Goal: Task Accomplishment & Management: Manage account settings

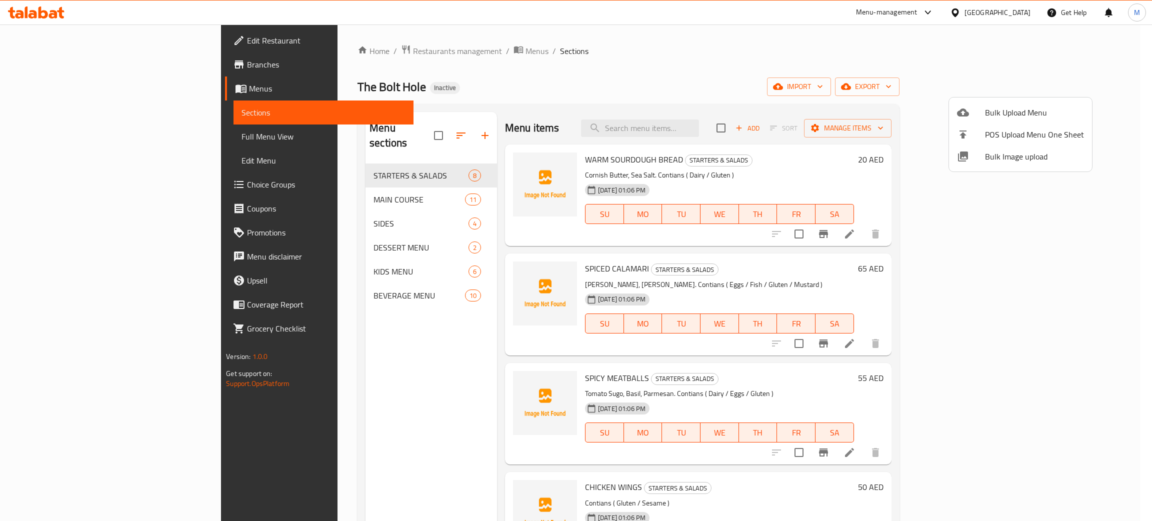
click at [307, 42] on div at bounding box center [576, 260] width 1152 height 521
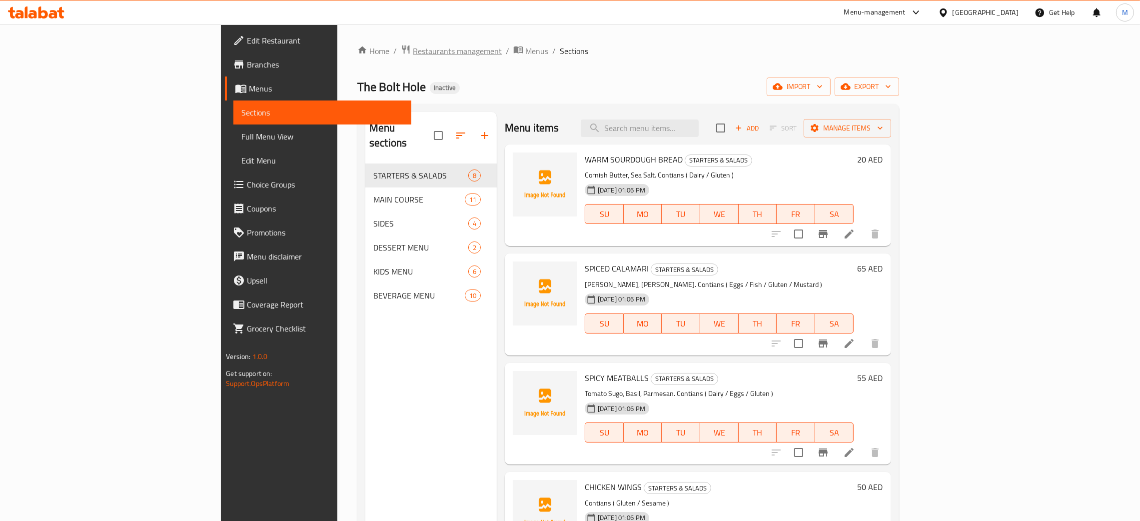
click at [413, 51] on span "Restaurants management" at bounding box center [457, 51] width 89 height 12
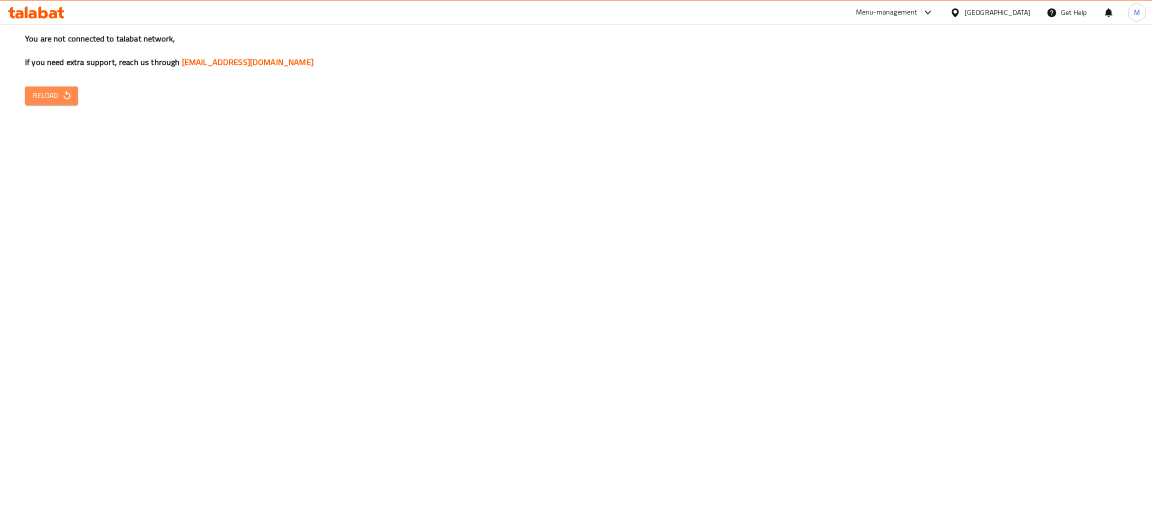
click at [52, 92] on span "Reload" at bounding box center [51, 95] width 37 height 12
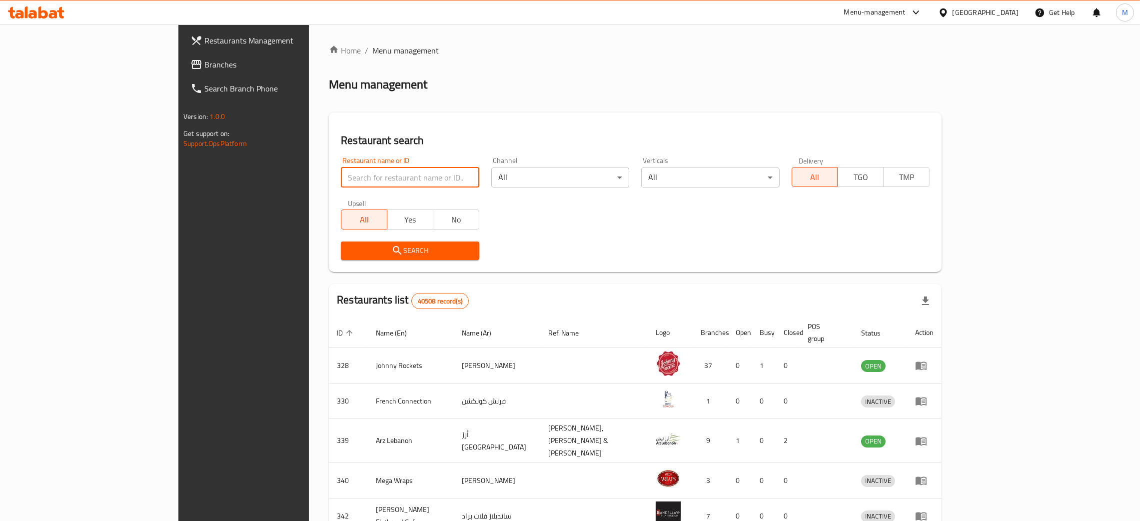
click at [341, 181] on input "search" at bounding box center [410, 177] width 138 height 20
paste input "699548"
type input "699548"
click button "Search" at bounding box center [410, 250] width 138 height 18
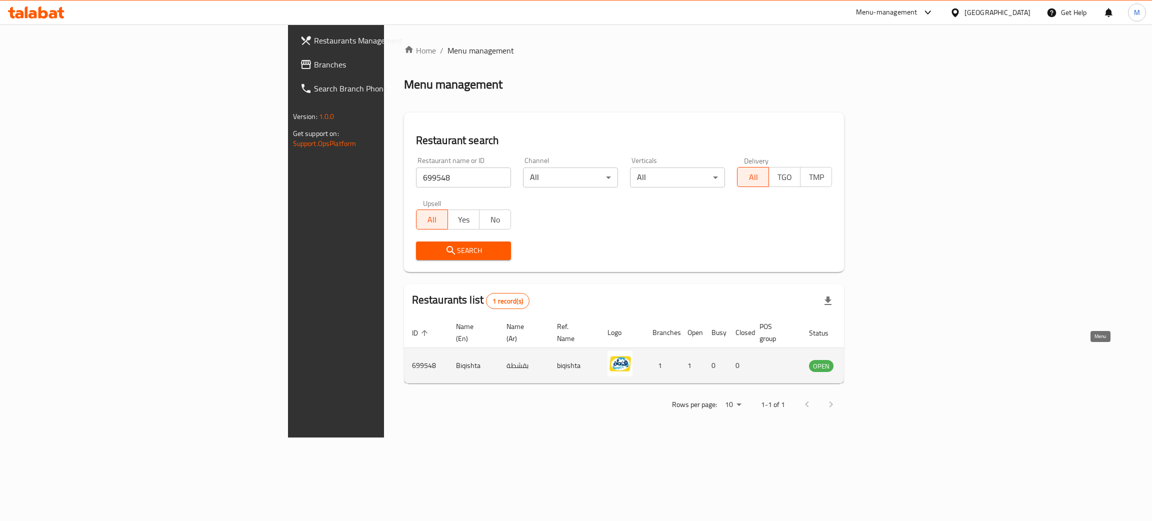
click at [873, 362] on icon "enhanced table" at bounding box center [867, 366] width 11 height 8
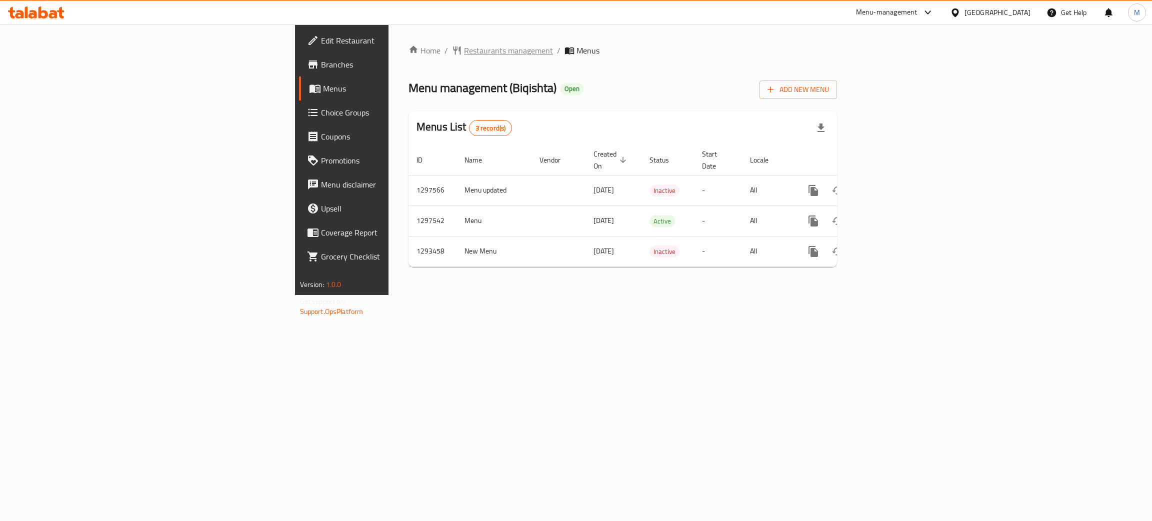
click at [464, 49] on span "Restaurants management" at bounding box center [508, 50] width 89 height 12
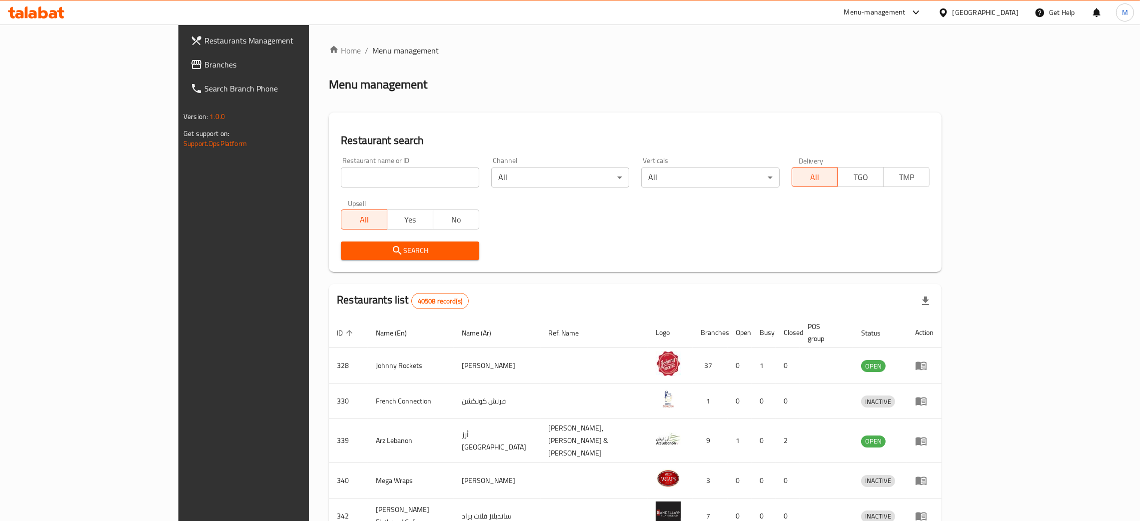
click at [204, 62] on span "Branches" at bounding box center [282, 64] width 156 height 12
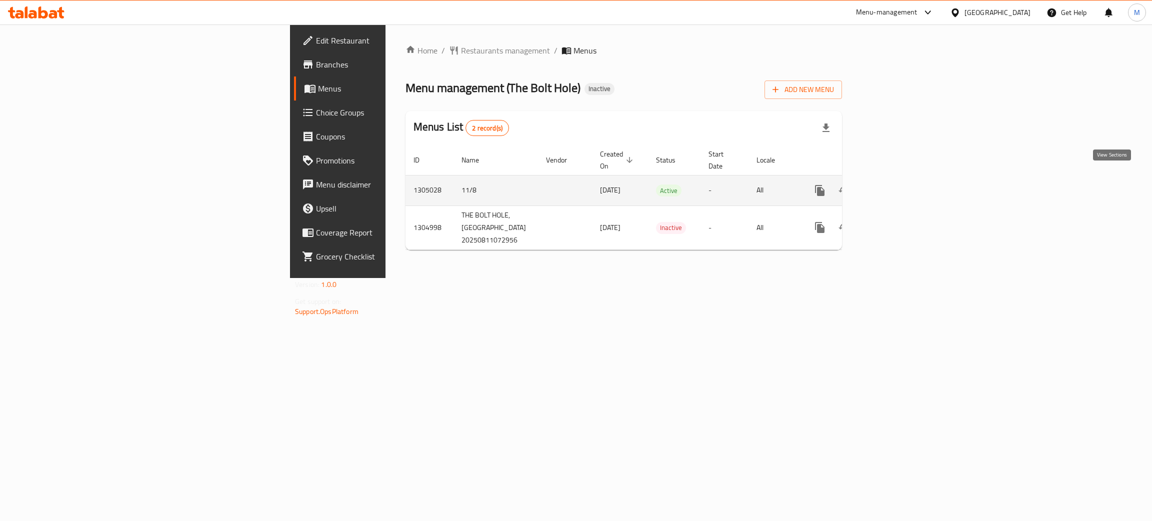
click at [898, 184] on icon "enhanced table" at bounding box center [892, 190] width 12 height 12
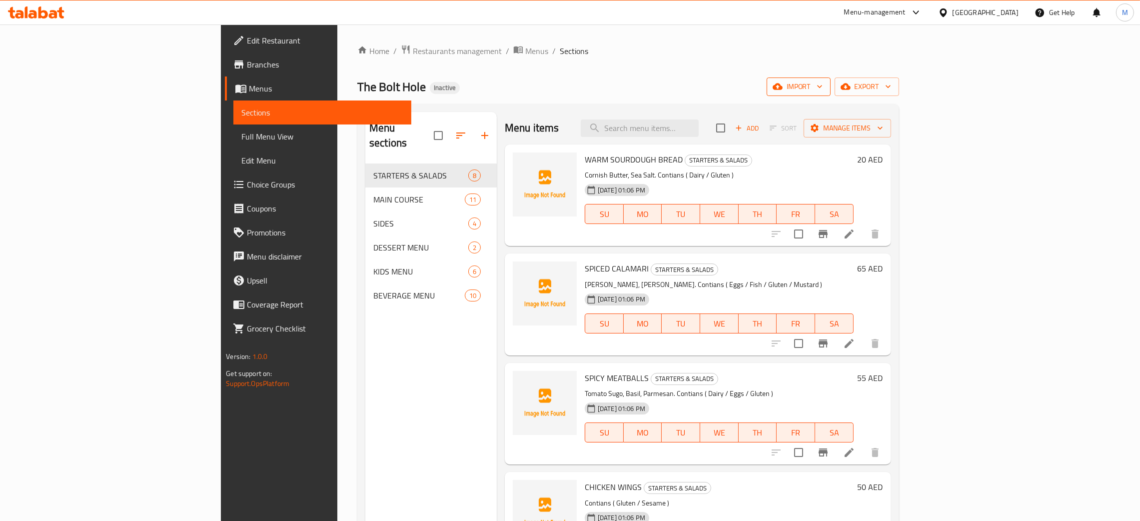
click at [823, 83] on span "import" at bounding box center [799, 86] width 48 height 12
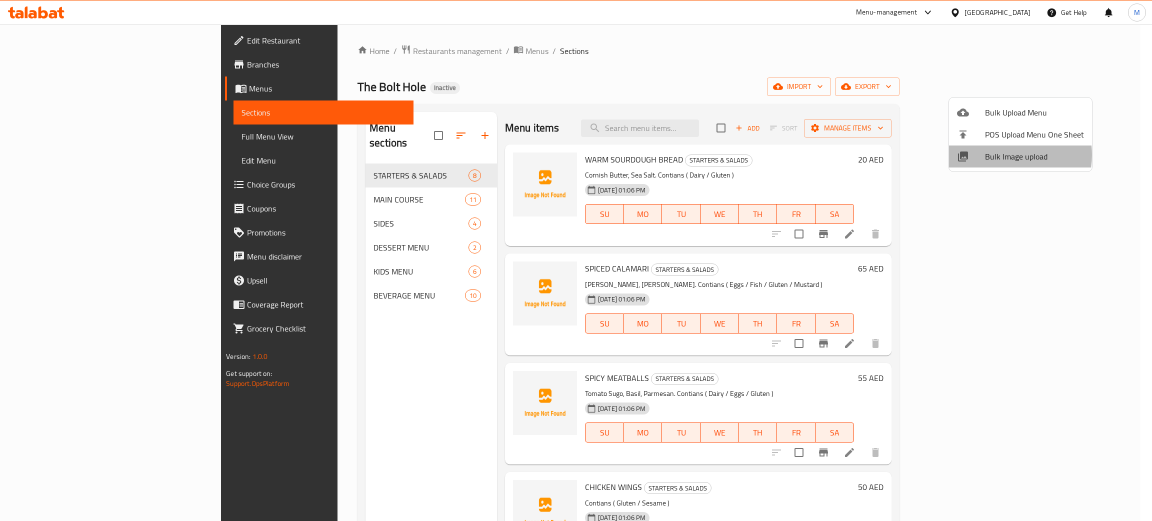
click at [1003, 155] on span "Bulk Image upload" at bounding box center [1034, 156] width 99 height 12
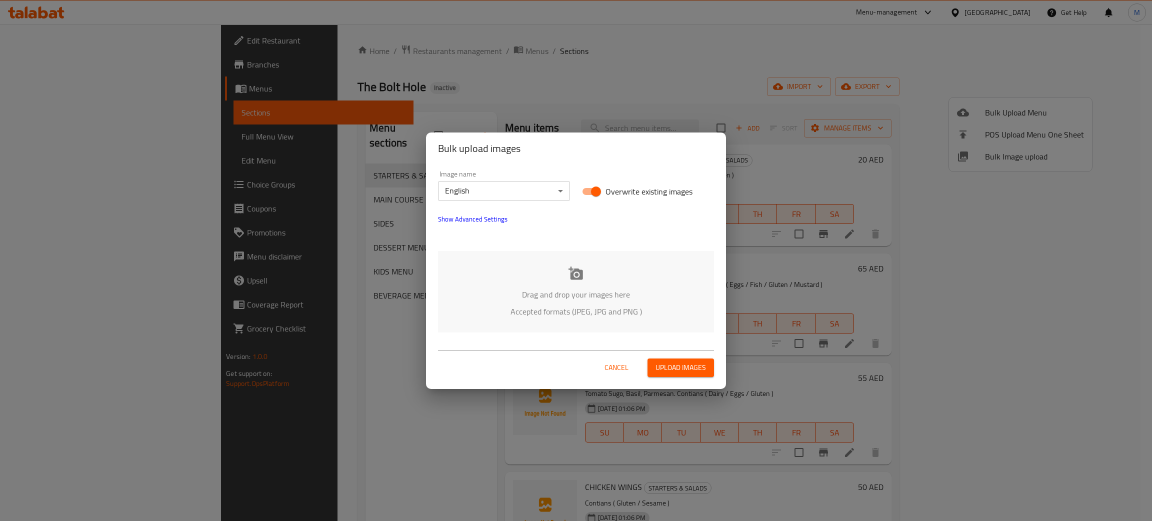
click at [617, 285] on div "Drag and drop your images here Accepted formats (JPEG, JPG and PNG )" at bounding box center [576, 291] width 276 height 81
click at [626, 362] on span "Cancel" at bounding box center [616, 367] width 24 height 12
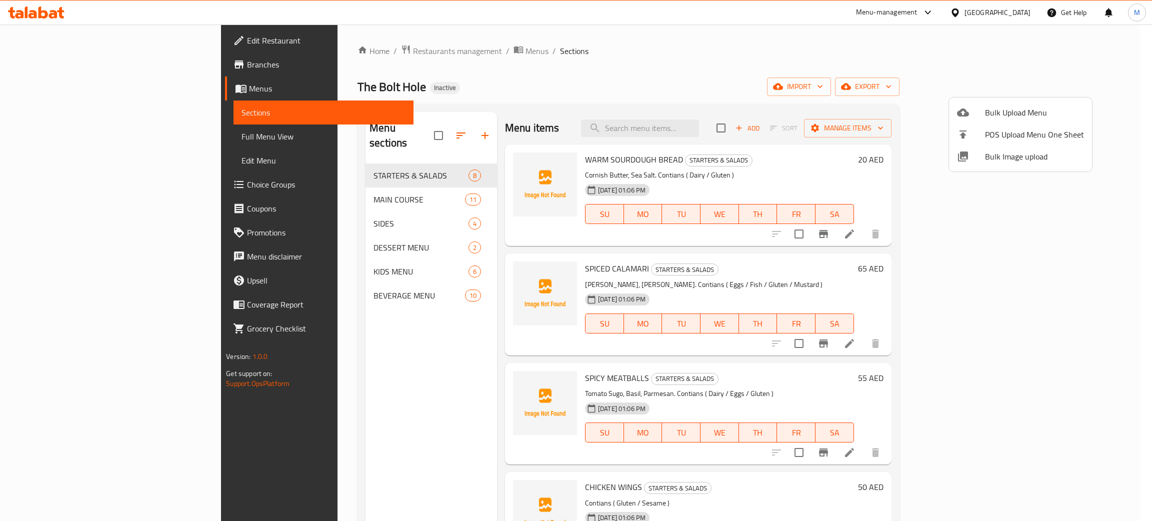
click at [706, 127] on div at bounding box center [576, 260] width 1152 height 521
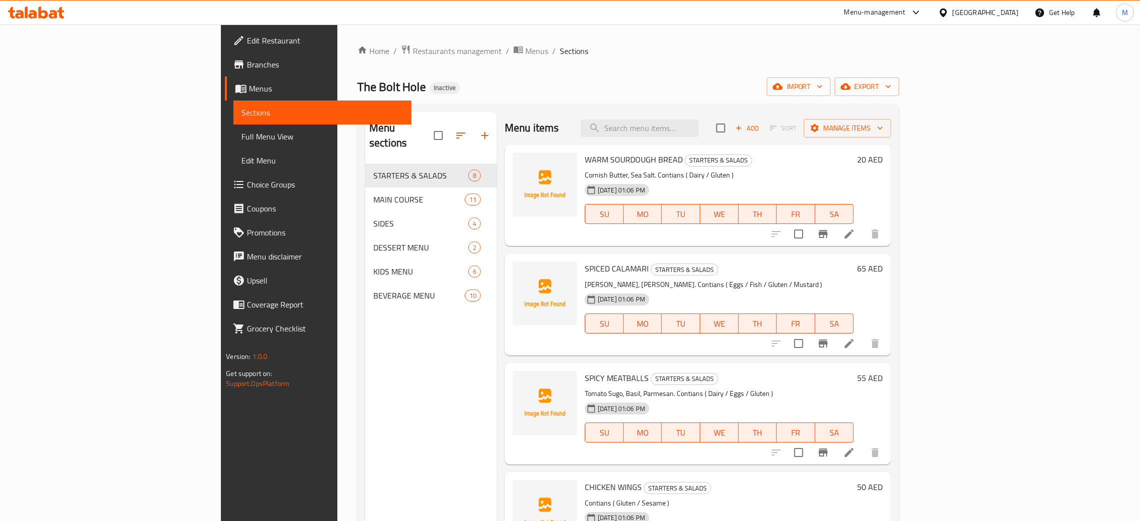
click at [699, 127] on input "search" at bounding box center [640, 127] width 118 height 17
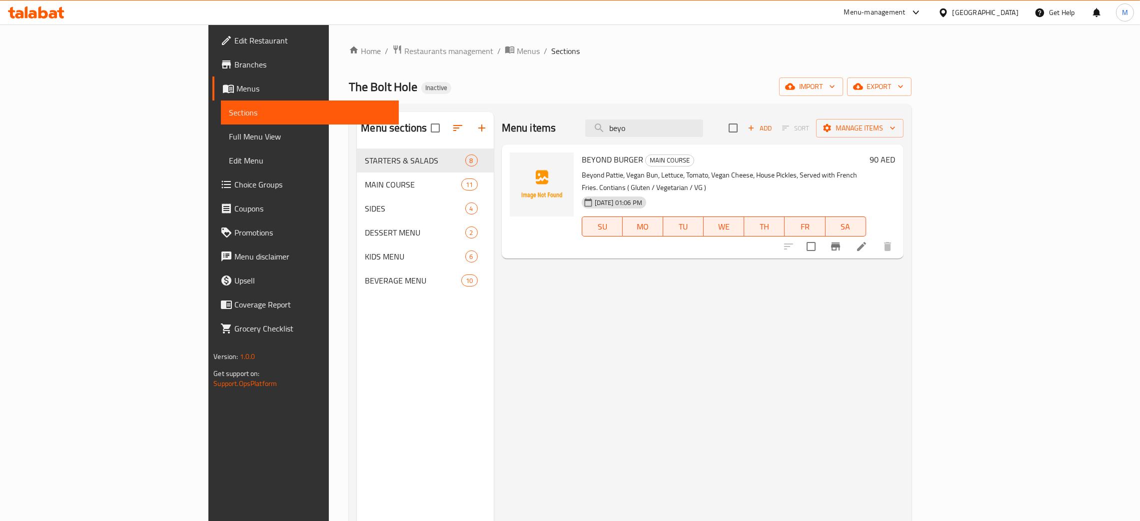
type input "beyo"
drag, startPoint x: 746, startPoint y: 127, endPoint x: 395, endPoint y: 161, distance: 352.5
click at [395, 161] on div "Menu sections STARTERS & SALADS 8 MAIN COURSE 11 SIDES 4 DESSERT MENU 2 KIDS ME…" at bounding box center [630, 372] width 546 height 521
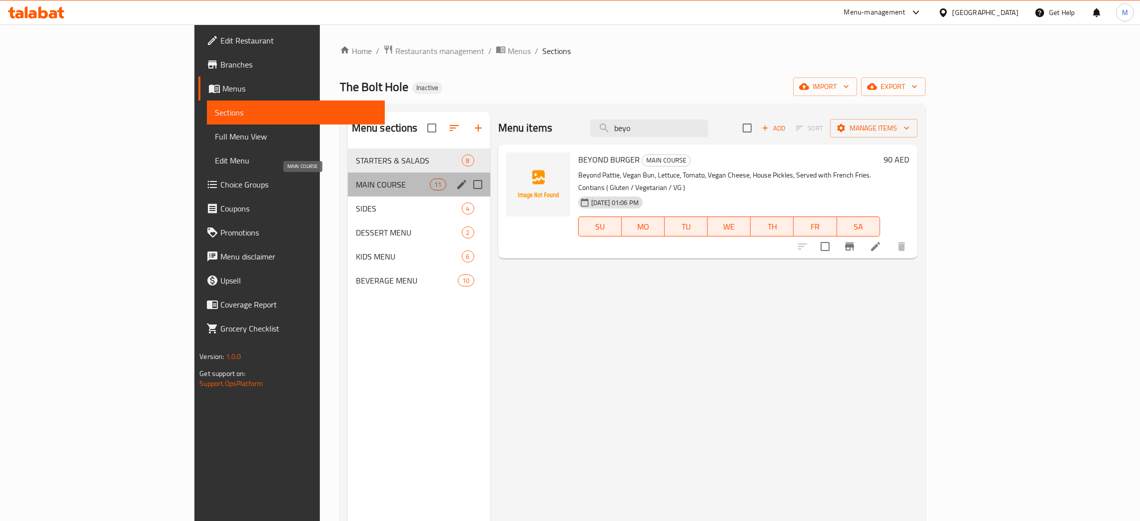
click at [356, 187] on span "MAIN COURSE" at bounding box center [393, 184] width 74 height 12
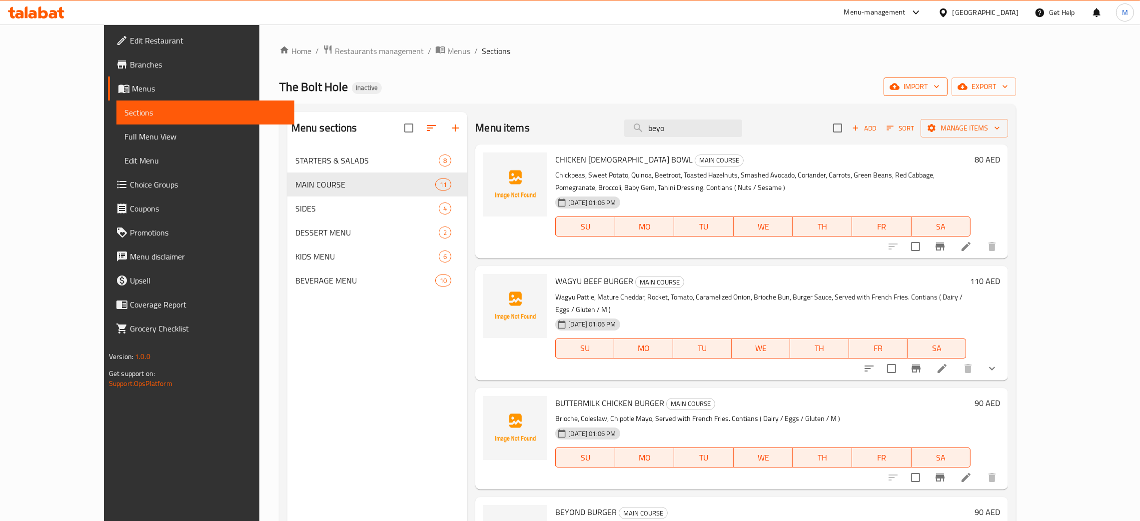
click at [900, 82] on icon "button" at bounding box center [895, 86] width 10 height 10
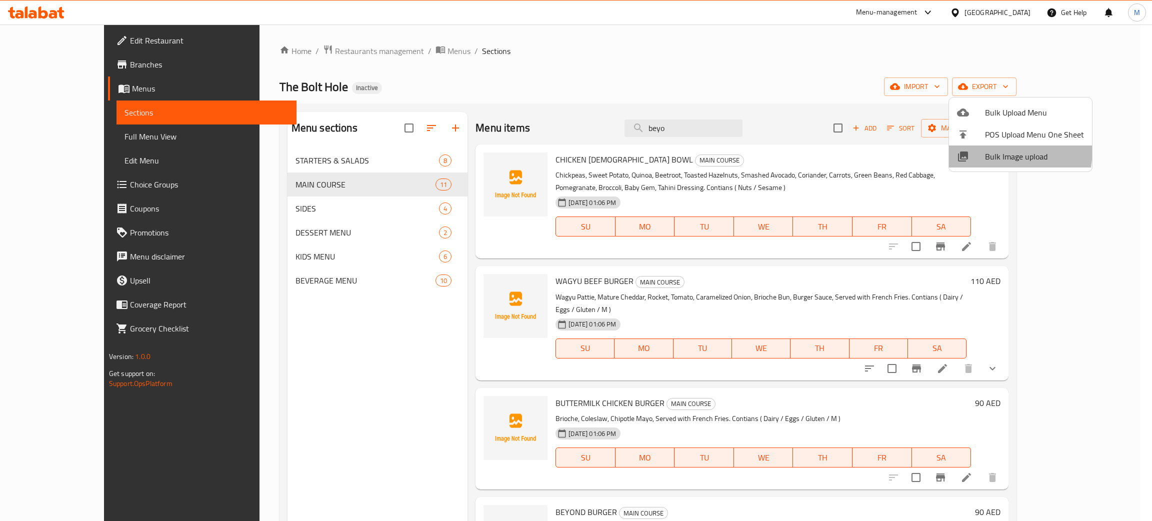
click at [991, 150] on span "Bulk Image upload" at bounding box center [1034, 156] width 99 height 12
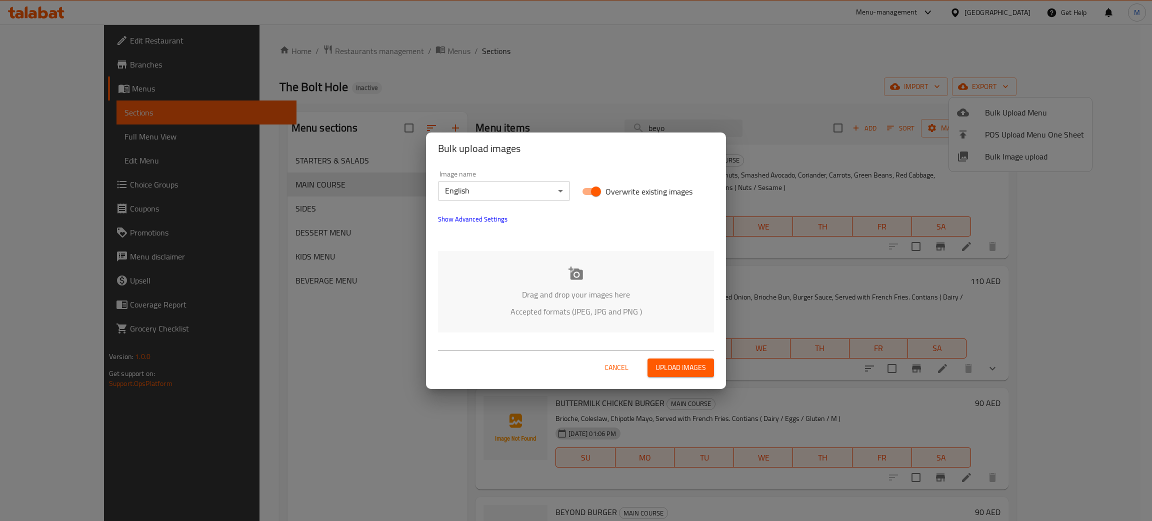
click at [592, 296] on p "Drag and drop your images here" at bounding box center [576, 294] width 246 height 12
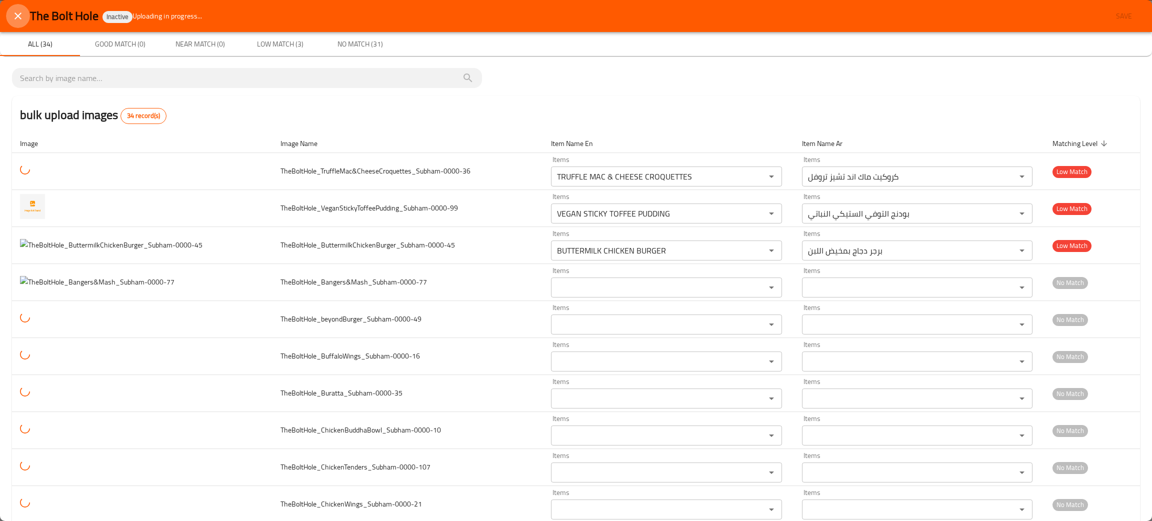
click at [12, 13] on icon "close" at bounding box center [18, 16] width 12 height 12
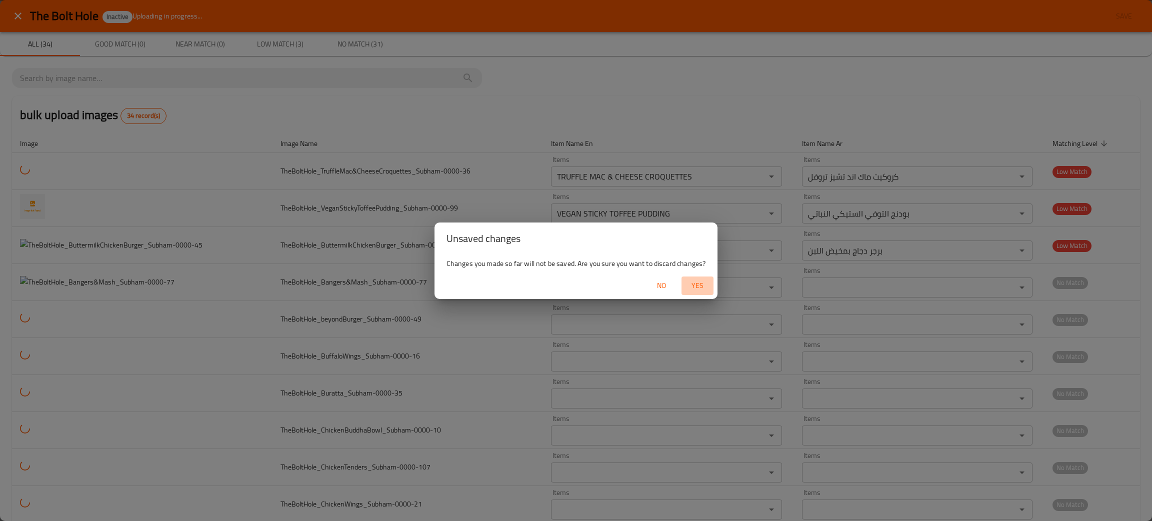
click at [698, 283] on span "Yes" at bounding box center [697, 285] width 24 height 12
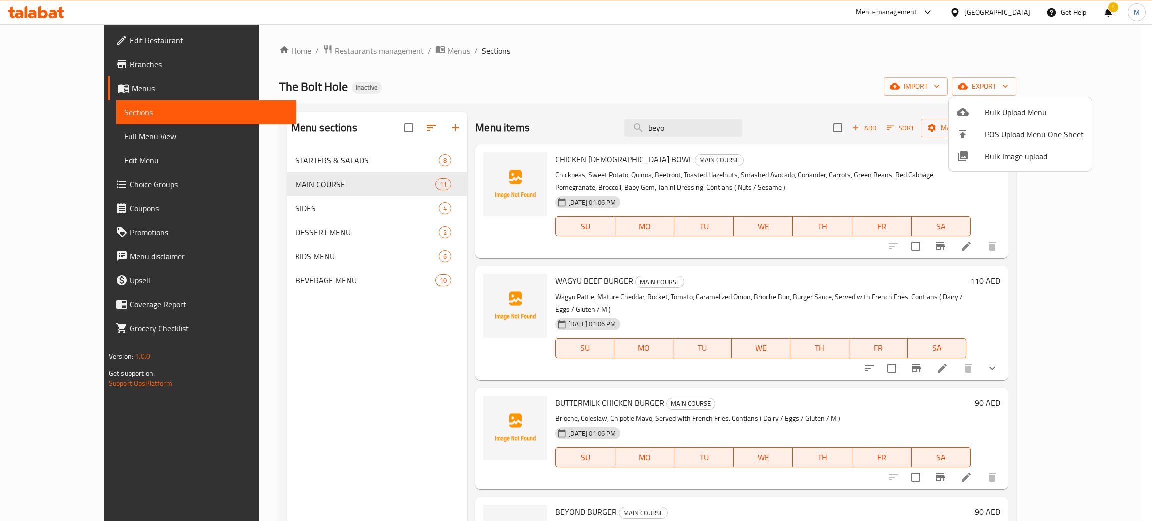
click at [985, 151] on span "Bulk Image upload" at bounding box center [1034, 156] width 99 height 12
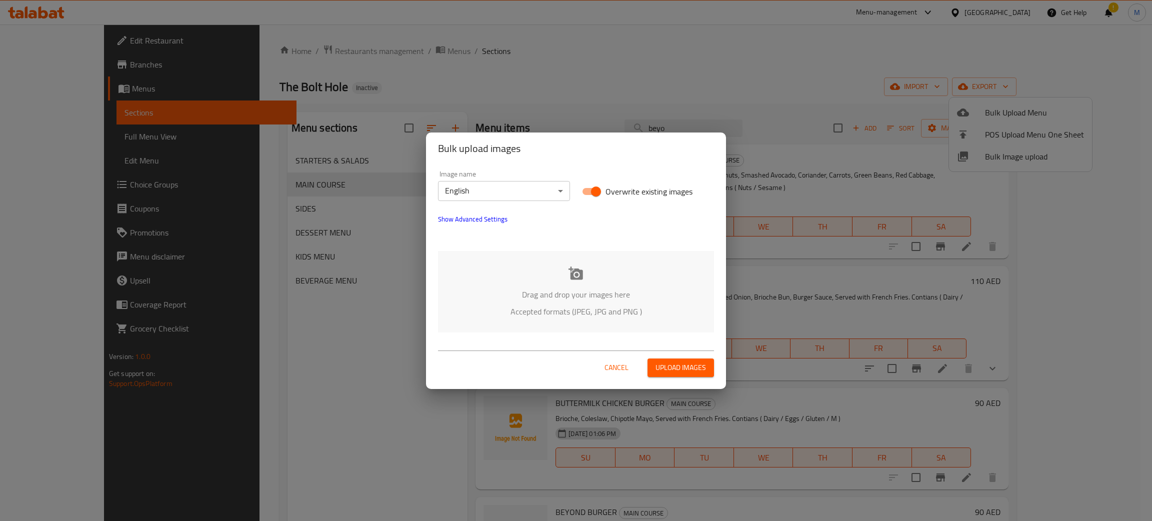
click at [484, 278] on div "Drag and drop your images here Accepted formats (JPEG, JPG and PNG )" at bounding box center [576, 291] width 276 height 81
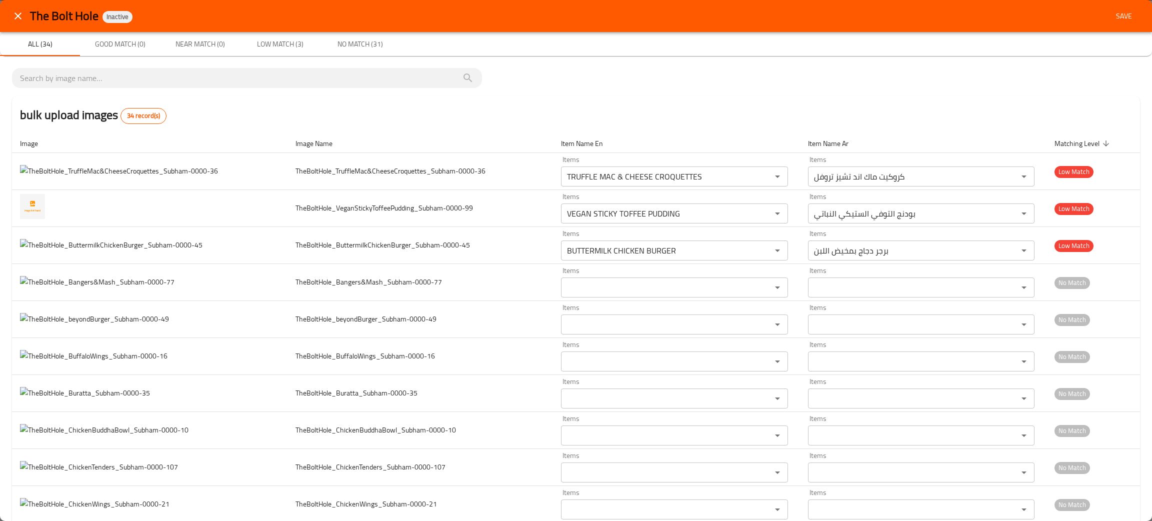
click at [20, 15] on icon "close" at bounding box center [18, 16] width 12 height 12
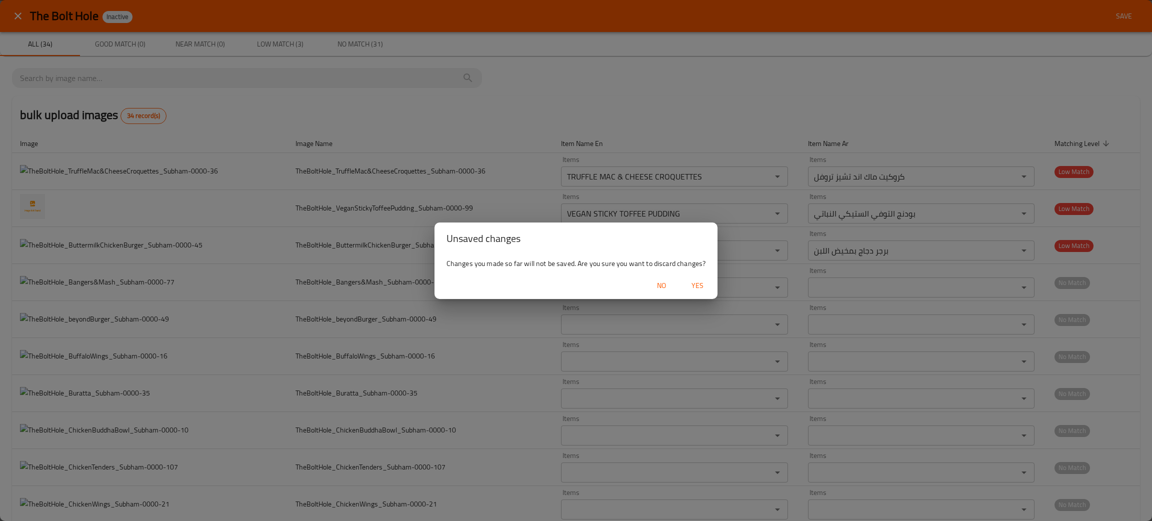
click at [699, 281] on span "Yes" at bounding box center [697, 285] width 24 height 12
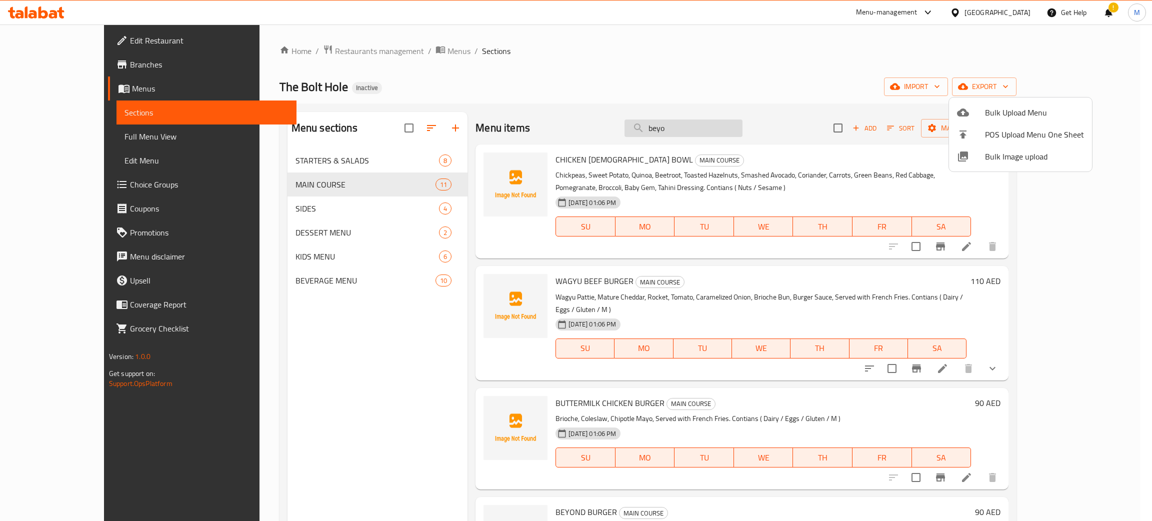
click at [707, 125] on div at bounding box center [576, 260] width 1152 height 521
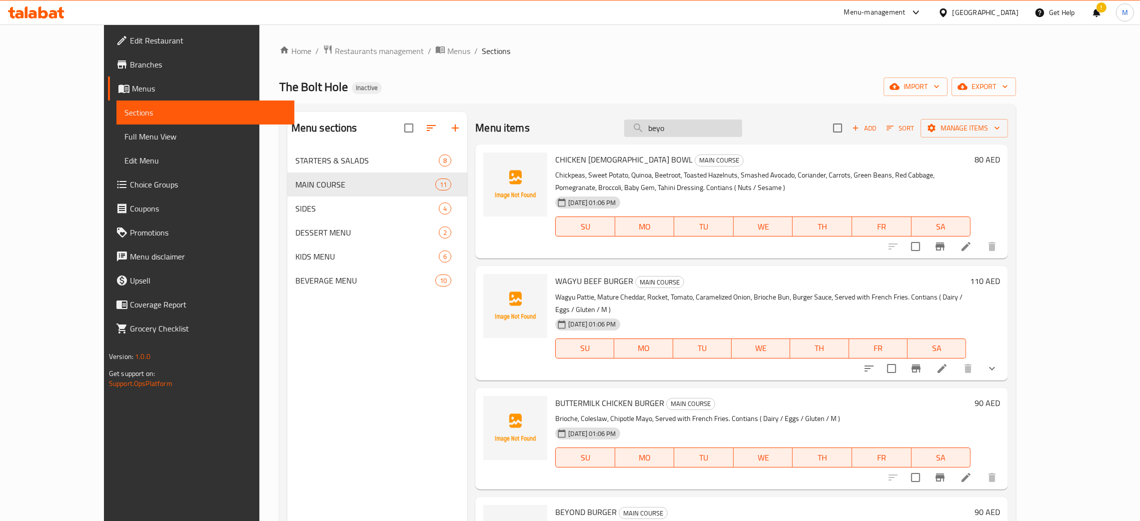
click at [707, 128] on input "beyo" at bounding box center [683, 127] width 118 height 17
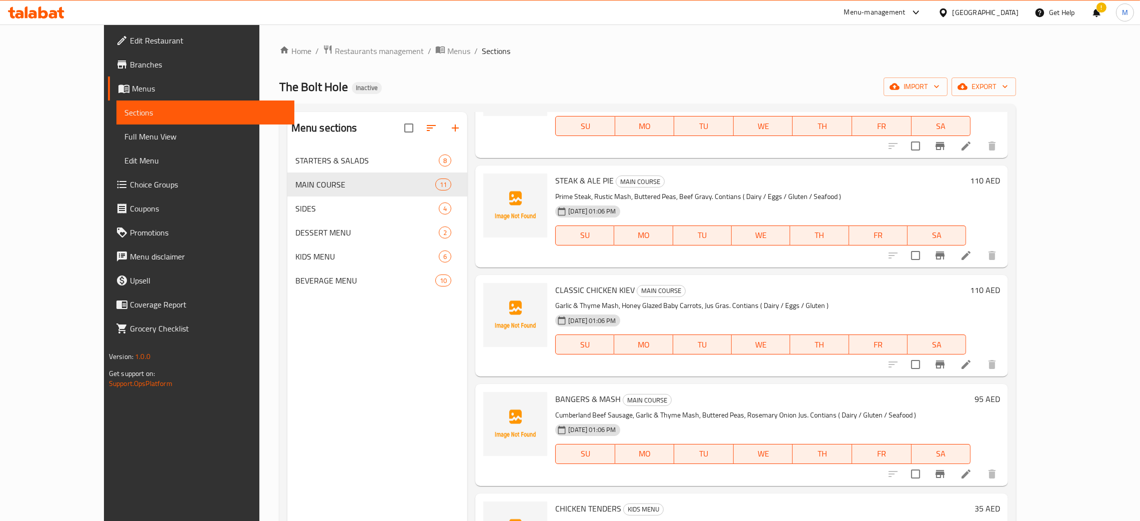
scroll to position [100, 0]
type input "mas"
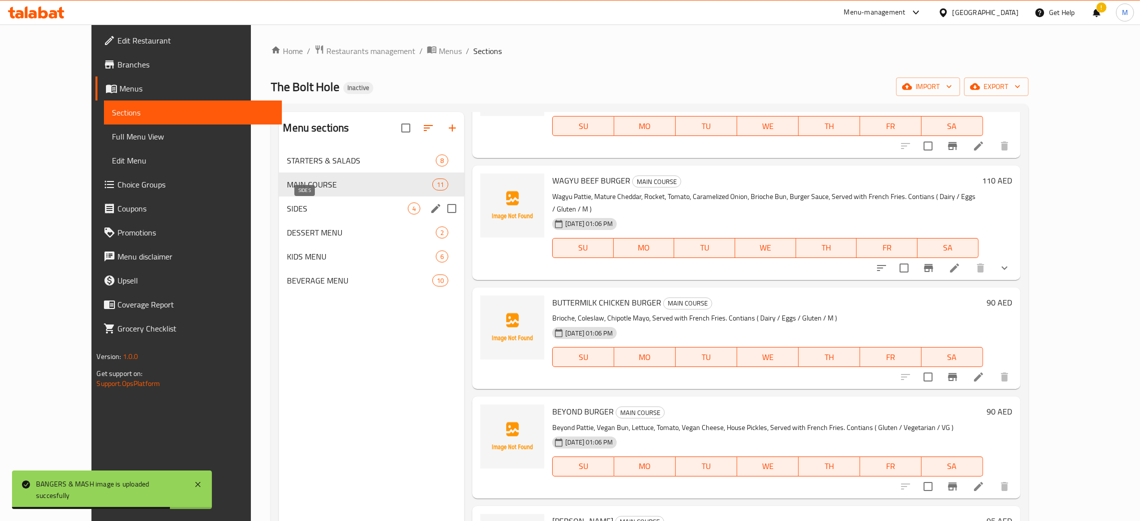
click at [287, 210] on span "SIDES" at bounding box center [347, 208] width 121 height 12
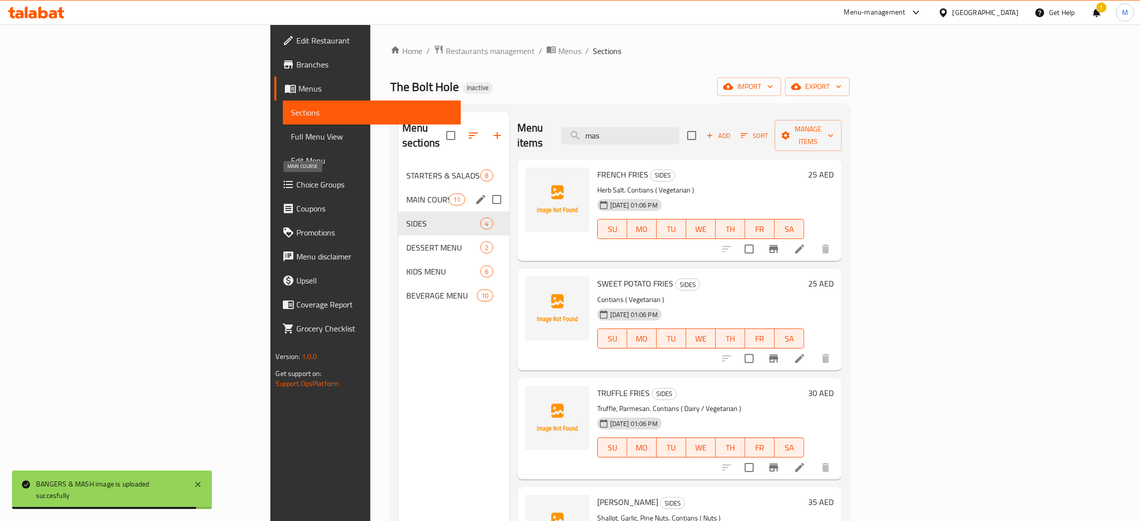
click at [406, 193] on span "MAIN COURSE" at bounding box center [427, 199] width 42 height 12
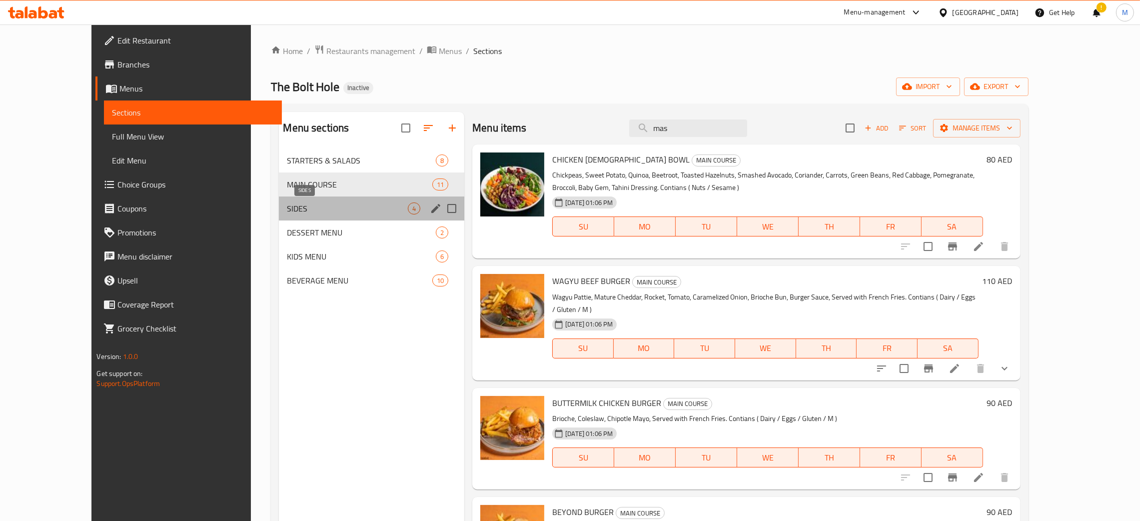
click at [287, 214] on span "SIDES" at bounding box center [347, 208] width 121 height 12
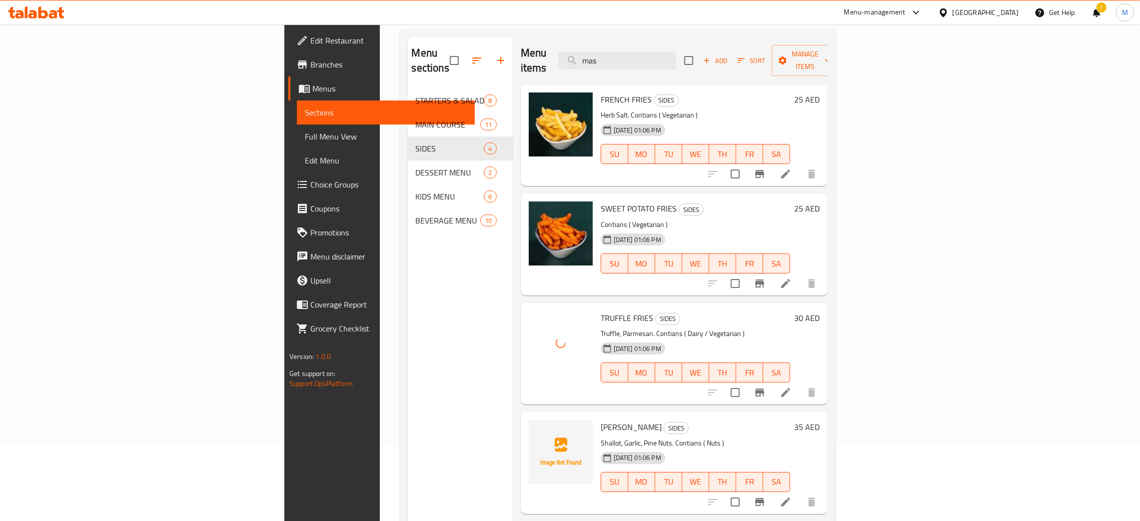
scroll to position [141, 0]
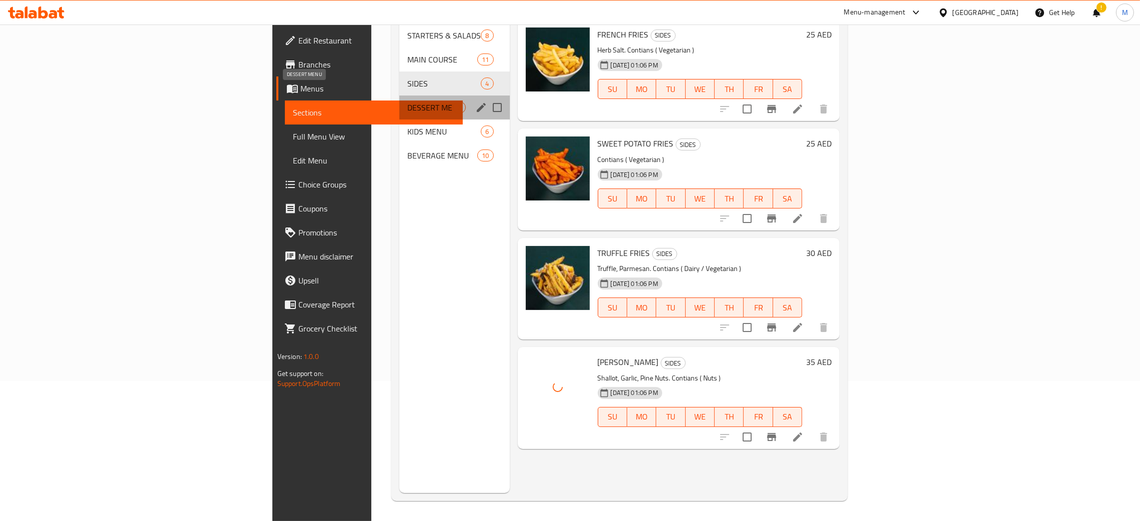
click at [407, 101] on span "DESSERT MENU" at bounding box center [429, 107] width 45 height 12
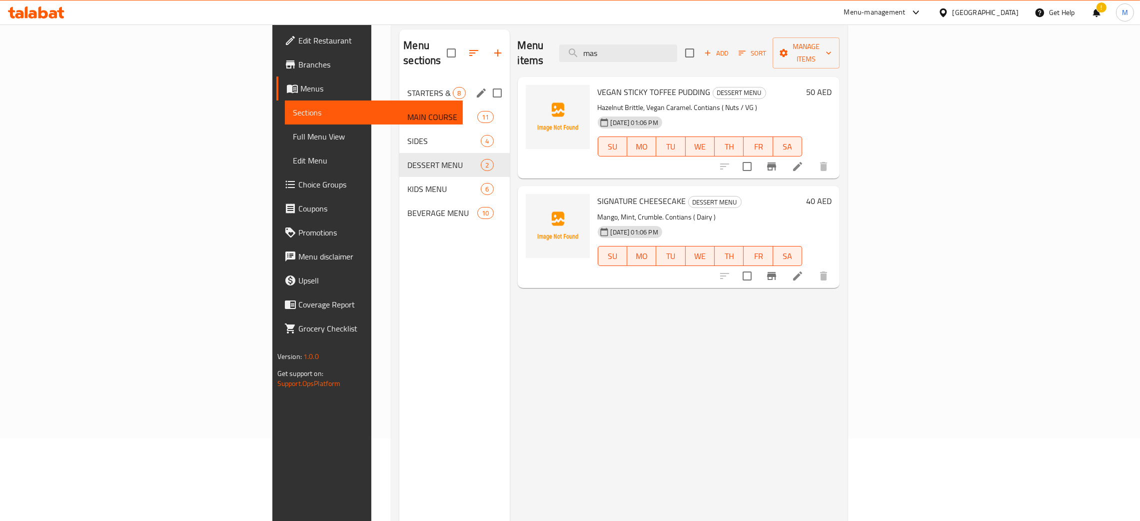
scroll to position [66, 0]
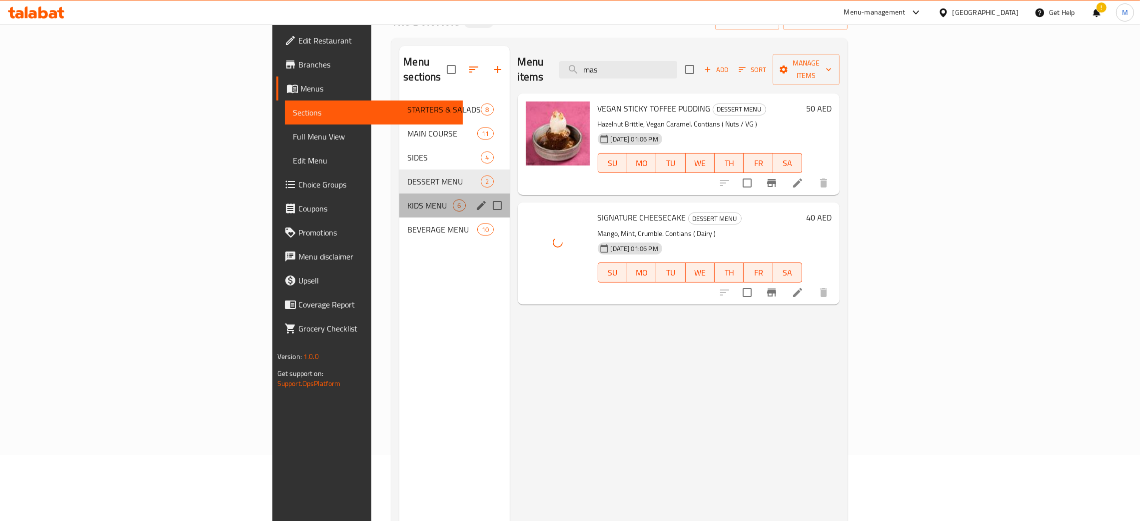
click at [399, 193] on div "KIDS MENU 6" at bounding box center [454, 205] width 110 height 24
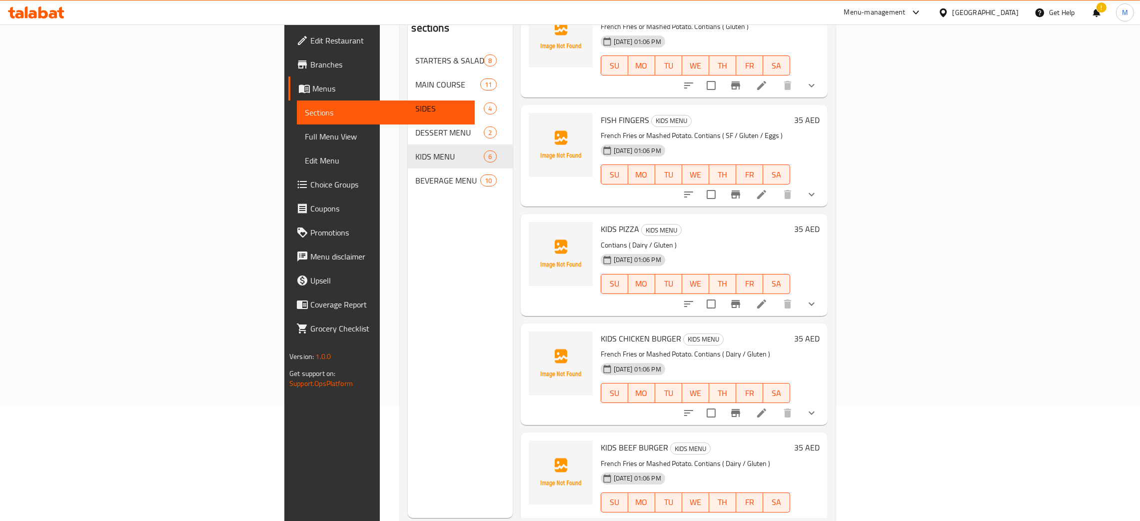
scroll to position [141, 0]
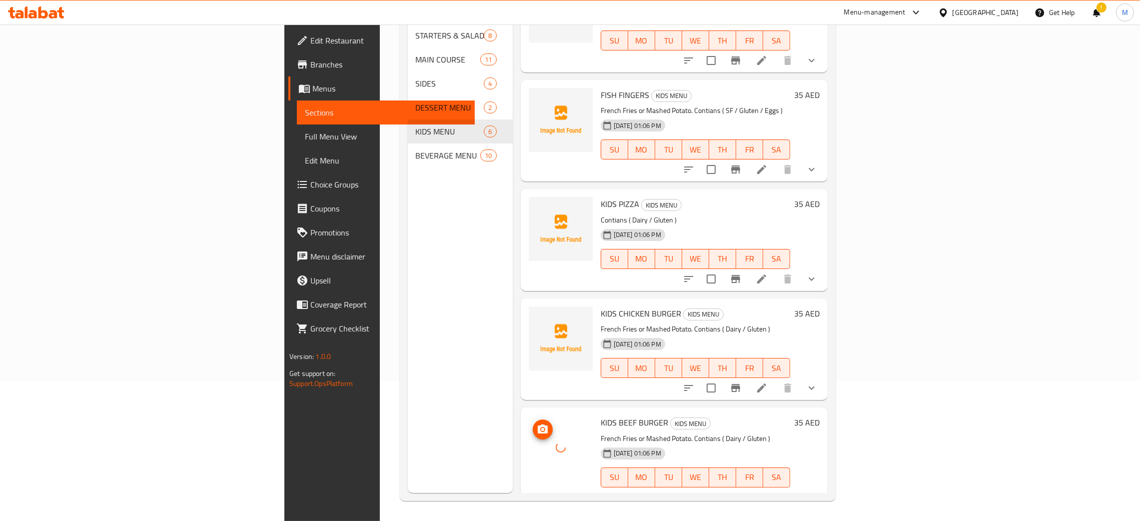
click at [529, 445] on div at bounding box center [561, 447] width 64 height 64
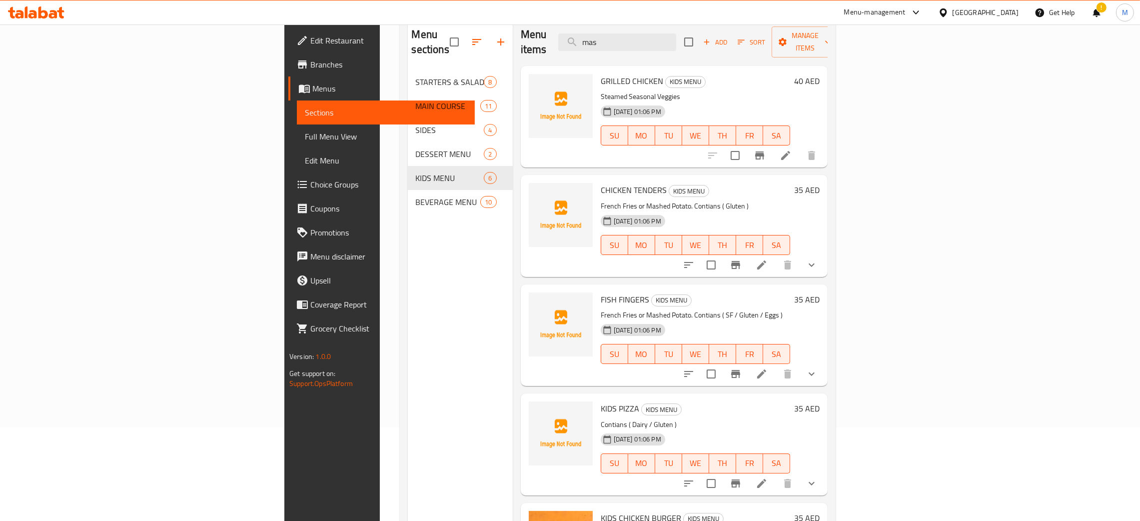
scroll to position [0, 0]
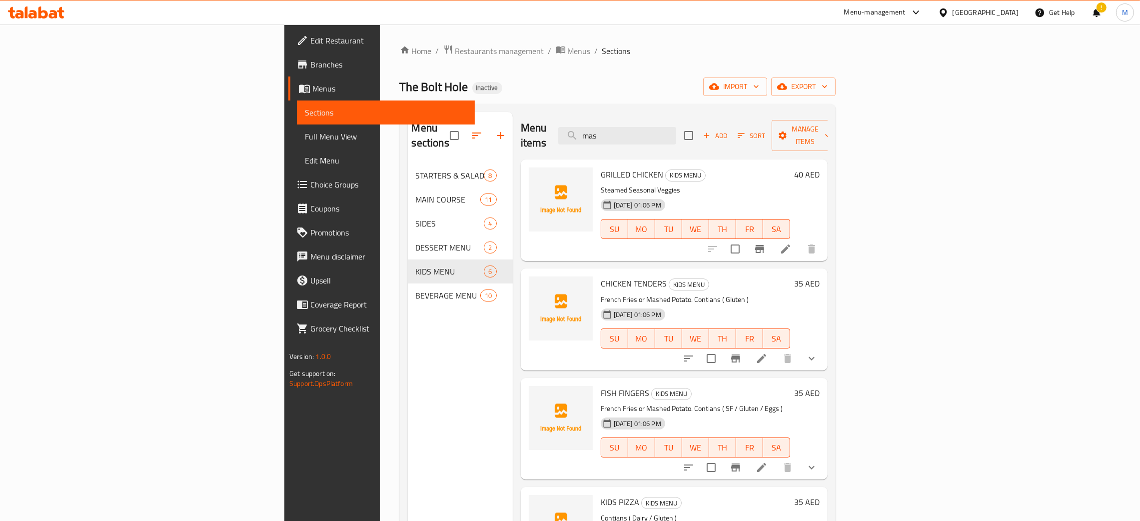
drag, startPoint x: 713, startPoint y: 133, endPoint x: 638, endPoint y: 119, distance: 76.2
click at [638, 119] on div "Menu items mas Add Sort Manage items" at bounding box center [674, 135] width 307 height 47
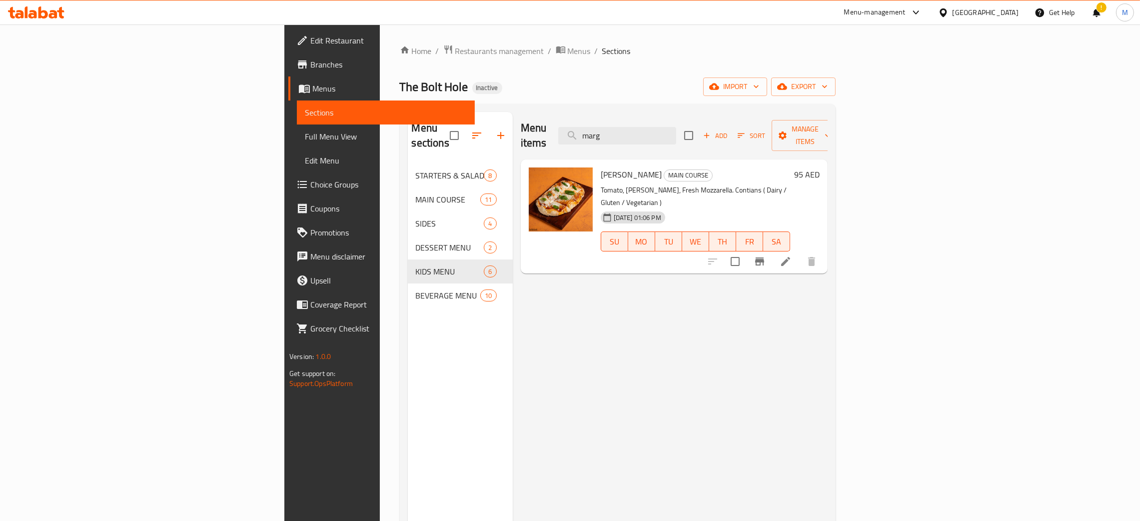
type input "marg"
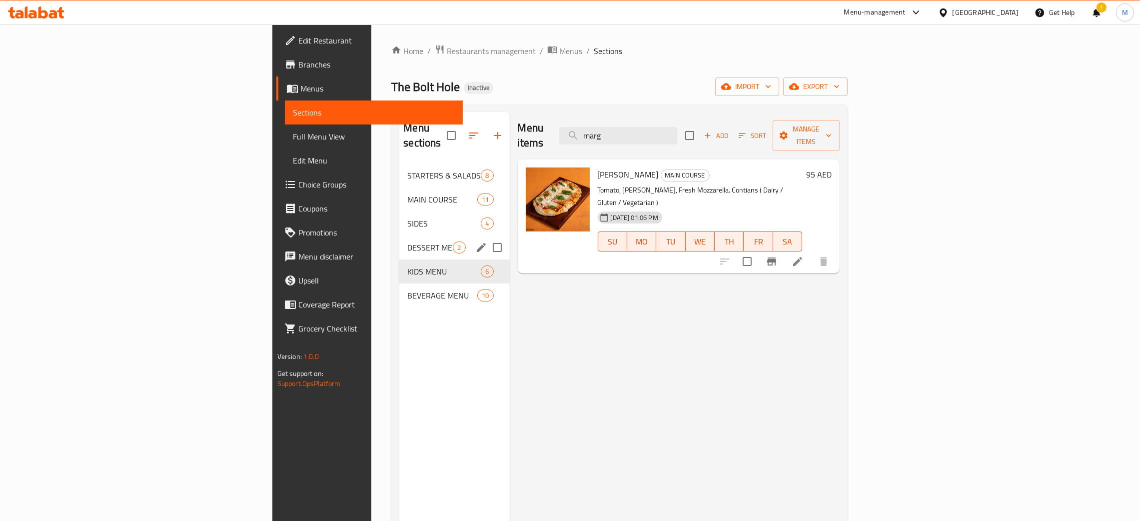
click at [399, 235] on div "DESSERT MENU 2" at bounding box center [454, 247] width 110 height 24
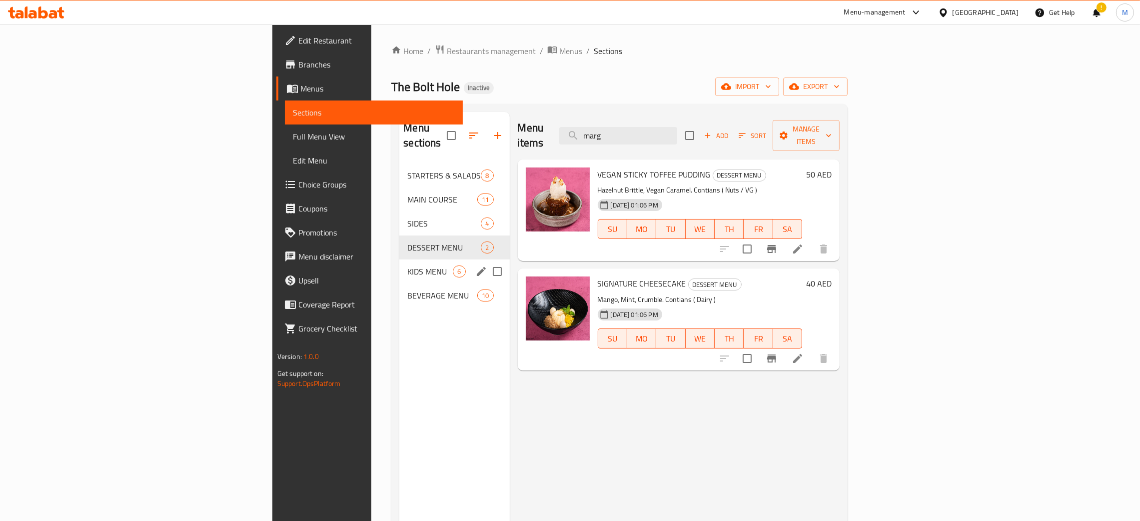
click at [399, 259] on div "KIDS MENU 6" at bounding box center [454, 271] width 110 height 24
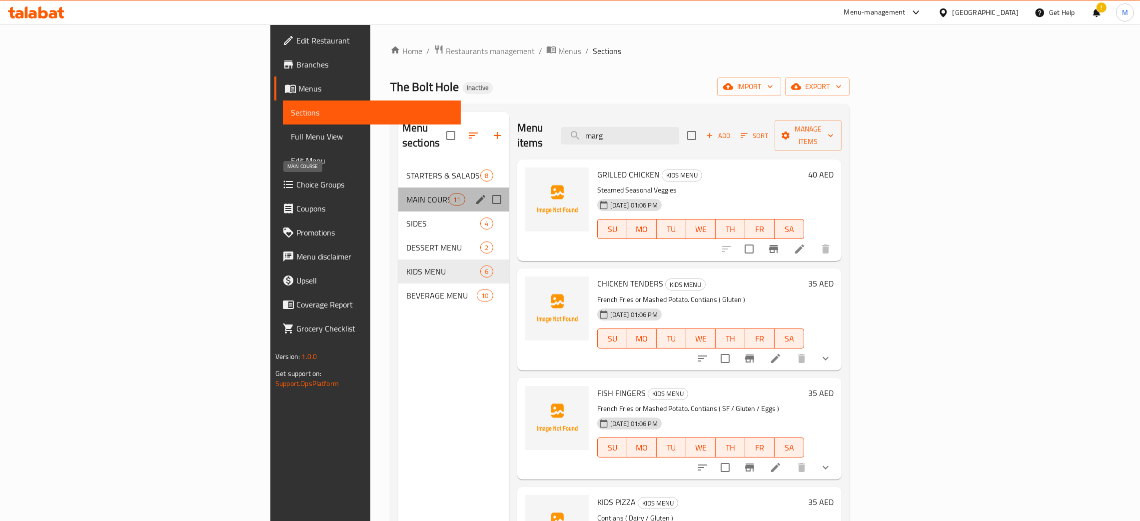
click at [406, 193] on span "MAIN COURSE" at bounding box center [427, 199] width 42 height 12
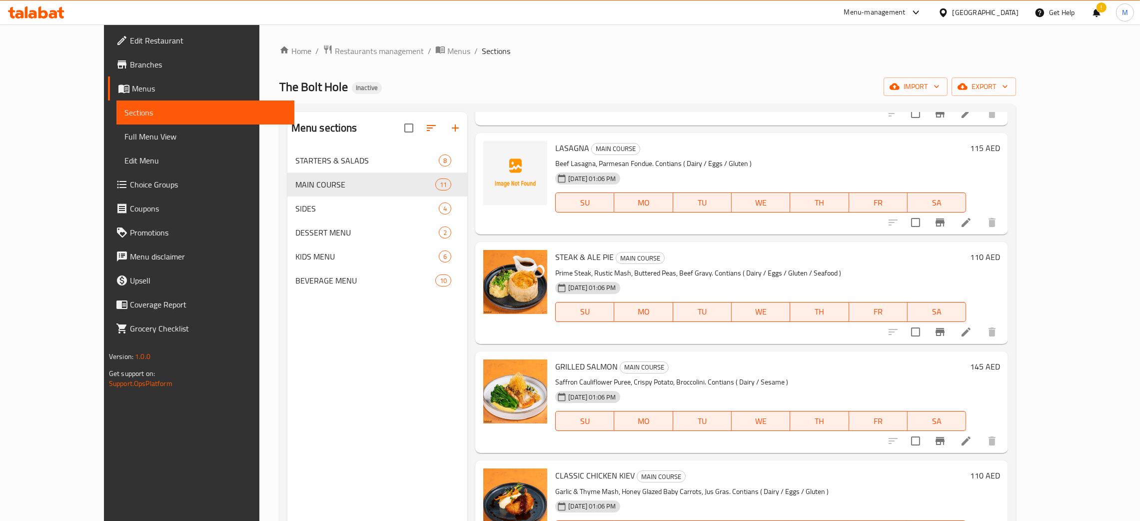
scroll to position [716, 0]
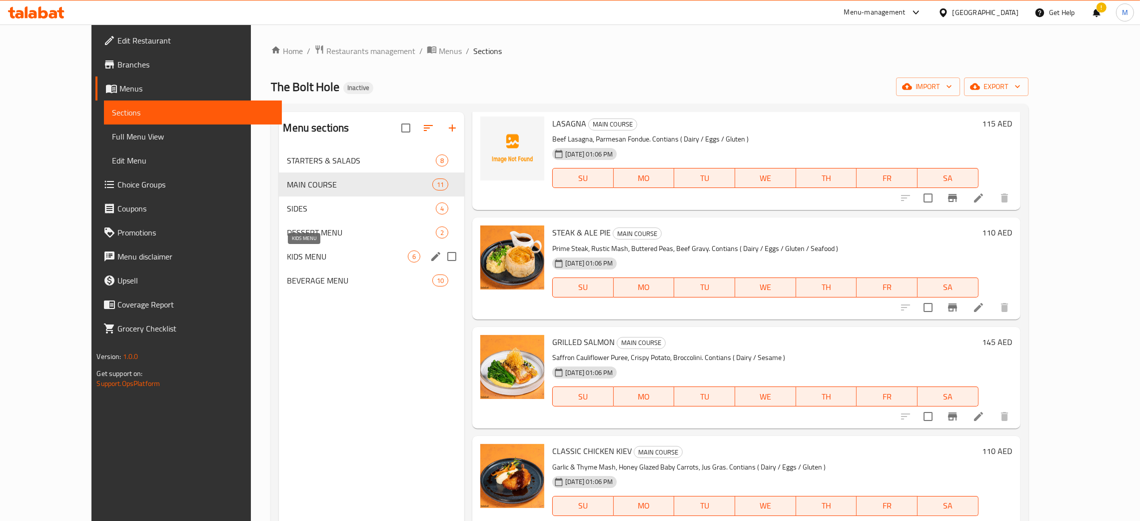
click at [287, 251] on span "KIDS MENU" at bounding box center [347, 256] width 121 height 12
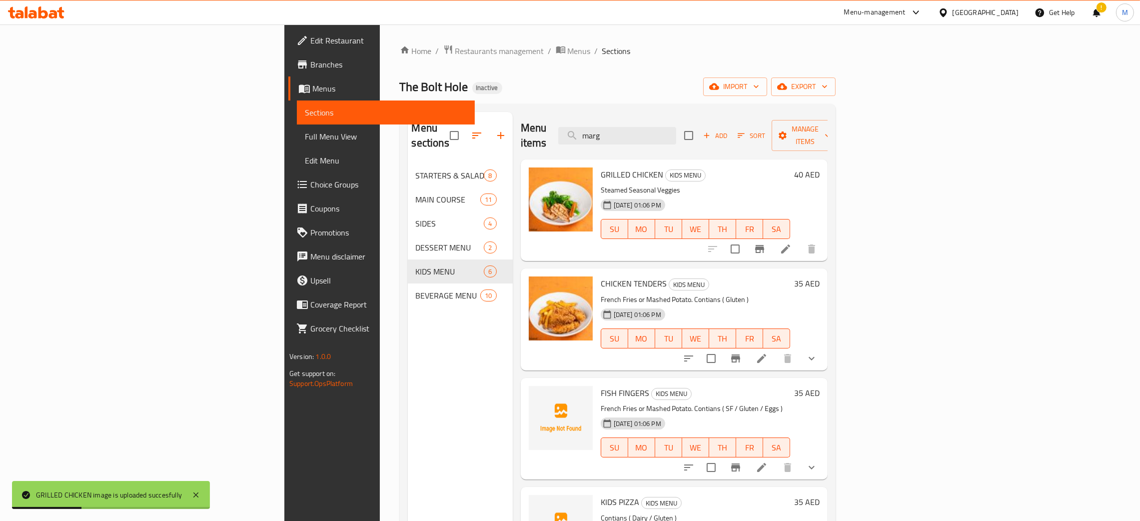
click at [408, 434] on div "Menu sections STARTERS & SALADS 8 MAIN COURSE 11 SIDES 4 DESSERT MENU 2 KIDS ME…" at bounding box center [460, 372] width 105 height 521
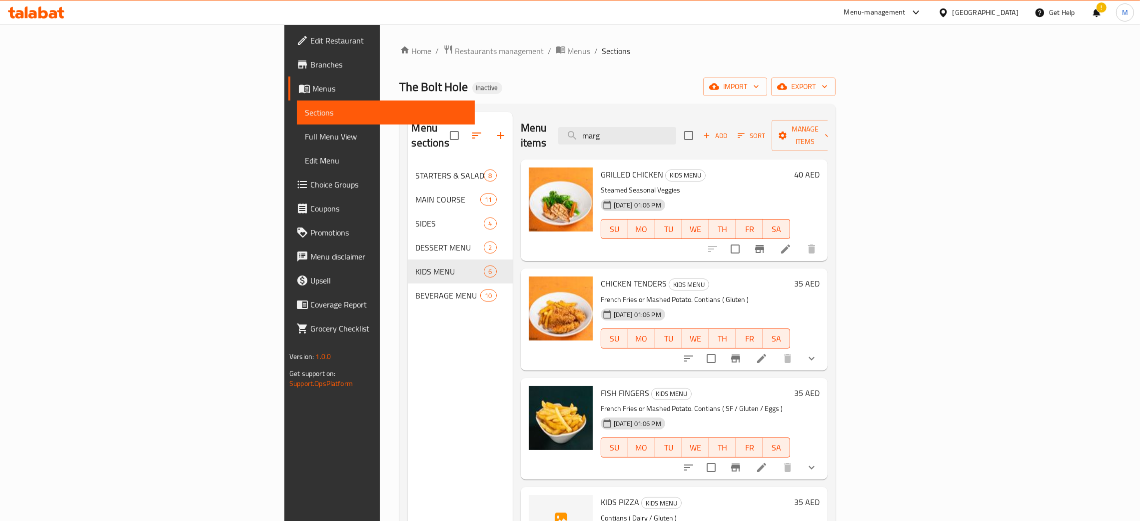
drag, startPoint x: 709, startPoint y: 132, endPoint x: 614, endPoint y: 72, distance: 111.9
click at [614, 72] on div "Home / Restaurants management / Menus / Sections The Bolt Hole Inactive import …" at bounding box center [618, 342] width 436 height 596
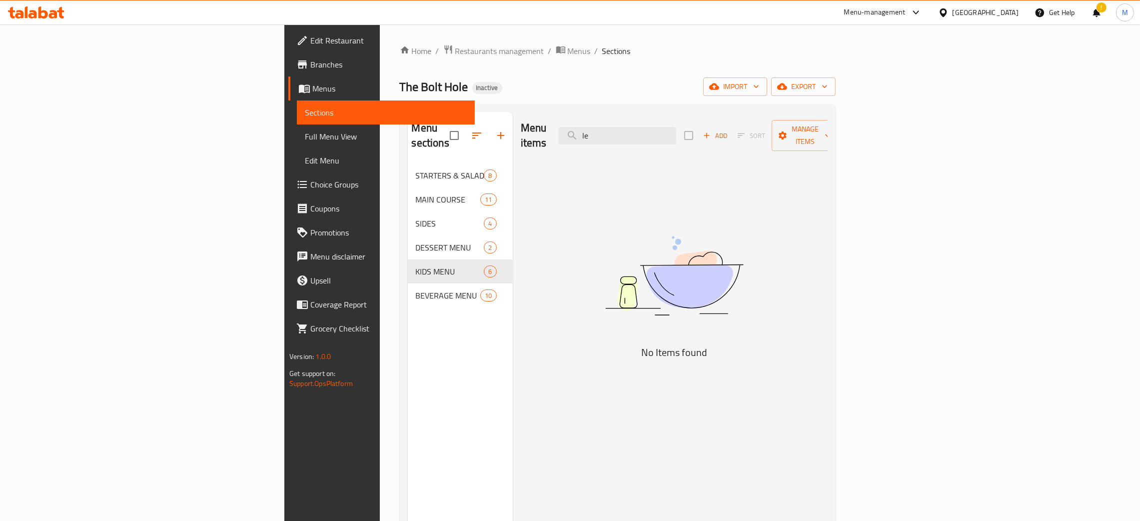
type input "l"
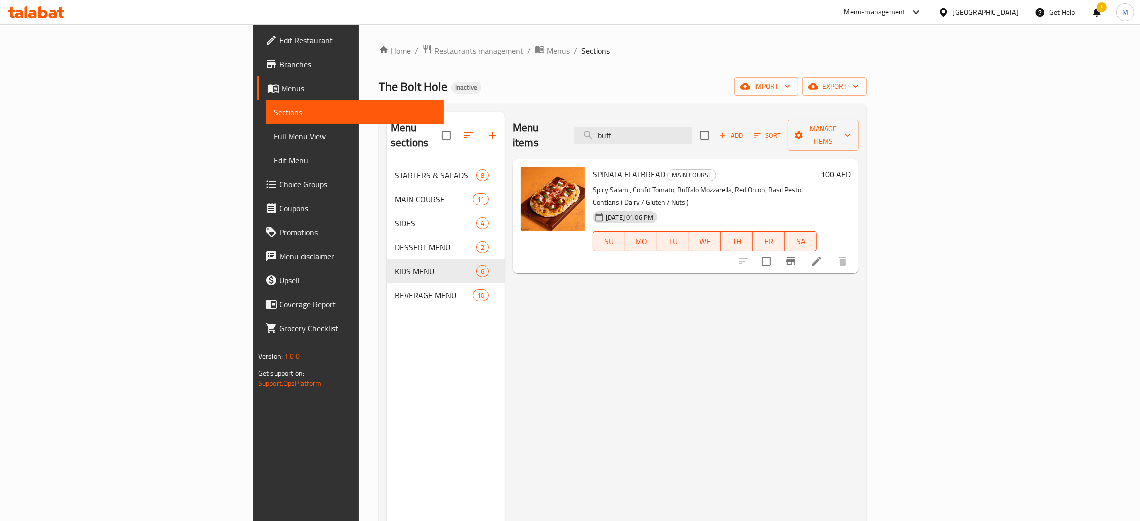
type input "buff"
drag, startPoint x: 722, startPoint y: 120, endPoint x: 646, endPoint y: 120, distance: 76.0
click at [646, 120] on div "Menu items buff Add Sort Manage items" at bounding box center [686, 135] width 346 height 47
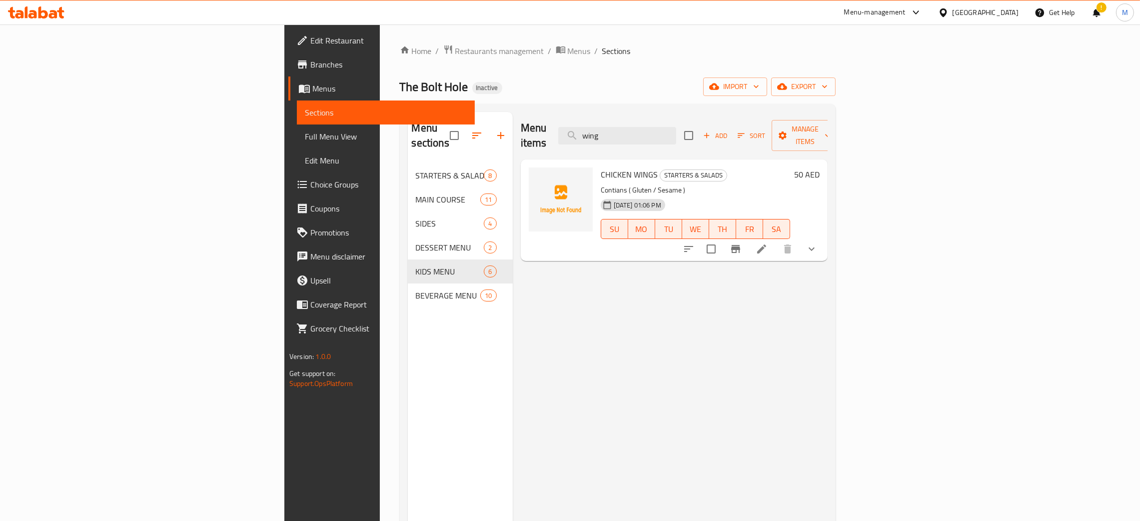
type input "wing"
drag, startPoint x: 756, startPoint y: 116, endPoint x: 677, endPoint y: 104, distance: 80.4
click at [677, 104] on div "Menu sections STARTERS & SALADS 8 MAIN COURSE 11 SIDES 4 DESSERT MENU 2 KIDS ME…" at bounding box center [618, 372] width 436 height 537
drag, startPoint x: 706, startPoint y: 127, endPoint x: 677, endPoint y: 122, distance: 28.8
click at [676, 127] on input "wing" at bounding box center [617, 135] width 118 height 17
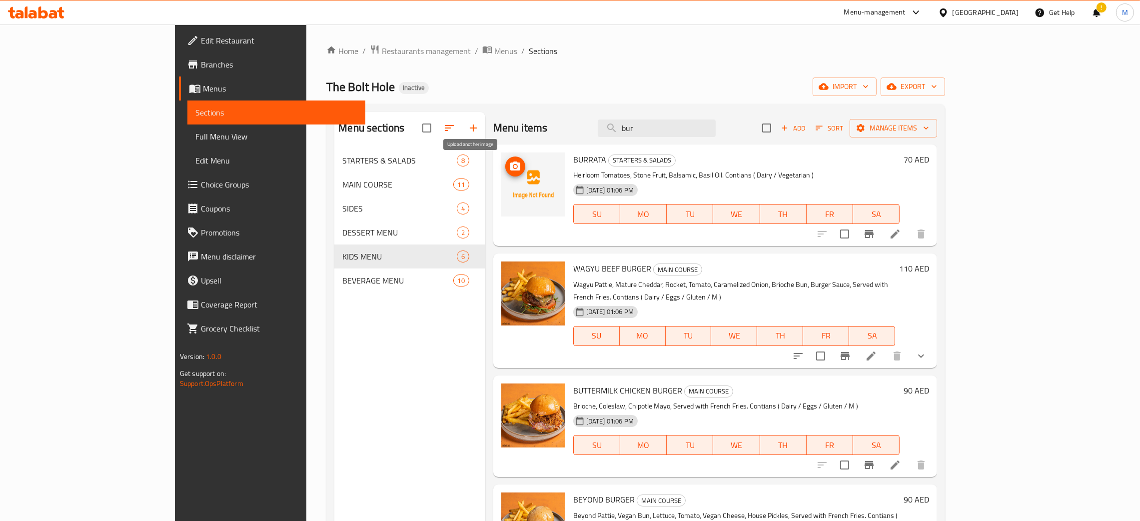
click at [510, 167] on icon "upload picture" at bounding box center [515, 165] width 10 height 9
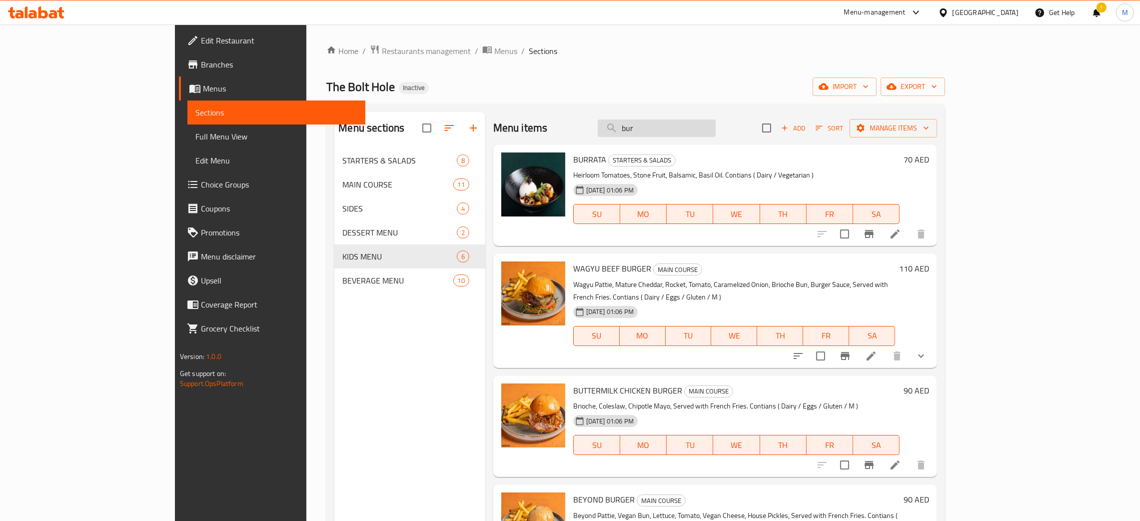
drag, startPoint x: 728, startPoint y: 128, endPoint x: 719, endPoint y: 128, distance: 8.5
click at [716, 128] on input "bur" at bounding box center [657, 127] width 118 height 17
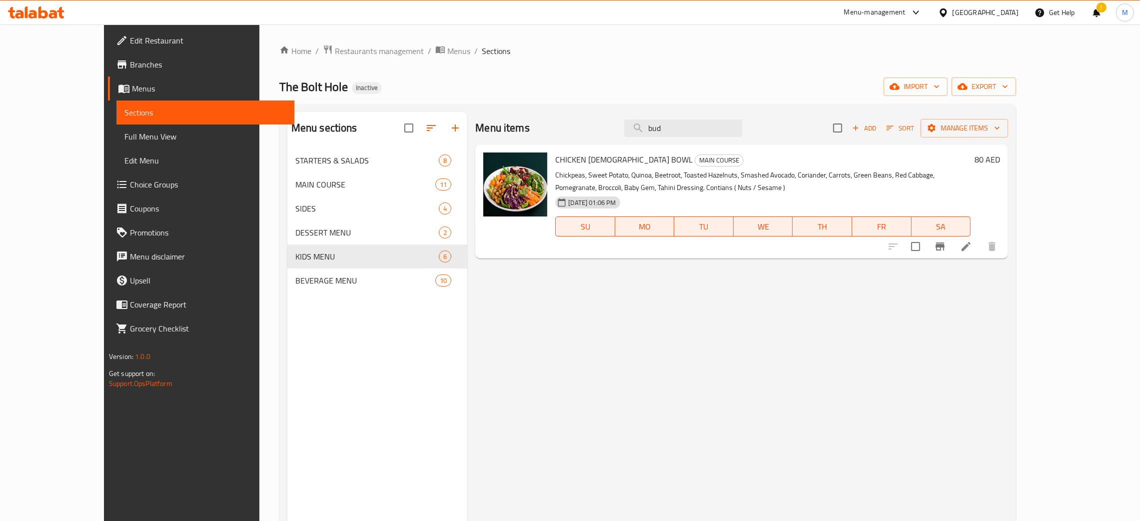
type input "bud"
click at [730, 145] on div "CHICKEN BUDDHA BOWL MAIN COURSE Chickpeas, Sweet Potato, Quinoa, Beetroot, Toas…" at bounding box center [741, 201] width 533 height 114
drag, startPoint x: 713, startPoint y: 118, endPoint x: 641, endPoint y: 81, distance: 80.9
click at [643, 82] on div "Home / Restaurants management / Menus / Sections The Bolt Hole Inactive import …" at bounding box center [647, 342] width 737 height 596
drag, startPoint x: 703, startPoint y: 129, endPoint x: 636, endPoint y: 95, distance: 74.9
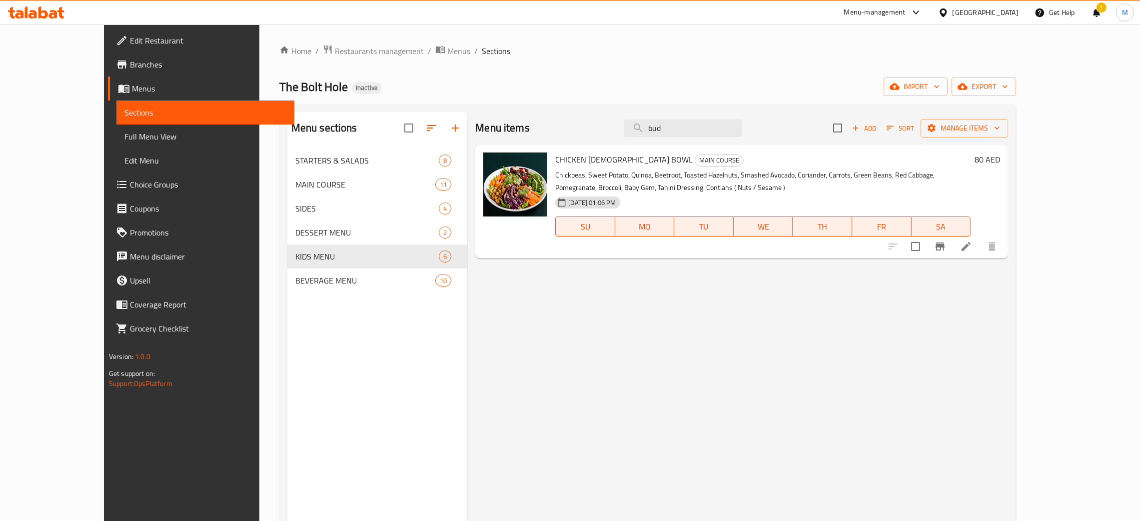
click at [636, 95] on div "Home / Restaurants management / Menus / Sections The Bolt Hole Inactive import …" at bounding box center [647, 342] width 737 height 596
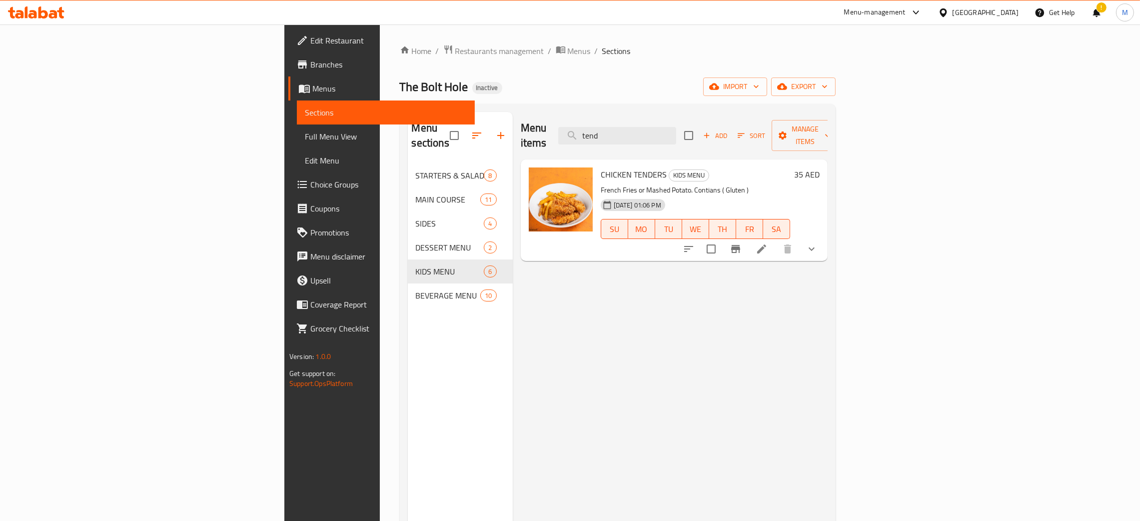
type input "tend"
drag, startPoint x: 722, startPoint y: 128, endPoint x: 679, endPoint y: 120, distance: 43.7
click at [676, 127] on input "tend" at bounding box center [617, 135] width 118 height 17
type input "wing"
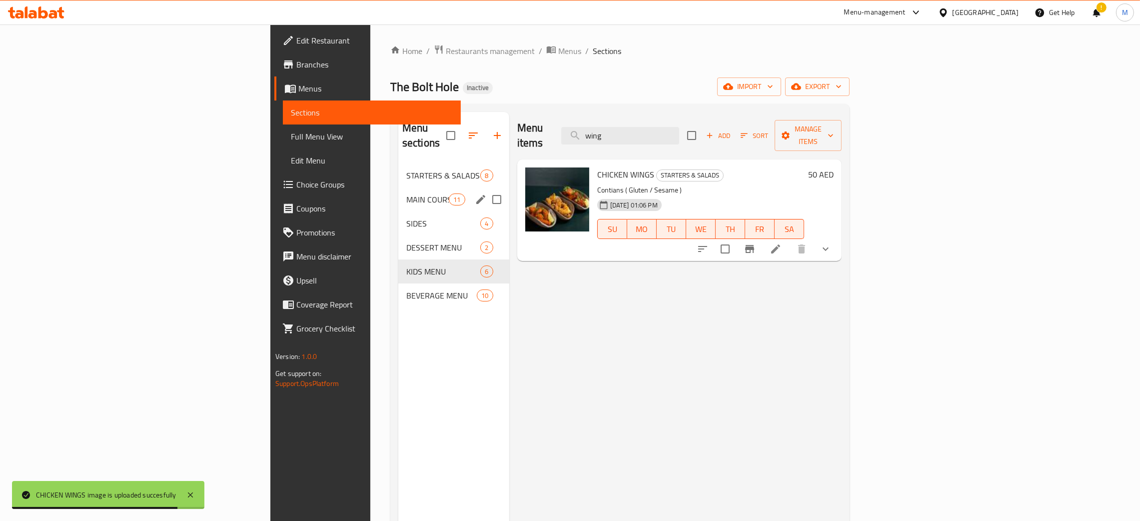
click at [398, 187] on div "MAIN COURSE 11" at bounding box center [453, 199] width 111 height 24
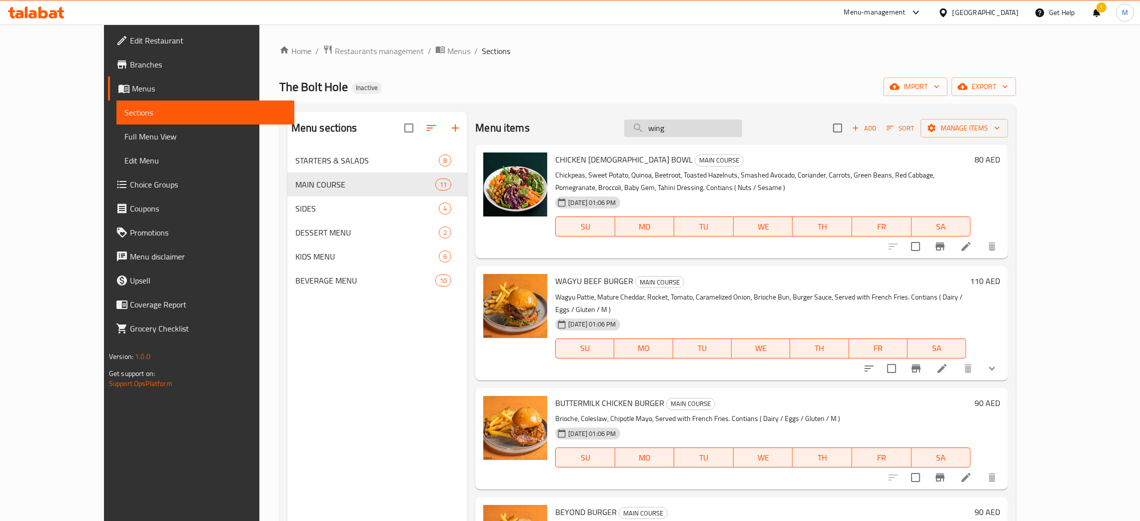
drag, startPoint x: 711, startPoint y: 127, endPoint x: 679, endPoint y: 128, distance: 32.5
click at [679, 128] on input "wing" at bounding box center [683, 127] width 118 height 17
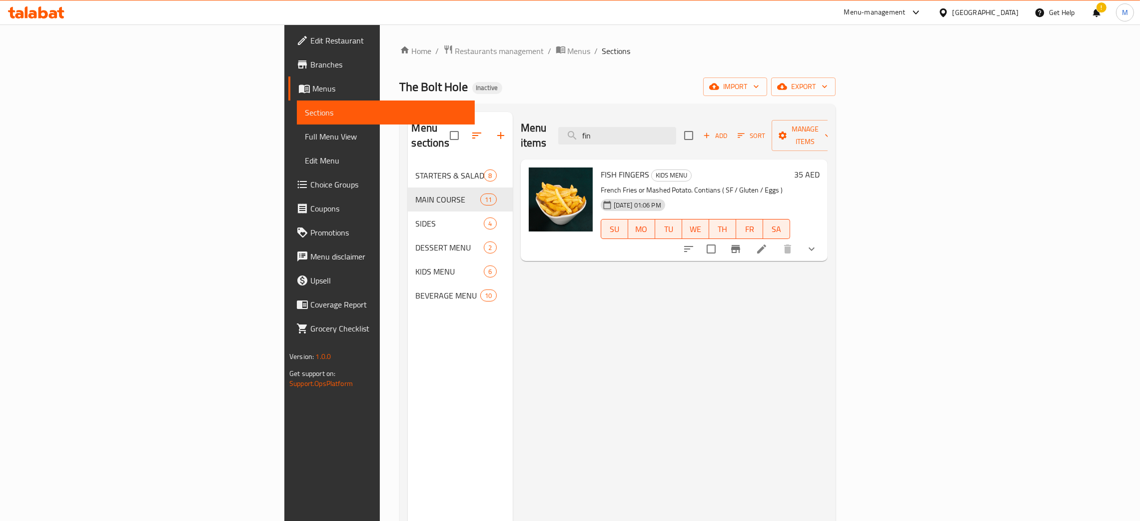
type input "fin"
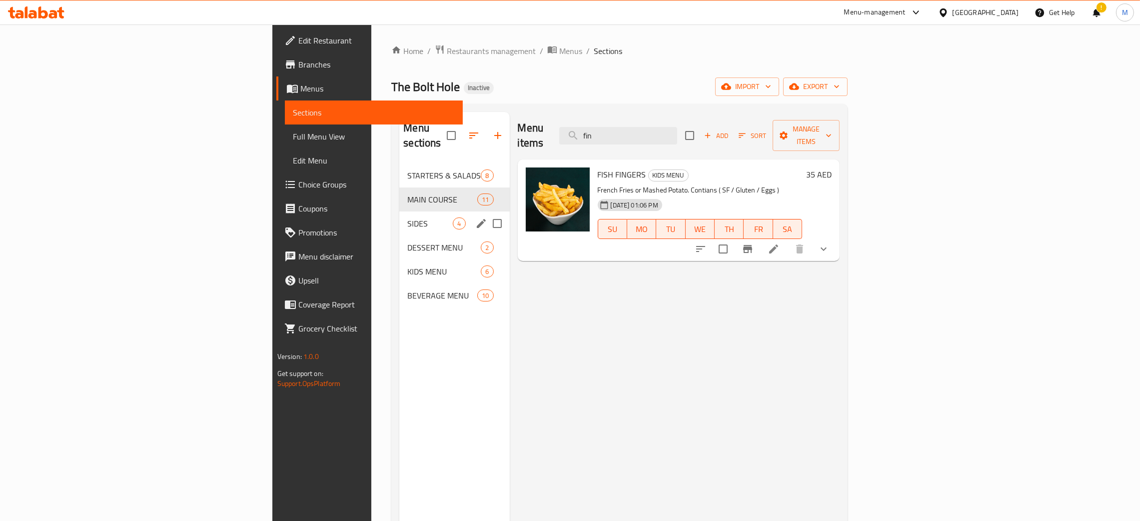
click at [399, 211] on div "SIDES 4" at bounding box center [454, 223] width 110 height 24
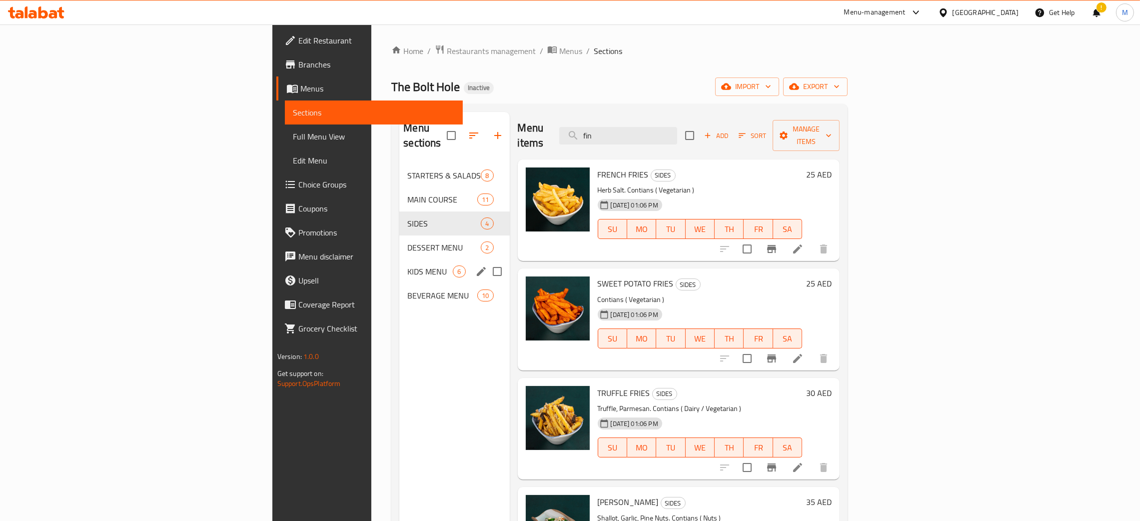
click at [399, 259] on div "KIDS MENU 6" at bounding box center [454, 271] width 110 height 24
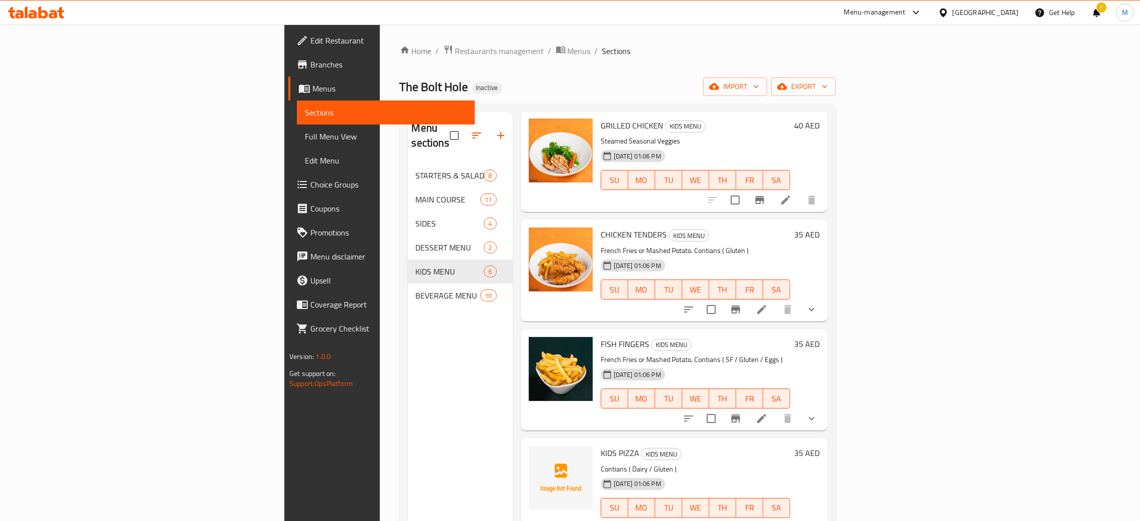
scroll to position [75, 0]
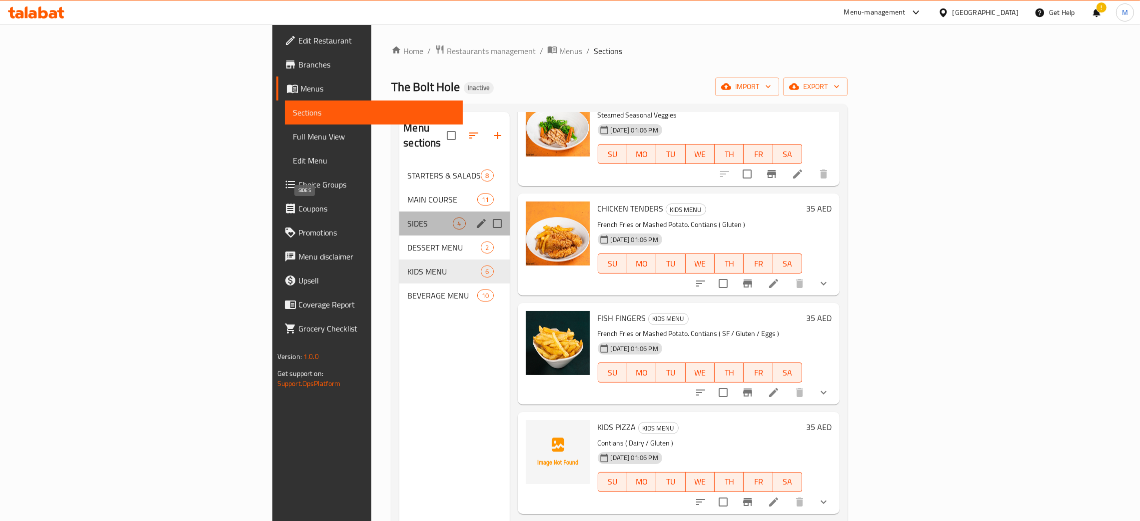
click at [407, 217] on span "SIDES" at bounding box center [429, 223] width 45 height 12
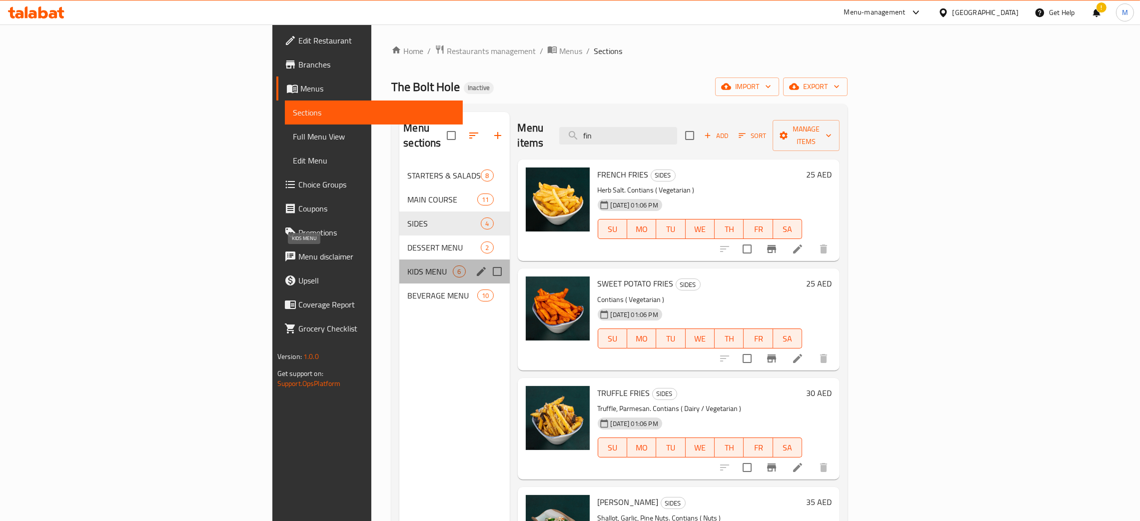
click at [407, 265] on span "KIDS MENU" at bounding box center [429, 271] width 45 height 12
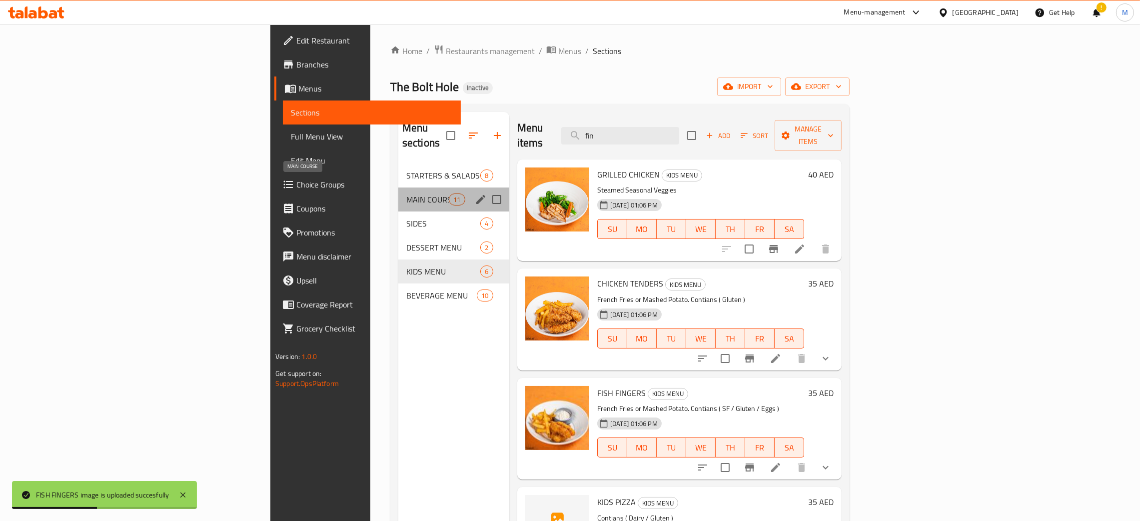
click at [406, 193] on span "MAIN COURSE" at bounding box center [427, 199] width 42 height 12
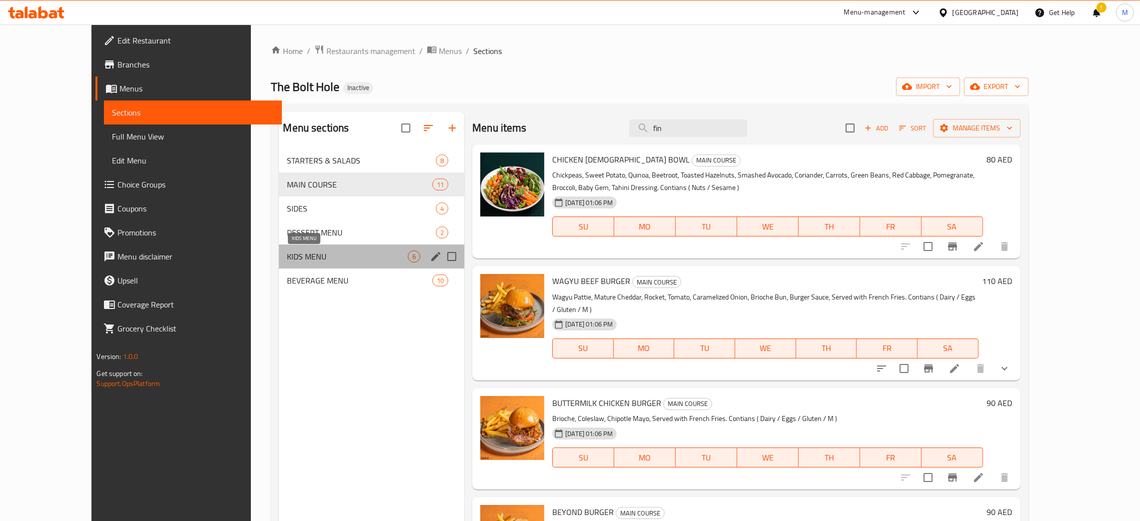
click at [287, 257] on span "KIDS MENU" at bounding box center [347, 256] width 121 height 12
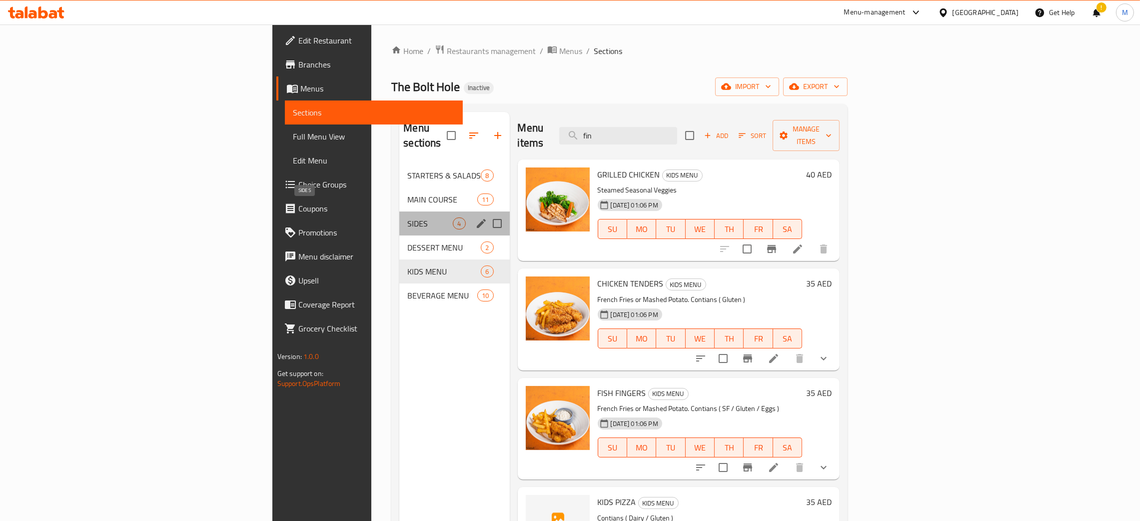
click at [407, 217] on span "SIDES" at bounding box center [429, 223] width 45 height 12
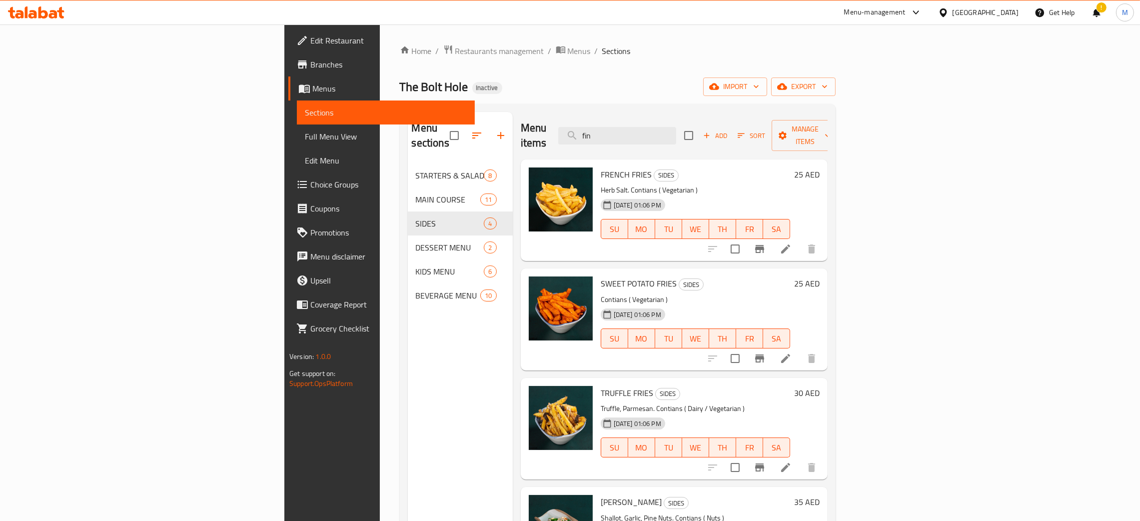
drag, startPoint x: 726, startPoint y: 131, endPoint x: 624, endPoint y: 111, distance: 103.9
click at [624, 111] on div "Menu sections STARTERS & SALADS 8 MAIN COURSE 11 SIDES 4 DESSERT MENU 2 KIDS ME…" at bounding box center [618, 372] width 436 height 537
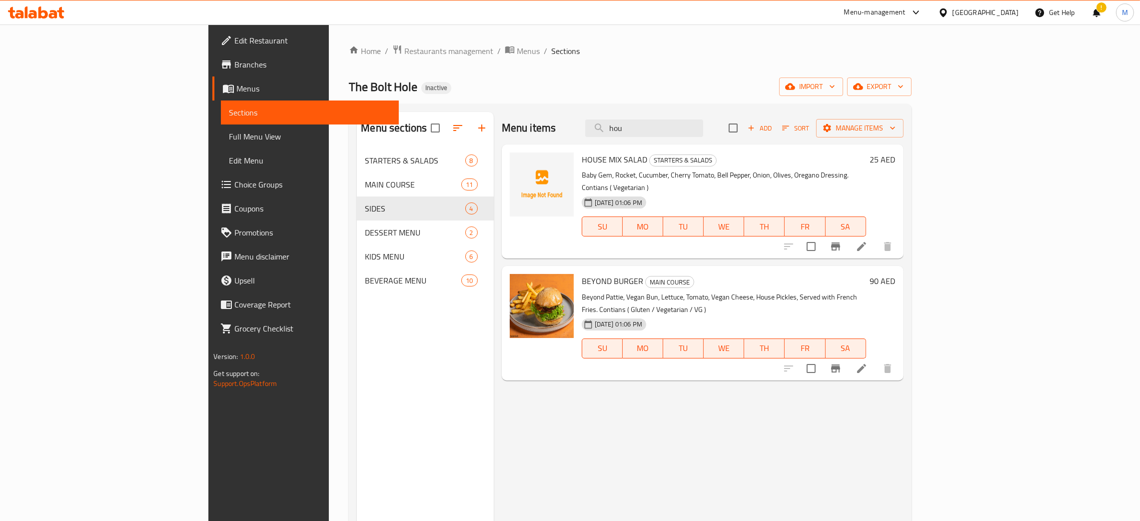
type input "hou"
drag, startPoint x: 725, startPoint y: 127, endPoint x: 586, endPoint y: 101, distance: 141.3
click at [586, 101] on div "Home / Restaurants management / Menus / Sections The Bolt Hole Inactive import …" at bounding box center [630, 342] width 562 height 596
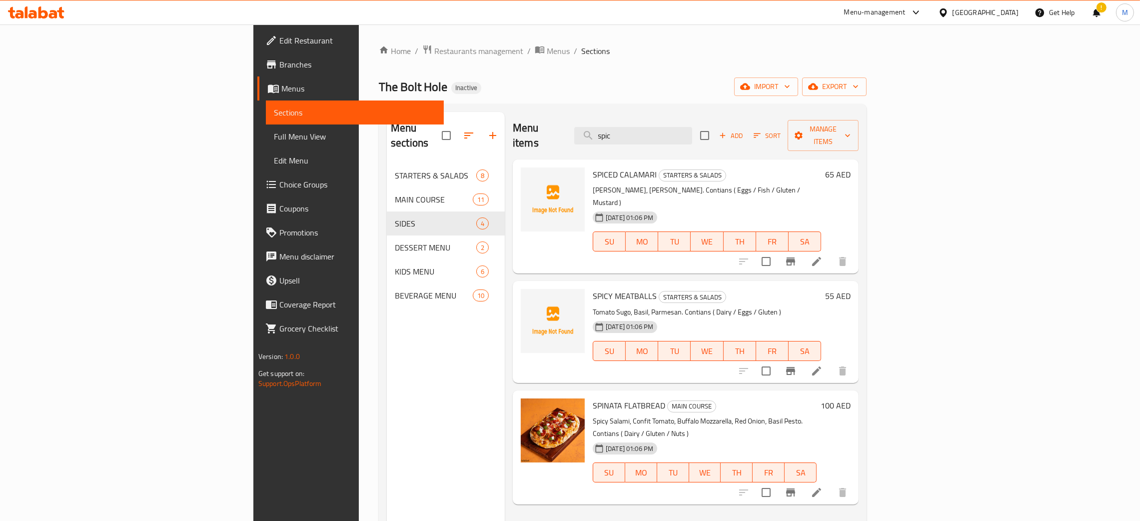
type input "spic"
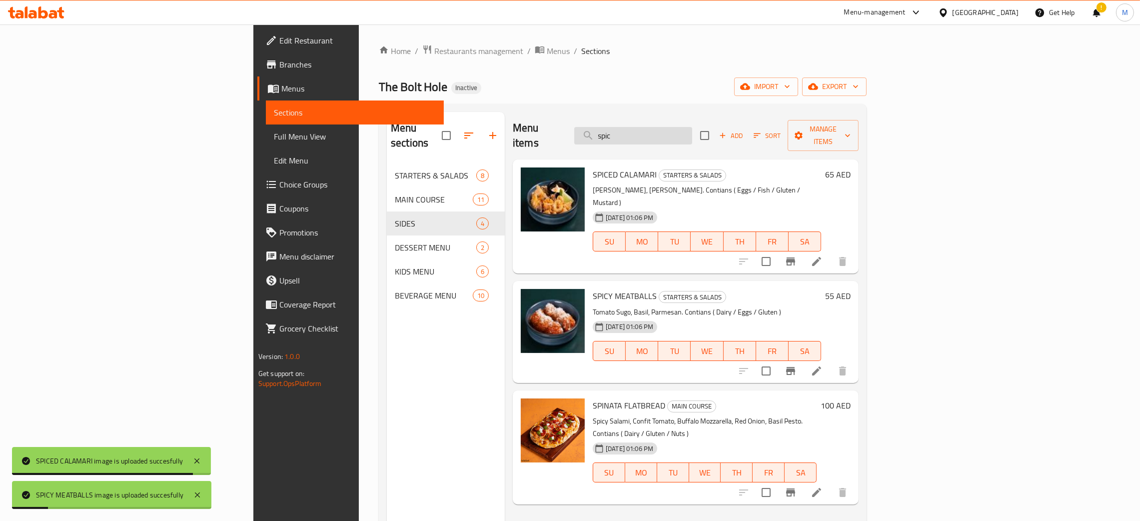
drag, startPoint x: 718, startPoint y: 123, endPoint x: 661, endPoint y: 121, distance: 57.0
click at [662, 122] on div "Menu items spic Add Sort Manage items" at bounding box center [686, 135] width 346 height 47
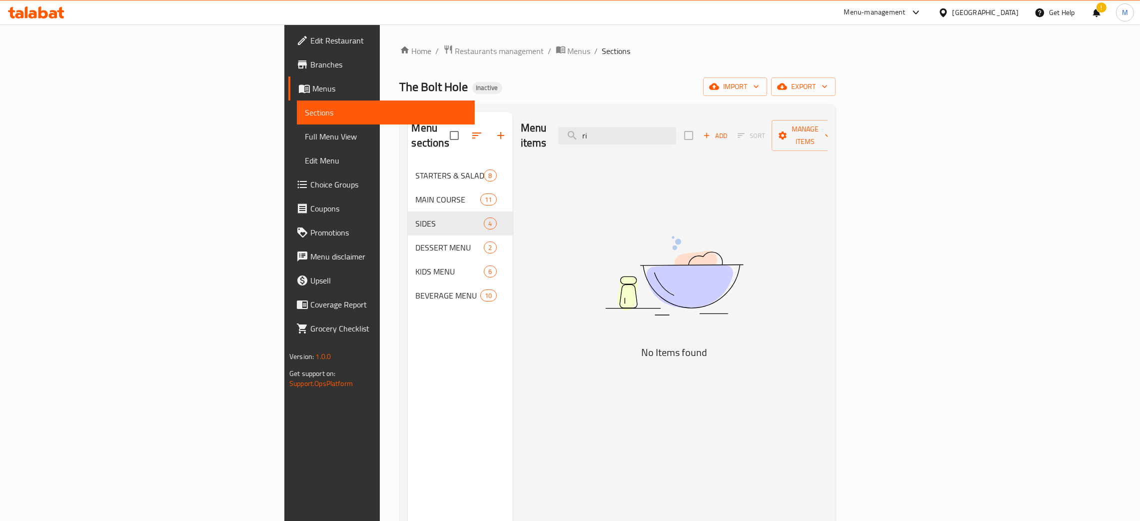
type input "r"
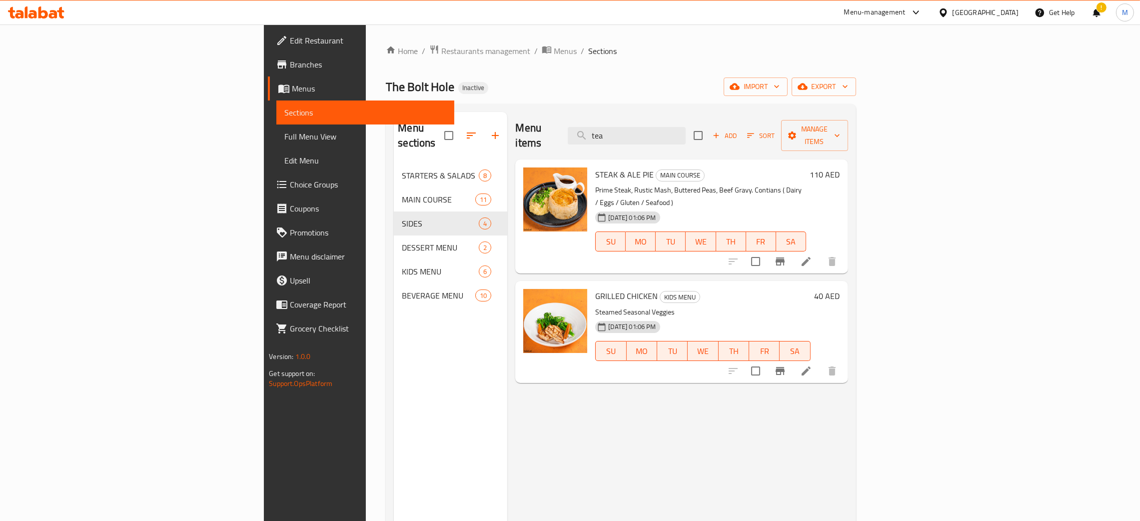
type input "tea"
drag, startPoint x: 718, startPoint y: 127, endPoint x: 568, endPoint y: 91, distance: 154.8
click at [568, 91] on div "Home / Restaurants management / Menus / Sections The Bolt Hole Inactive import …" at bounding box center [621, 342] width 470 height 596
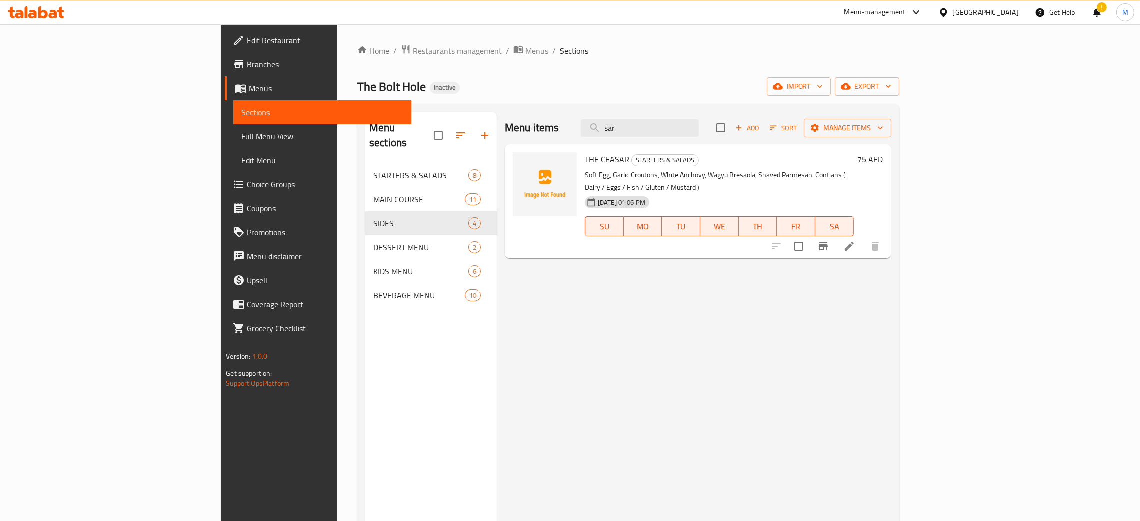
type input "sar"
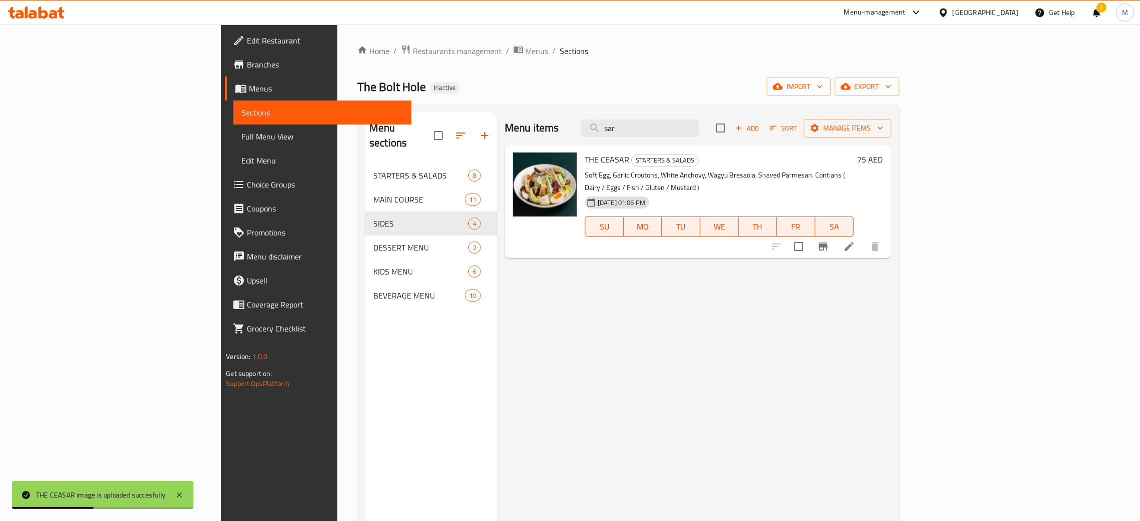
drag, startPoint x: 707, startPoint y: 136, endPoint x: 645, endPoint y: 133, distance: 62.0
click at [645, 133] on div "Menu items sar Add Sort Manage items" at bounding box center [698, 128] width 386 height 32
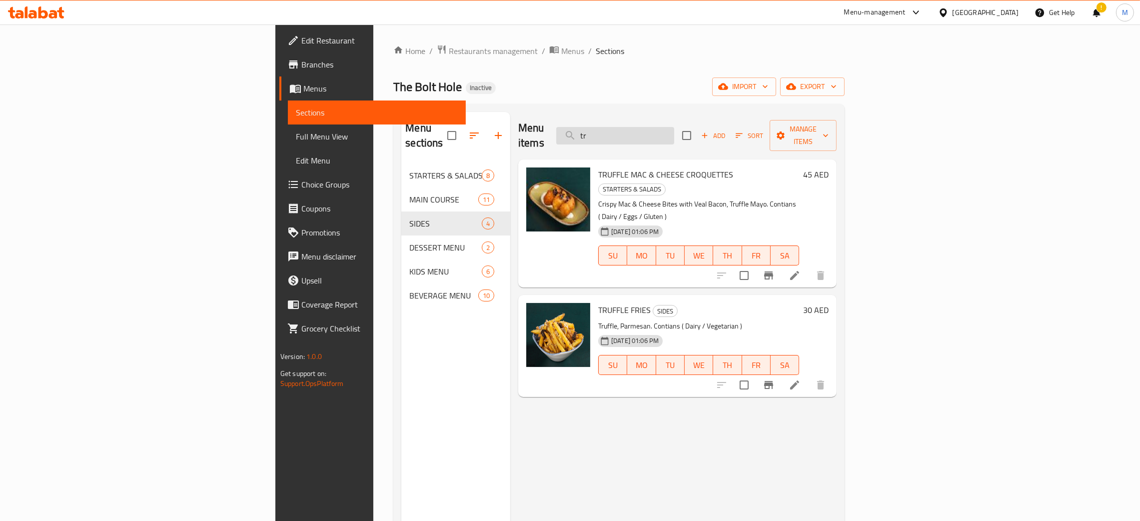
type input "t"
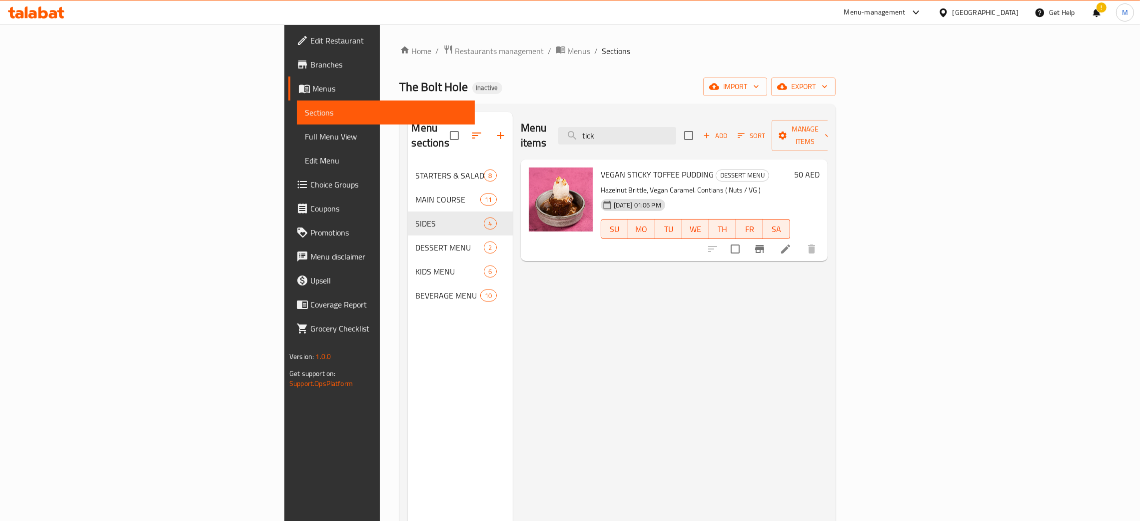
type input "tick"
drag, startPoint x: 705, startPoint y: 131, endPoint x: 642, endPoint y: 109, distance: 66.5
click at [642, 109] on div "Menu sections STARTERS & SALADS 8 MAIN COURSE 11 SIDES 4 DESSERT MENU 2 KIDS ME…" at bounding box center [618, 372] width 436 height 537
type input "war"
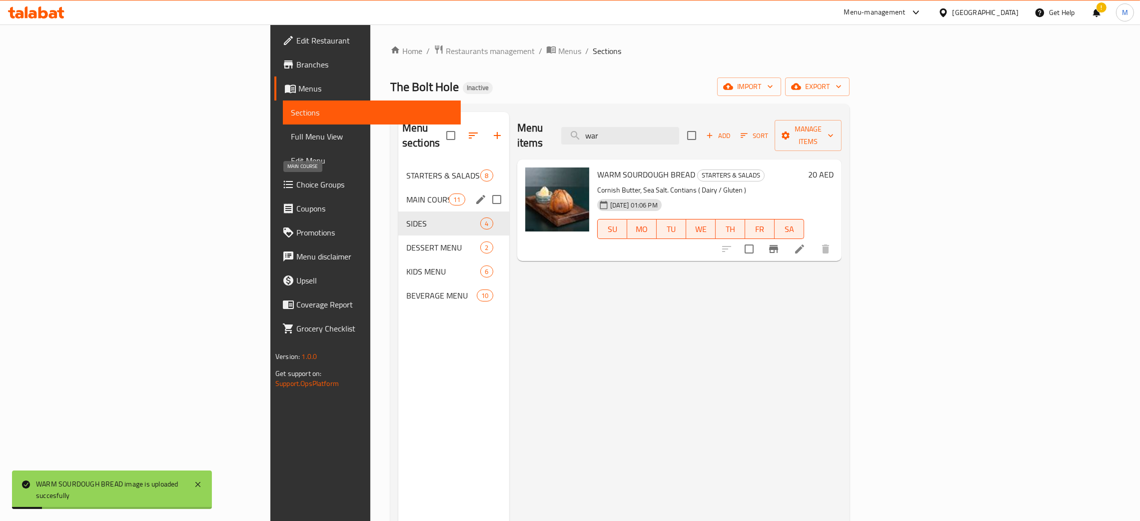
click at [406, 193] on span "MAIN COURSE" at bounding box center [427, 199] width 42 height 12
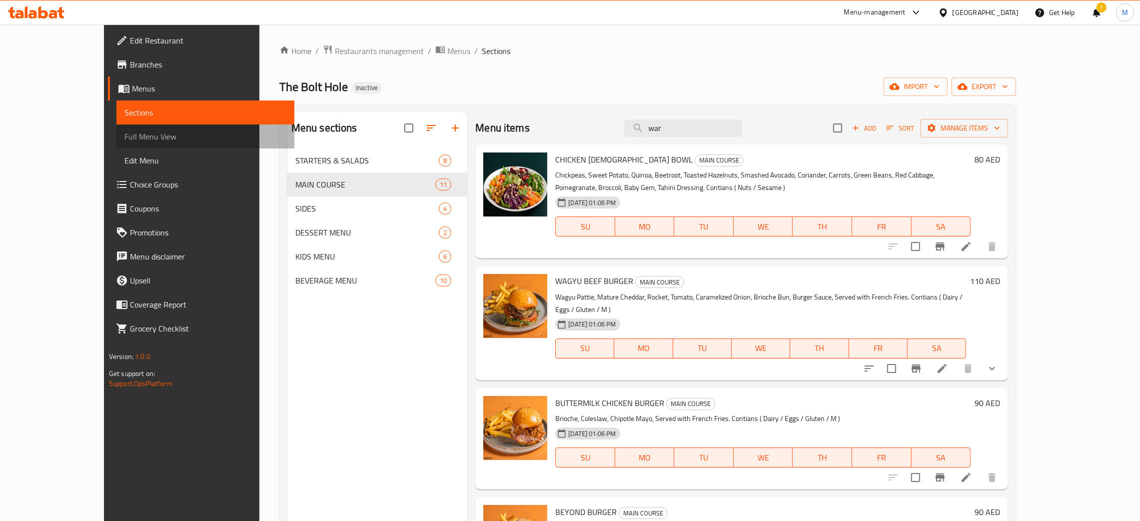
click at [124, 140] on span "Full Menu View" at bounding box center [205, 136] width 162 height 12
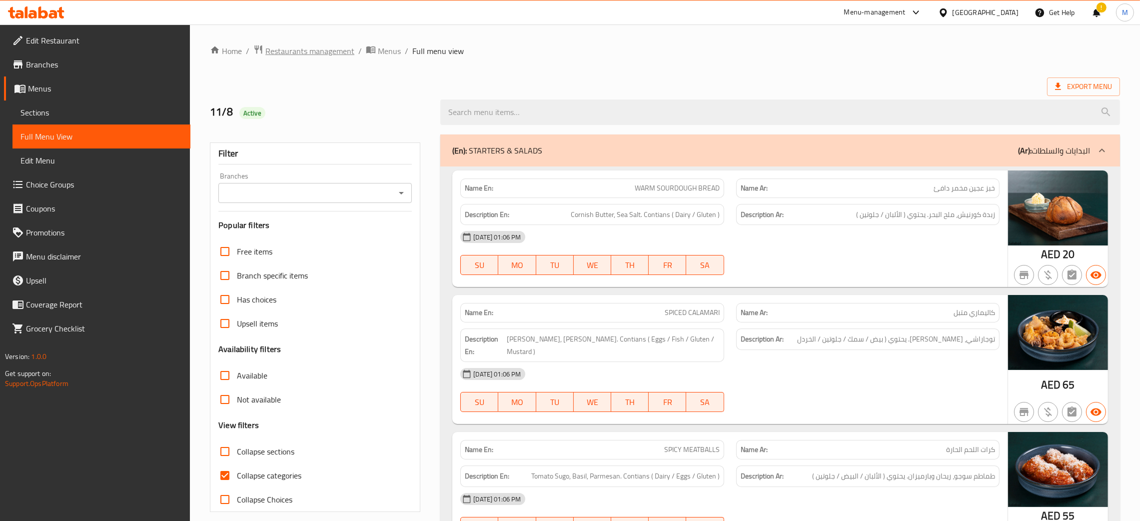
click at [286, 53] on span "Restaurants management" at bounding box center [309, 51] width 89 height 12
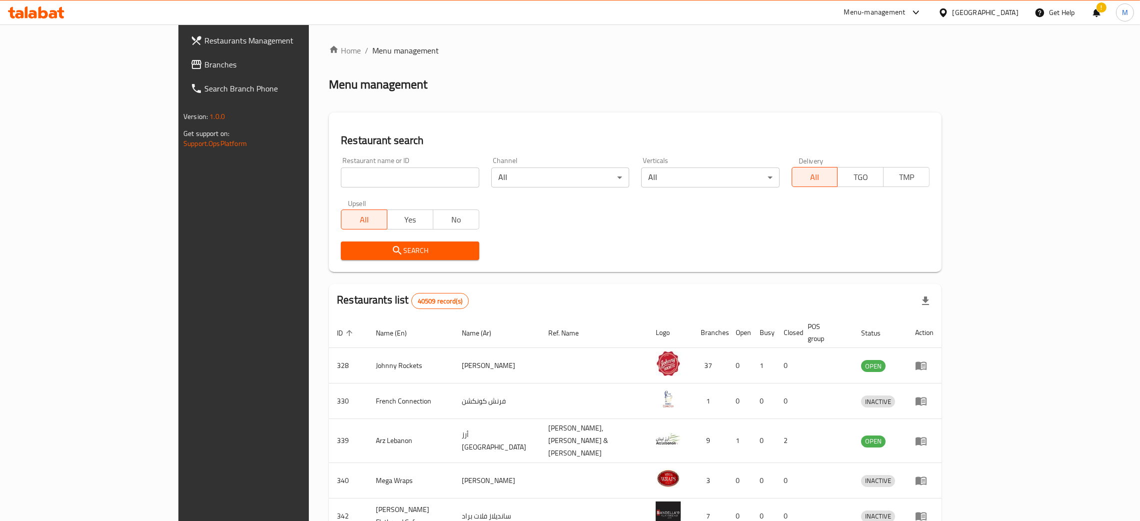
click at [341, 180] on input "search" at bounding box center [410, 177] width 138 height 20
click at [341, 181] on input "search" at bounding box center [410, 177] width 138 height 20
paste input "699548"
type input "699548"
click button "Search" at bounding box center [410, 250] width 138 height 18
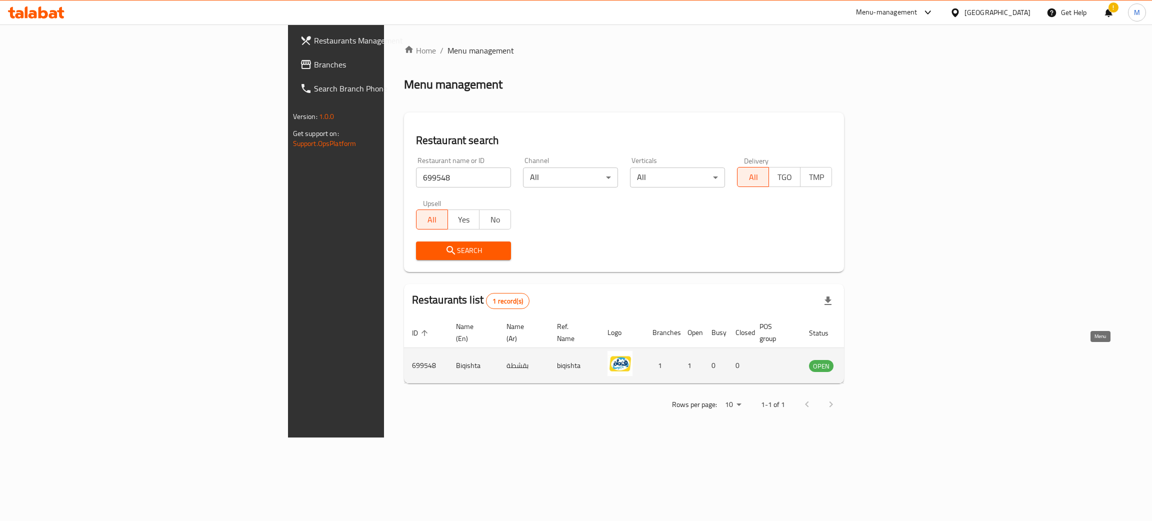
click at [873, 359] on icon "enhanced table" at bounding box center [867, 365] width 12 height 12
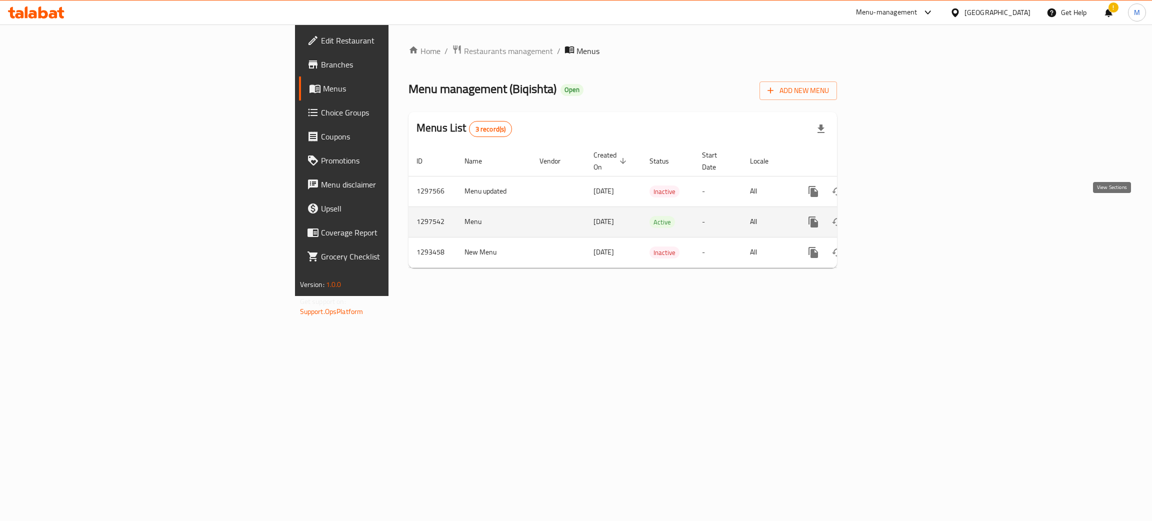
click at [891, 216] on icon "enhanced table" at bounding box center [885, 222] width 12 height 12
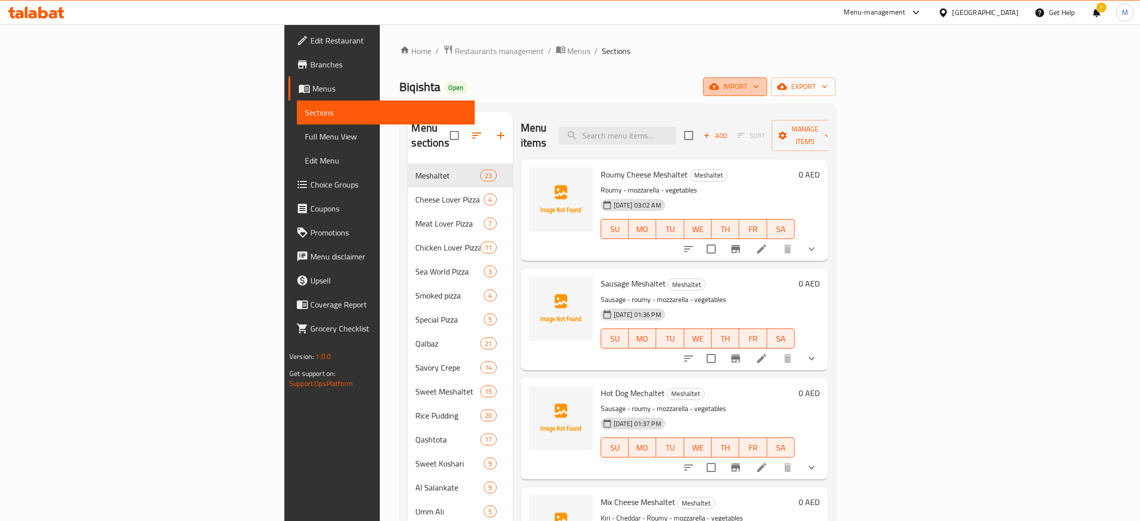
click at [759, 89] on span "import" at bounding box center [735, 86] width 48 height 12
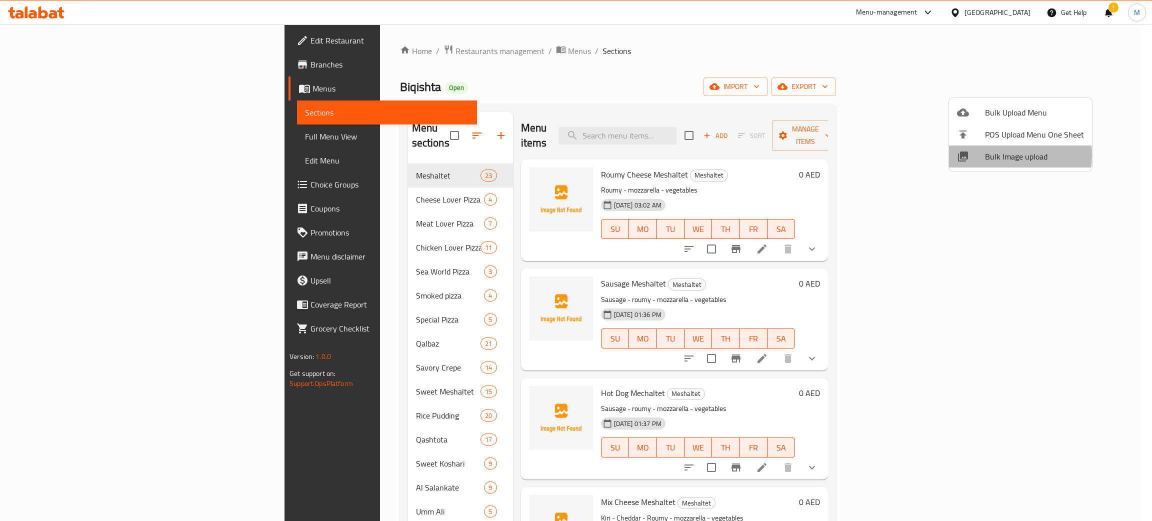
click at [994, 155] on span "Bulk Image upload" at bounding box center [1034, 156] width 99 height 12
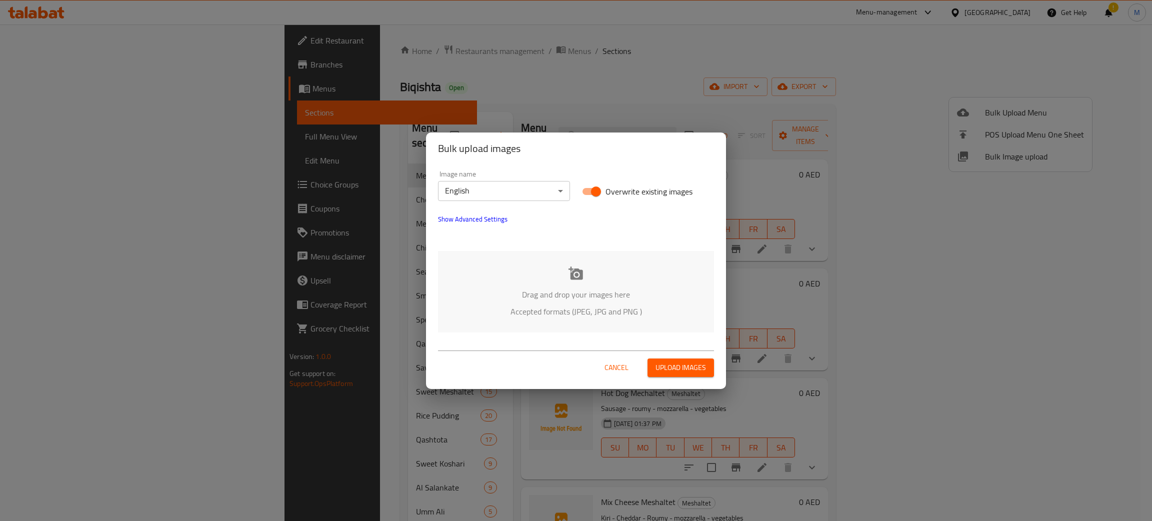
click at [467, 181] on body "​ Menu-management United Arab Emirates Get Help ! M Edit Restaurant Branches Me…" at bounding box center [576, 272] width 1152 height 496
click at [477, 191] on li "English" at bounding box center [504, 191] width 132 height 18
click at [521, 283] on div "Drag and drop your images here Accepted formats (JPEG, JPG and PNG )" at bounding box center [576, 291] width 276 height 81
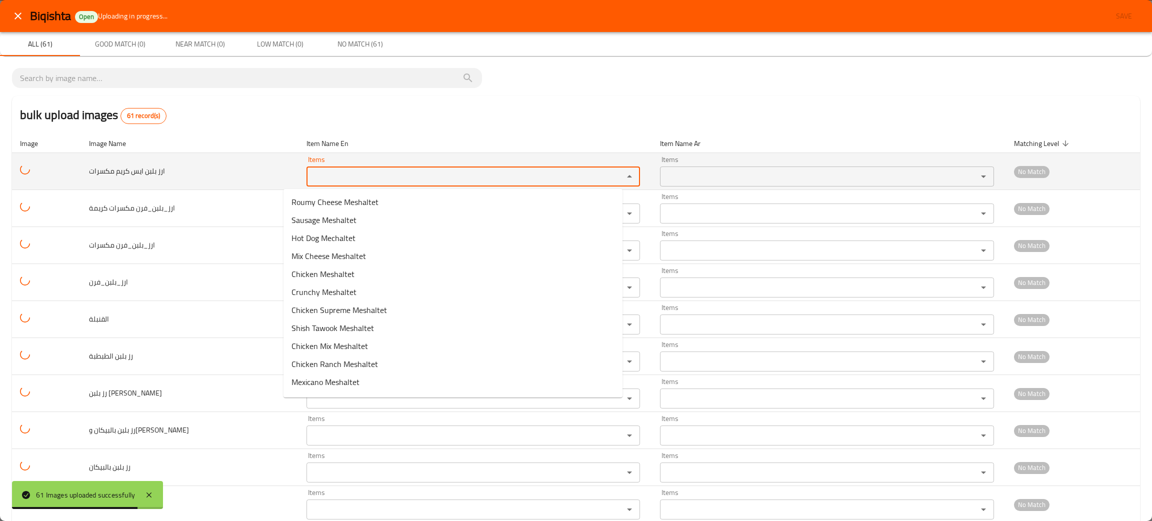
click at [406, 181] on مكسرات "Items" at bounding box center [458, 176] width 298 height 14
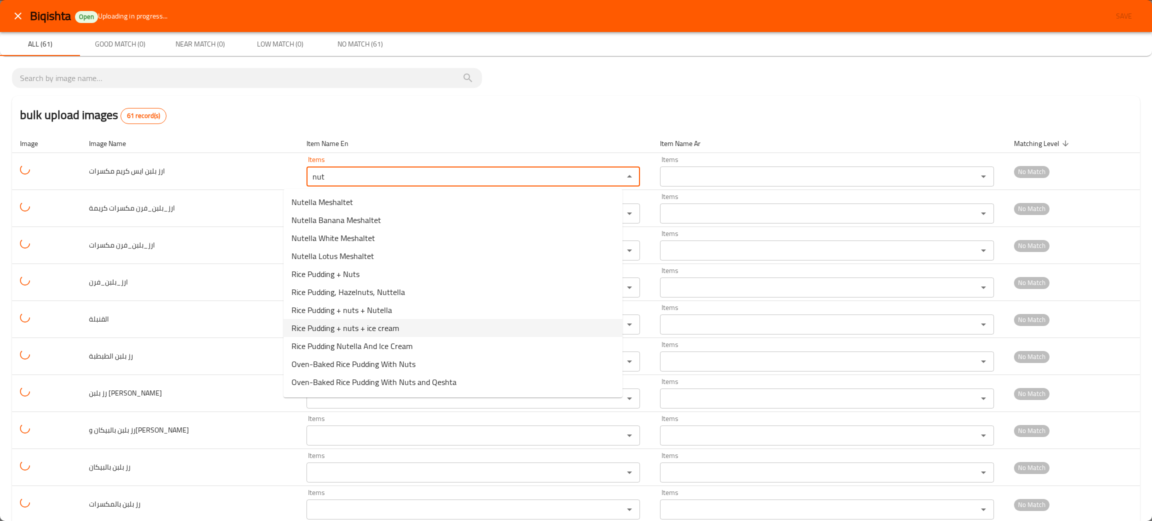
click at [338, 329] on span "Rice Pudding + nuts + ice cream" at bounding box center [344, 328] width 107 height 12
type مكسرات "Rice Pudding + nuts + ice cream"
type مكسرات-ar "رز بـ لبن + مكسرات + آيس كريم"
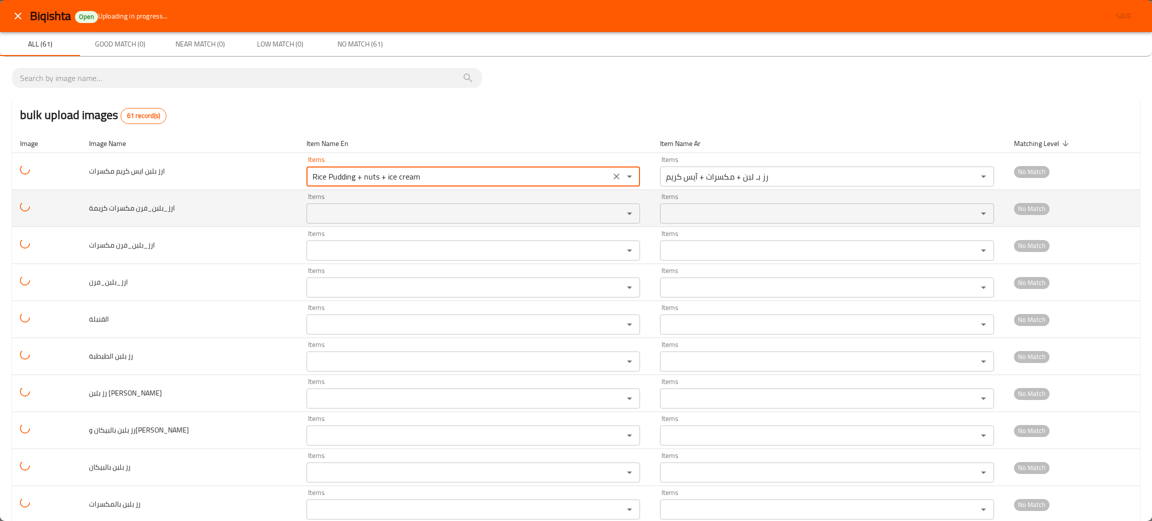
type مكسرات "Rice Pudding + nuts + ice cream"
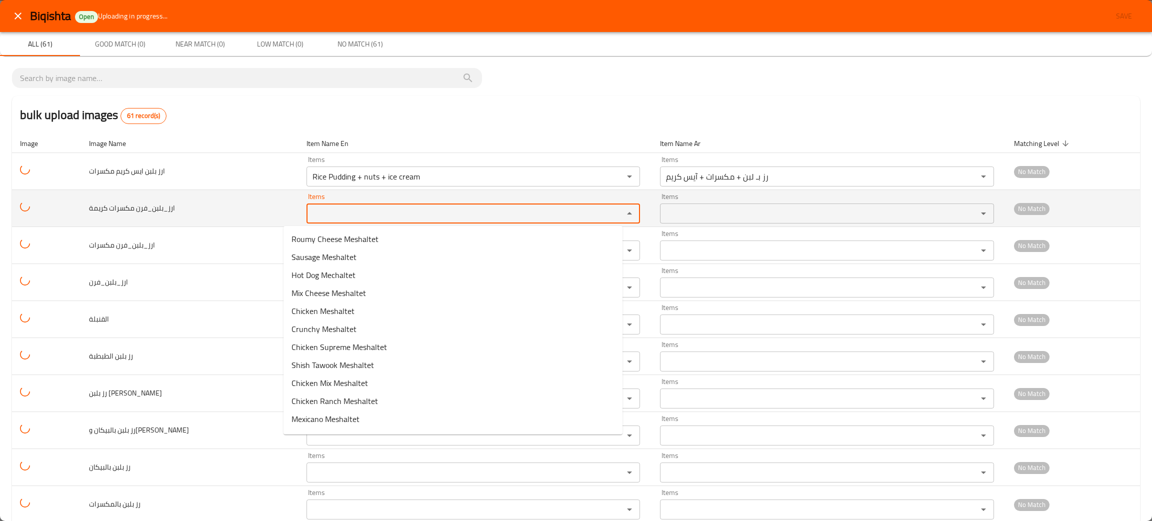
click at [356, 219] on كريمة "Items" at bounding box center [458, 213] width 298 height 14
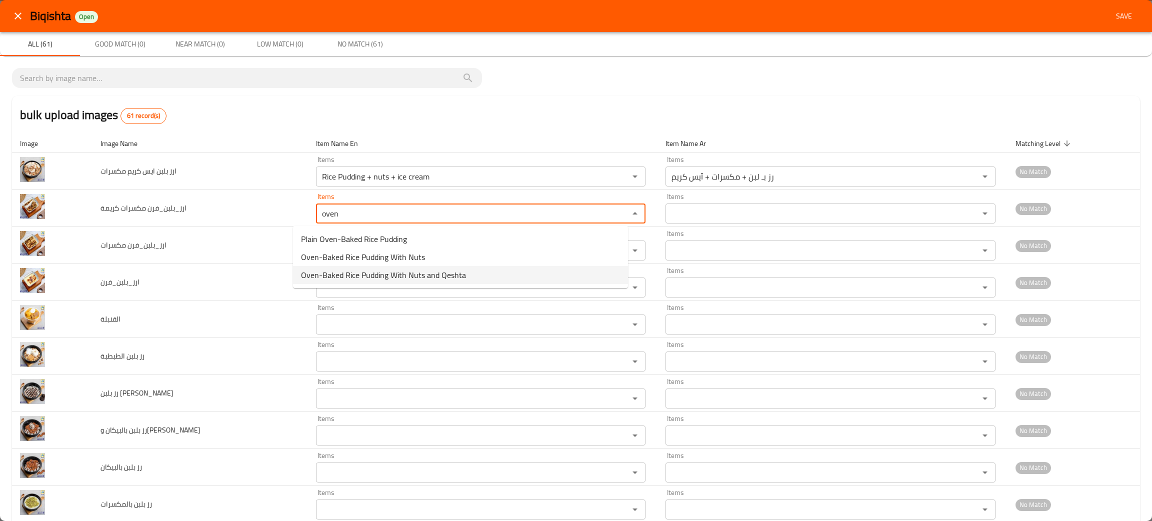
click at [389, 275] on span "Oven-Baked Rice Pudding With Nuts and Qeshta" at bounding box center [383, 275] width 165 height 12
type كريمة "Oven-Baked Rice Pudding With Nuts and Qeshta"
type كريمة-ar "رز بـ لبن فرن مكسرات وقشطة"
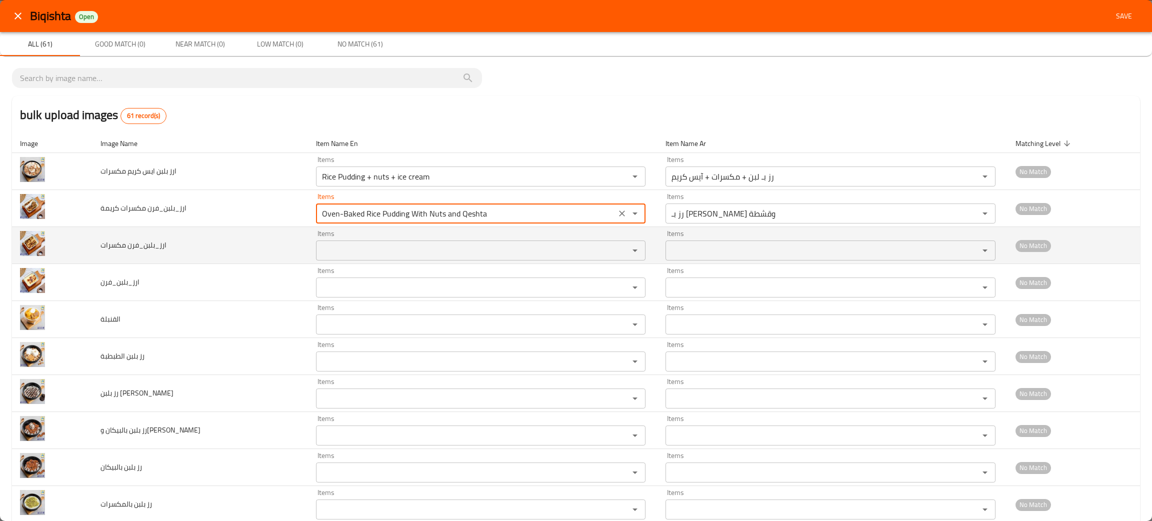
type كريمة "Oven-Baked Rice Pudding With Nuts and Qeshta"
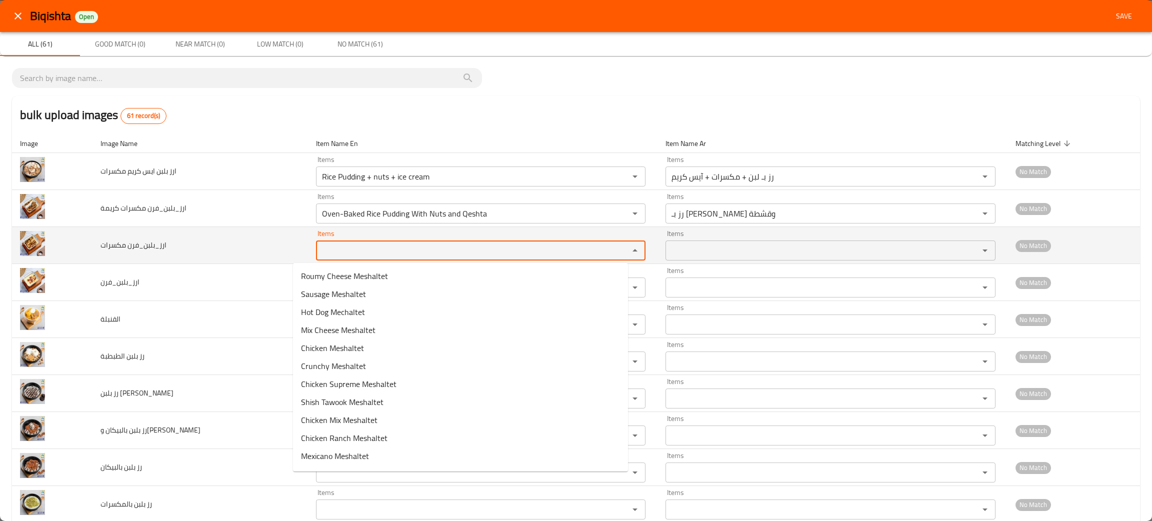
click at [360, 251] on مكسرات "Items" at bounding box center [466, 250] width 294 height 14
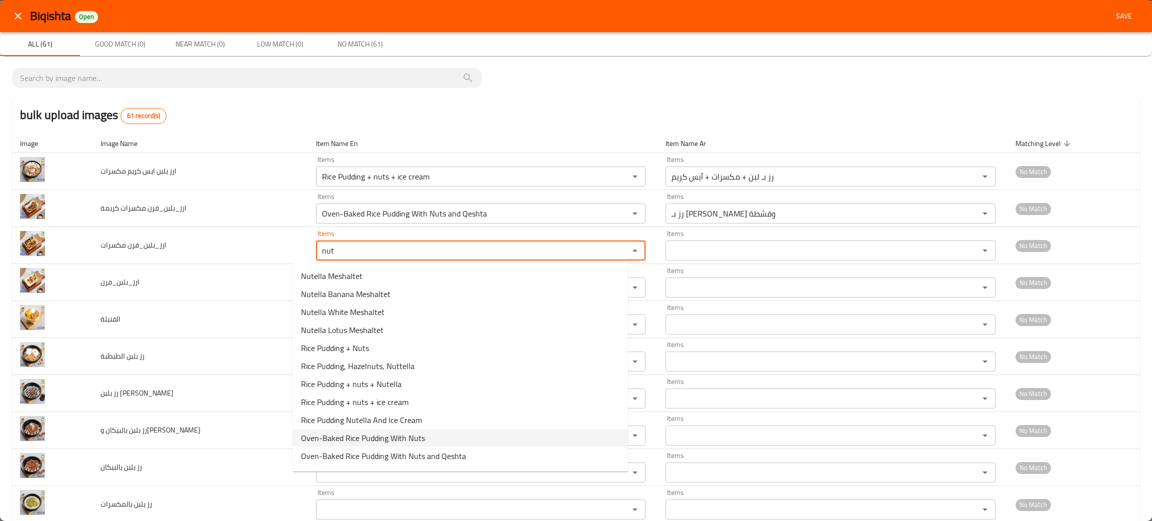
click at [400, 442] on span "Oven-Baked Rice Pudding With Nuts" at bounding box center [363, 438] width 124 height 12
type مكسرات "Oven-Baked Rice Pudding With Nuts"
type مكسرات-ar "رز بـ لبن فرن مكسرات"
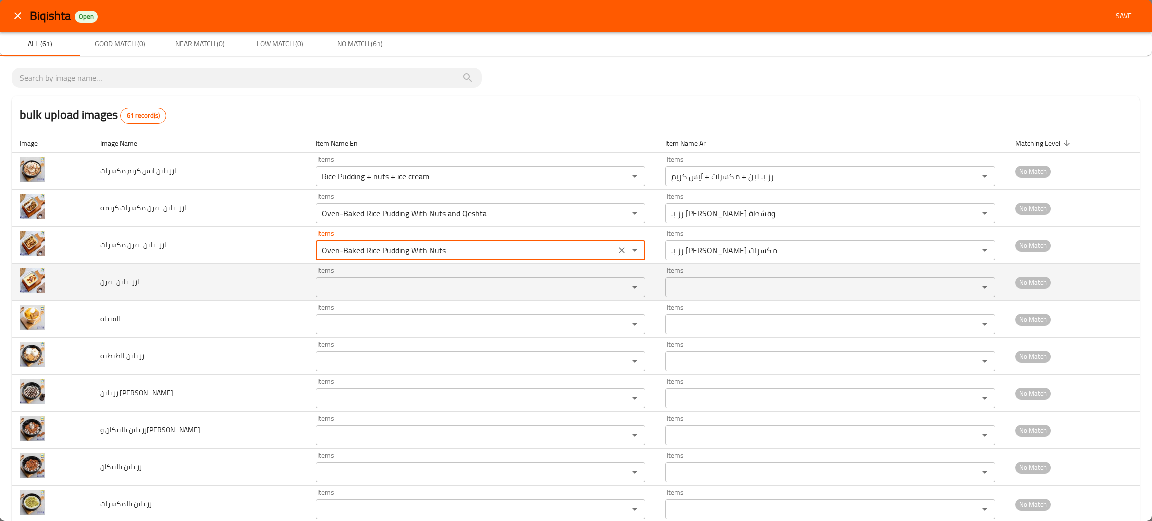
type مكسرات "Oven-Baked Rice Pudding With Nuts"
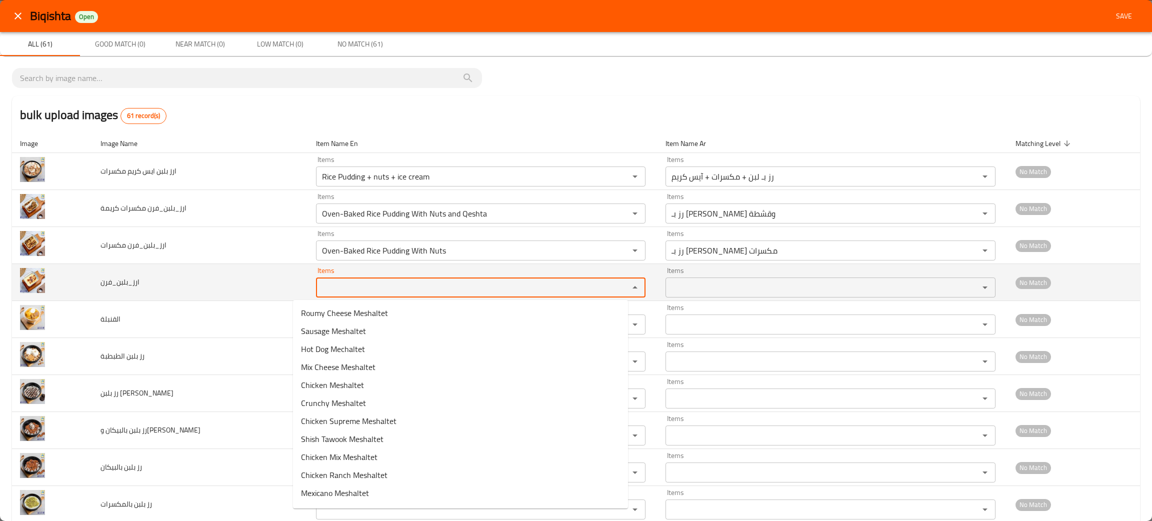
click at [351, 288] on input "Items" at bounding box center [466, 287] width 294 height 14
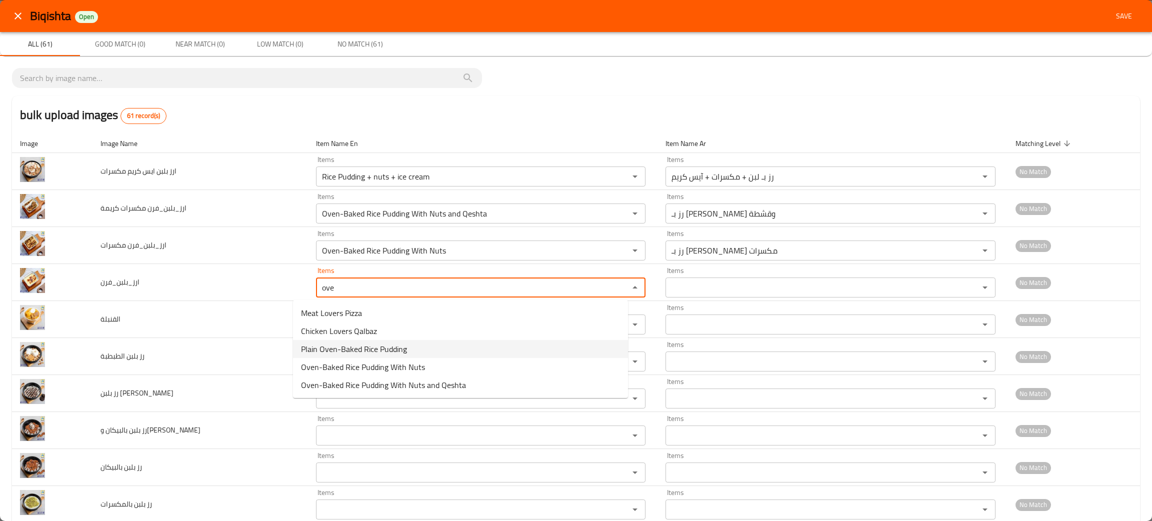
click at [358, 344] on span "Plain Oven-Baked Rice Pudding" at bounding box center [354, 349] width 106 height 12
type input "Plain Oven-Baked Rice Pudding"
type input "رز بـ لبن فرن سادة"
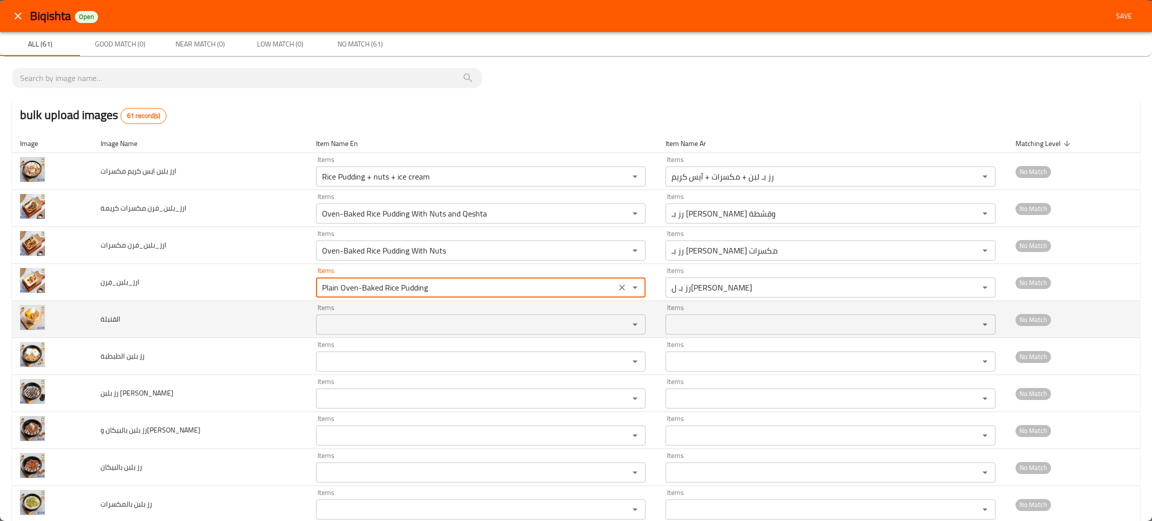
click at [371, 332] on div "Items" at bounding box center [480, 324] width 329 height 20
type input "Plain Oven-Baked Rice Pudding"
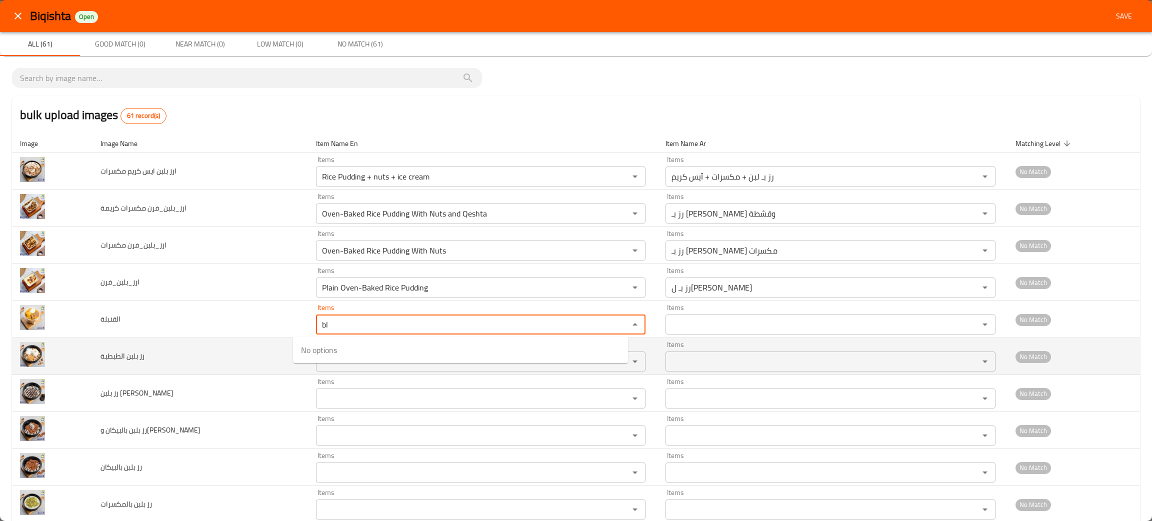
type input "b"
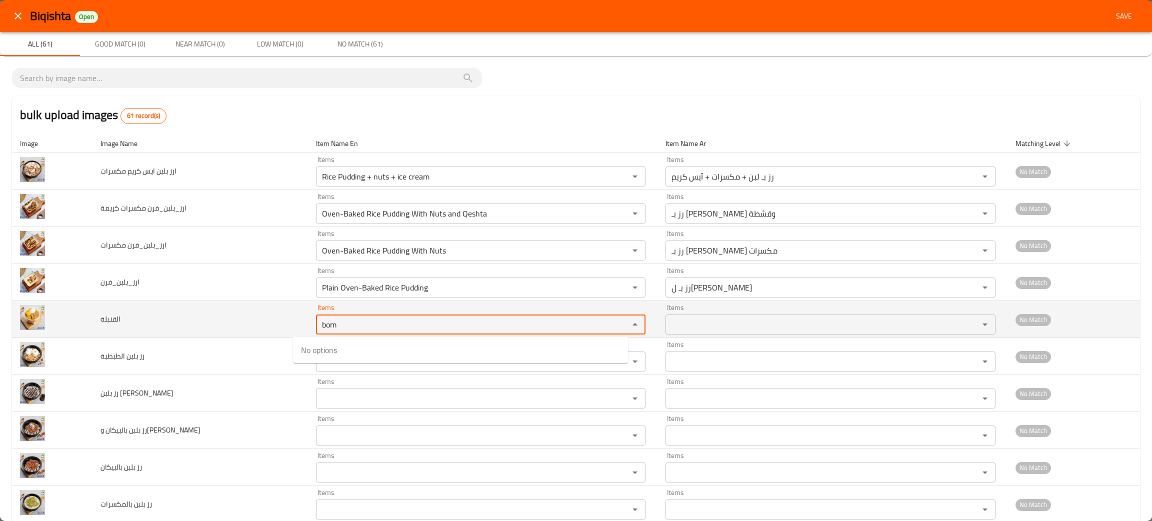
type input "bom"
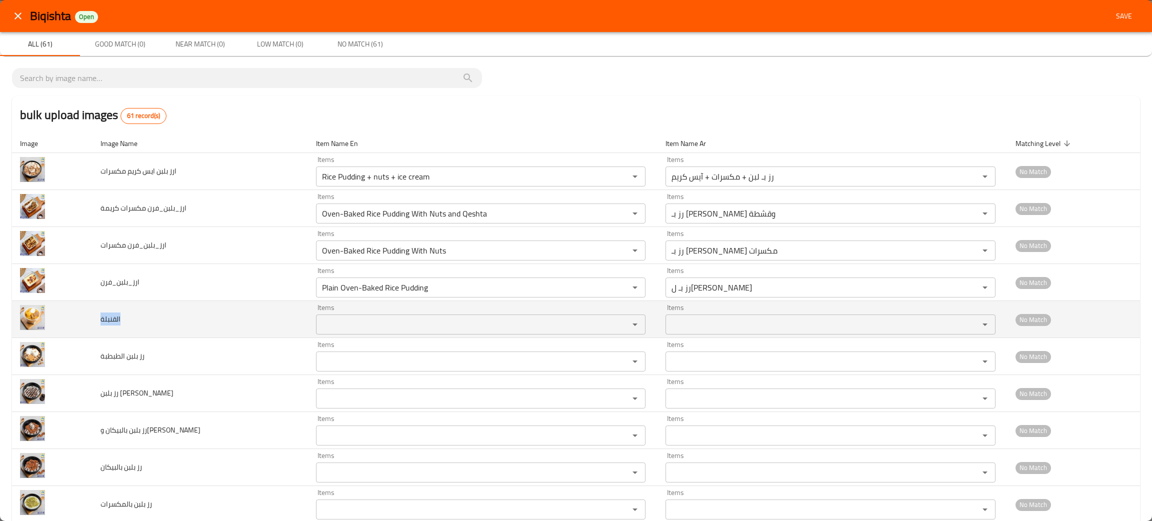
drag, startPoint x: 150, startPoint y: 320, endPoint x: 95, endPoint y: 314, distance: 55.8
click at [95, 314] on td "القنبلة" at bounding box center [199, 319] width 215 height 37
copy span "القنبلة"
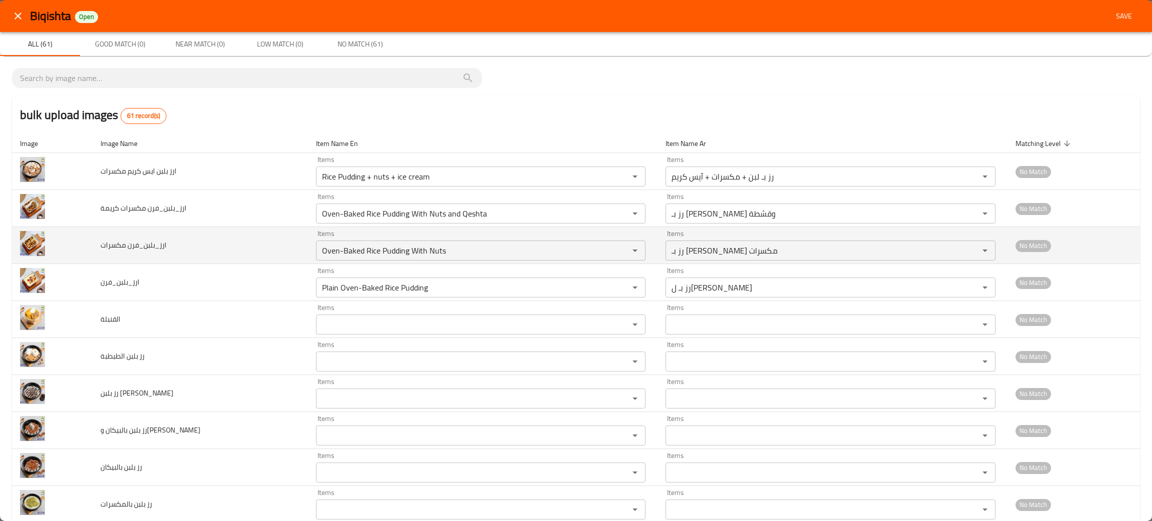
click at [68, 235] on td "enhanced table" at bounding box center [52, 245] width 80 height 37
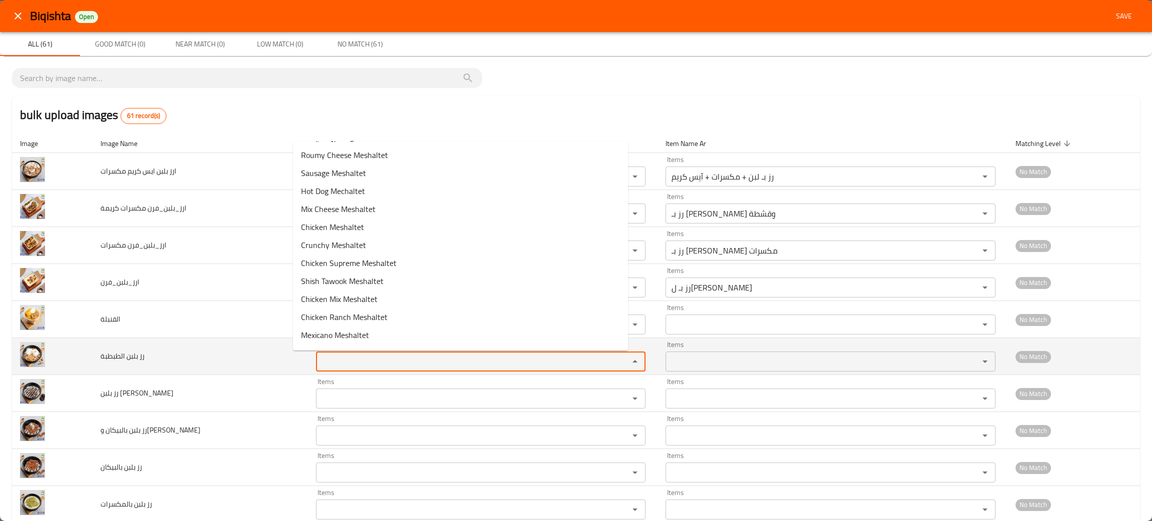
click at [319, 356] on الطبطبة "Items" at bounding box center [466, 361] width 294 height 14
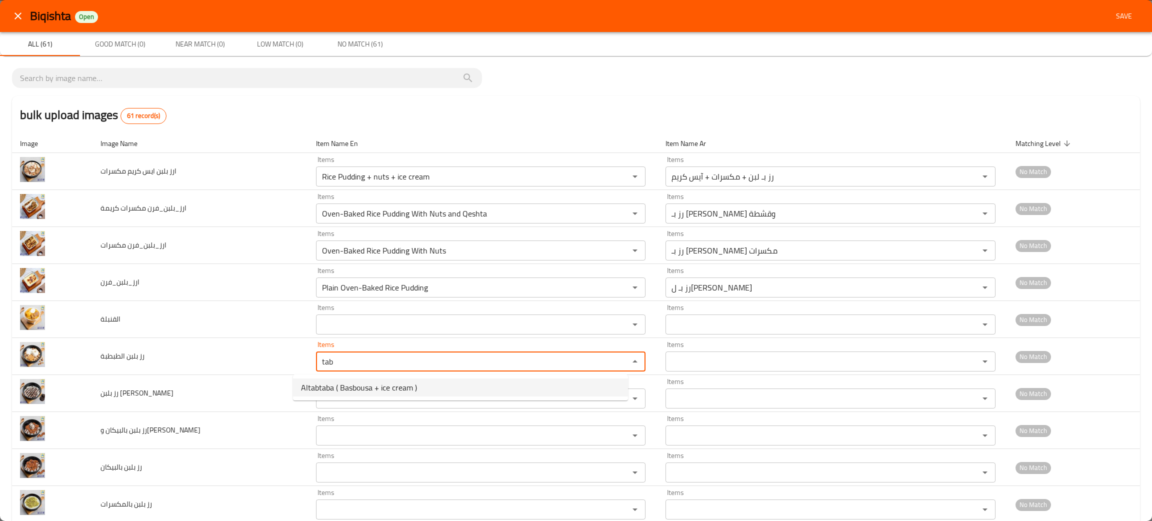
click at [334, 387] on span "Altabtaba ( Basbousa + ice cream )" at bounding box center [359, 387] width 116 height 12
type الطبطبة "Altabtaba ( Basbousa + ice cream )"
type الطبطبة-ar "الطبطبة ( بسبوسة + آيس كريم )"
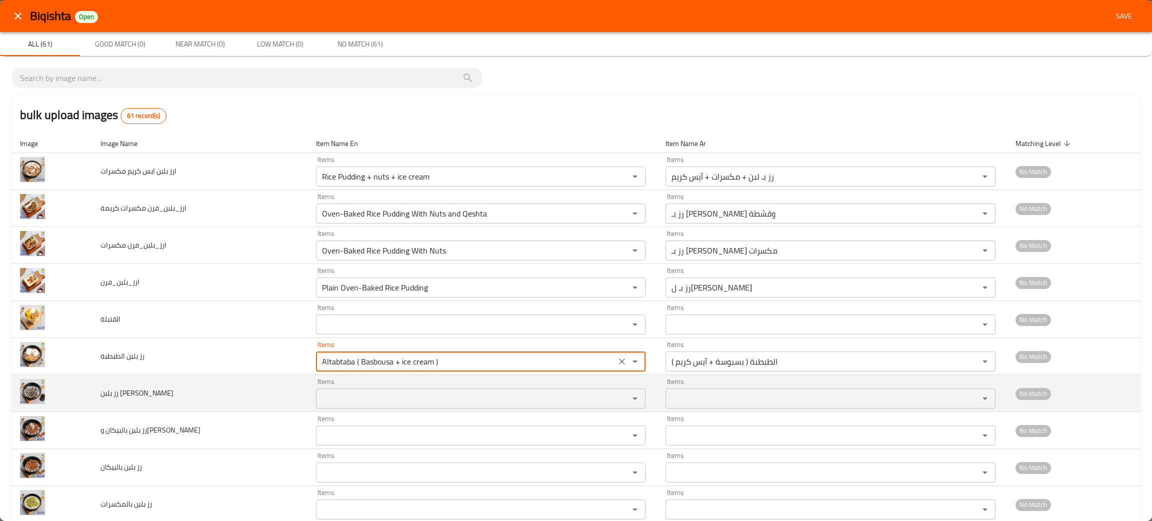
type الطبطبة "Altabtaba ( Basbousa + ice cream )"
click at [319, 400] on اوريو "Items" at bounding box center [466, 398] width 294 height 14
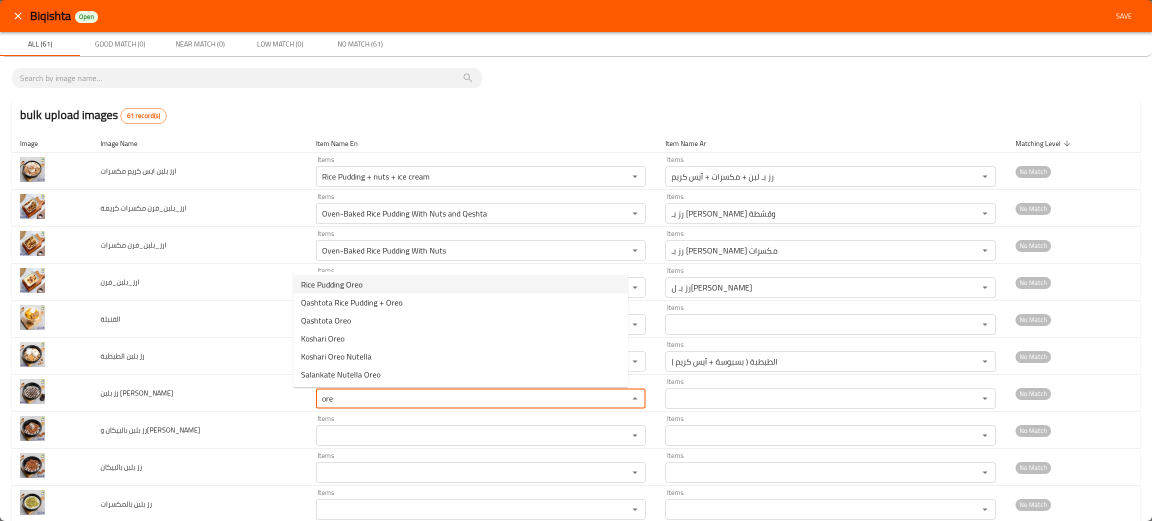
click at [344, 278] on span "Rice Pudding Oreo" at bounding box center [331, 284] width 61 height 12
type اوريو "Rice Pudding Oreo"
type اوريو-ar "بودنغ الأرز أوريو"
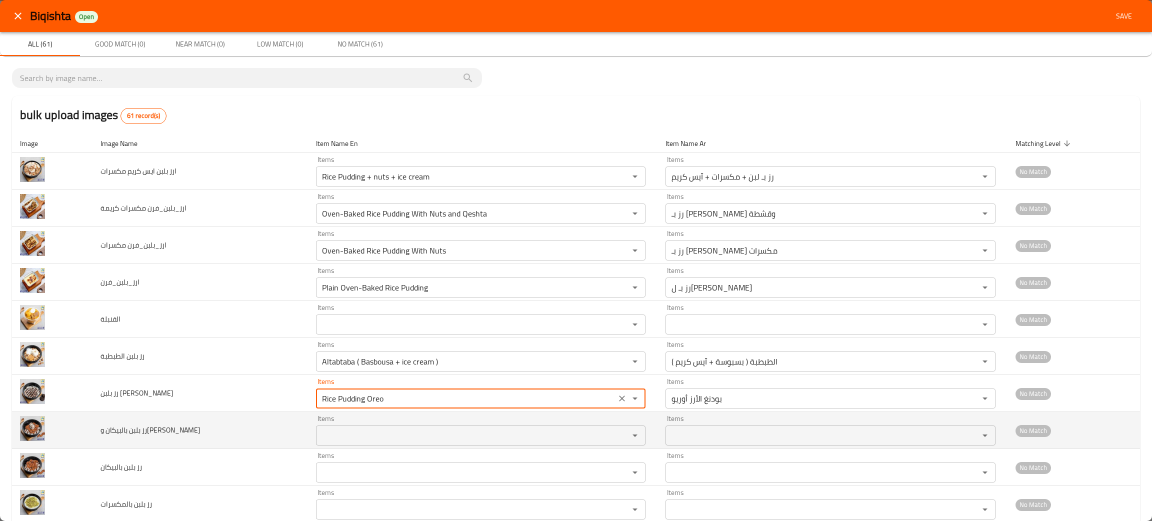
type اوريو "Rice Pudding Oreo"
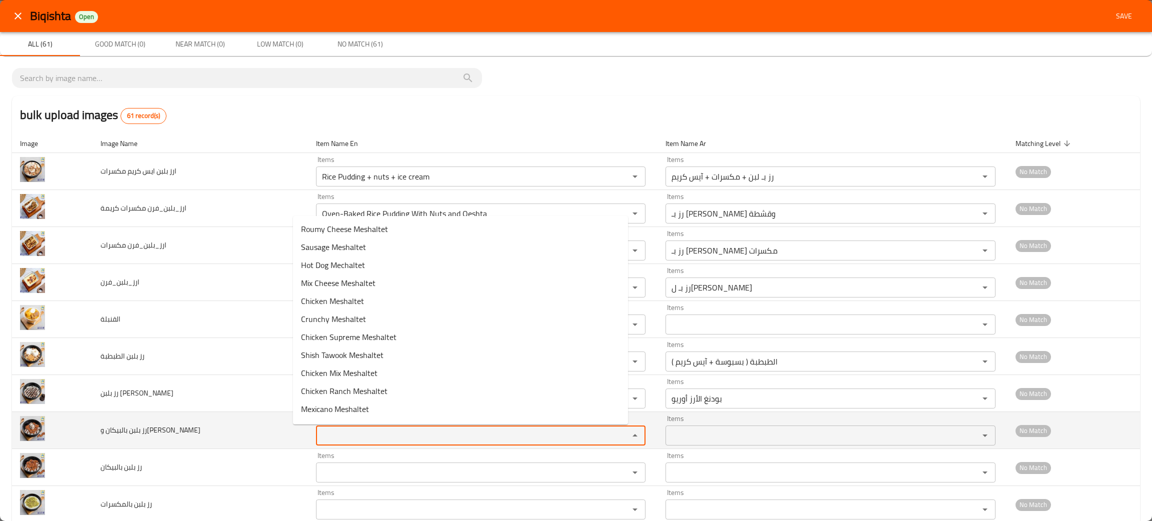
click at [341, 440] on كريم "Items" at bounding box center [466, 435] width 294 height 14
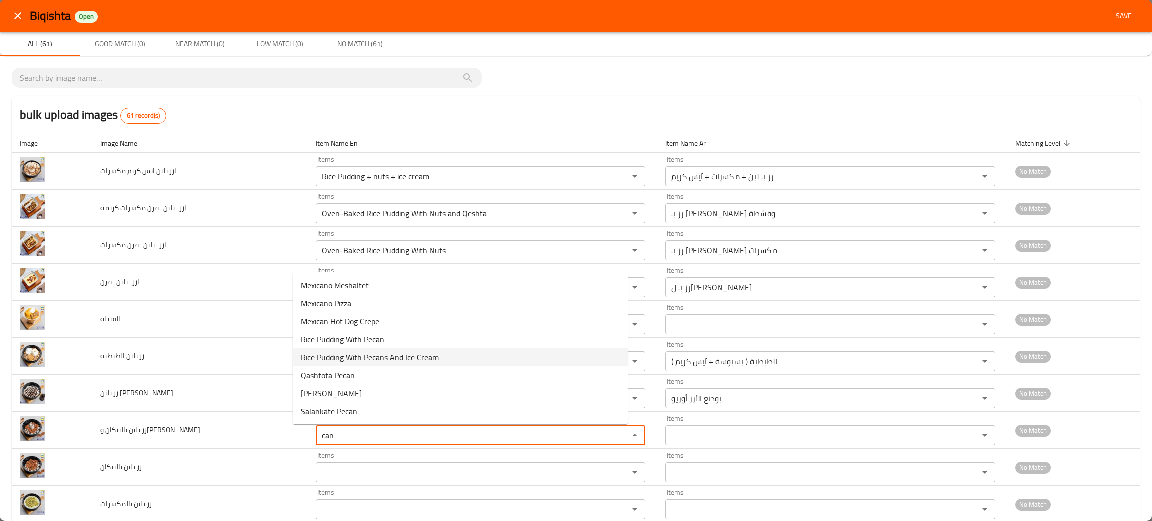
click at [380, 351] on span "Rice Pudding With Pecans And Ice Cream" at bounding box center [370, 357] width 138 height 12
type كريم "Rice Pudding With Pecans And Ice Cream"
type كريم-ar "رز بـ لبن بالبيكان و الآيس كريم"
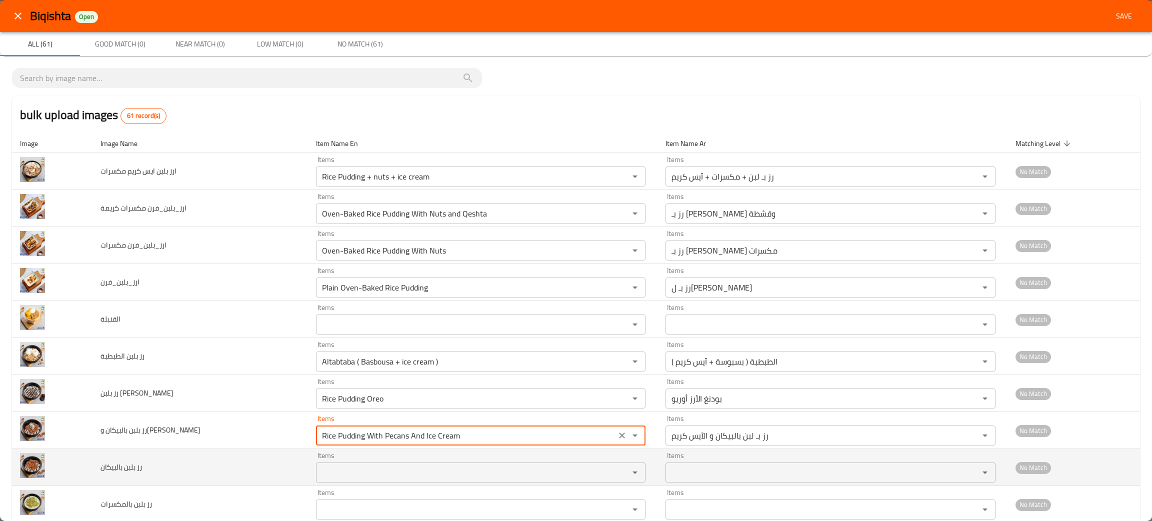
type كريم "Rice Pudding With Pecans And Ice Cream"
click at [343, 473] on بالبيكان "Items" at bounding box center [466, 472] width 294 height 14
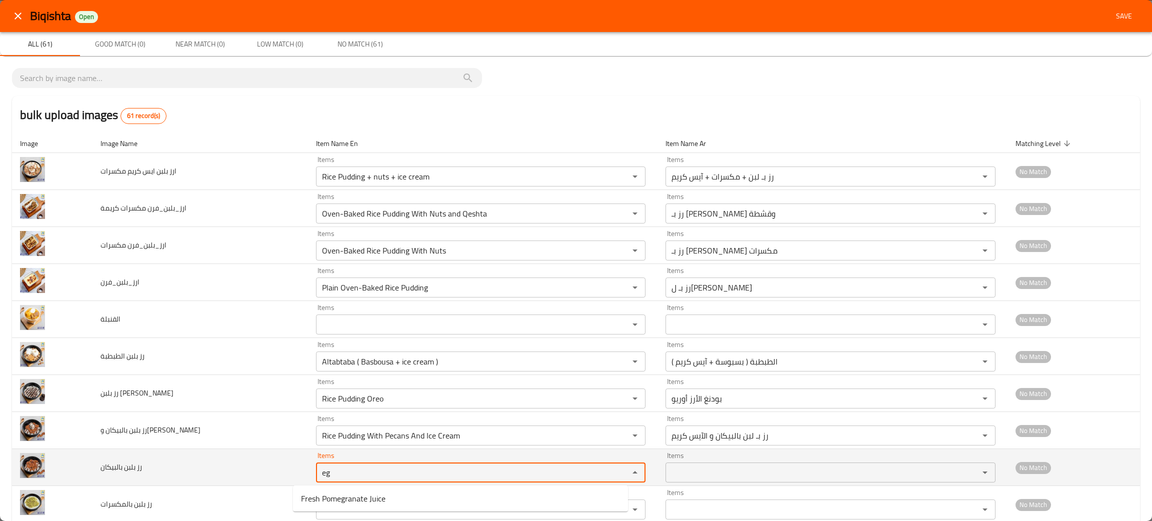
type بالبيكان "e"
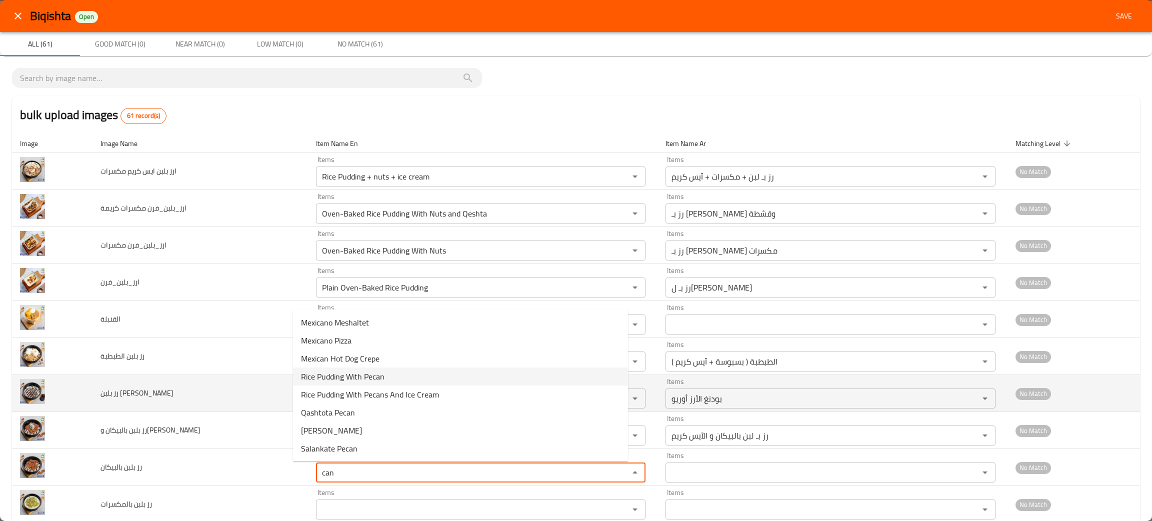
click at [363, 378] on span "Rice Pudding With Pecan" at bounding box center [342, 376] width 83 height 12
type بالبيكان "Rice Pudding With Pecan"
type بالبيكان-ar "رز بـ لبن بالبيكان"
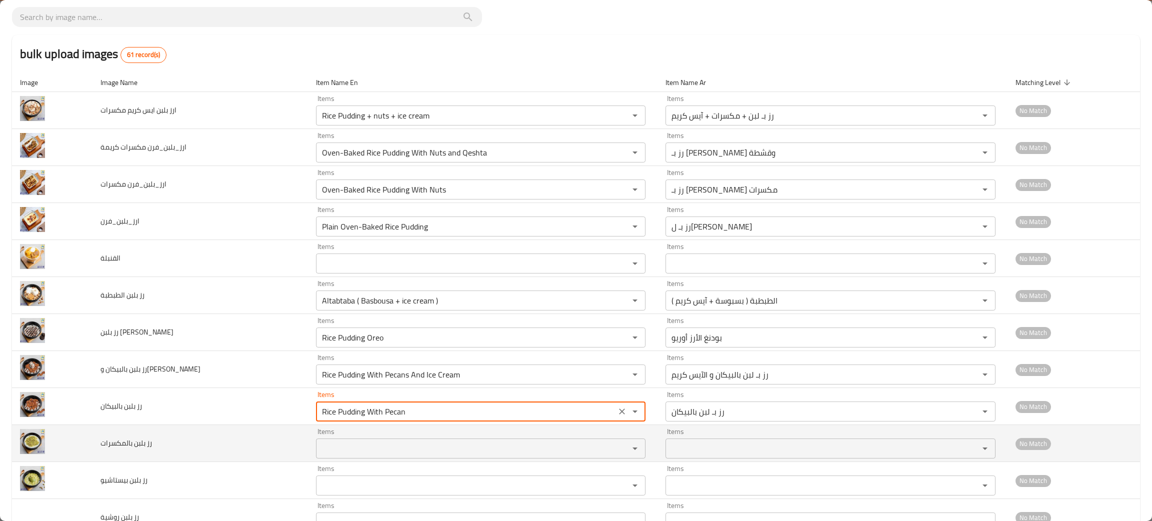
scroll to position [75, 0]
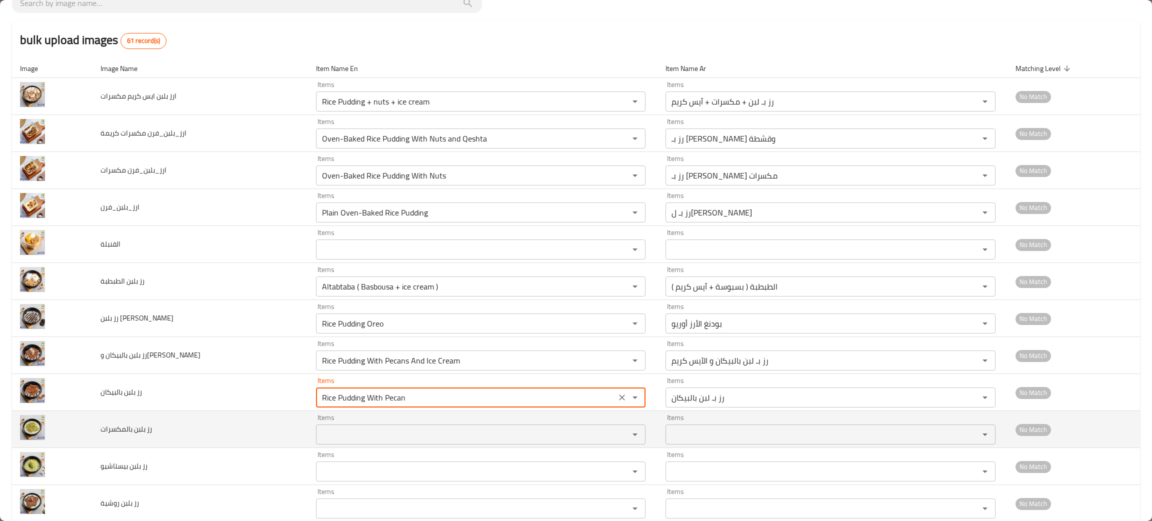
click at [316, 424] on div "Items Items" at bounding box center [480, 429] width 329 height 30
type بالبيكان "Rice Pudding With Pecan"
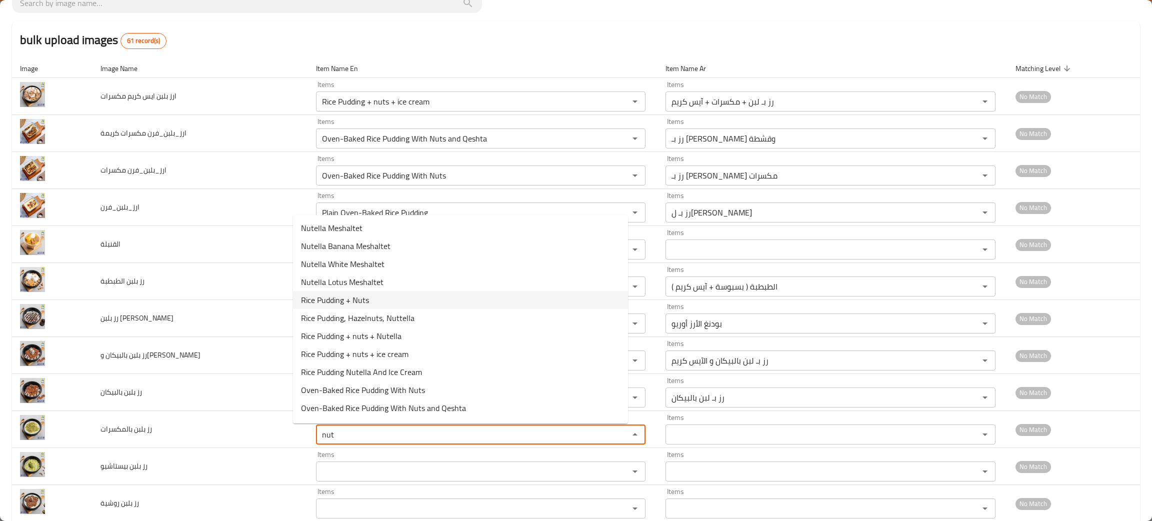
click at [352, 302] on span "Rice Pudding + Nuts" at bounding box center [335, 300] width 68 height 12
type بالمكسرات "Rice Pudding + Nuts"
type بالمكسرات-ar "رز بـ لبن + مكسرات"
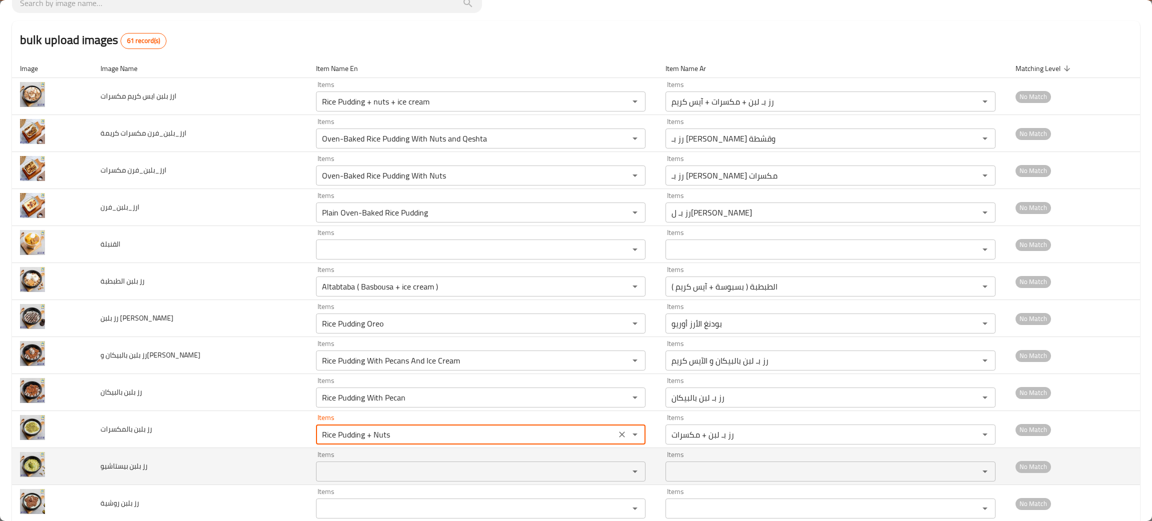
type بالمكسرات "Rice Pudding + Nuts"
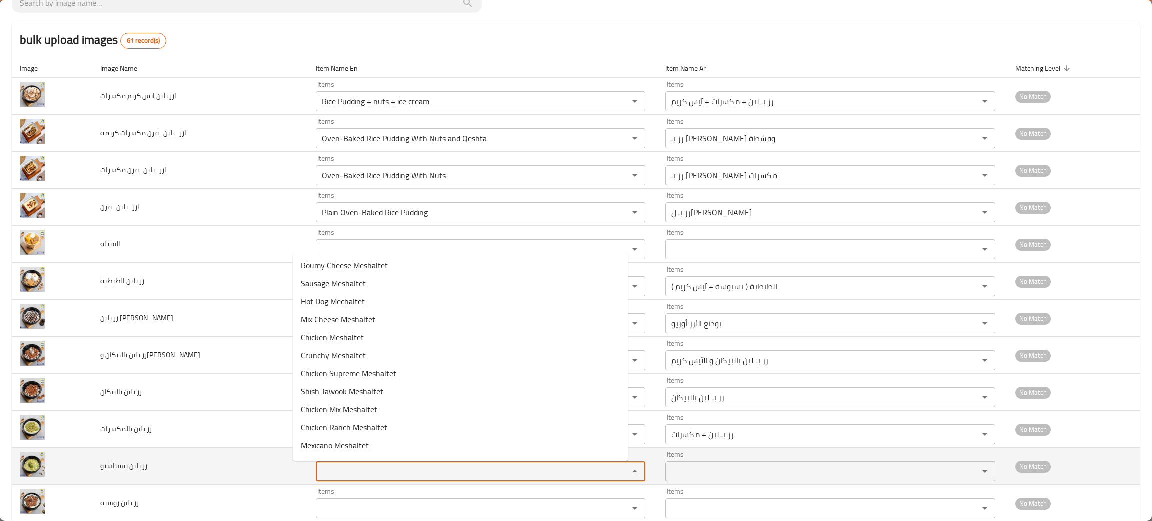
click at [332, 475] on بيستاشيو "Items" at bounding box center [466, 471] width 294 height 14
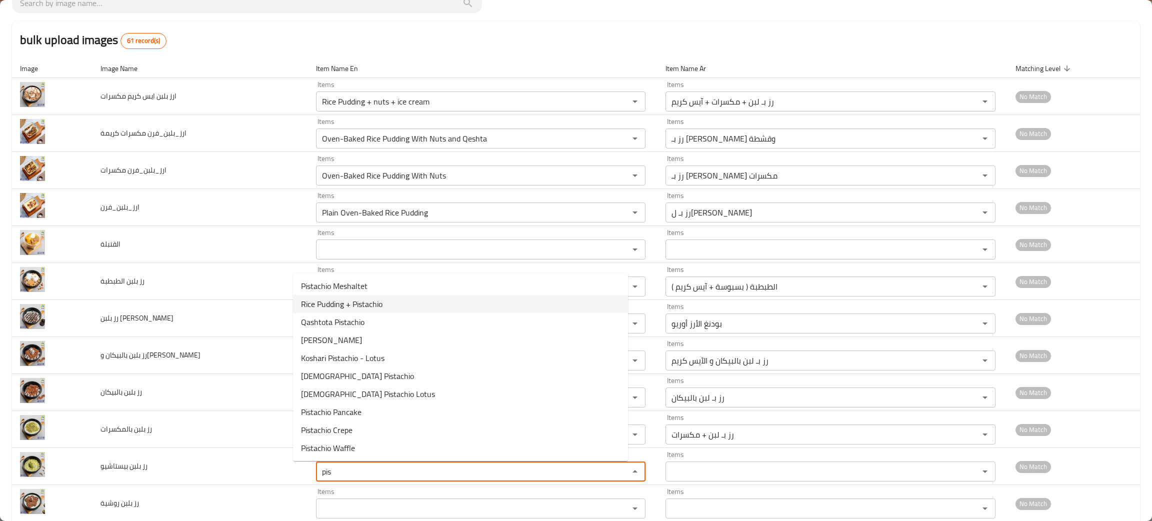
click at [364, 305] on span "Rice Pudding + Pistachio" at bounding box center [341, 304] width 81 height 12
type بيستاشيو "Rice Pudding + Pistachio"
type بيستاشيو-ar "رز بـ لبن + بستاشيو"
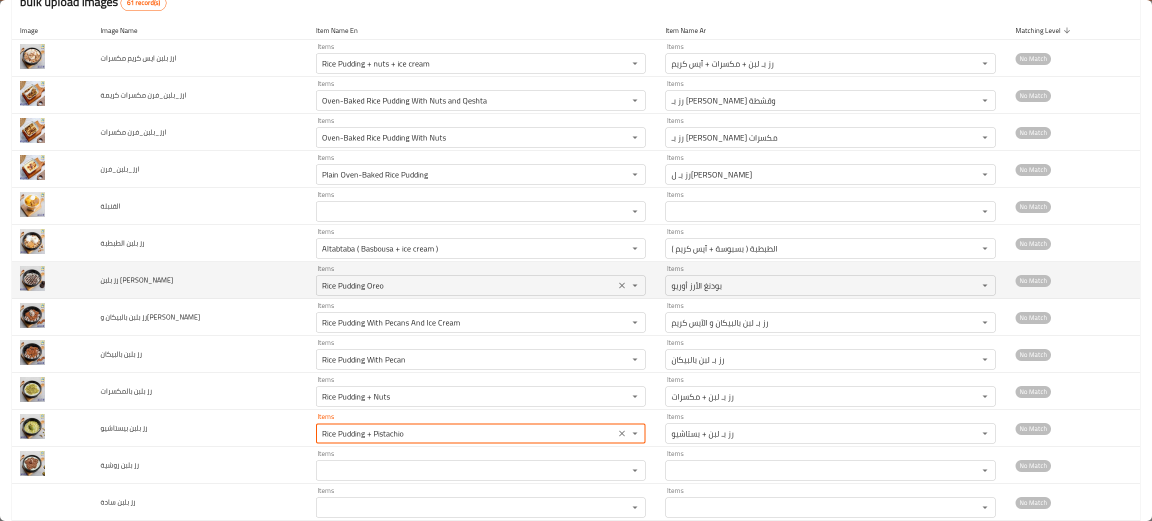
scroll to position [150, 0]
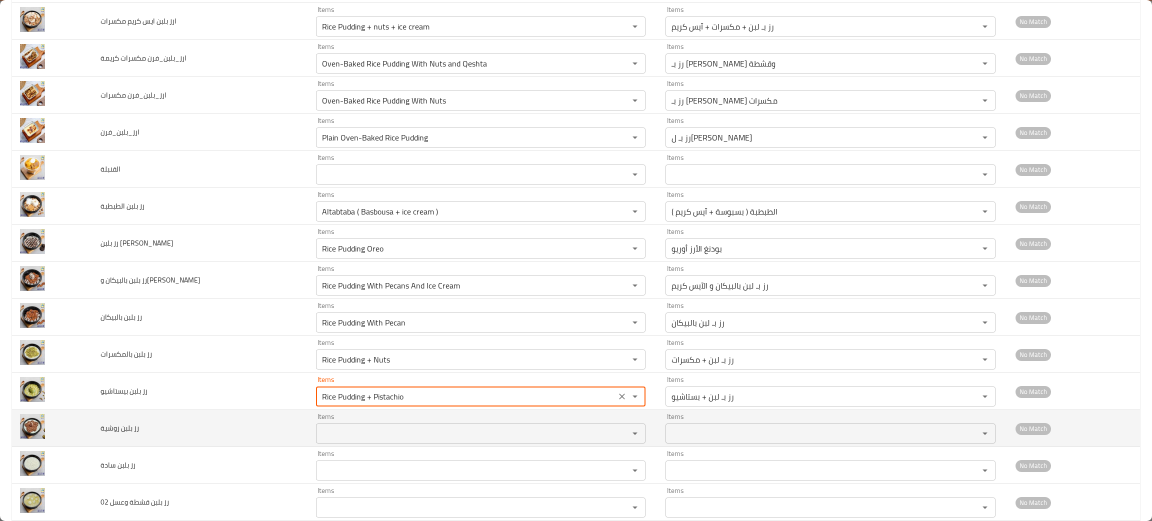
type بيستاشيو "Rice Pudding + Pistachio"
click at [350, 439] on روشية "Items" at bounding box center [466, 433] width 294 height 14
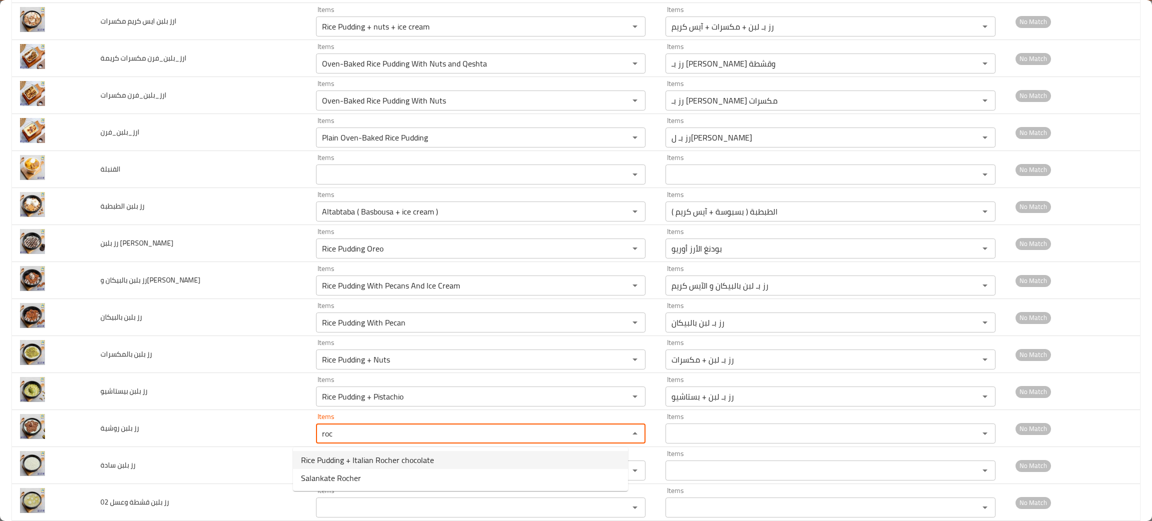
click at [371, 459] on span "Rice Pudding + Italian Rocher chocolate" at bounding box center [367, 460] width 133 height 12
type روشية "Rice Pudding + Italian Rocher chocolate"
type روشية-ar "رز بـ لبن + شوكولاته روشيه إيطالي"
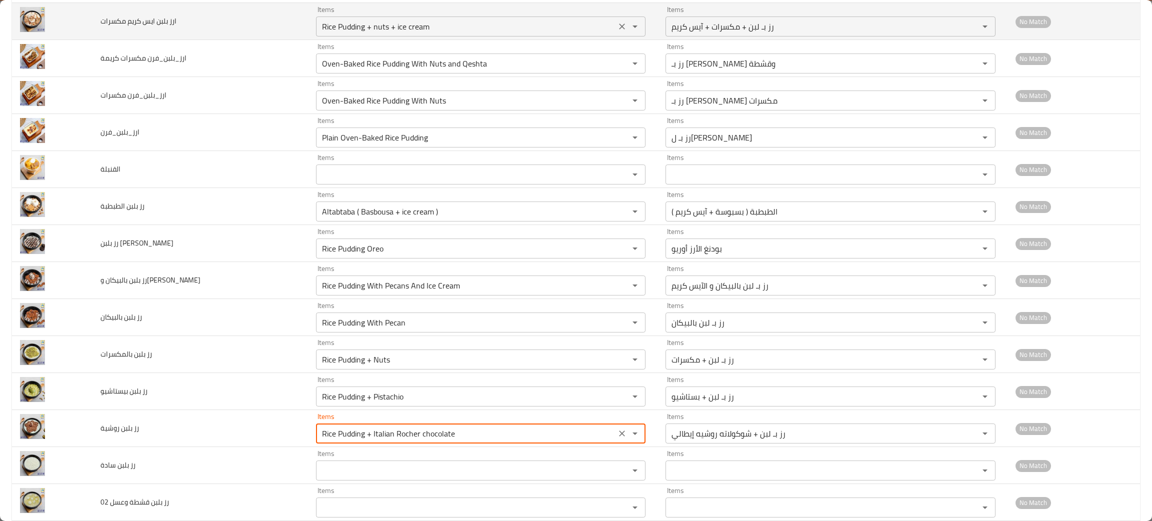
type روشية "Rice Pudding + Italian Rocher chocolate"
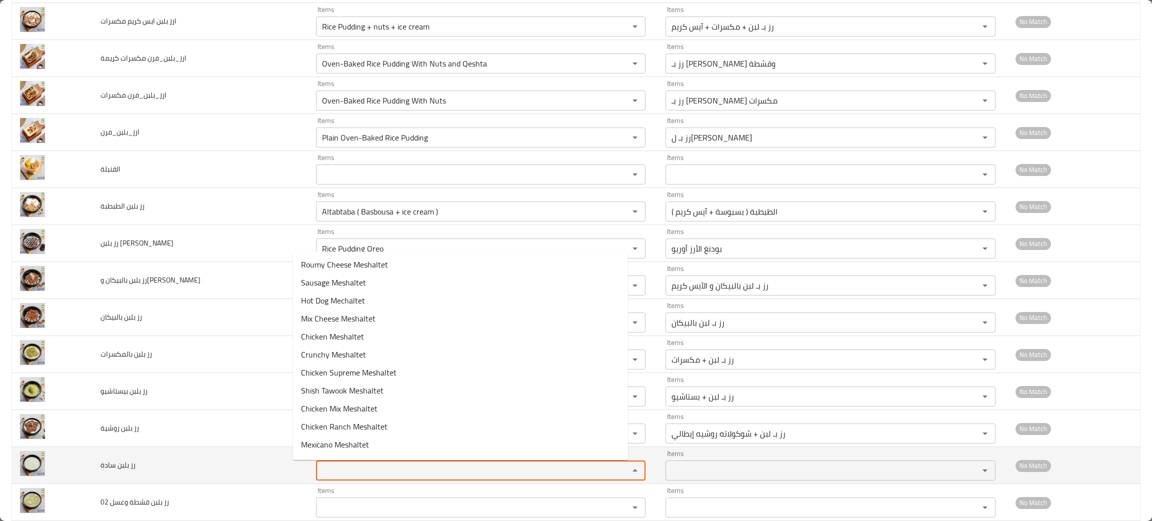
click at [336, 469] on سادة "Items" at bounding box center [466, 470] width 294 height 14
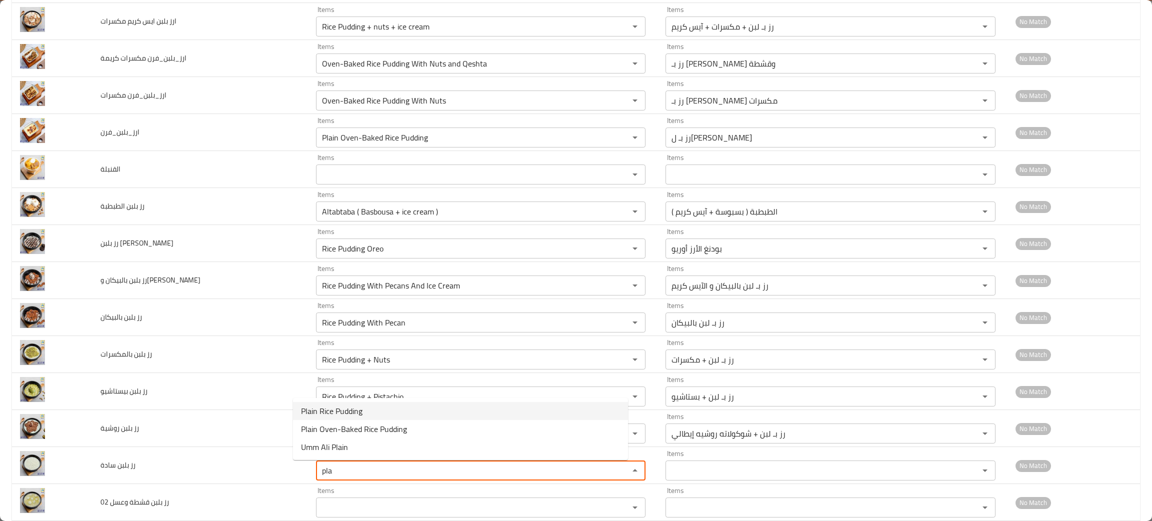
click at [344, 409] on span "Plain Rice Pudding" at bounding box center [331, 411] width 61 height 12
type سادة "Plain Rice Pudding"
type سادة-ar "رز بـ لبن سادة"
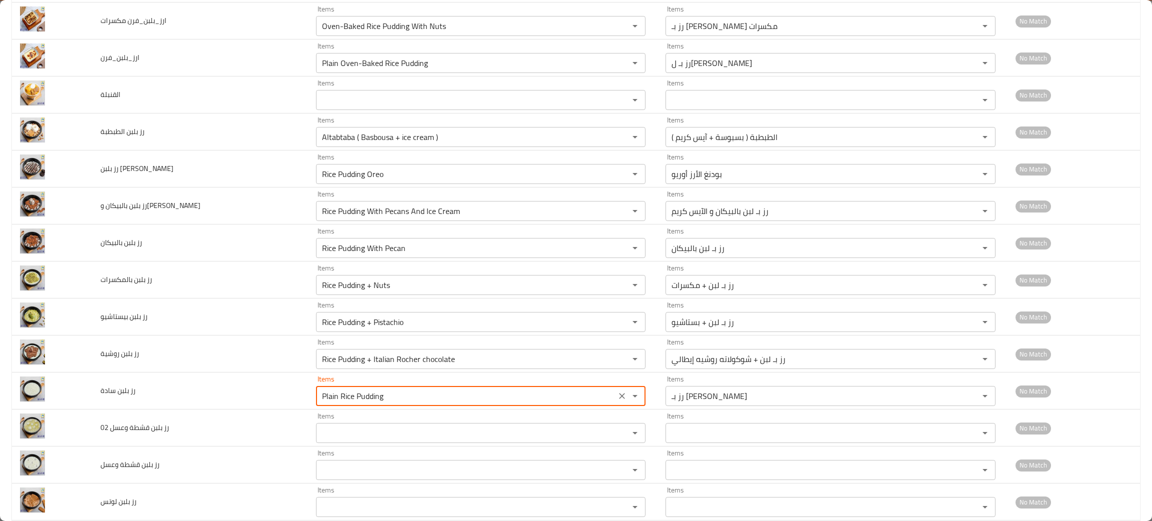
scroll to position [300, 0]
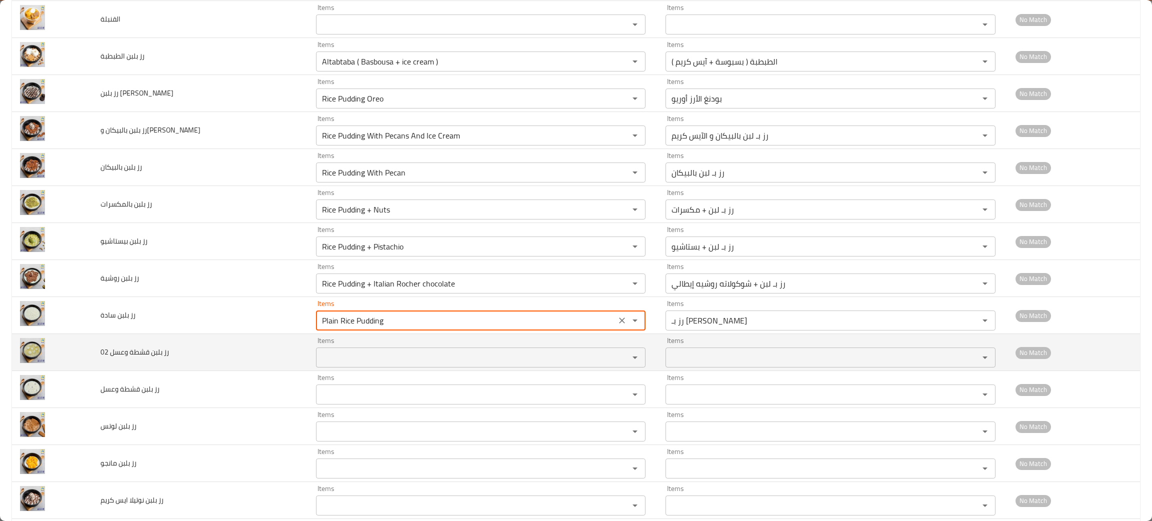
type سادة "Plain Rice Pudding"
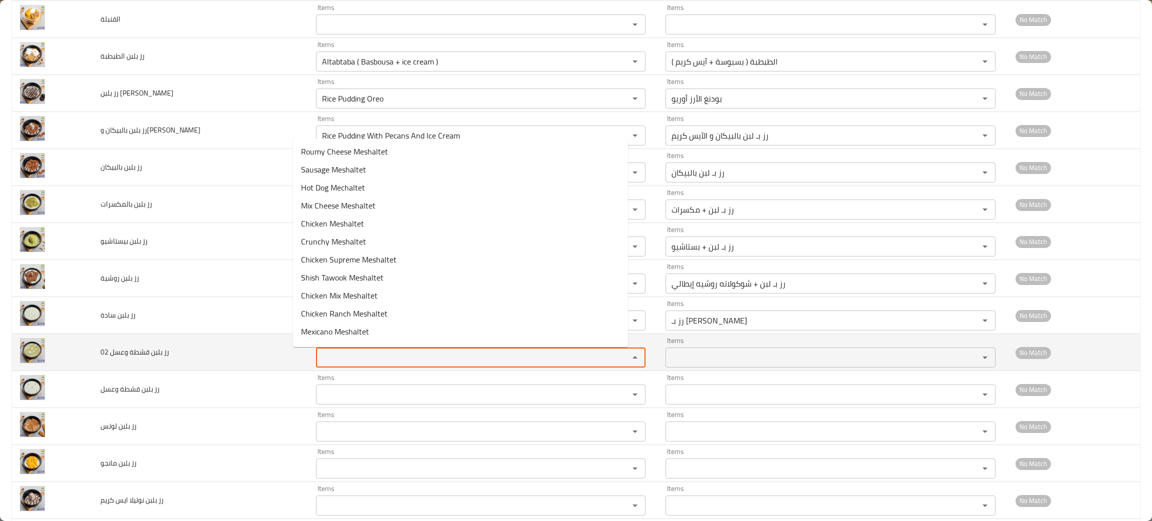
click at [332, 364] on 02 "Items" at bounding box center [466, 357] width 294 height 14
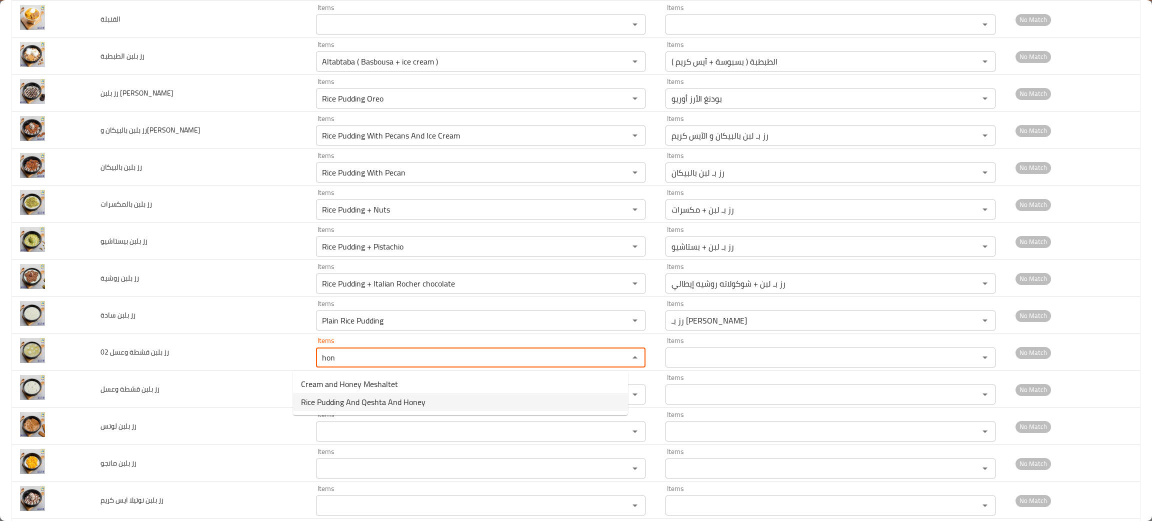
click at [376, 400] on span "Rice Pudding And Qeshta And Honey" at bounding box center [363, 402] width 124 height 12
type 02 "Rice Pudding And Qeshta And Honey"
type 02-ar "رز بـ لبن وقشطة وعسل"
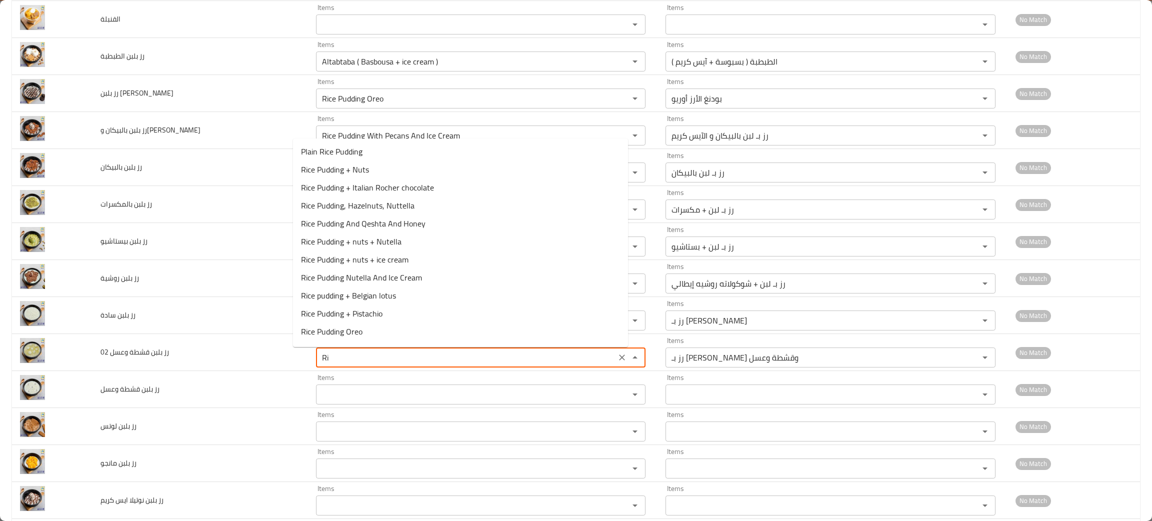
type 02 "R"
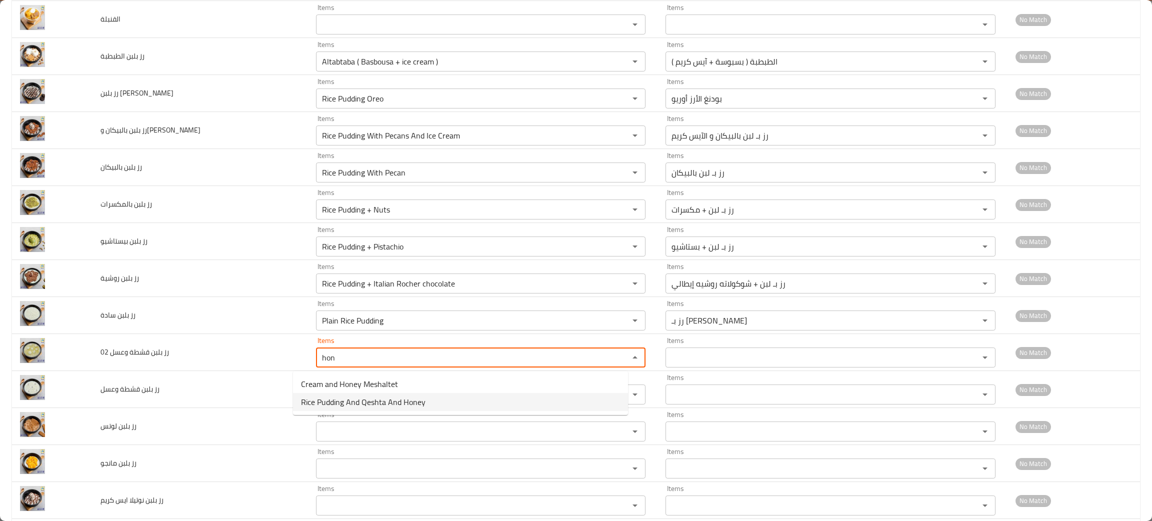
click at [371, 398] on span "Rice Pudding And Qeshta And Honey" at bounding box center [363, 402] width 124 height 12
type 02 "Rice Pudding And Qeshta And Honey"
type 02-ar "رز بـ لبن وقشطة وعسل"
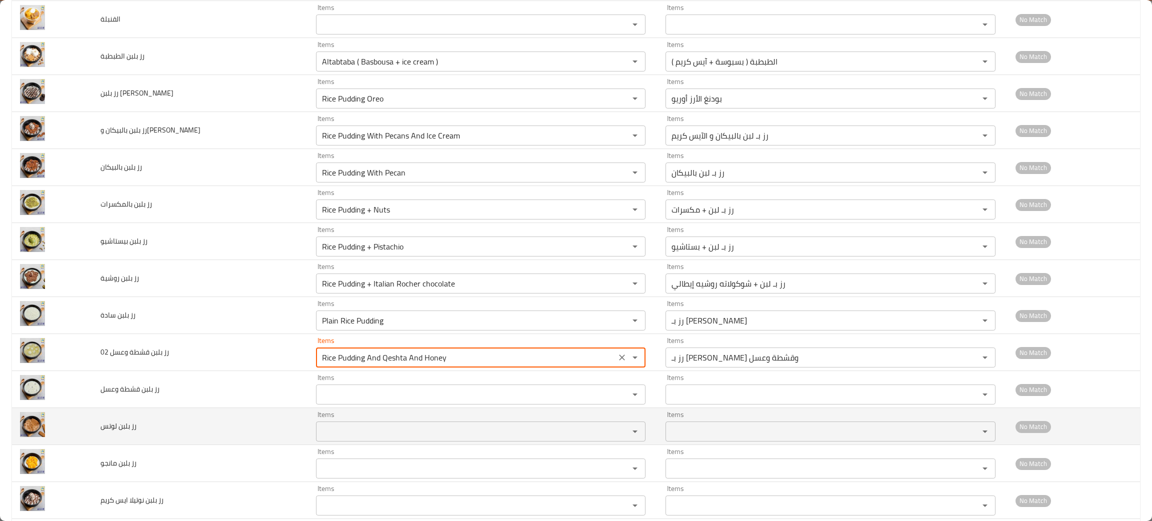
type 02 "Rice Pudding And Qeshta And Honey"
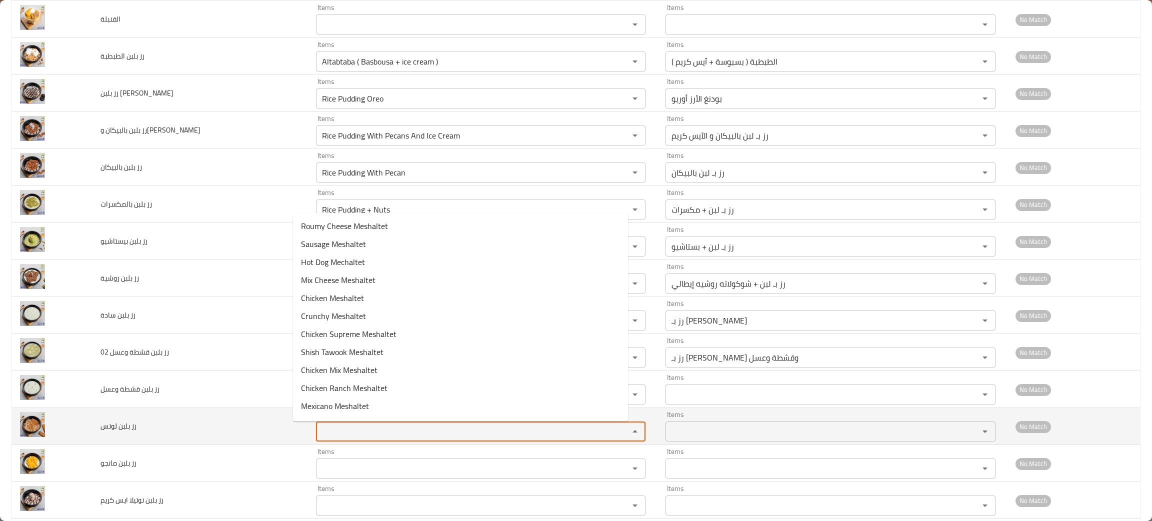
click at [332, 430] on لوتس "Items" at bounding box center [466, 431] width 294 height 14
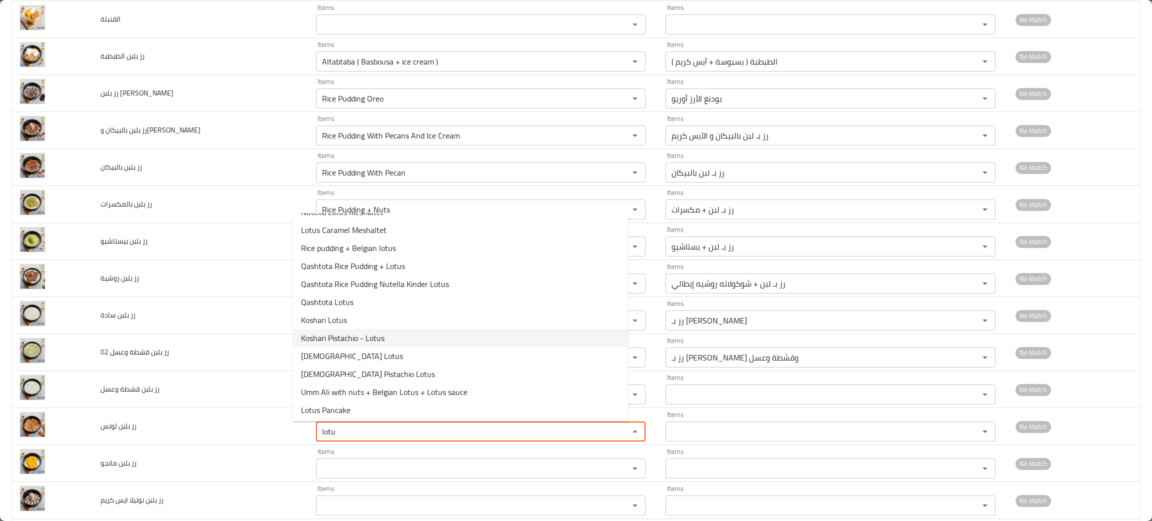
scroll to position [0, 0]
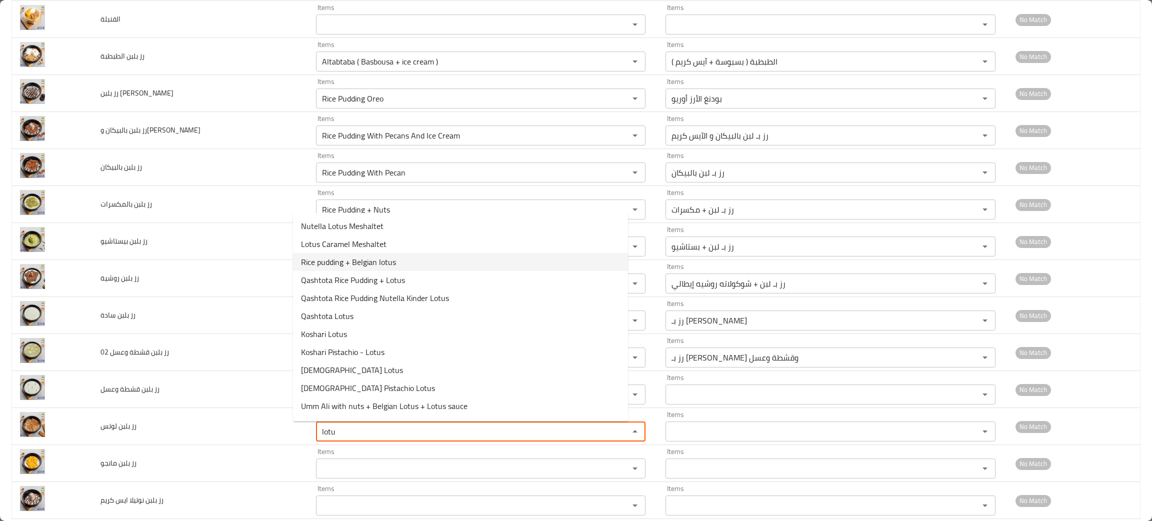
click at [368, 259] on span "Rice pudding + Belgian lotus" at bounding box center [348, 262] width 95 height 12
type لوتس "Rice pudding + Belgian lotus"
type لوتس-ar "رز بـ لبن + لوتس بلجيكي"
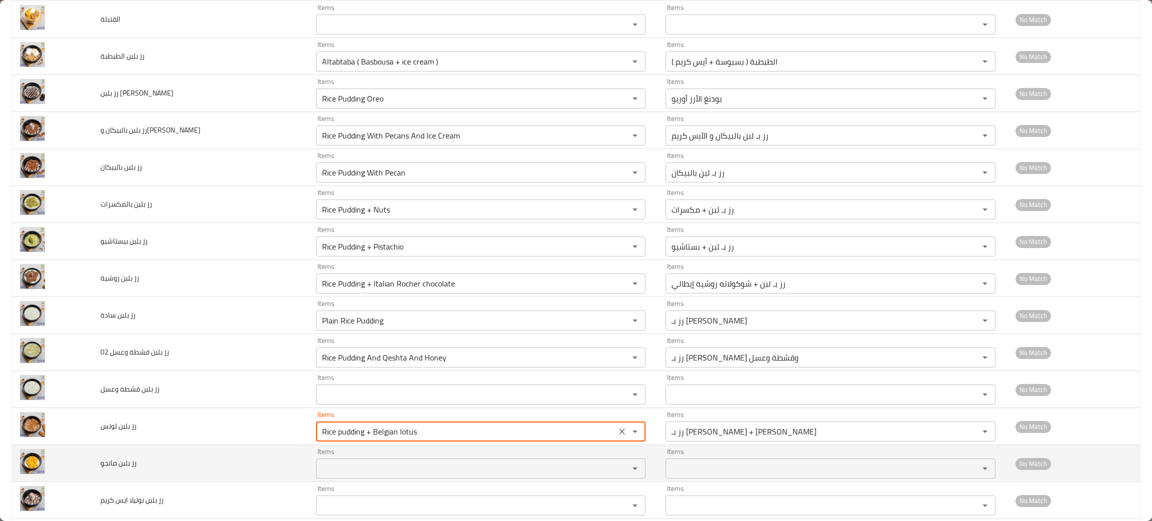
type لوتس "Rice pudding + Belgian lotus"
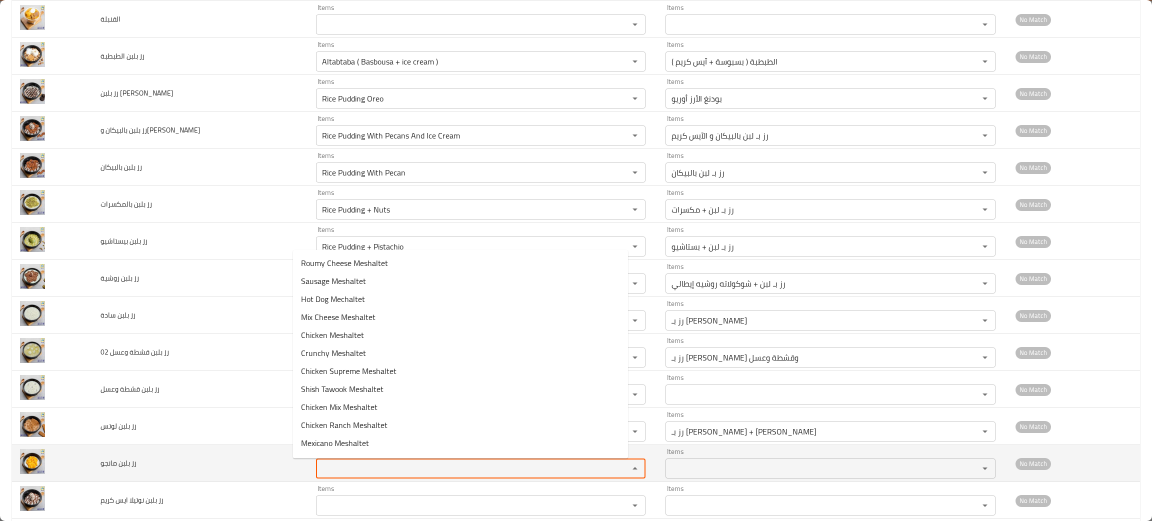
click at [337, 473] on مانجو "Items" at bounding box center [466, 468] width 294 height 14
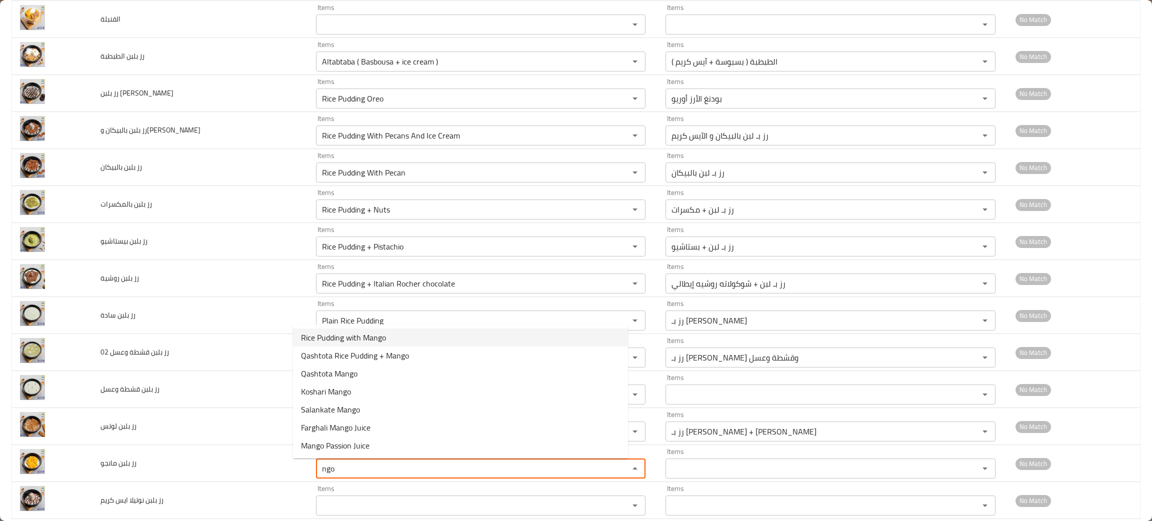
click at [348, 334] on span "Rice Pudding with Mango" at bounding box center [343, 337] width 85 height 12
type مانجو "Rice Pudding with Mango"
type مانجو-ar "رز بـ لبن مانجو"
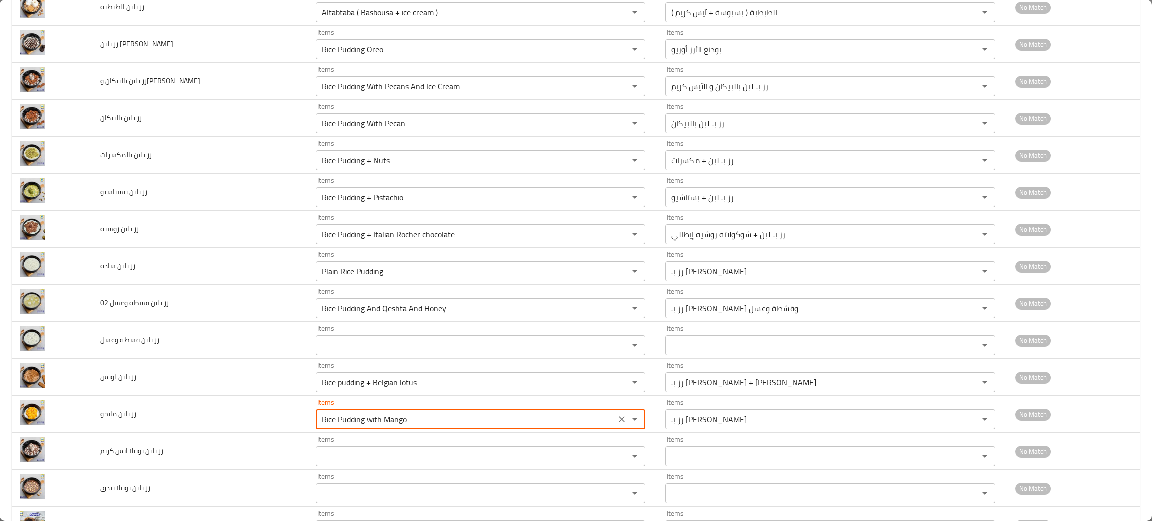
scroll to position [374, 0]
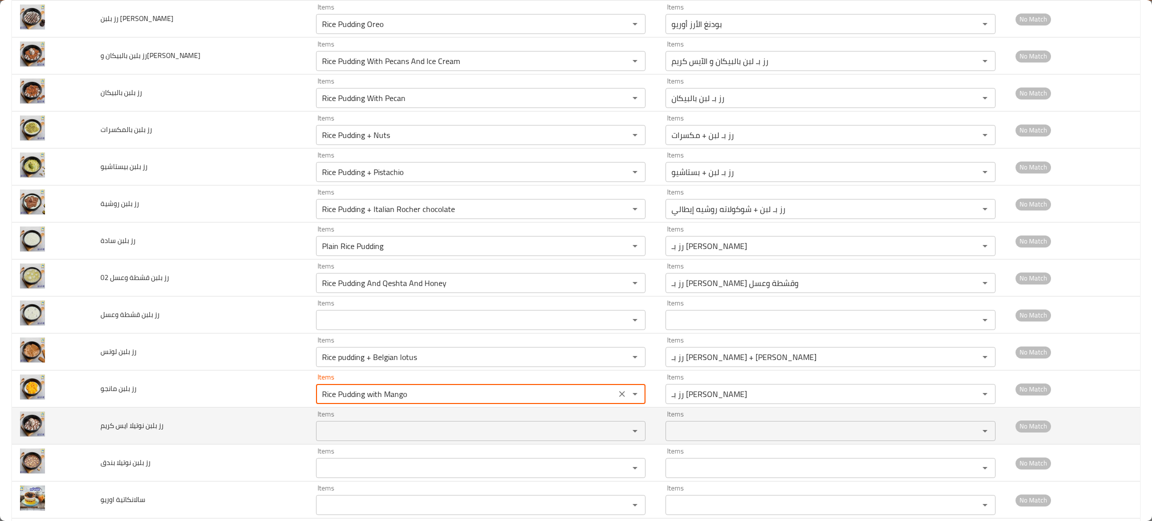
type مانجو "Rice Pudding with Mango"
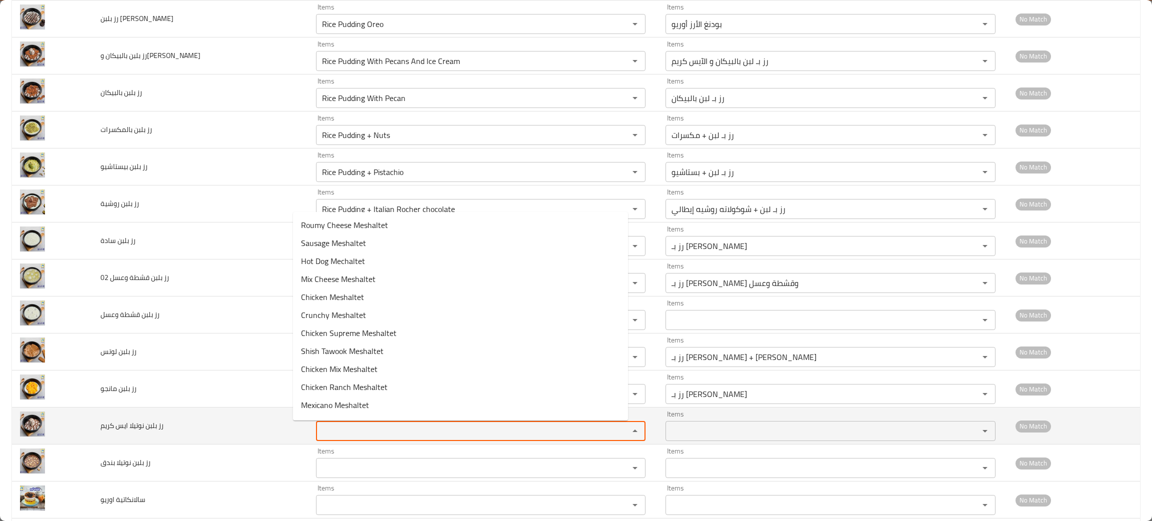
click at [334, 431] on كريم "Items" at bounding box center [466, 431] width 294 height 14
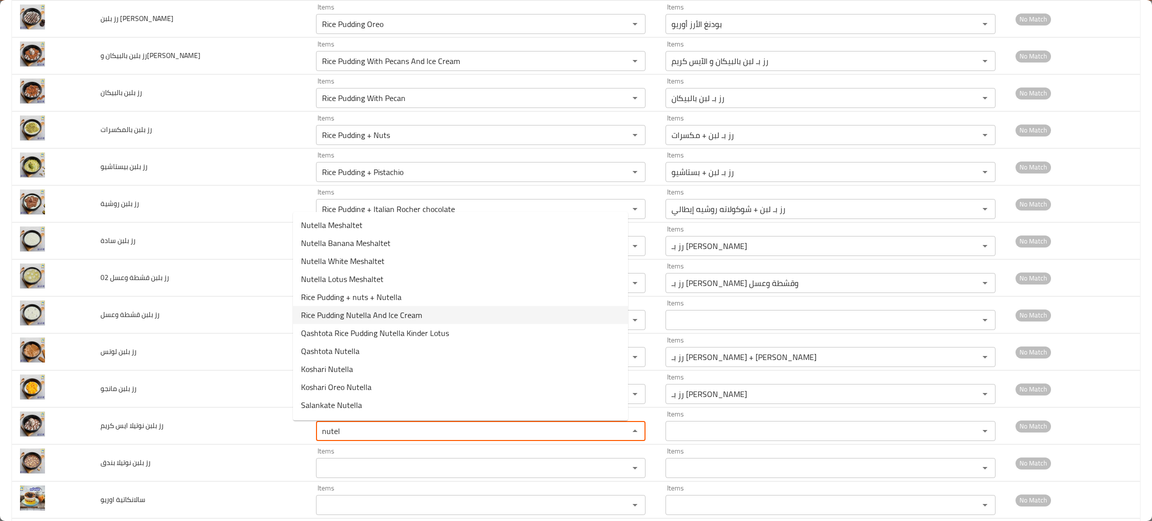
click at [347, 316] on span "Rice Pudding Nutella And Ice Cream" at bounding box center [361, 315] width 121 height 12
type كريم "Rice Pudding Nutella And Ice Cream"
type كريم-ar "رز بلبن نوتيلا و ايس كريم"
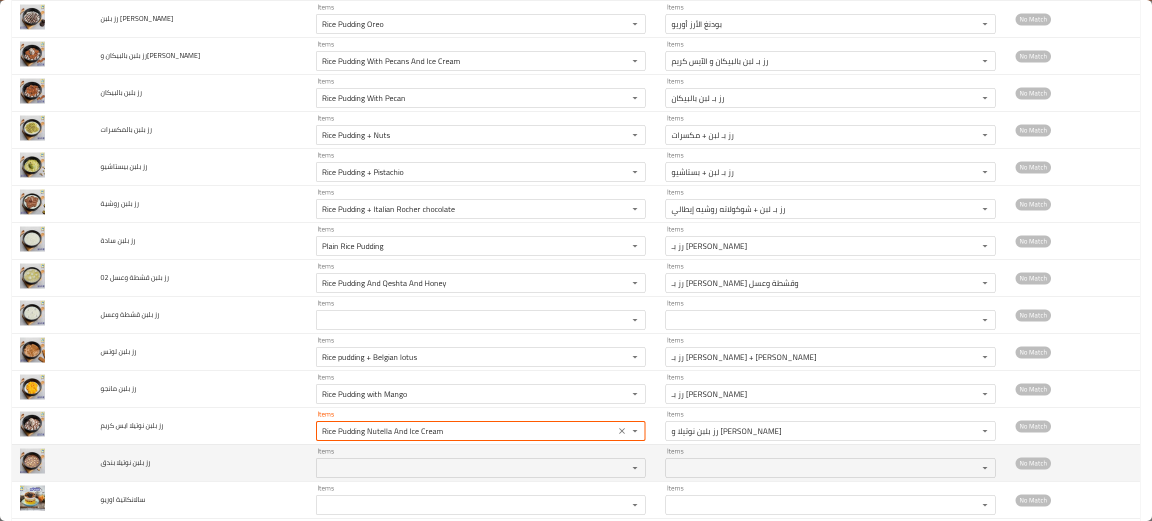
type كريم "Rice Pudding Nutella And Ice Cream"
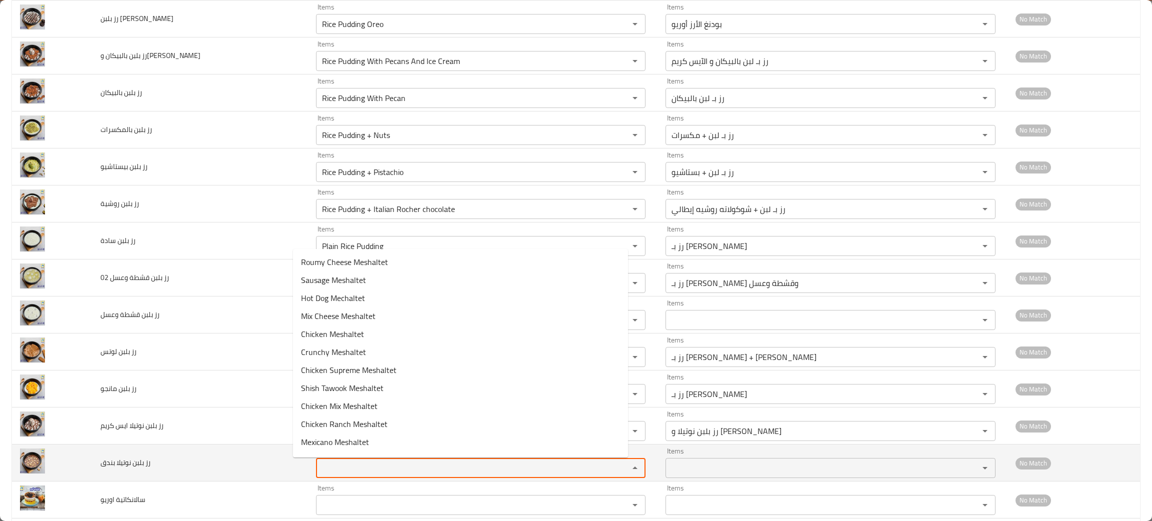
click at [319, 468] on بندق "Items" at bounding box center [466, 468] width 294 height 14
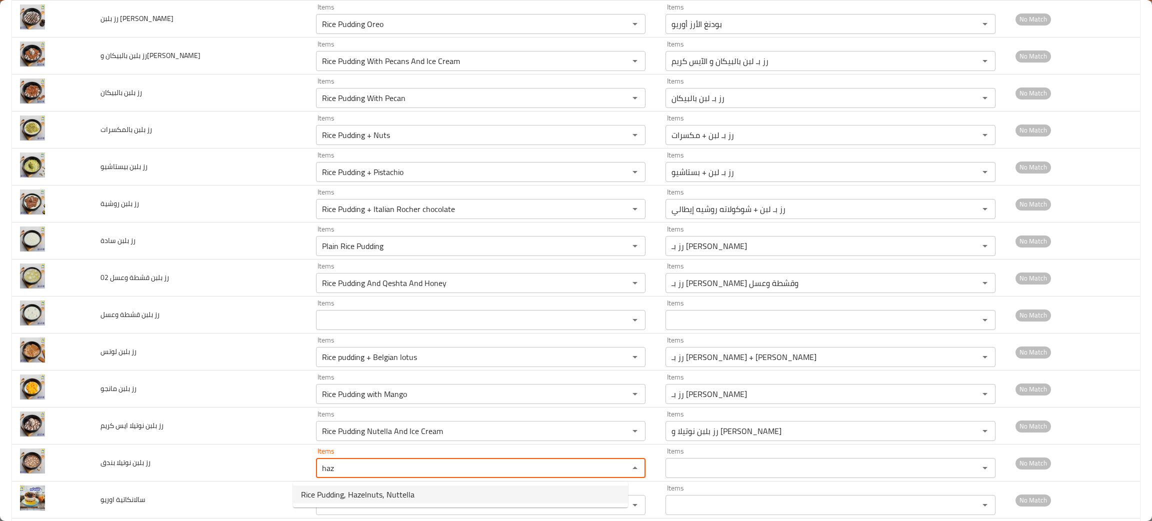
click at [336, 497] on span "Rice Pudding, Hazelnuts, Nuttella" at bounding box center [357, 494] width 113 height 12
type بندق "Rice Pudding, Hazelnuts, Nuttella"
type بندق-ar "بودنغ أرز، بندق، نوتيلا"
click at [336, 497] on div "Items" at bounding box center [480, 505] width 329 height 20
type بندق "Rice Pudding, Hazelnuts, Nuttella"
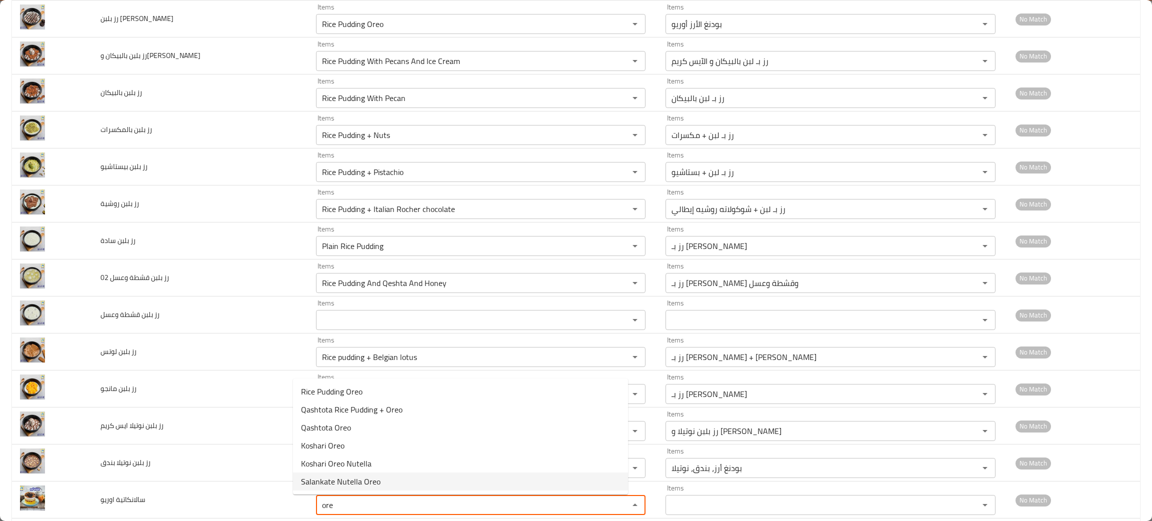
click at [341, 480] on span "Salankate Nutella Oreo" at bounding box center [340, 481] width 79 height 12
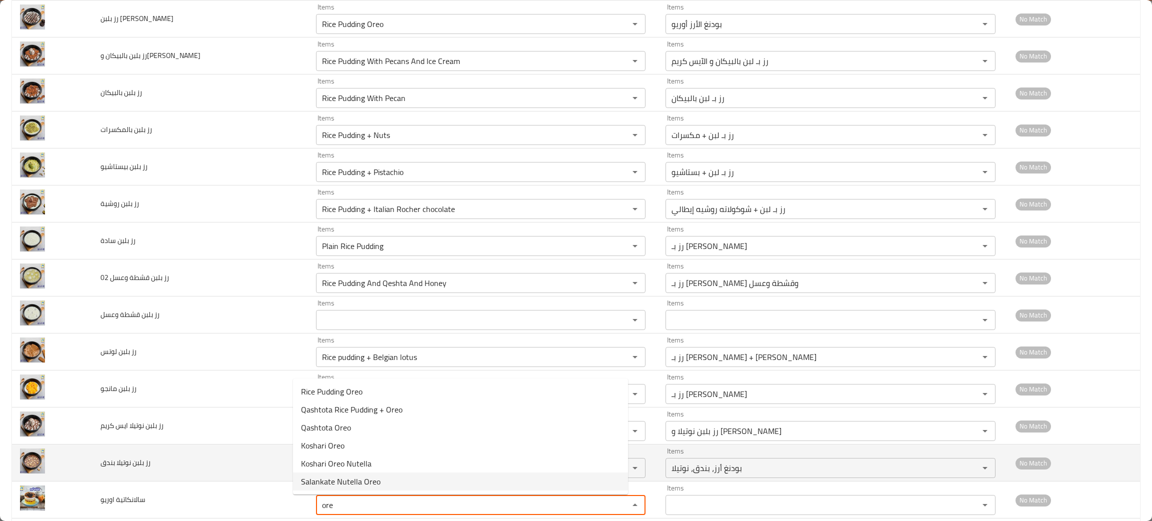
type اوريو "Salankate Nutella Oreo"
type اوريو-ar "سالانكاتيه نوتيلا أوريو"
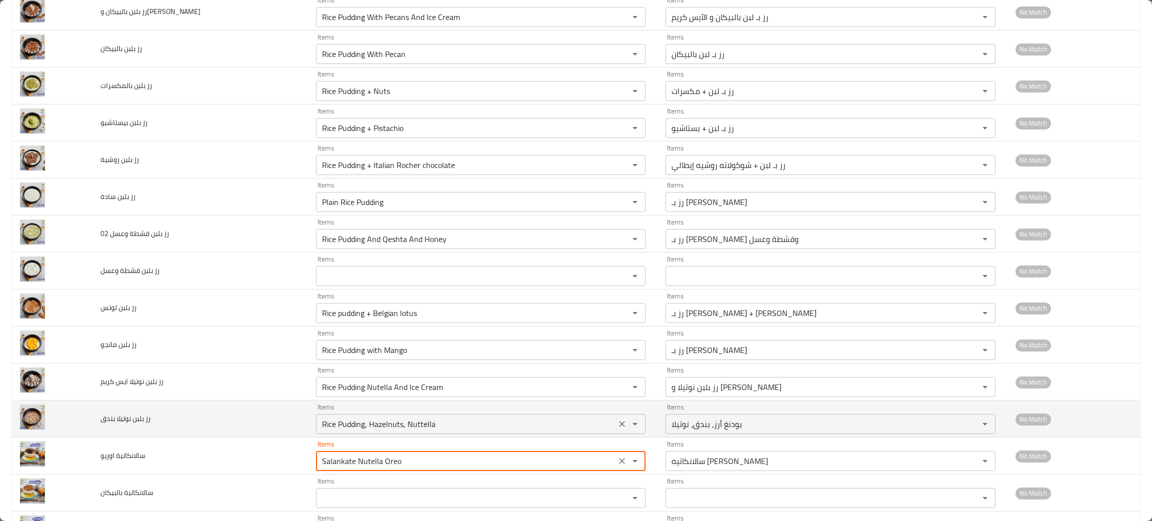
scroll to position [449, 0]
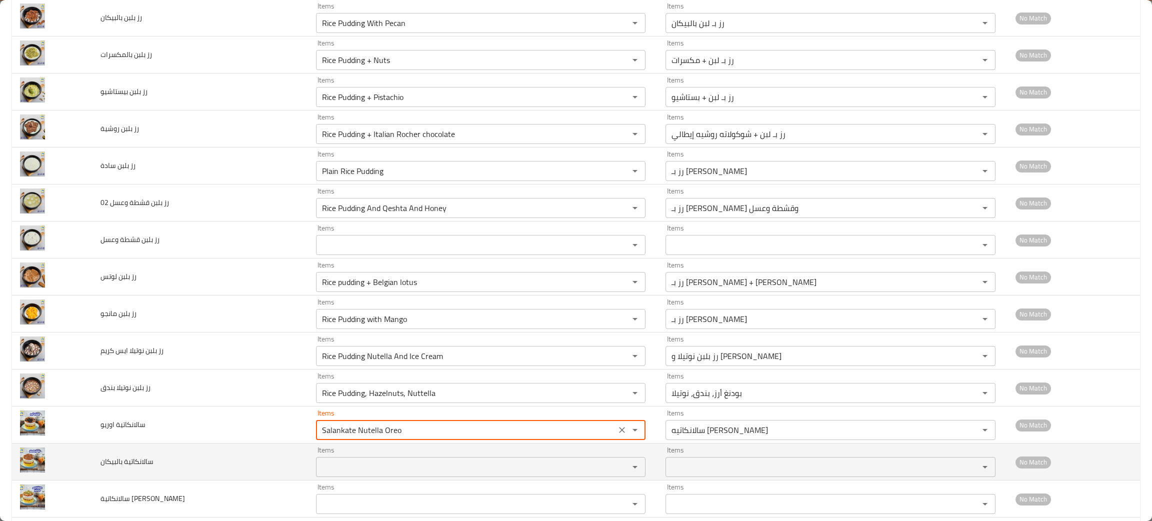
type اوريو "Salankate Nutella Oreo"
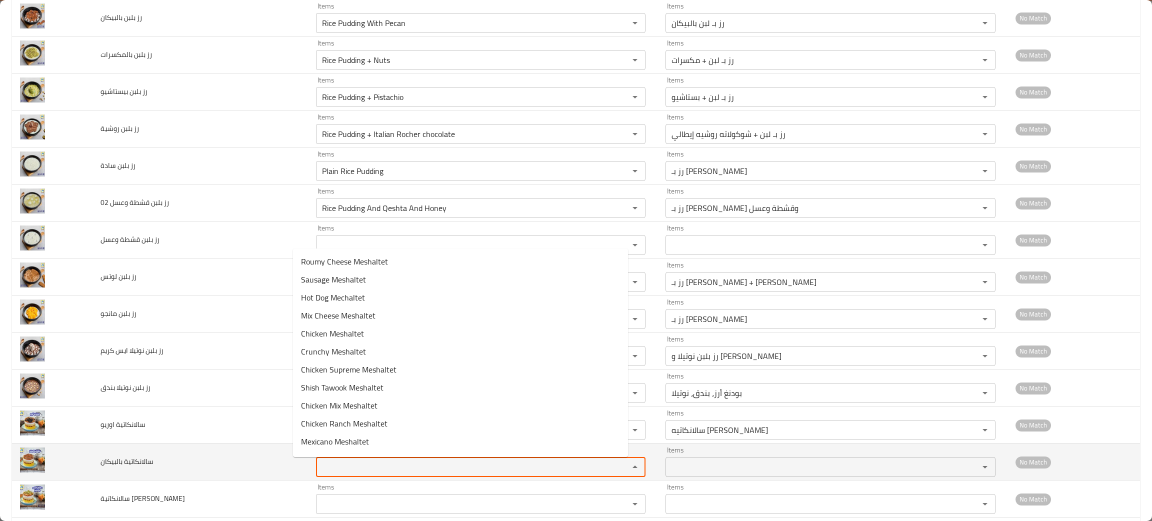
click at [335, 467] on بالبيكان "Items" at bounding box center [466, 467] width 294 height 14
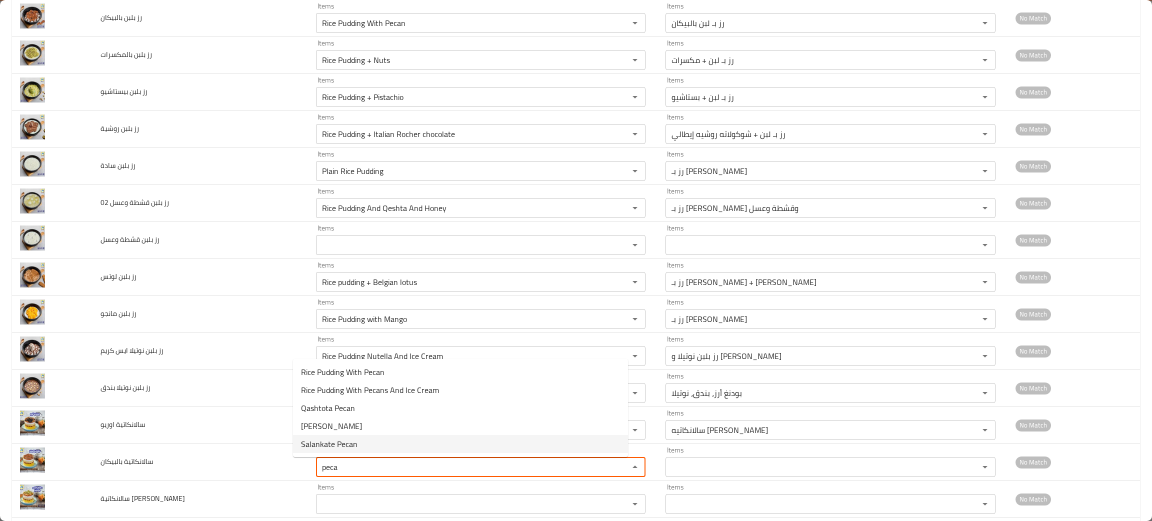
click at [331, 445] on span "Salankate Pecan" at bounding box center [329, 444] width 56 height 12
type بالبيكان "Salankate Pecan"
type بالبيكان-ar "سالانكاتيه بيكان"
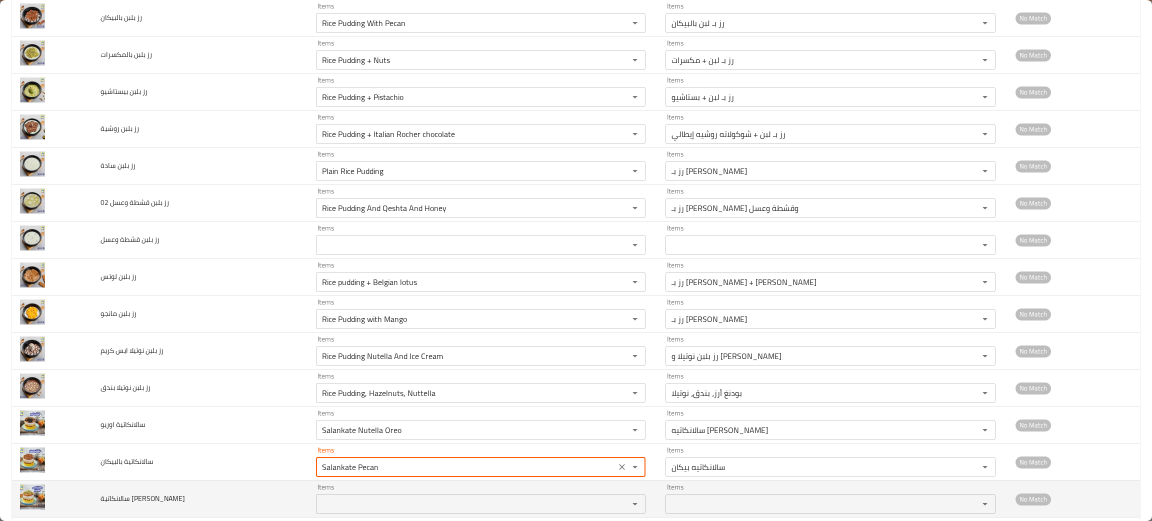
type بالبيكان "Salankate Pecan"
click at [370, 506] on لوتس "Items" at bounding box center [466, 504] width 294 height 14
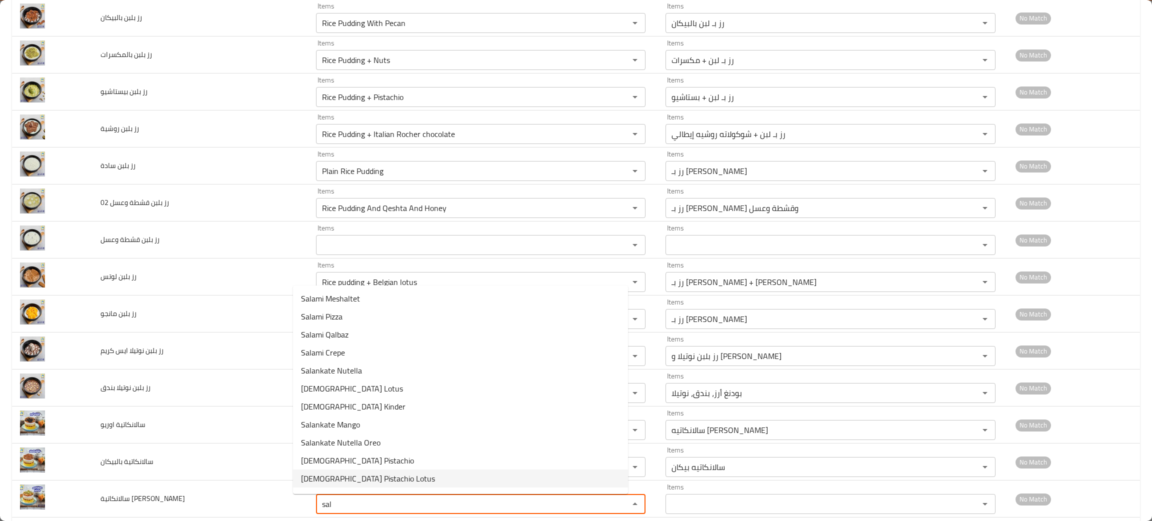
click at [346, 475] on span "Salankate Pistachio Lotus" at bounding box center [368, 478] width 134 height 12
type لوتس "Salankate Pistachio Lotus"
type لوتس-ar "سالانكاتيه بيستاشيو لوتس"
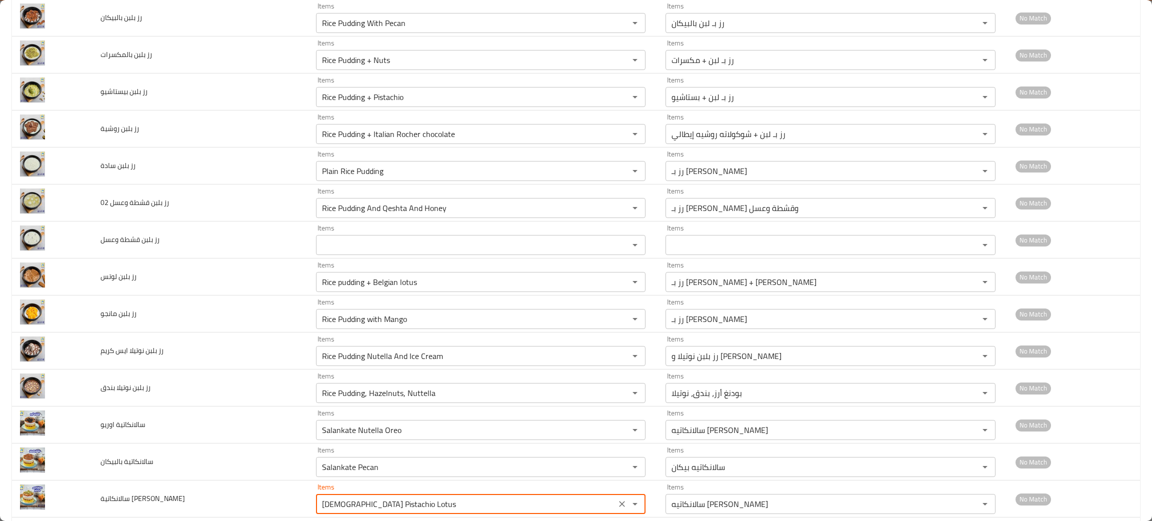
scroll to position [600, 0]
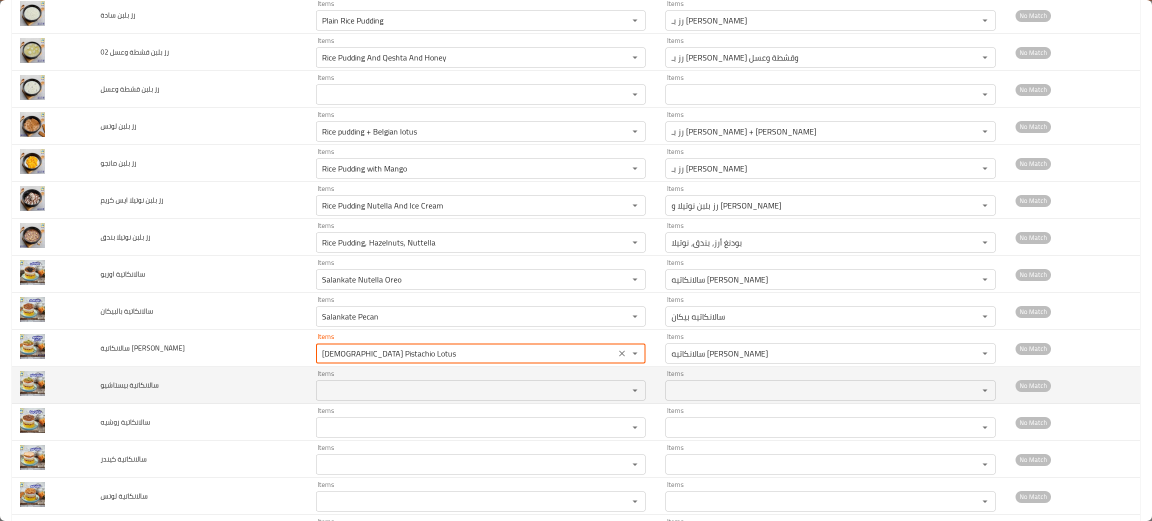
type لوتس "Salankate Pistachio Lotus"
click at [319, 395] on بيستاشيو "Items" at bounding box center [466, 390] width 294 height 14
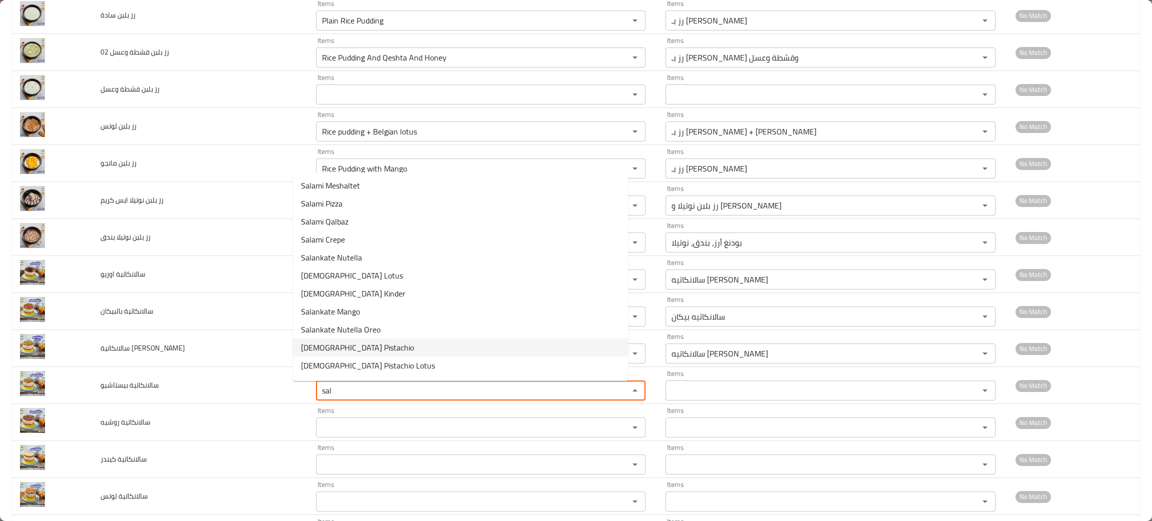
click at [315, 343] on span "Salankate Pistachio" at bounding box center [357, 347] width 113 height 12
type بيستاشيو "Salankate Pistachio"
type بيستاشيو-ar "سالانكاتيه بيستاشيو"
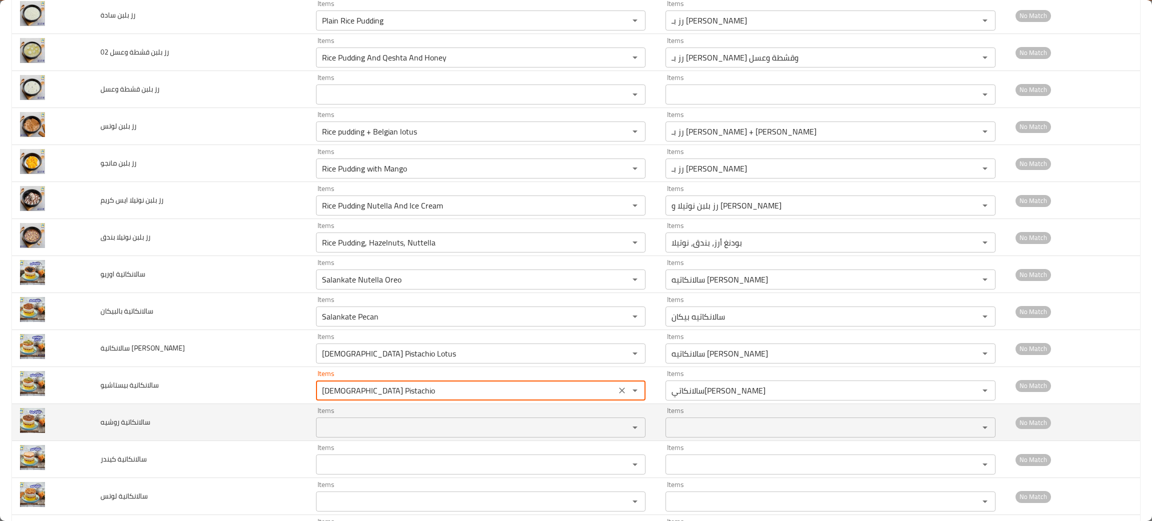
type بيستاشيو "Salankate Pistachio"
click at [341, 425] on روشيه "Items" at bounding box center [466, 427] width 294 height 14
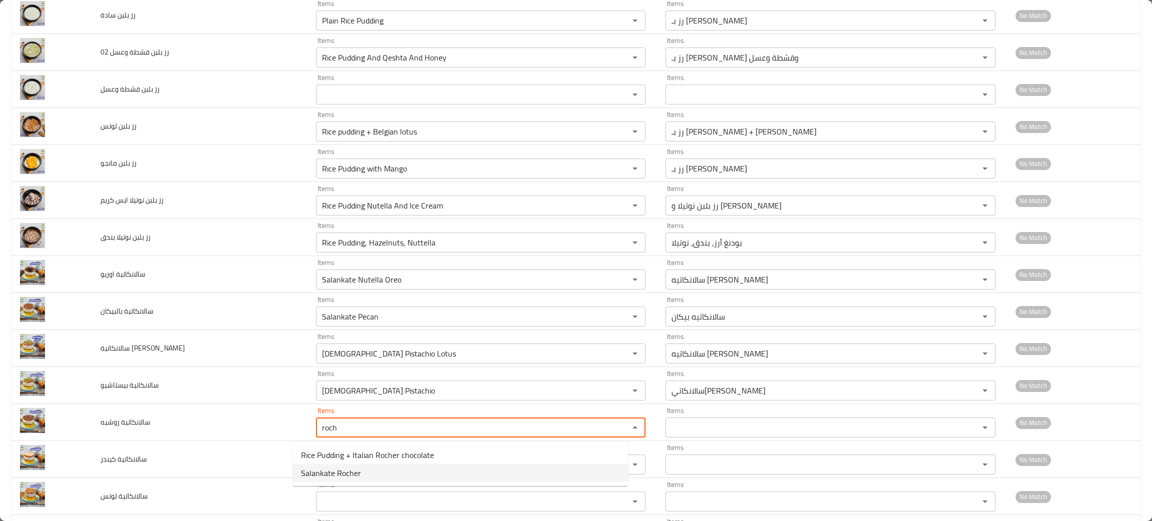
click at [334, 473] on span "Salankate Rocher" at bounding box center [331, 473] width 60 height 12
type روشيه "Salankate Rocher"
type روشيه-ar "سالانكاتية روشيه"
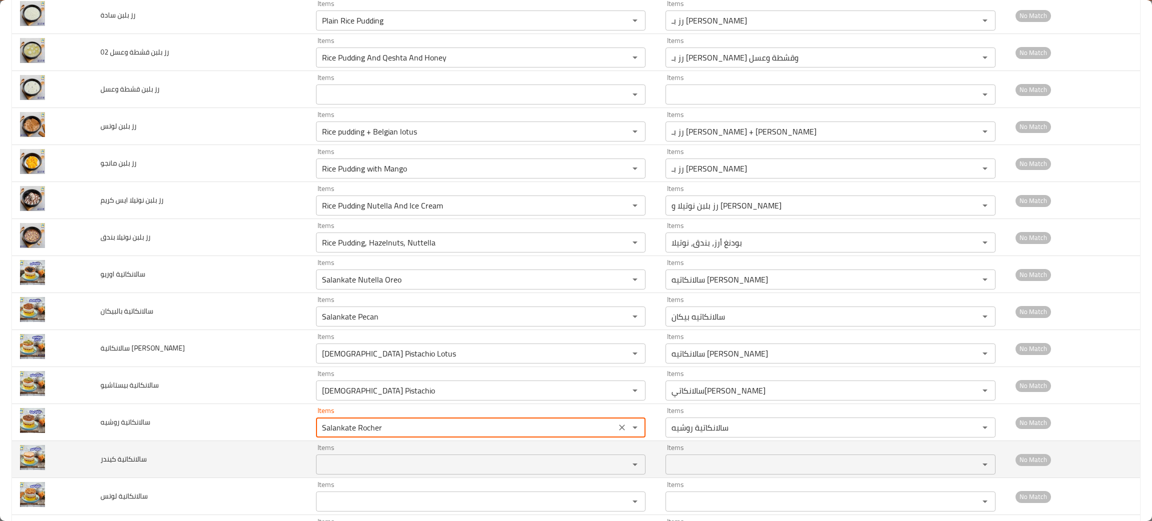
type روشيه "Salankate Rocher"
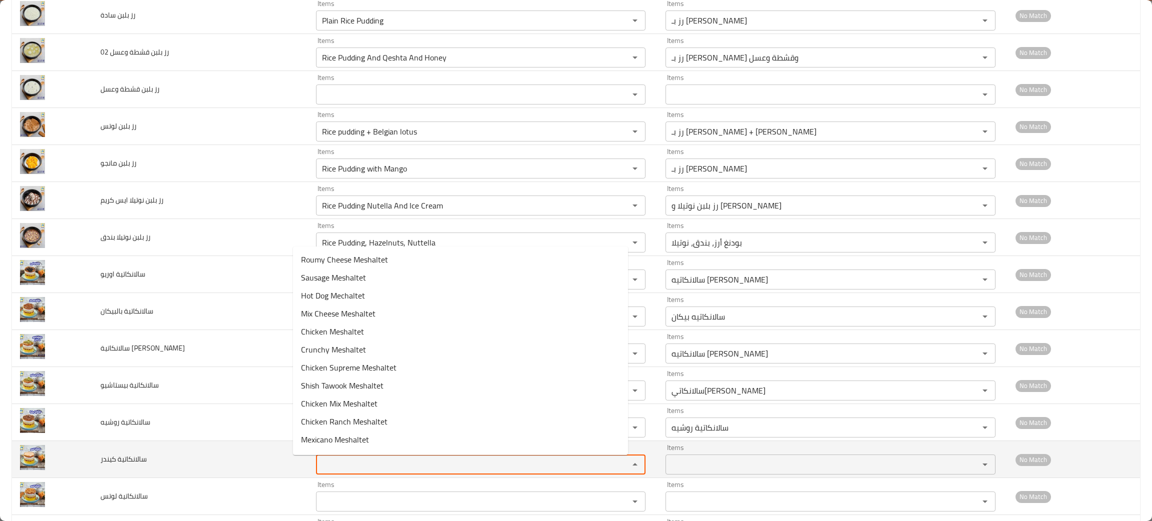
click at [341, 471] on كيندر "Items" at bounding box center [466, 464] width 294 height 14
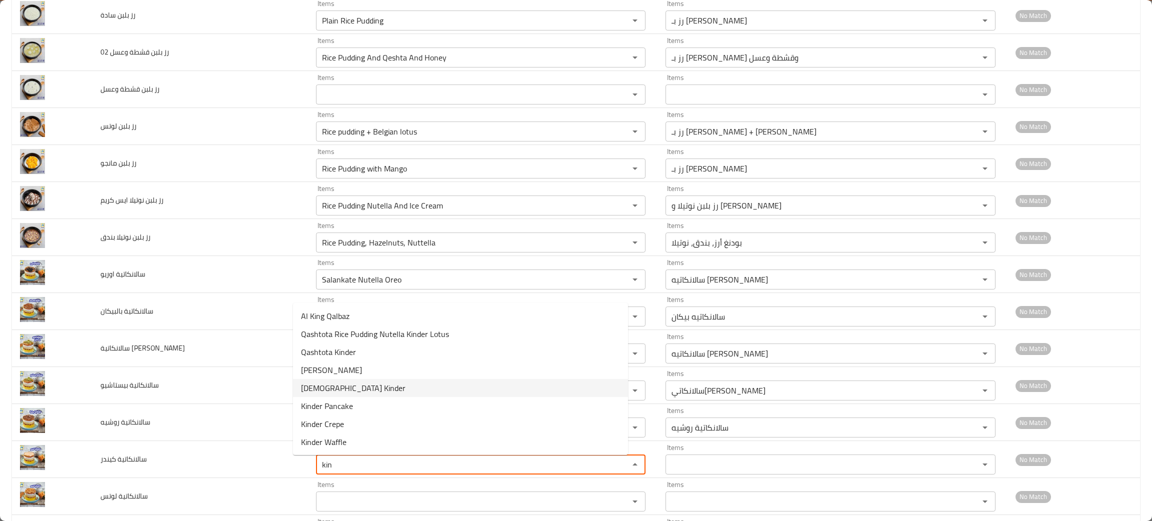
click at [333, 388] on span "Salankate Kinder" at bounding box center [353, 388] width 104 height 12
type كيندر "Salankate Kinder"
type كيندر-ar "سالانكاتيه كيندر"
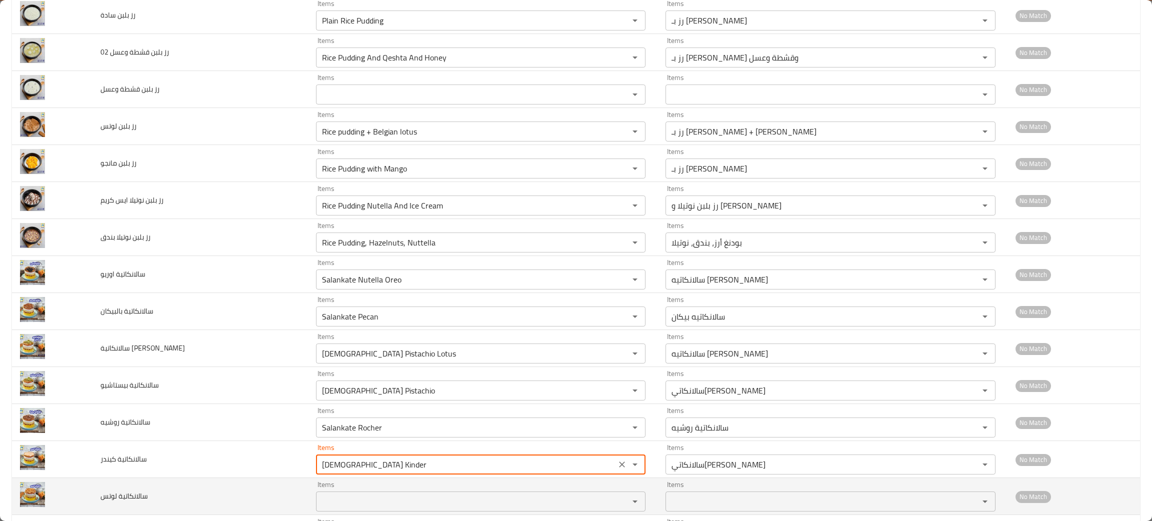
type كيندر "Salankate Kinder"
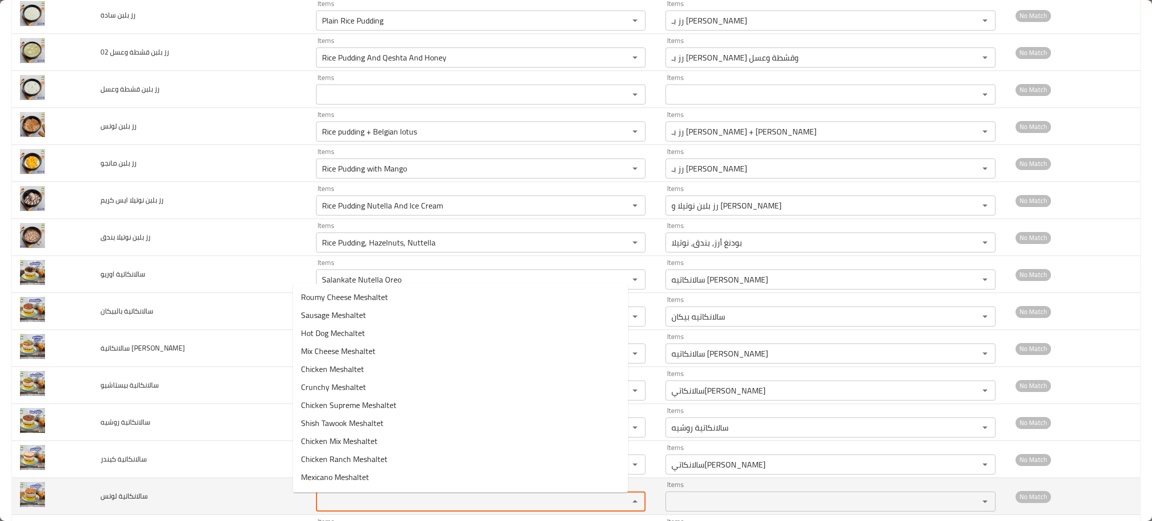
click at [358, 503] on لوتس "Items" at bounding box center [466, 501] width 294 height 14
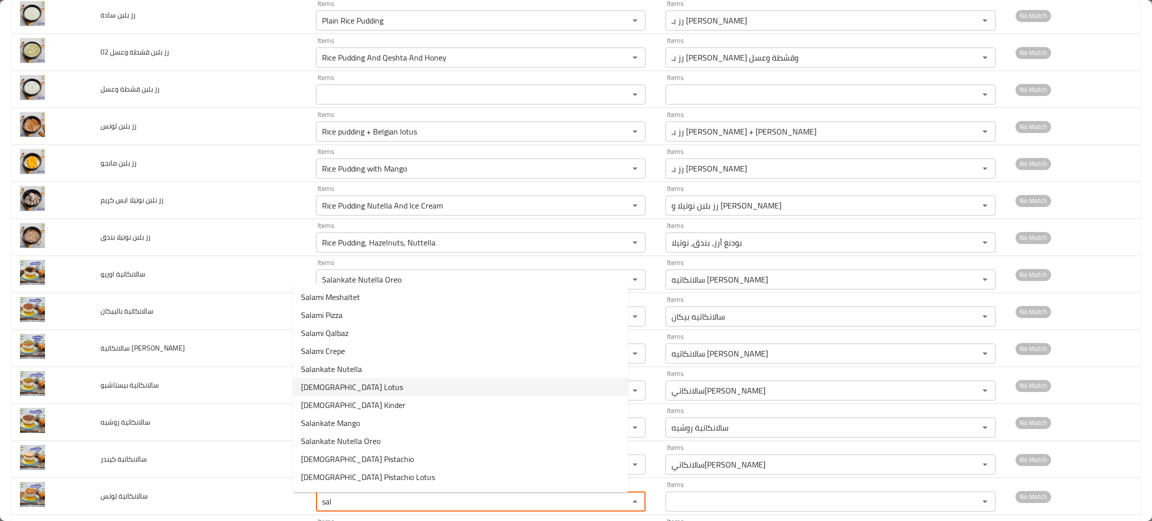
click at [331, 381] on span "Salankate Lotus" at bounding box center [352, 387] width 102 height 12
type لوتس "Salankate Lotus"
type لوتس-ar "سالانكاتيه لوتس"
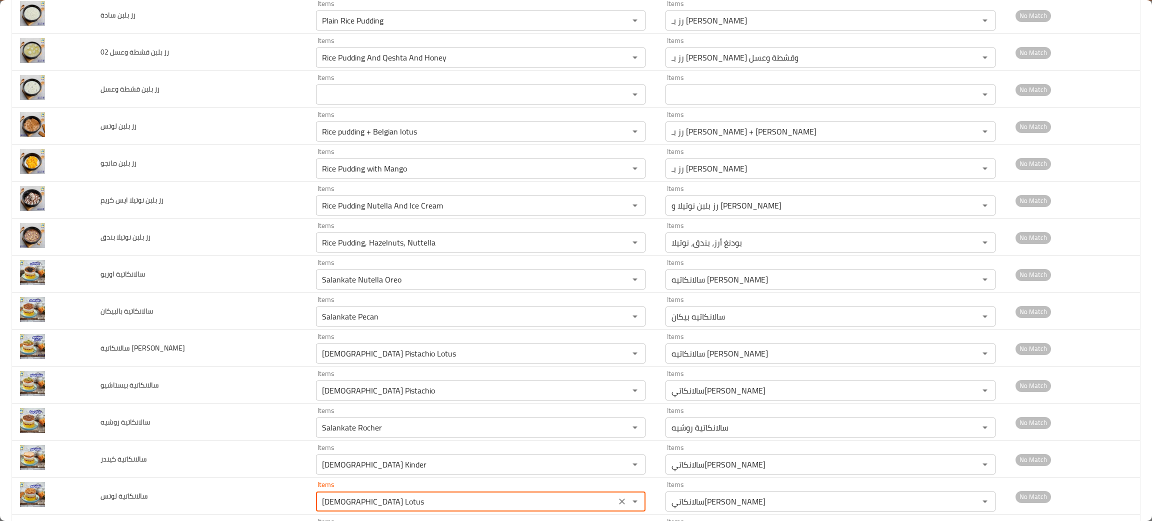
scroll to position [674, 0]
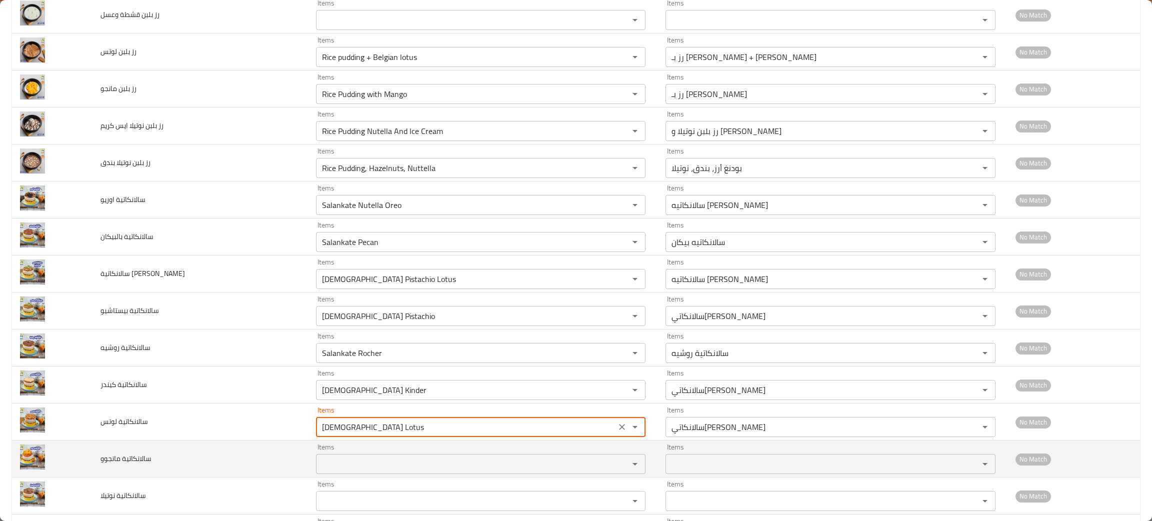
click at [328, 474] on div "Items" at bounding box center [480, 464] width 329 height 20
type لوتس "Salankate Lotus"
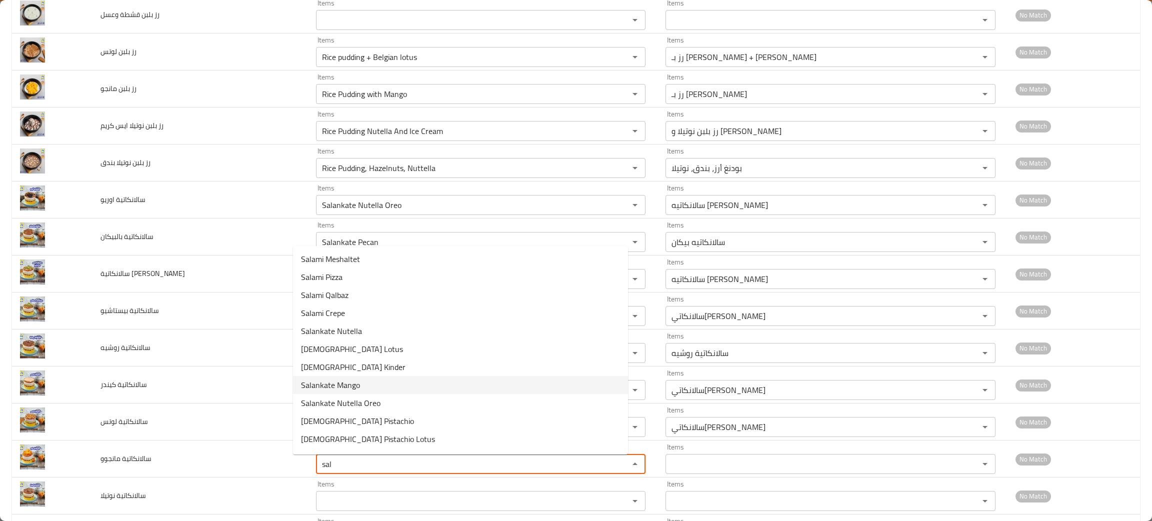
click at [335, 389] on span "Salankate Mango" at bounding box center [330, 385] width 59 height 12
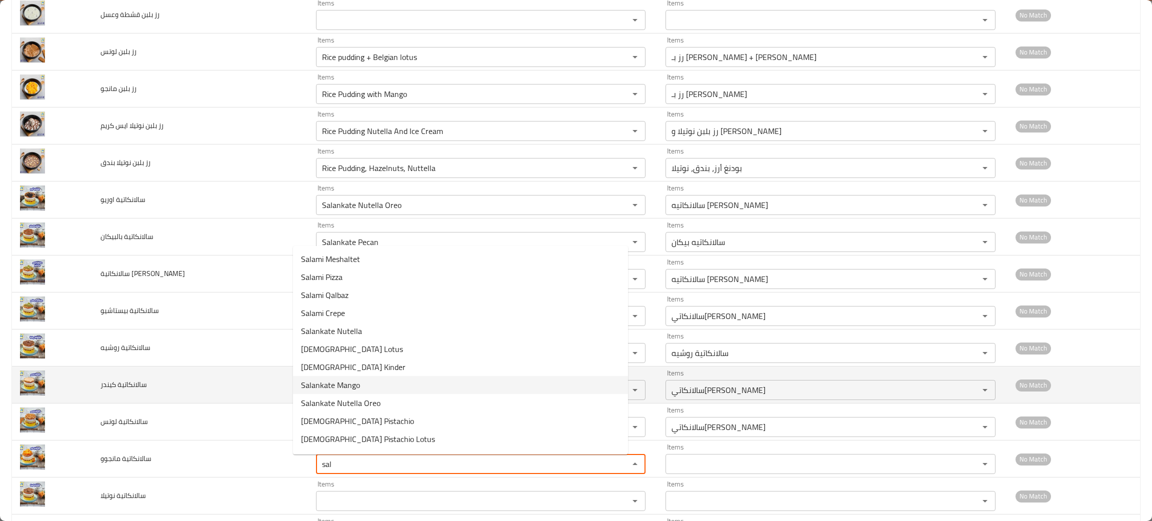
type مانجوو "Salankate Mango"
type مانجوو-ar "مانجو سالانكاتية"
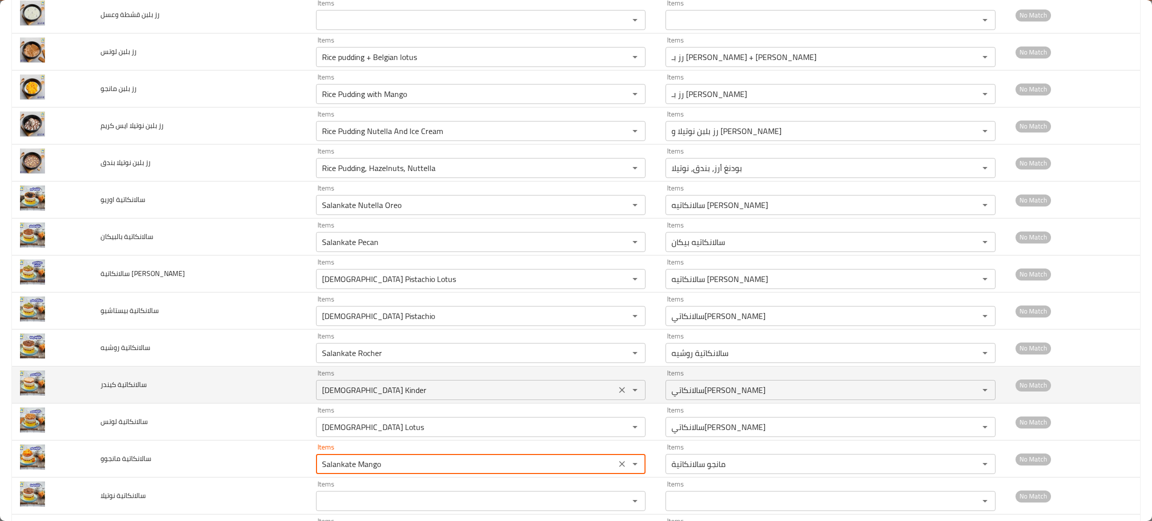
type مانجوو "Salankate Mango"
click at [336, 386] on كيندر "Salankate Kinder" at bounding box center [466, 390] width 294 height 14
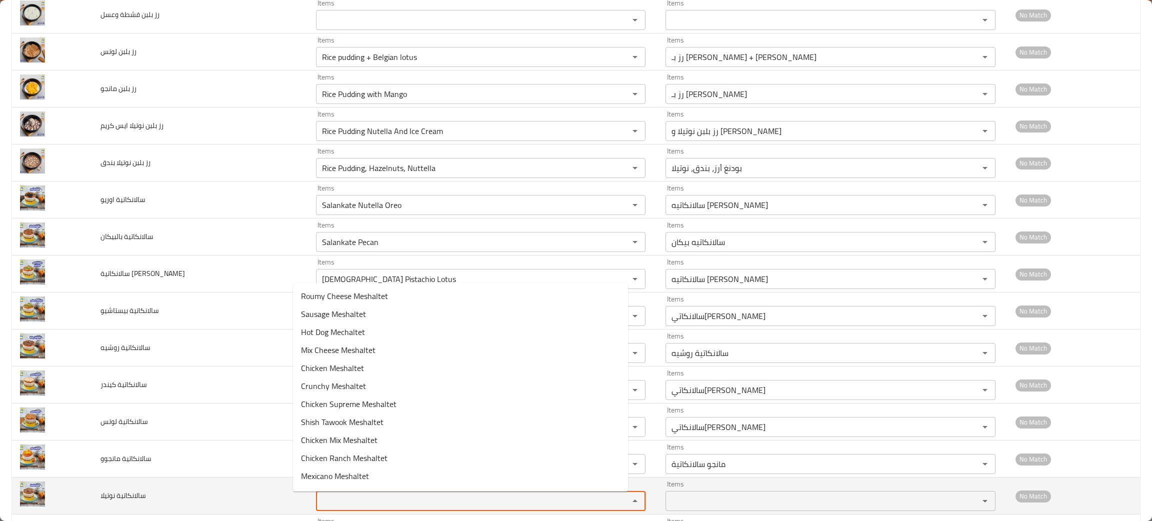
click at [342, 505] on نوتيلا "Items" at bounding box center [466, 501] width 294 height 14
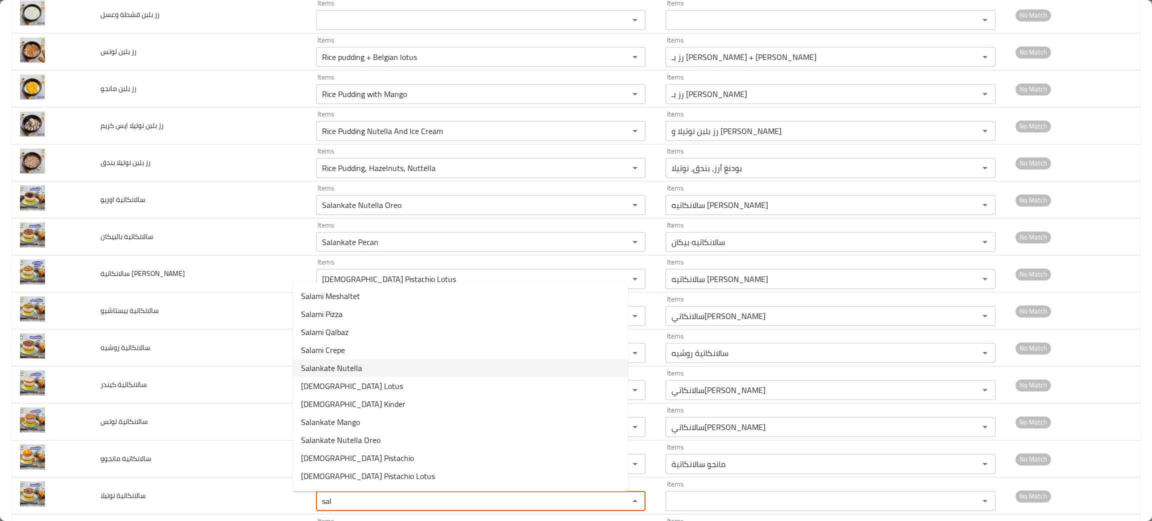
click at [358, 367] on span "Salankate Nutella" at bounding box center [331, 368] width 61 height 12
type نوتيلا "Salankate Nutella"
type نوتيلا-ar "سالانكاتيه نوتيلا"
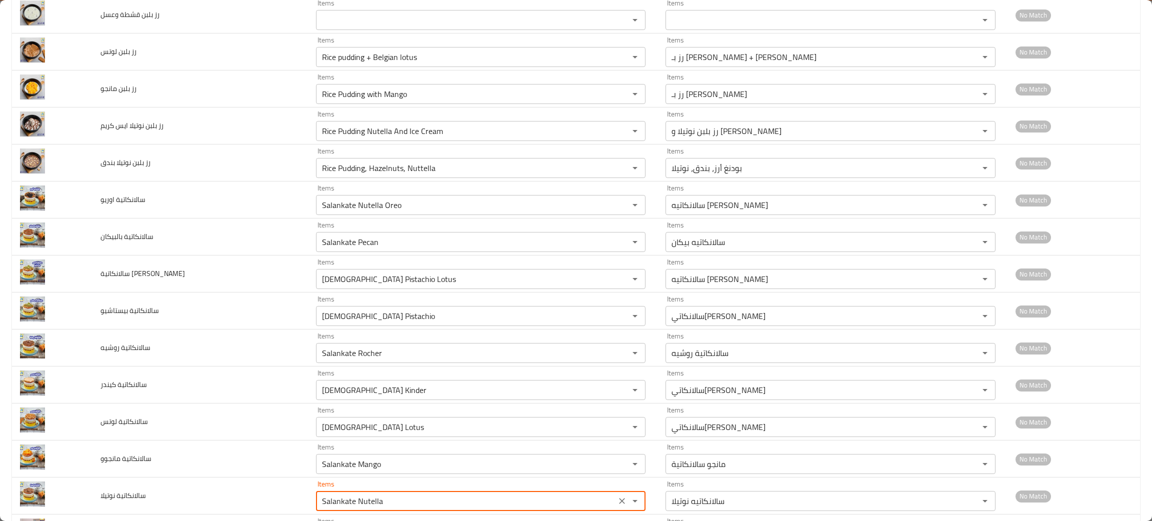
scroll to position [1050, 0]
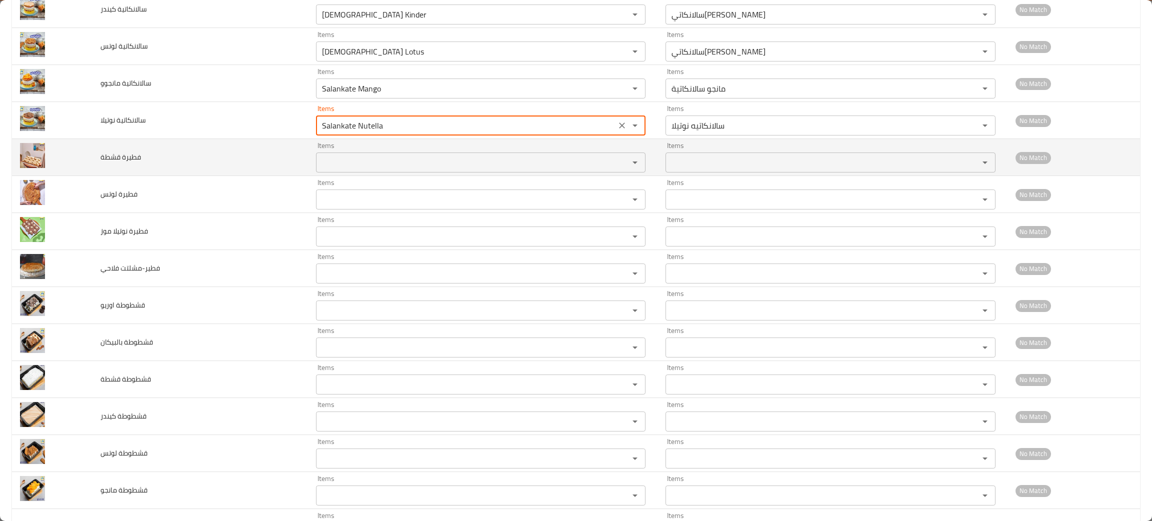
type نوتيلا "Salankate Nutella"
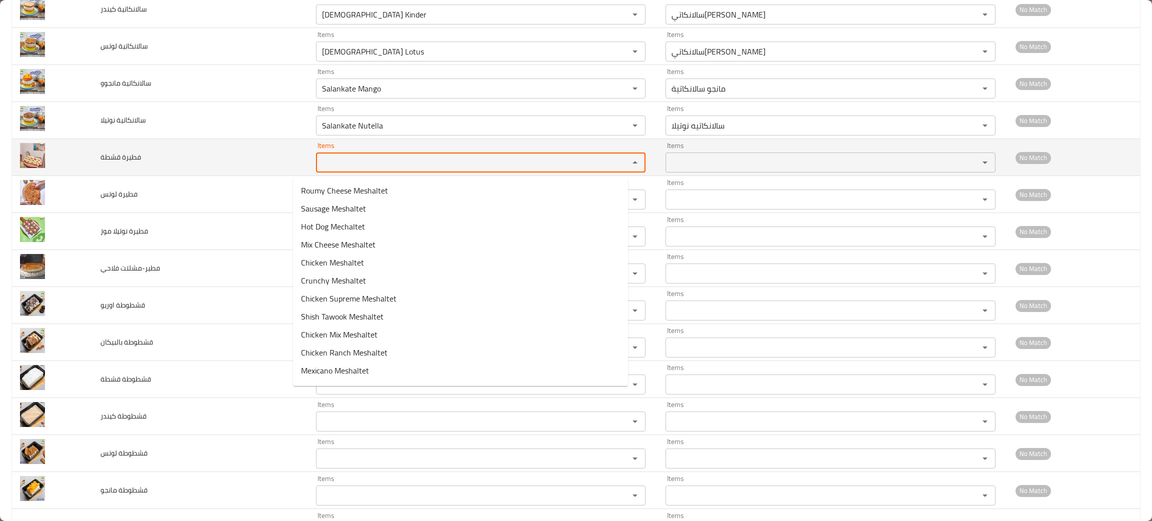
click at [319, 165] on قشطة "Items" at bounding box center [466, 162] width 294 height 14
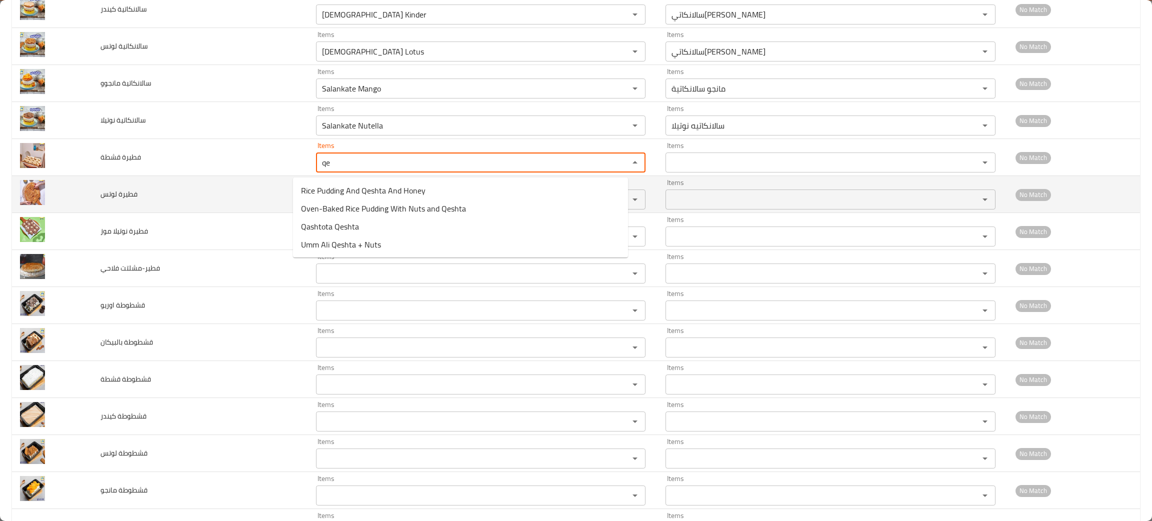
type قشطة "q"
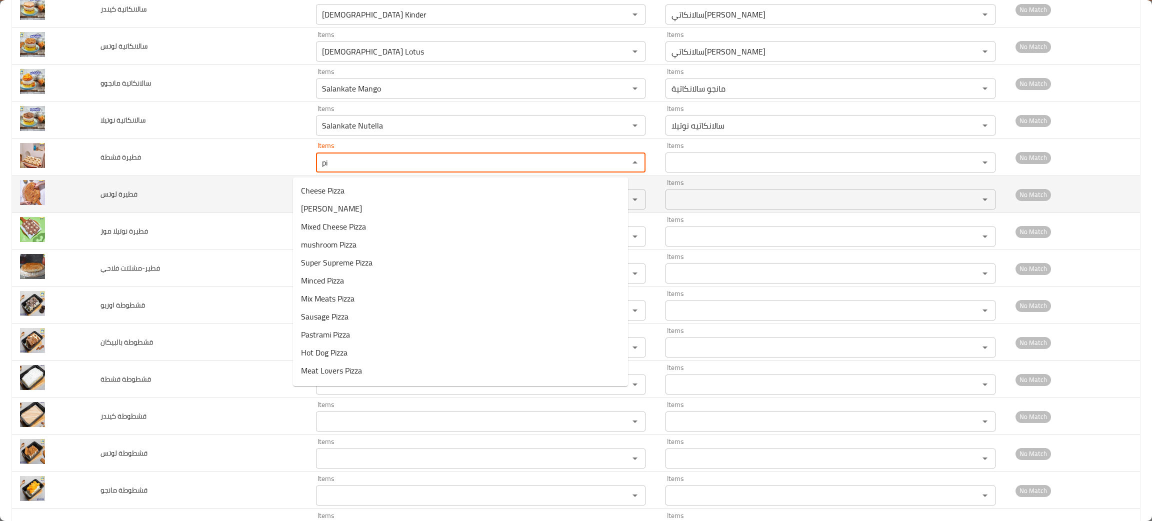
type قشطة "p"
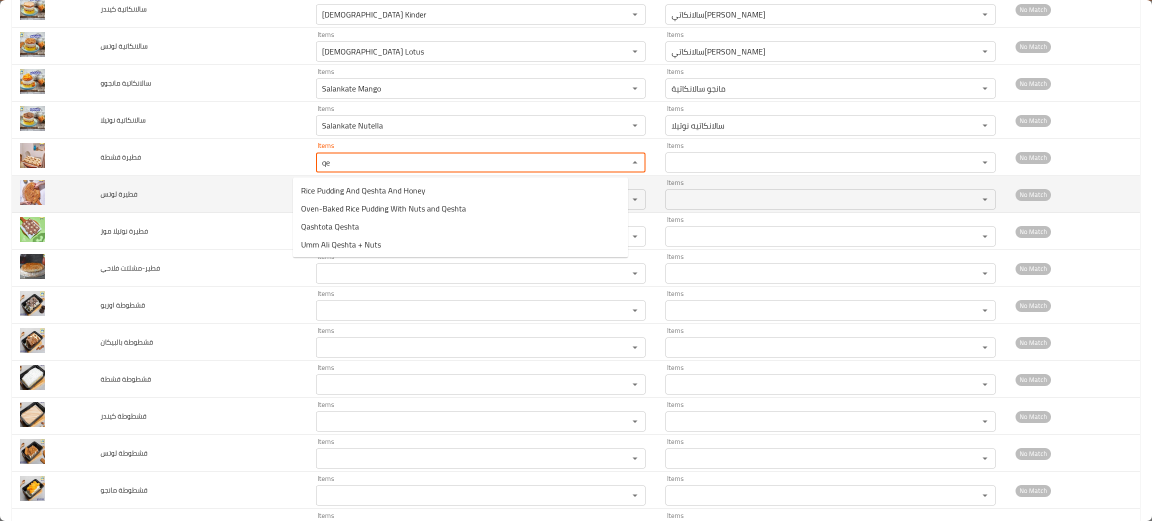
type قشطة "q"
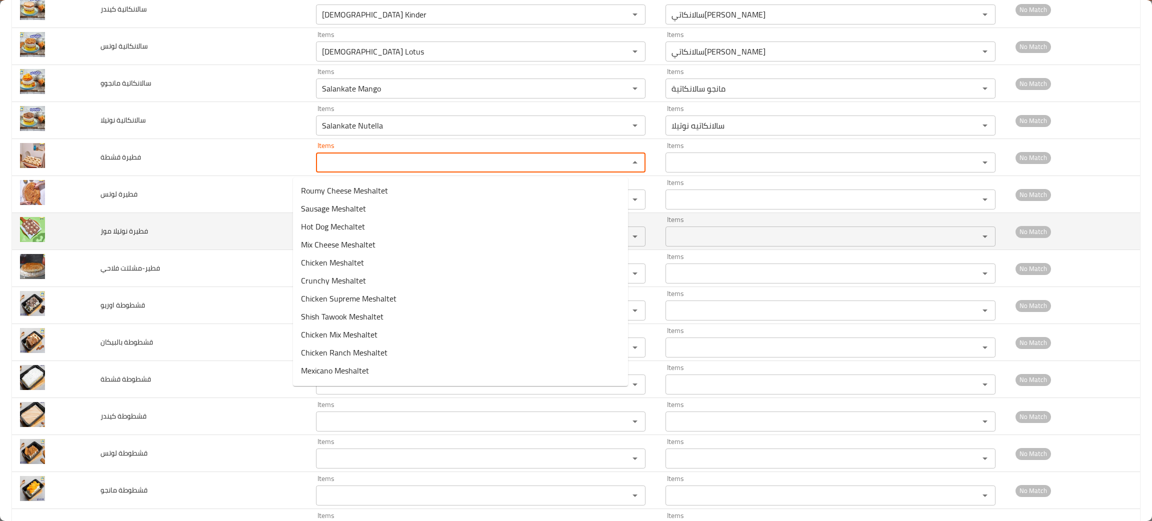
click at [177, 240] on td "فطيرة نوتيلا موز" at bounding box center [199, 231] width 215 height 37
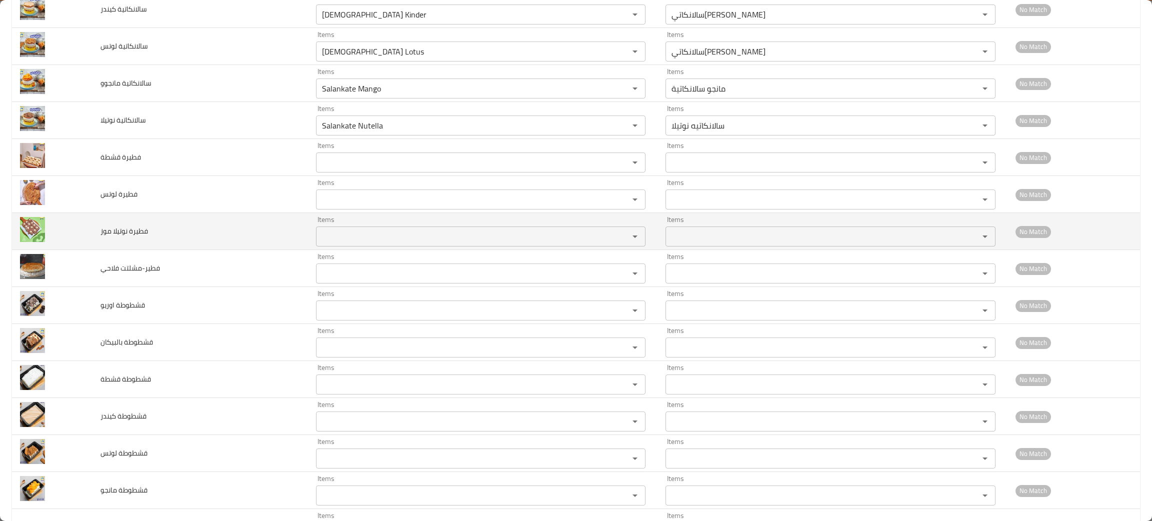
click at [329, 238] on موز "Items" at bounding box center [466, 236] width 294 height 14
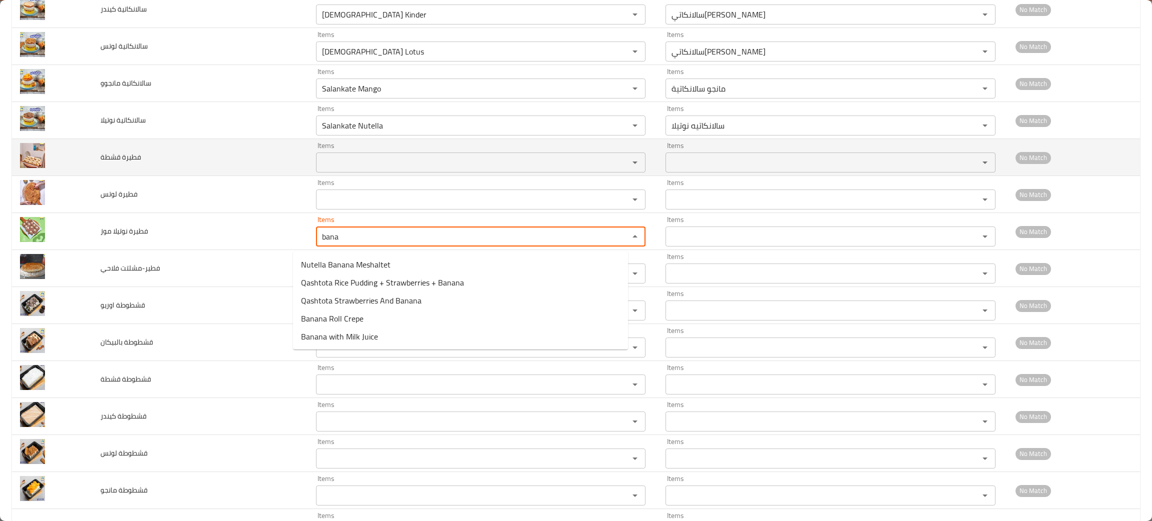
click at [354, 157] on div "Items" at bounding box center [480, 162] width 329 height 20
type موز "bana"
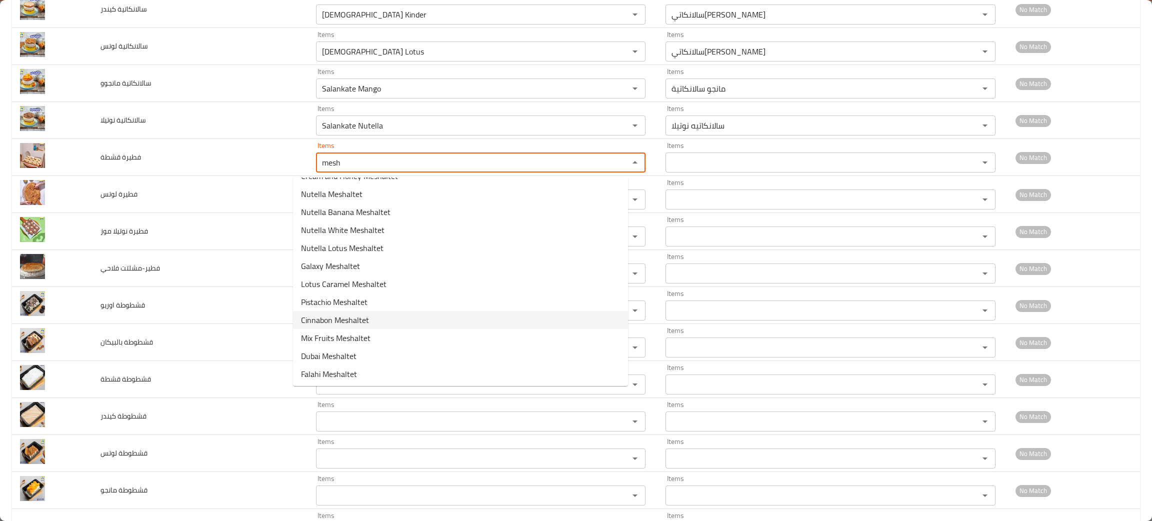
scroll to position [0, 0]
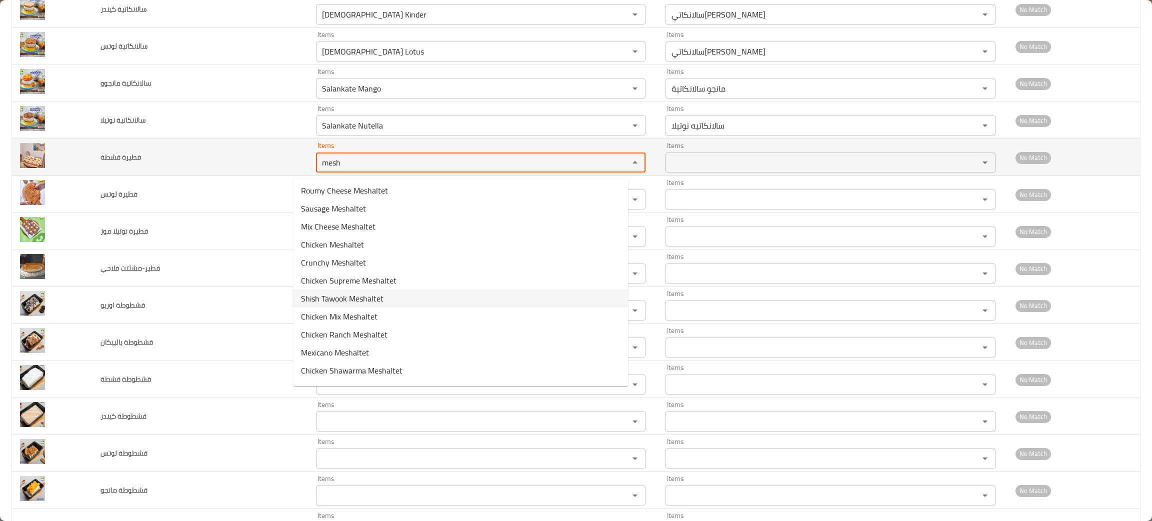
type قشطة "mesh"
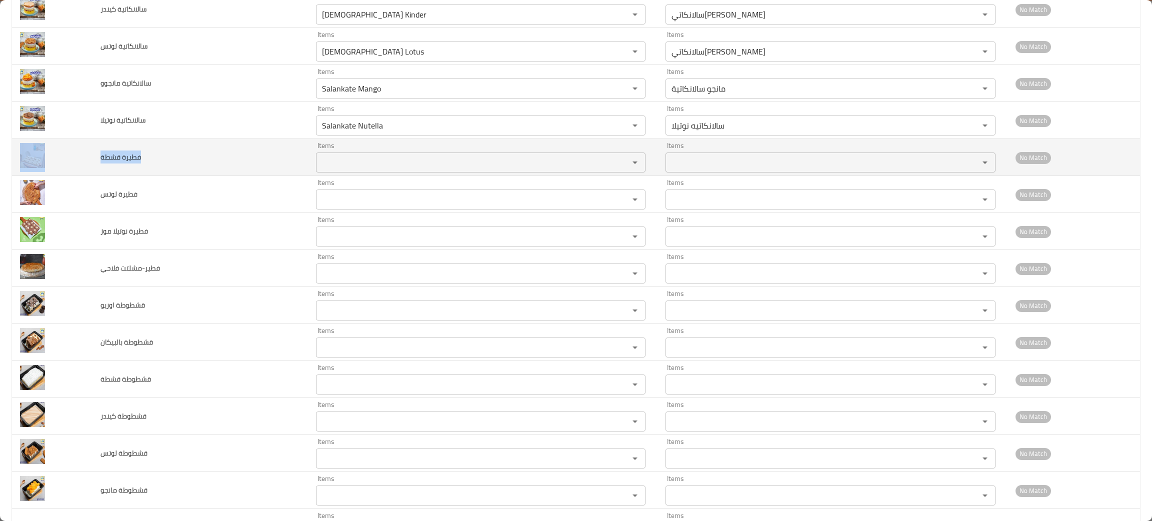
drag, startPoint x: 145, startPoint y: 162, endPoint x: 80, endPoint y: 151, distance: 65.3
click at [79, 152] on tr "فطيرة قشطة Items Items Items Items No Match" at bounding box center [576, 157] width 1128 height 37
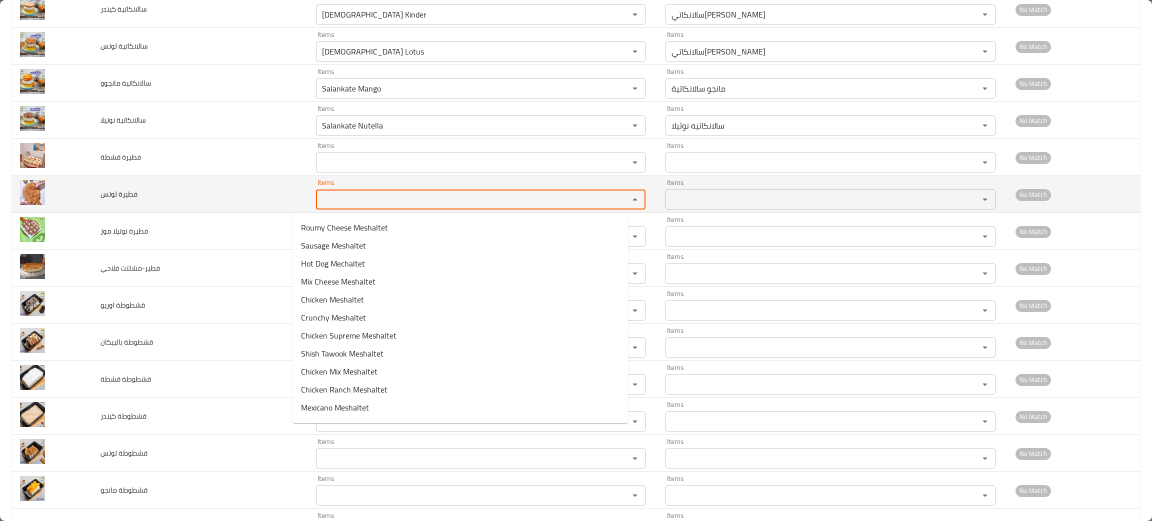
click at [355, 195] on لوتس "Items" at bounding box center [466, 199] width 294 height 14
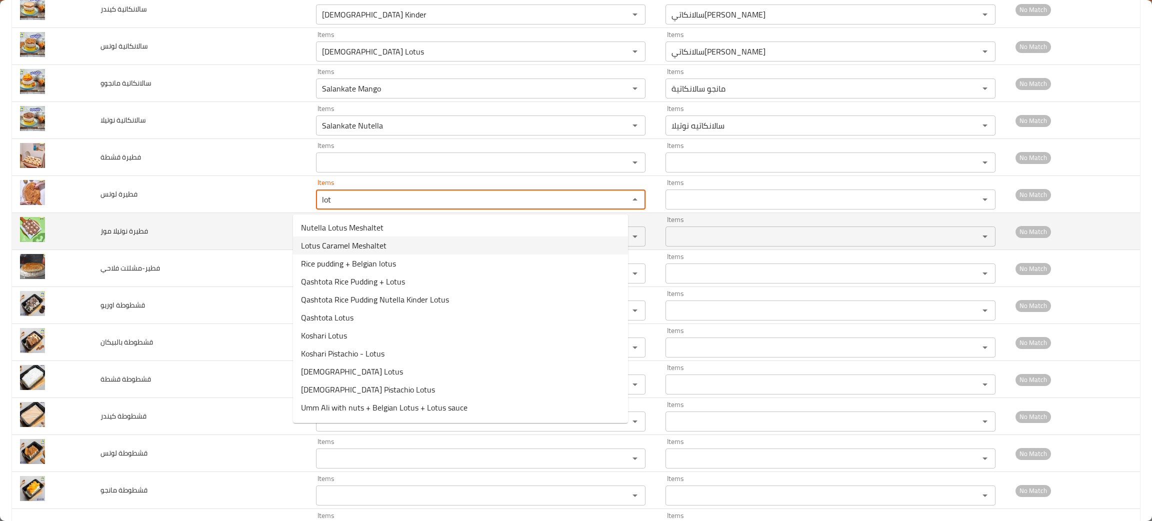
type لوتس "lot"
drag, startPoint x: 226, startPoint y: 236, endPoint x: 219, endPoint y: 236, distance: 6.5
click at [219, 236] on td "فطيرة نوتيلا موز" at bounding box center [199, 231] width 215 height 37
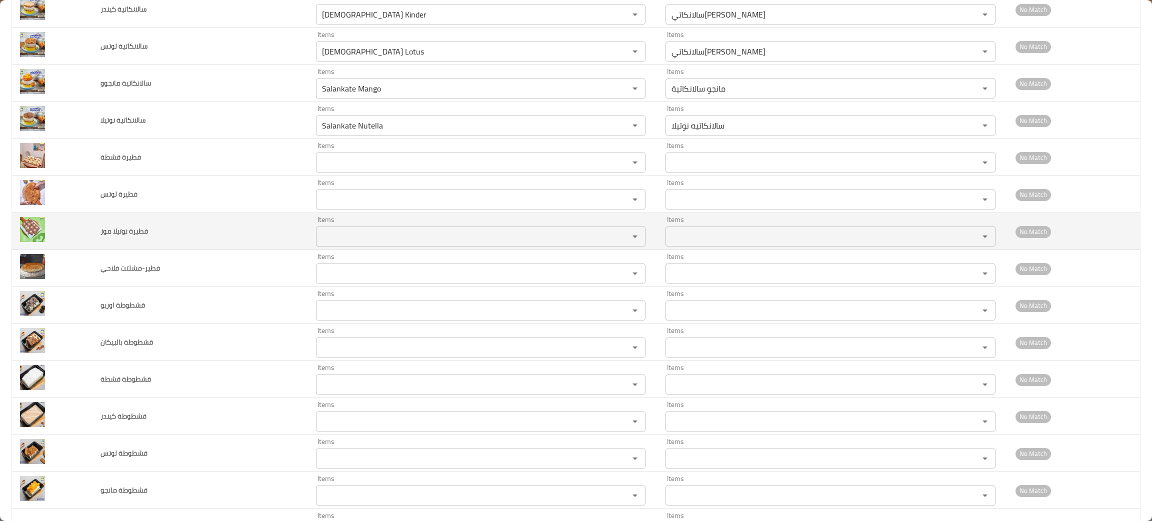
click at [472, 243] on موز "Items" at bounding box center [466, 236] width 294 height 14
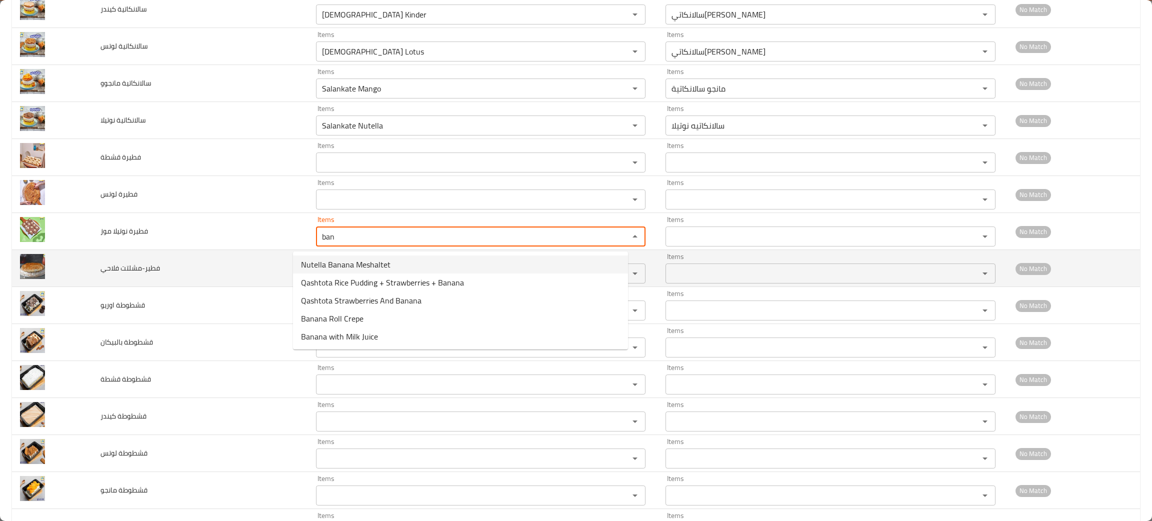
click at [319, 265] on span "Nutella Banana Meshaltet" at bounding box center [345, 264] width 89 height 12
type موز "Nutella Banana Meshaltet"
type موز-ar "مشلتت نوتيلا موز"
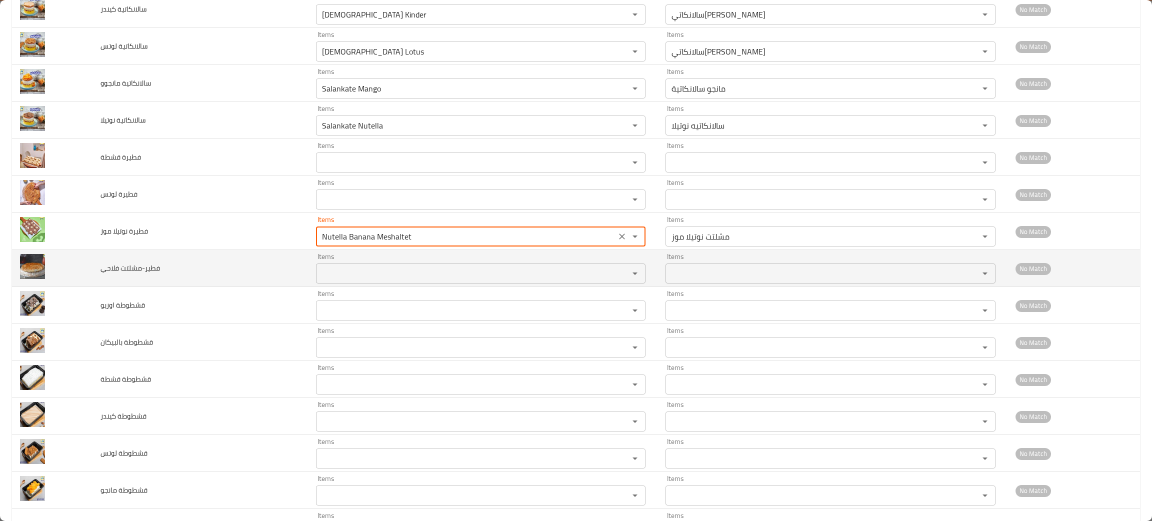
click at [319, 265] on div "Items Items" at bounding box center [480, 268] width 329 height 30
type موز "Nutella Banana Meshaltet"
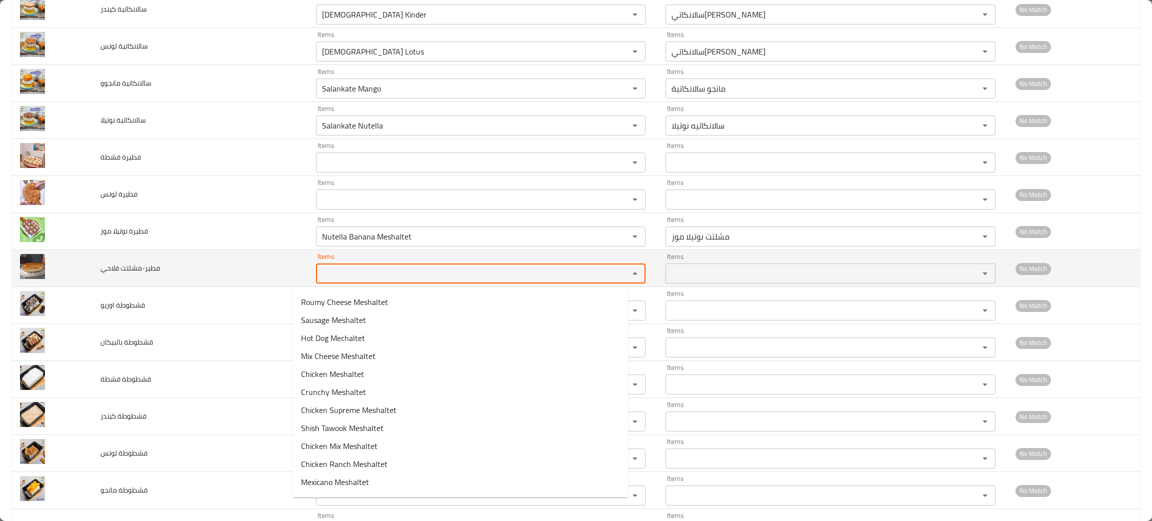
click at [338, 275] on فلاحي "Items" at bounding box center [466, 273] width 294 height 14
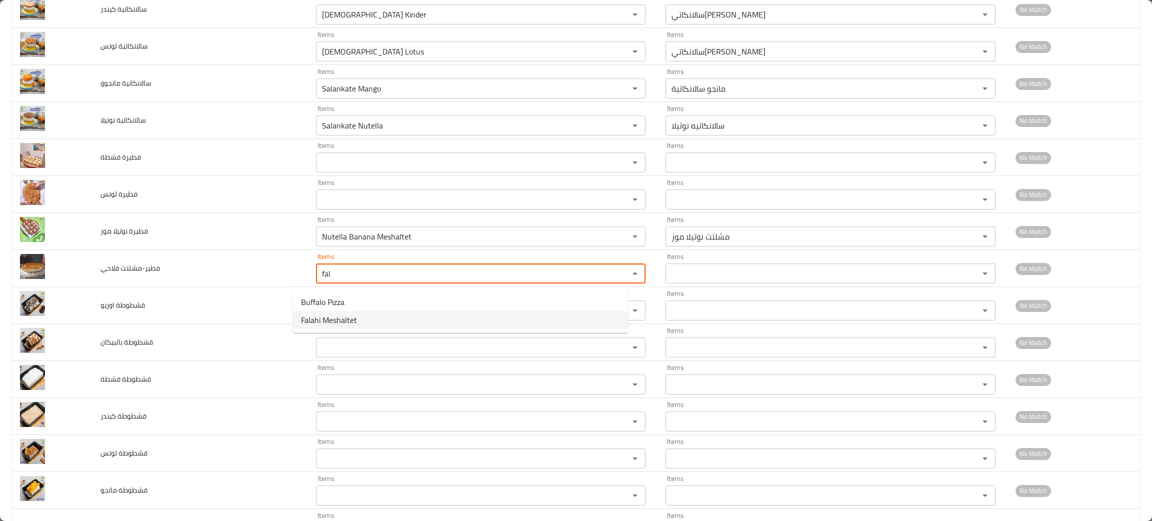
click at [337, 314] on span "Falahi Meshaltet" at bounding box center [329, 320] width 56 height 12
type فلاحي "Falahi Meshaltet"
type فلاحي-ar "مشلتت فلاحي"
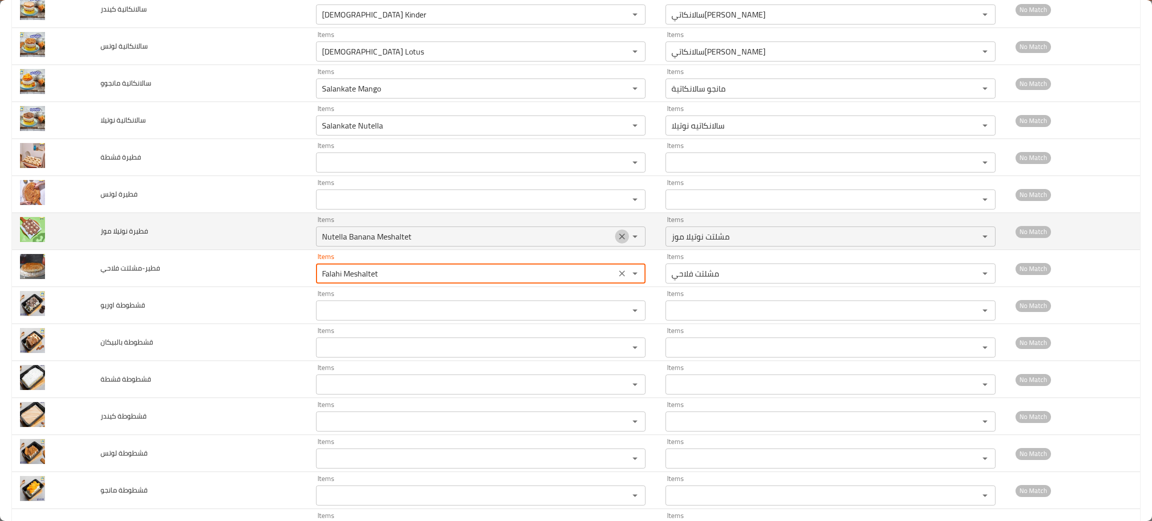
click at [617, 235] on icon "Clear" at bounding box center [622, 236] width 10 height 10
type فلاحي "Falahi Meshaltet"
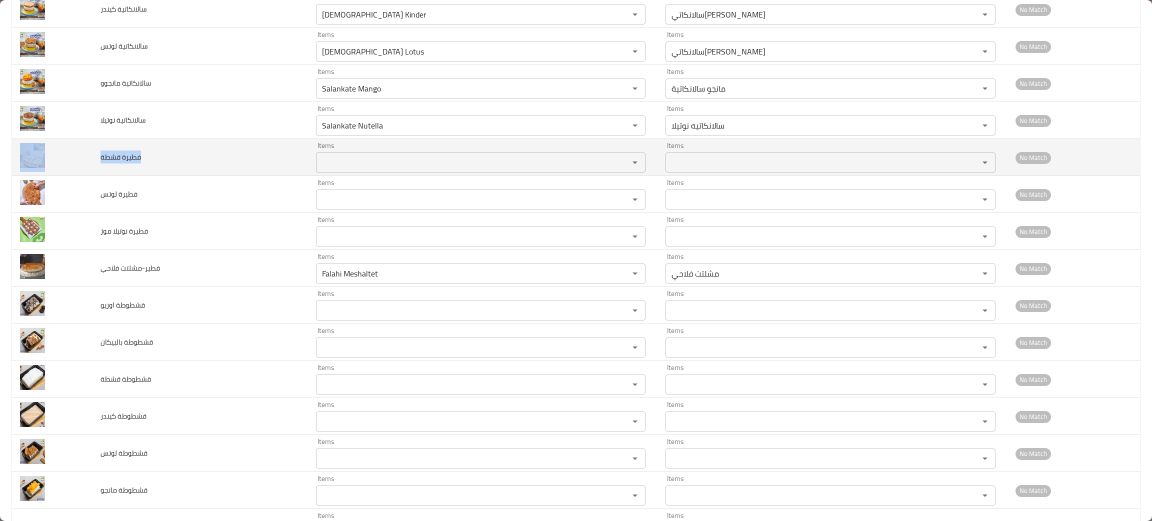
drag, startPoint x: 145, startPoint y: 166, endPoint x: 88, endPoint y: 155, distance: 58.5
click at [88, 155] on tr "فطيرة قشطة Items Items Items Items No Match" at bounding box center [576, 157] width 1128 height 37
copy tr "فطيرة قشطة"
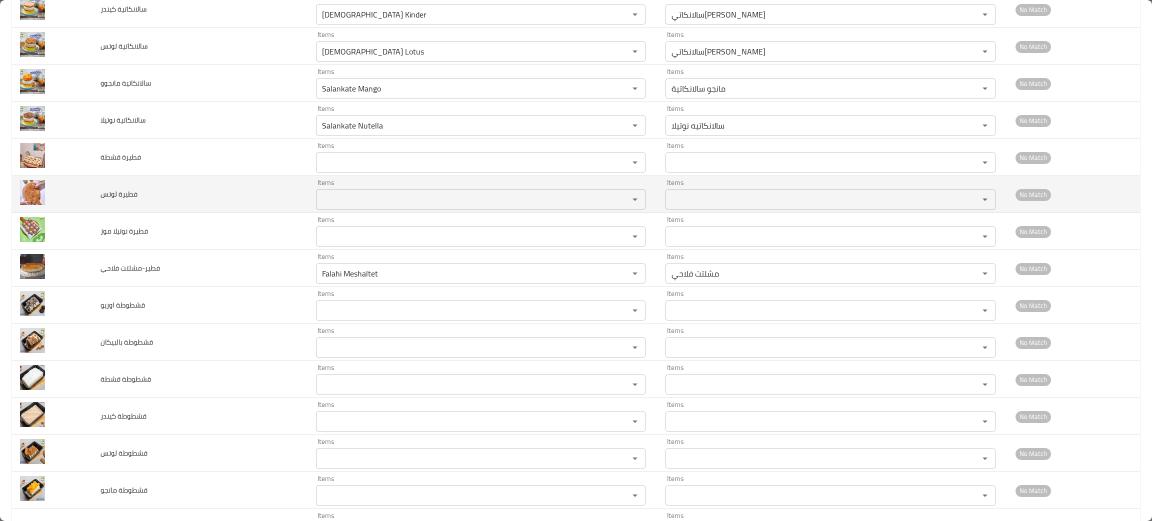
click at [94, 181] on td "فطيرة لوتس" at bounding box center [199, 194] width 215 height 37
drag, startPoint x: 139, startPoint y: 201, endPoint x: 89, endPoint y: 191, distance: 51.4
click at [88, 191] on tr "فطيرة لوتس Items Items Items Items No Match" at bounding box center [576, 194] width 1128 height 37
copy tr "فطيرة لوتس"
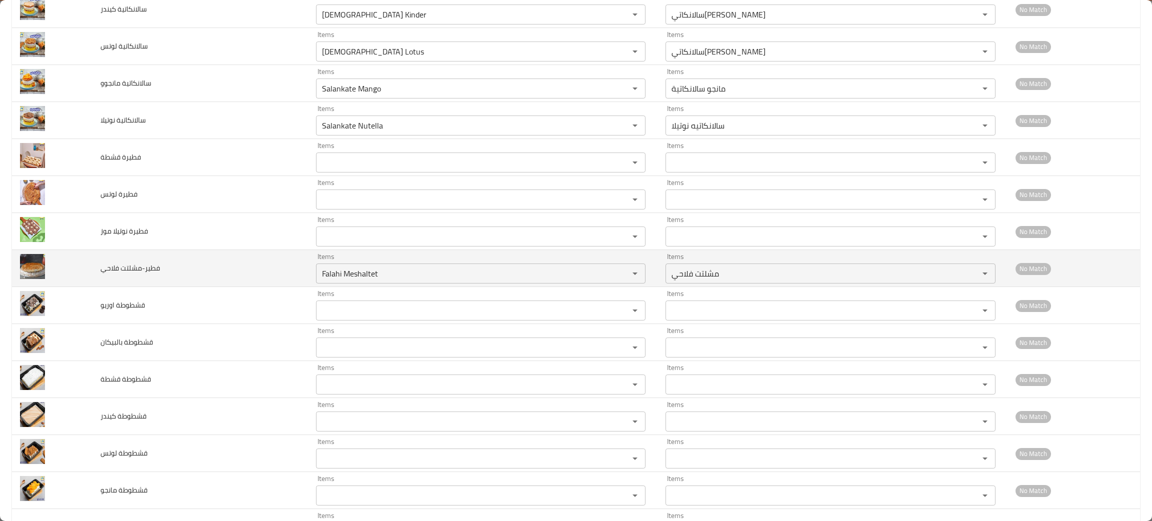
click at [49, 260] on td "enhanced table" at bounding box center [52, 268] width 80 height 37
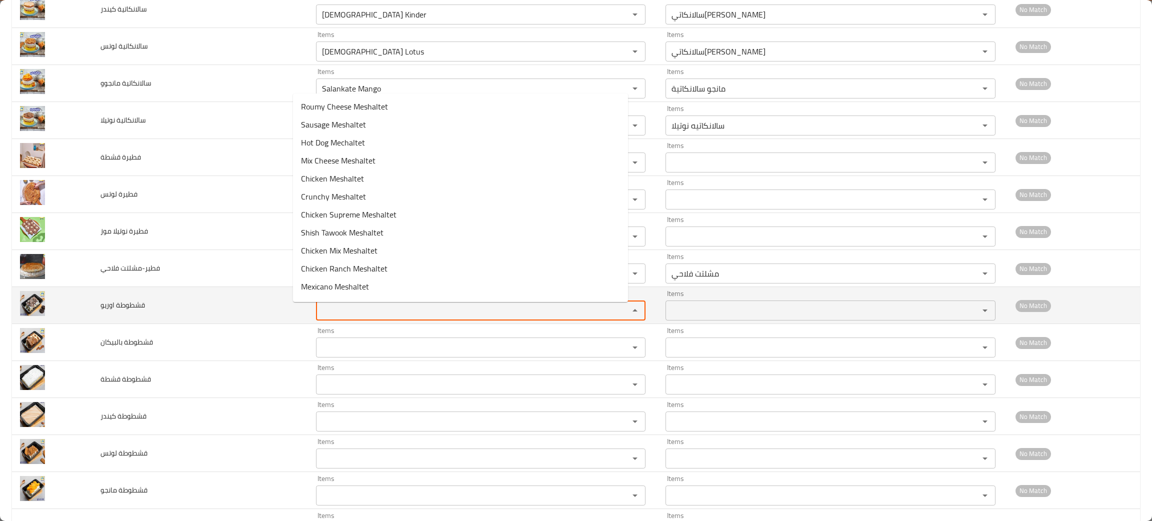
click at [319, 309] on اوريو "Items" at bounding box center [466, 310] width 294 height 14
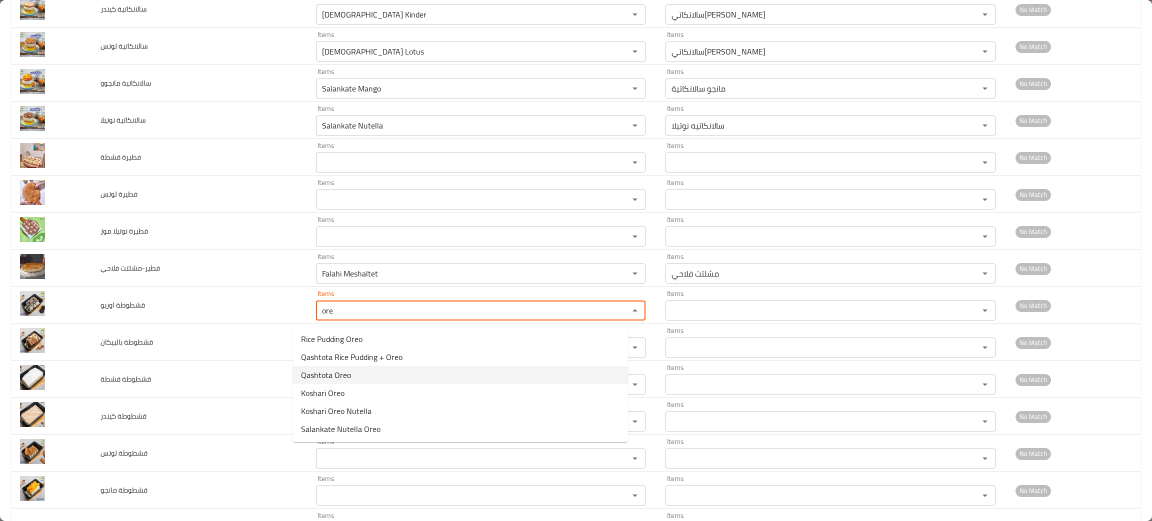
click at [321, 373] on span "Qashtota Oreo" at bounding box center [326, 375] width 50 height 12
type اوريو "Qashtota Oreo"
type اوريو-ar "قشطوطة أوريو"
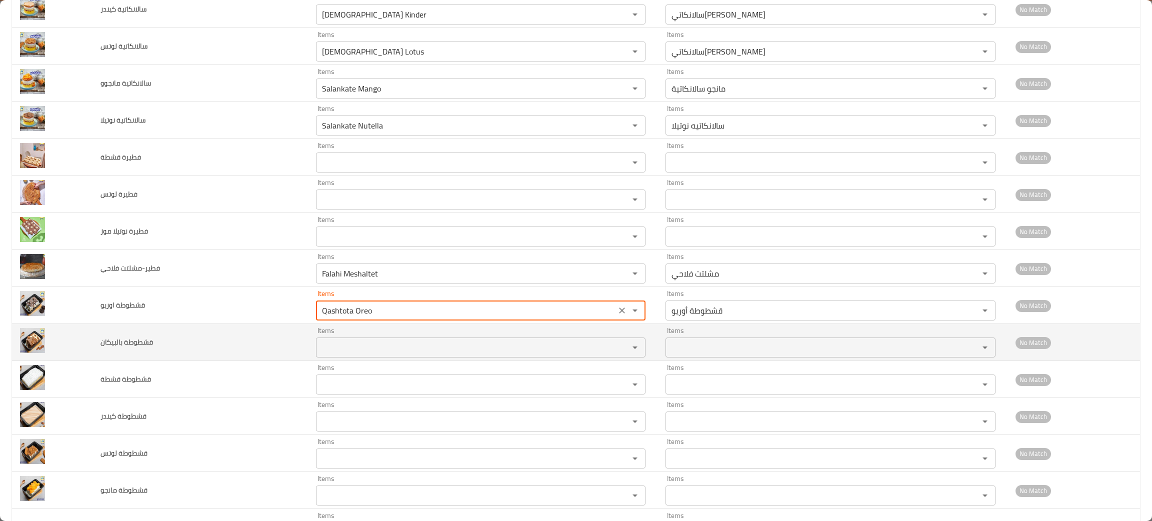
type اوريو "Qashtota Oreo"
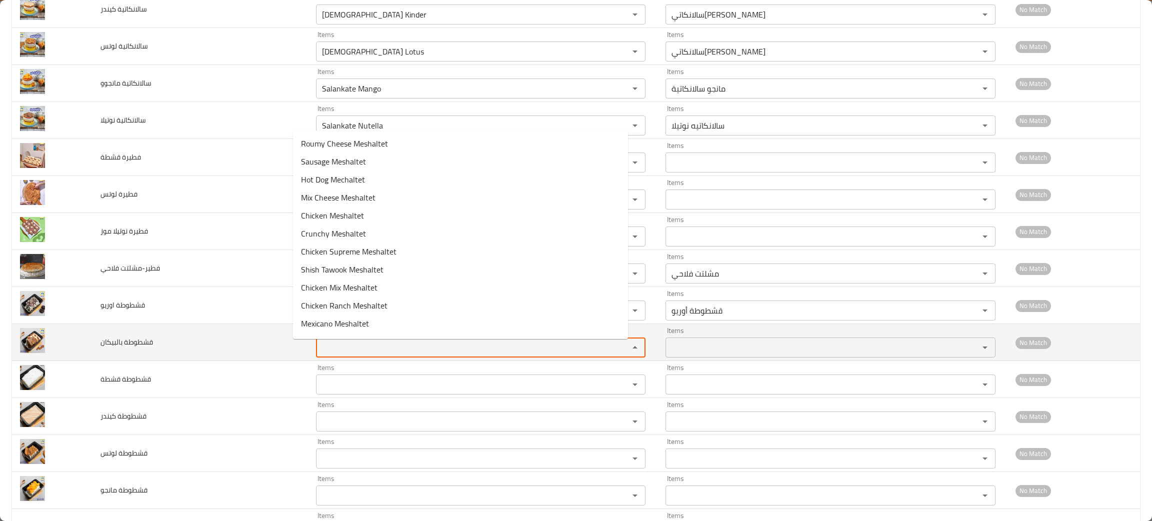
click at [333, 354] on بالبيكان "Items" at bounding box center [466, 347] width 294 height 14
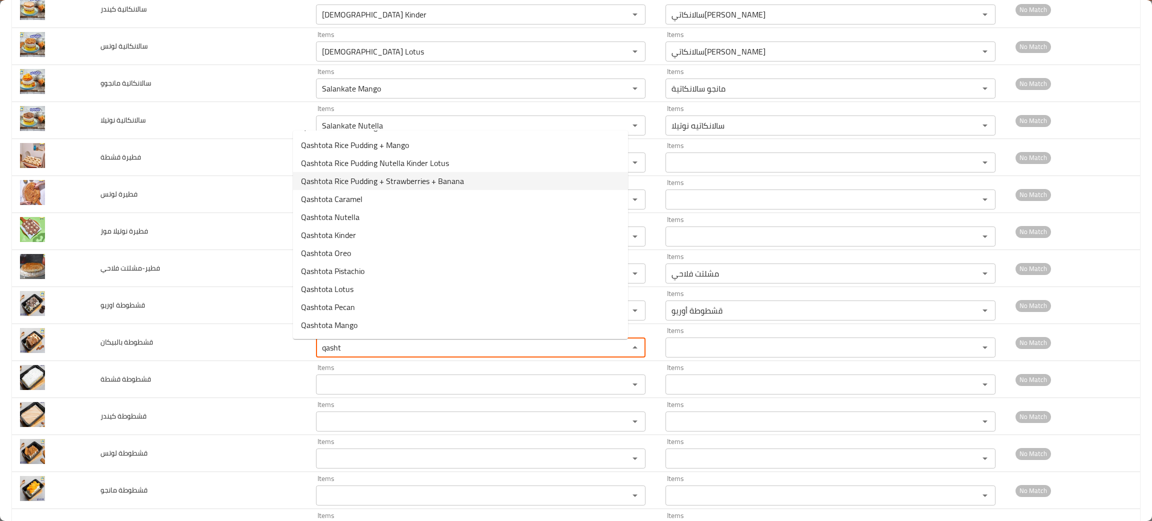
scroll to position [73, 0]
click at [336, 301] on span "Qashtota Pecan" at bounding box center [328, 304] width 54 height 12
type بالبيكان "Qashtota Pecan"
type بالبيكان-ar "قشطوطة بيكان"
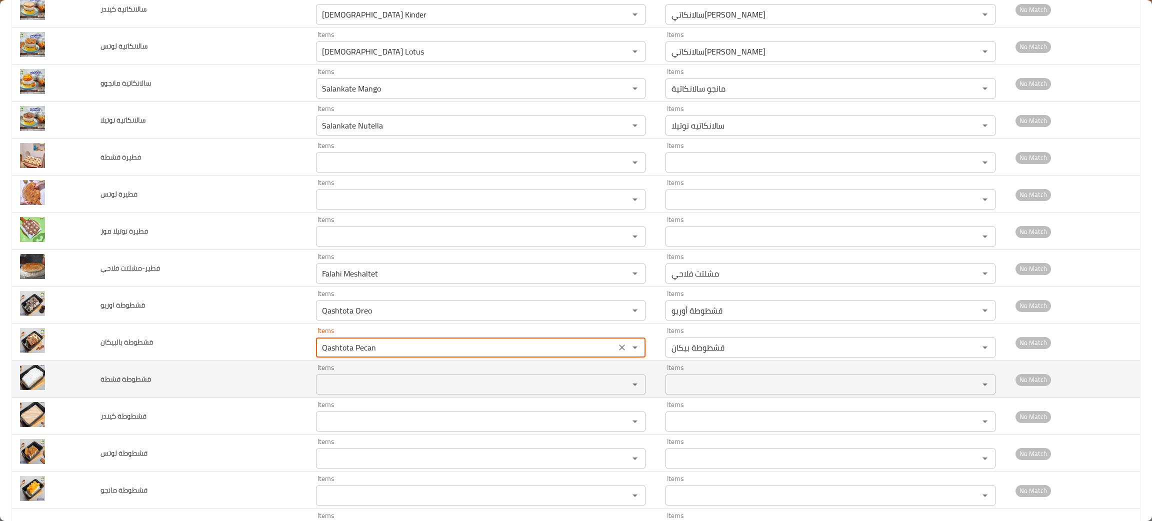
type بالبيكان "Qashtota Pecan"
click at [334, 391] on قشطة "Items" at bounding box center [466, 384] width 294 height 14
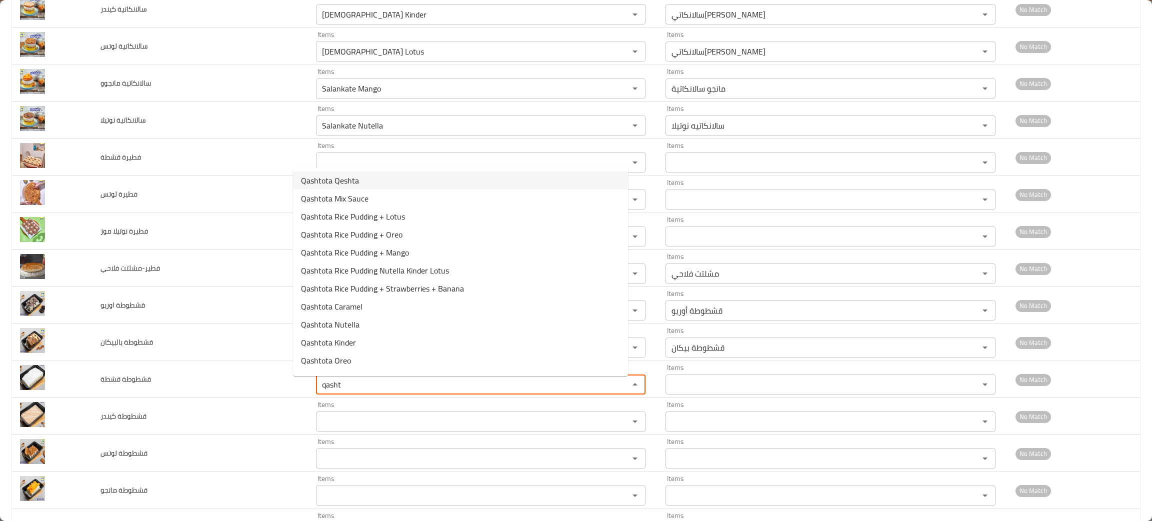
click at [307, 175] on span "Qashtota Qeshta" at bounding box center [330, 180] width 58 height 12
type قشطة "Qashtota Qeshta"
type قشطة-ar "قشطوطة قشطة"
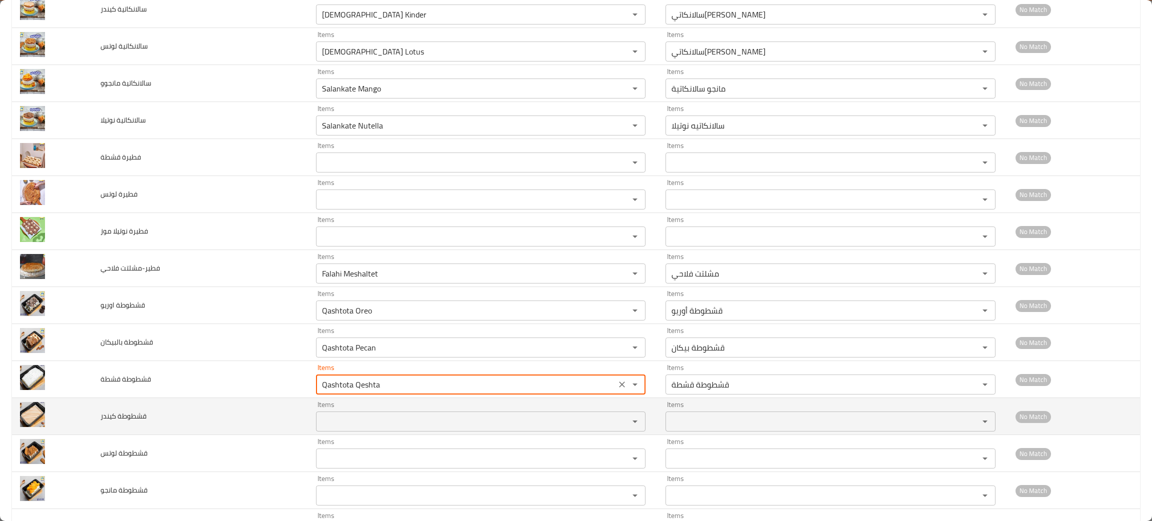
click at [320, 409] on div "Items Items" at bounding box center [480, 416] width 329 height 30
type قشطة "Qashtota Qeshta"
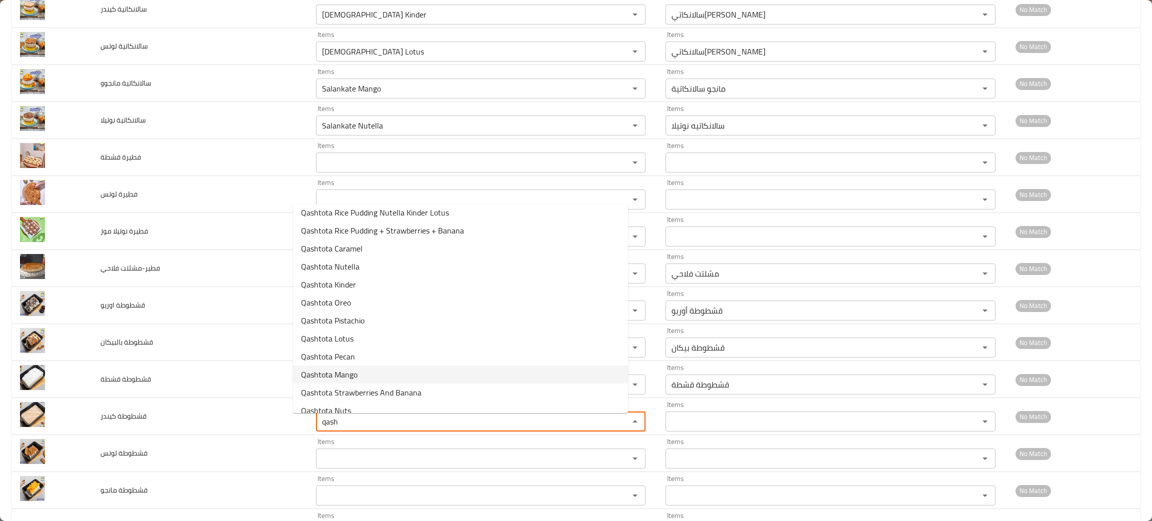
scroll to position [104, 0]
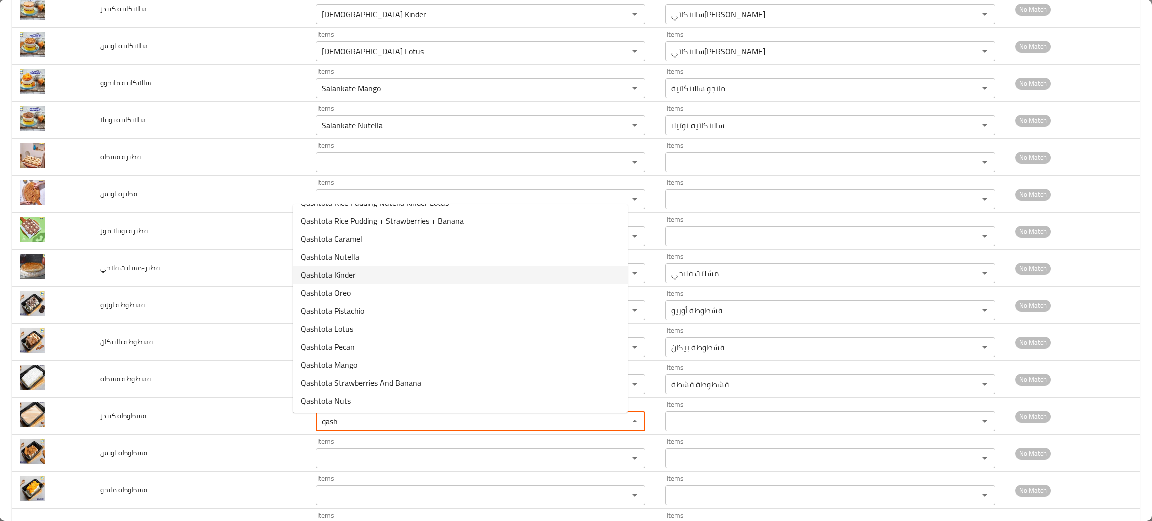
click at [323, 271] on span "Qashtota Kinder" at bounding box center [328, 275] width 55 height 12
type كيندر "Qashtota Kinder"
type كيندر-ar "قشطوطة كيندر"
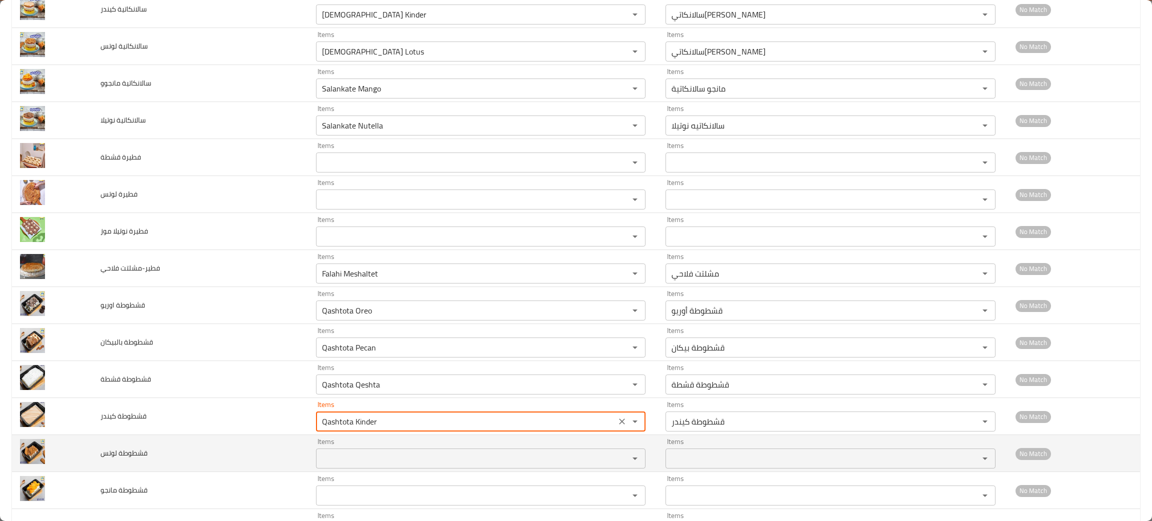
type كيندر "Qashtota Kinder"
click at [319, 458] on لوتس "Items" at bounding box center [466, 458] width 294 height 14
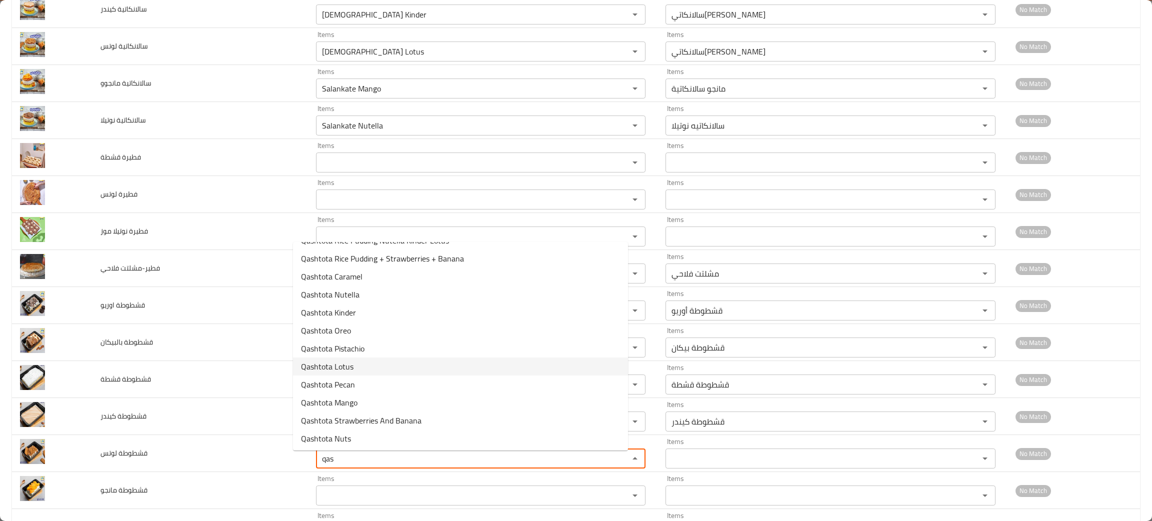
click at [317, 363] on span "Qashtota Lotus" at bounding box center [327, 366] width 52 height 12
type لوتس "Qashtota Lotus"
type لوتس-ar "قشطوطة لوتس"
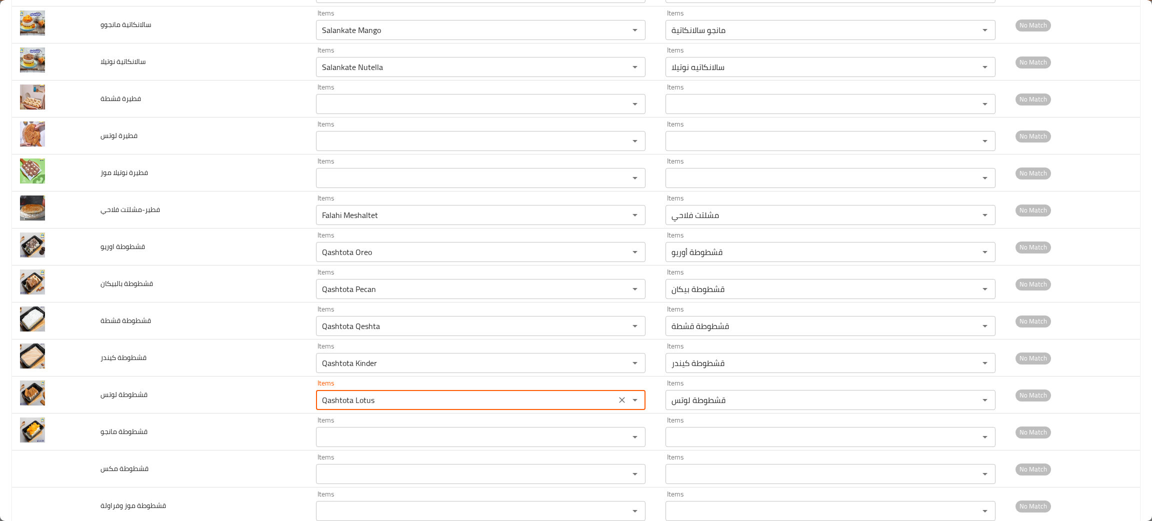
scroll to position [1125, 0]
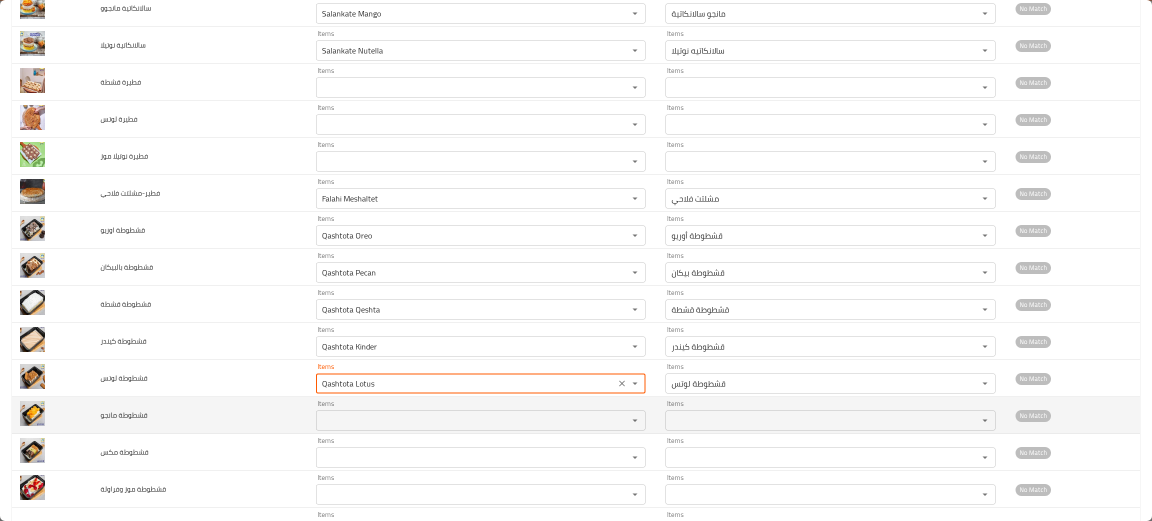
type لوتس "Qashtota Lotus"
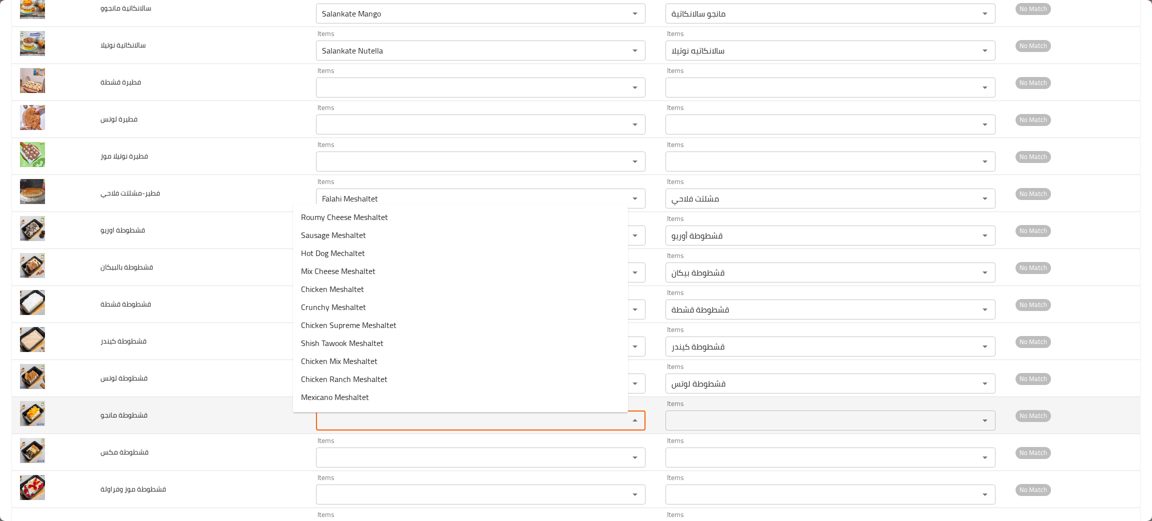
click at [334, 427] on مانجو "Items" at bounding box center [466, 420] width 294 height 14
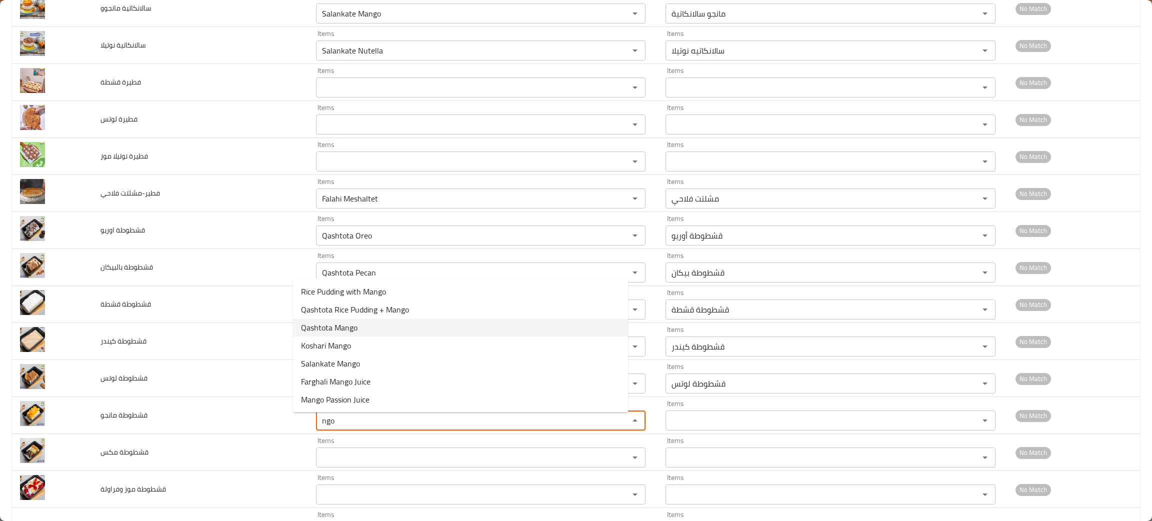
click at [334, 321] on span "Qashtota Mango" at bounding box center [329, 327] width 56 height 12
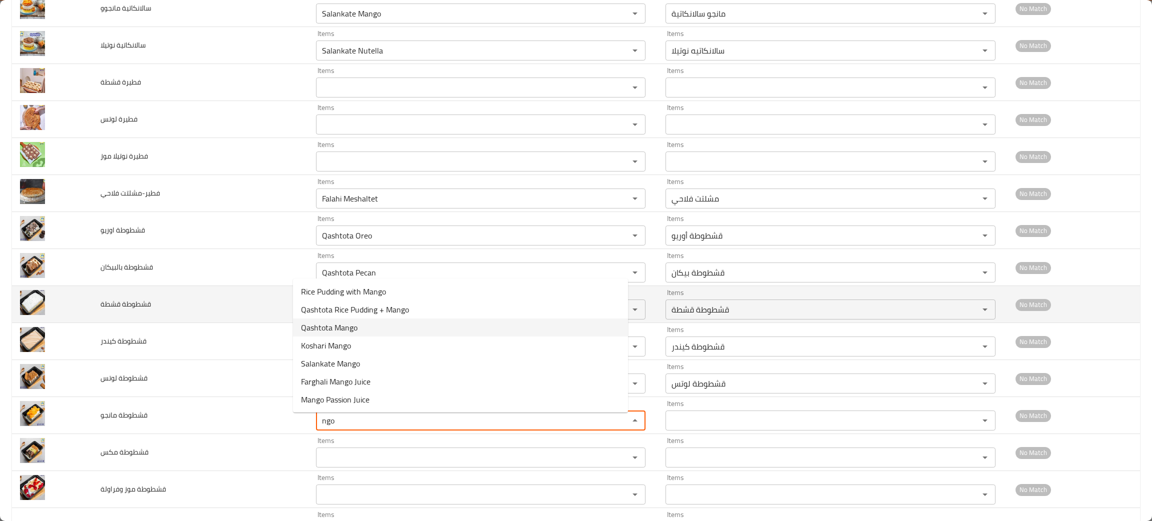
type مانجو "Qashtota Mango"
type مانجو-ar "قشطوطة مانجو"
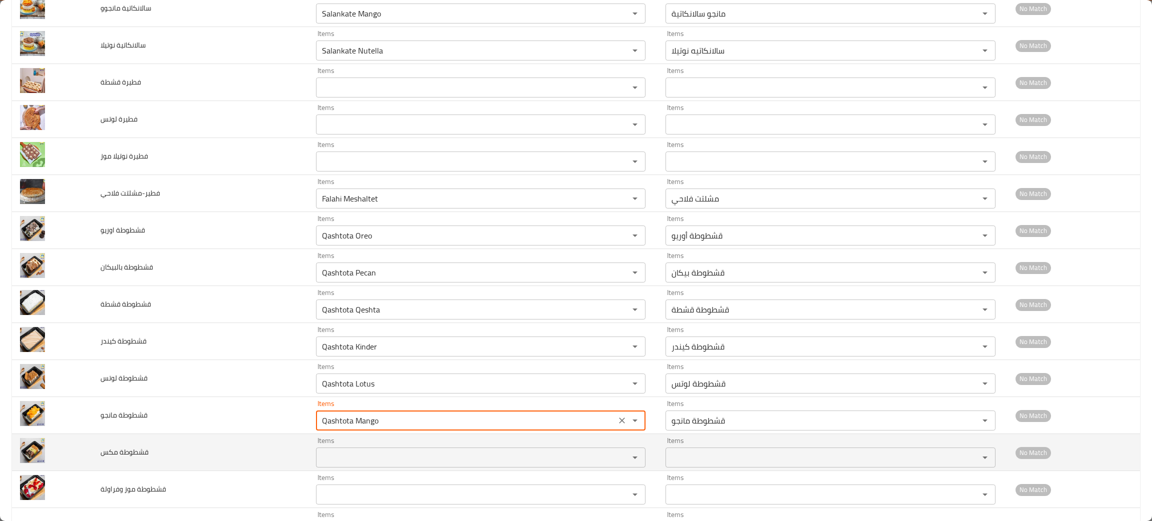
type مانجو "Qashtota Mango"
click at [328, 458] on مكس "Items" at bounding box center [466, 457] width 294 height 14
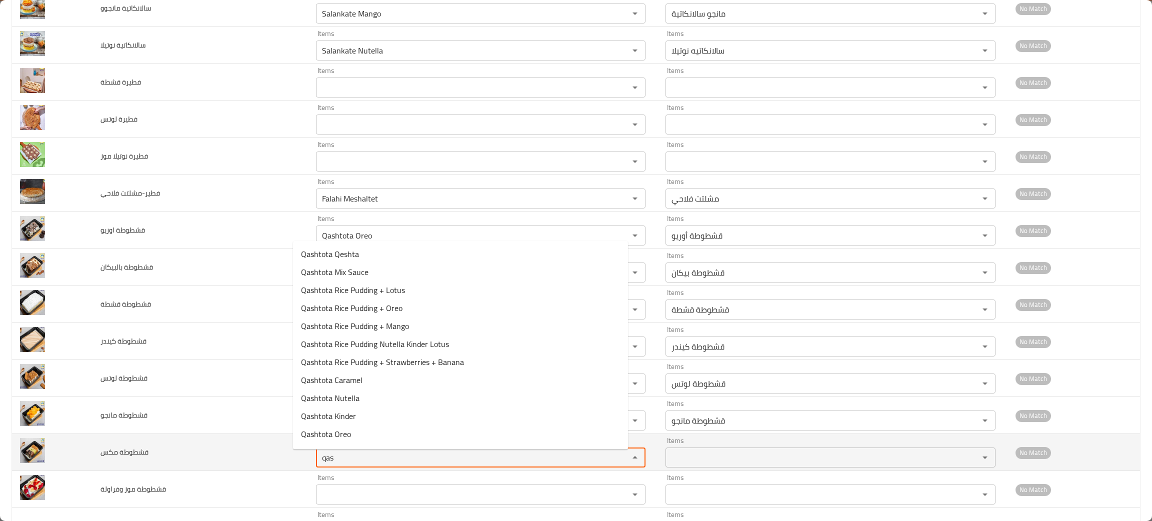
type مكس "qash"
drag, startPoint x: 332, startPoint y: 458, endPoint x: 260, endPoint y: 445, distance: 73.2
click at [260, 445] on tr "قشطوطة مكس Items qash Items Items Items No Match" at bounding box center [576, 452] width 1128 height 37
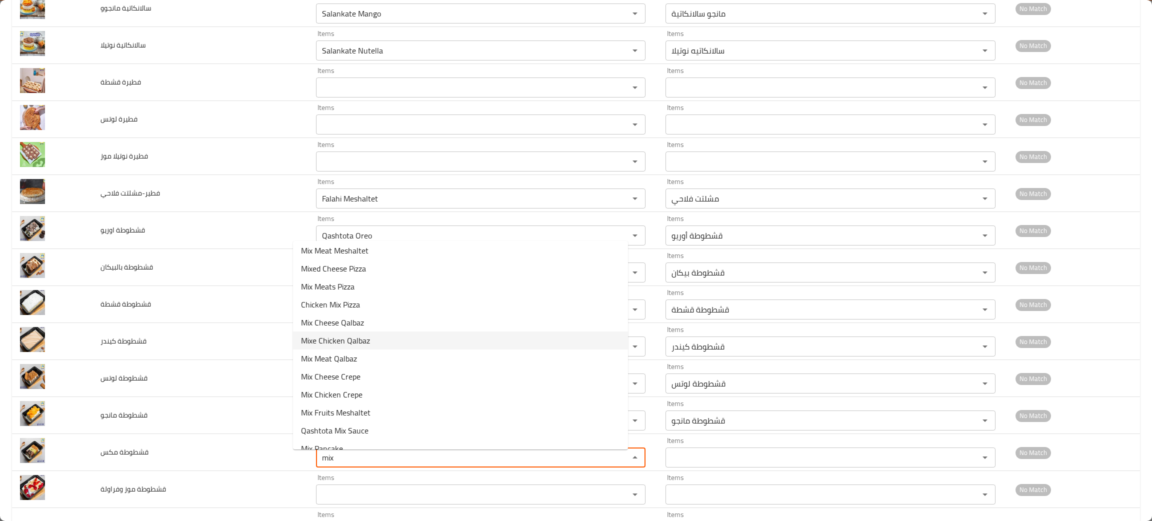
scroll to position [69, 0]
click at [374, 393] on مكس-option-12 "Qashtota Mix Sauce" at bounding box center [460, 401] width 335 height 18
type مكس "Qashtota Mix Sauce"
type مكس-ar "قشطوطة مكس صوص"
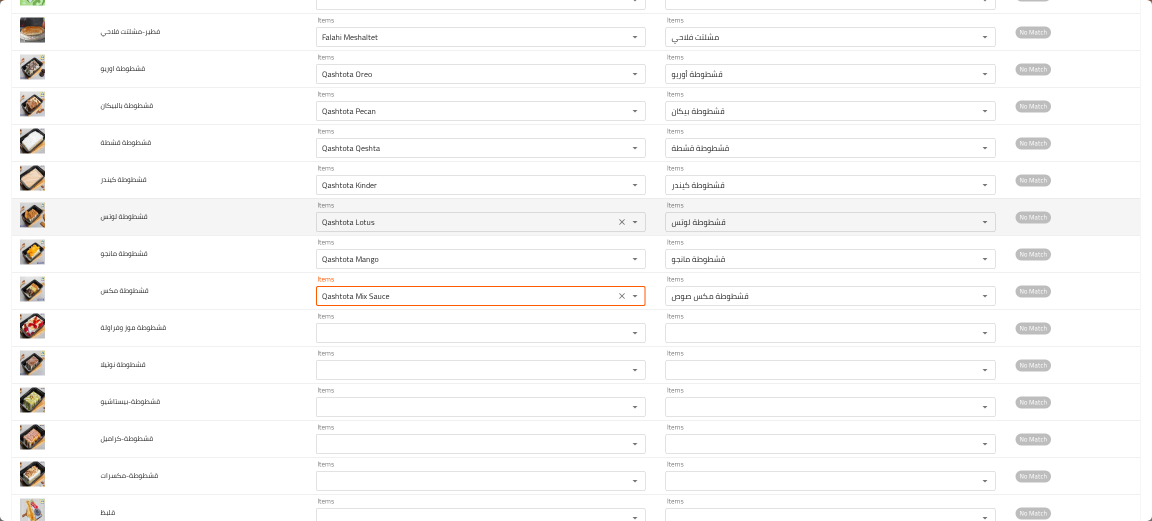
scroll to position [1349, 0]
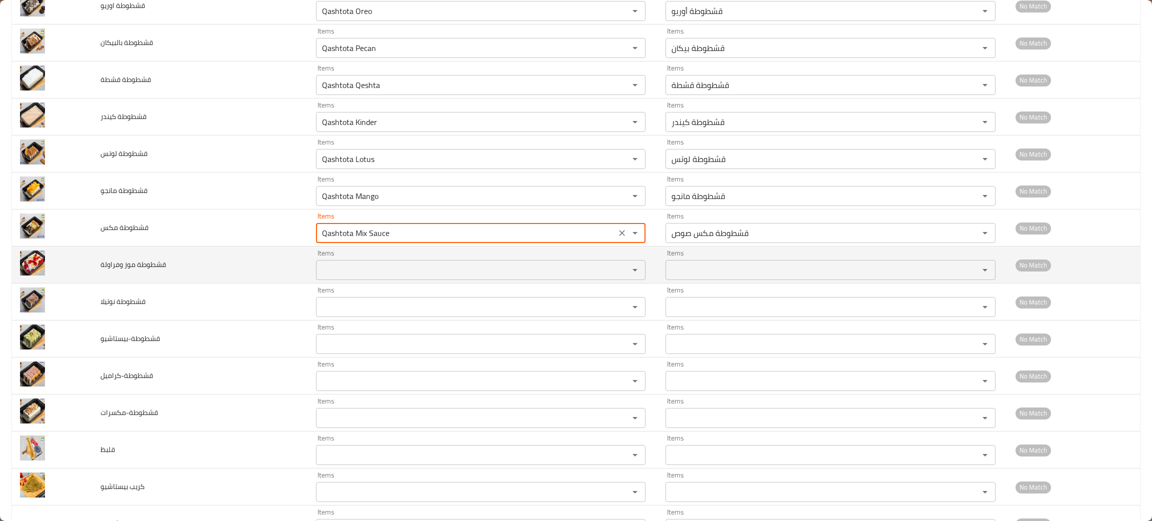
type مكس "Qashtota Mix Sauce"
click at [329, 270] on وفراولة "Items" at bounding box center [466, 270] width 294 height 14
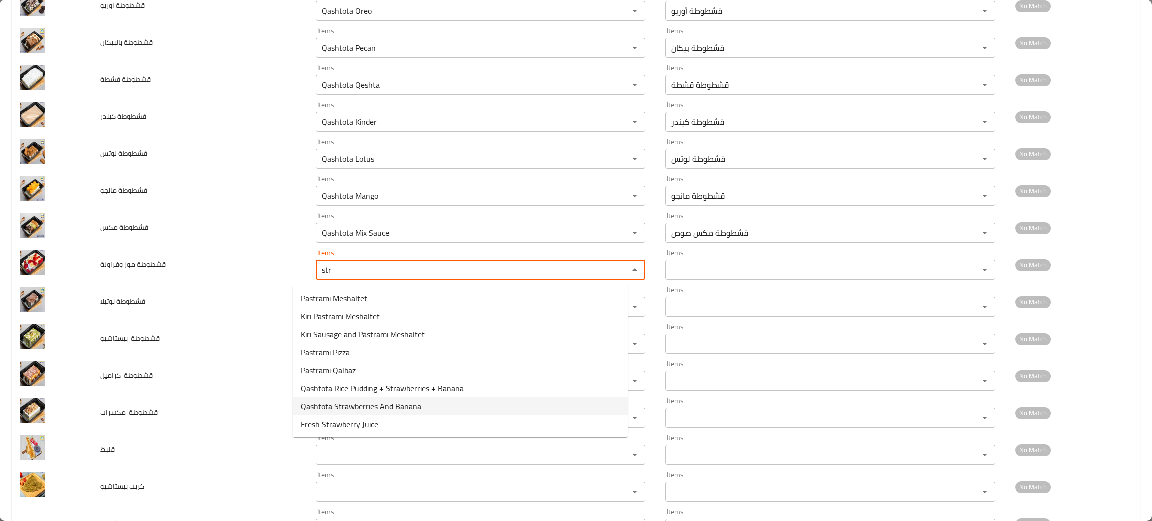
click at [366, 406] on span "Qashtota Strawberries And Banana" at bounding box center [361, 406] width 120 height 12
type وفراولة "Qashtota Strawberries And Banana"
type وفراولة-ar "قشطوطة فراولة وموز"
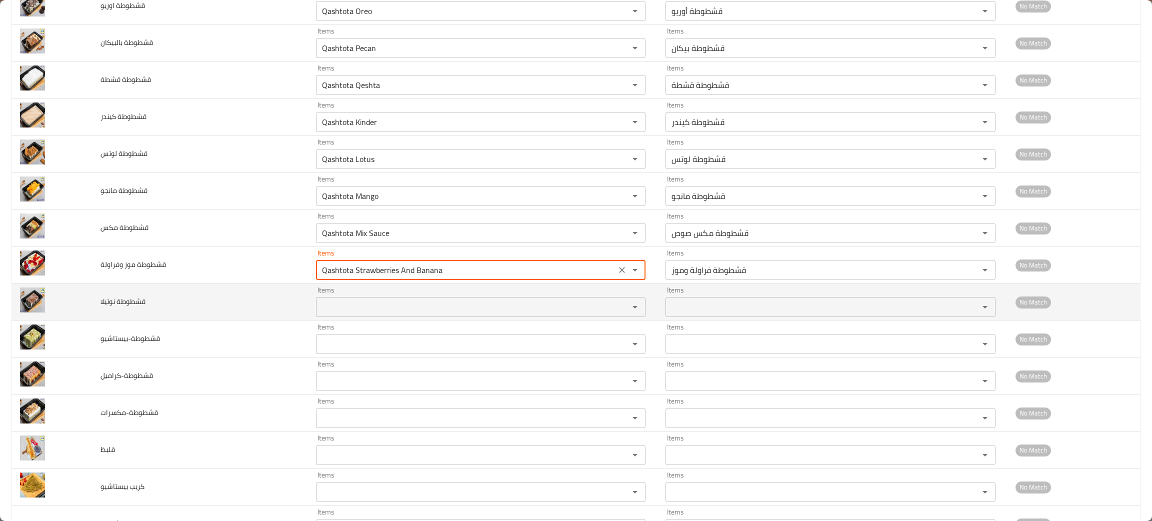
type وفراولة "Qashtota Strawberries And Banana"
click at [319, 314] on نوتيلا "Items" at bounding box center [466, 307] width 294 height 14
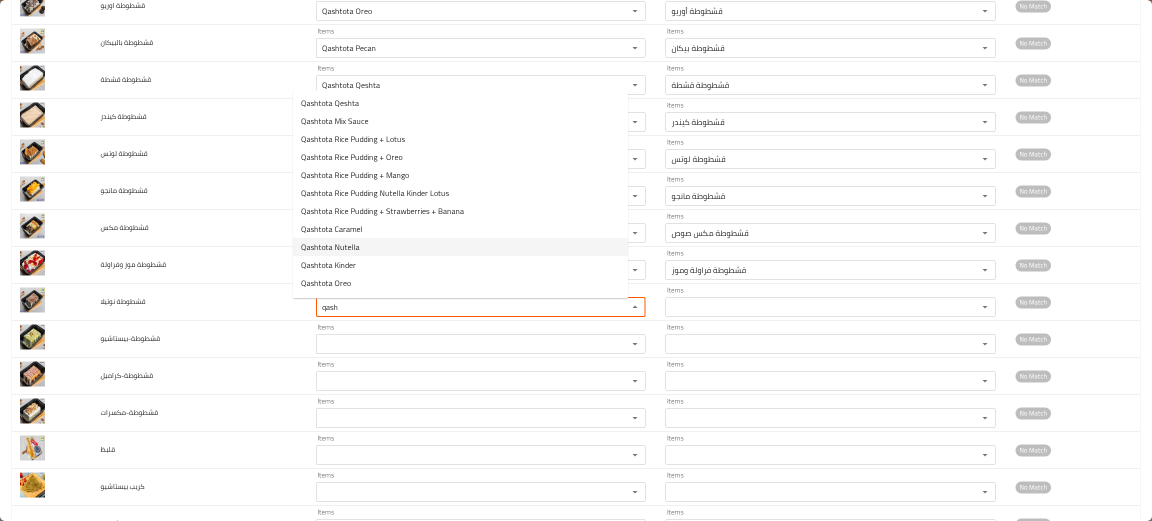
click at [346, 246] on span "Qashtota Nutella" at bounding box center [330, 247] width 58 height 12
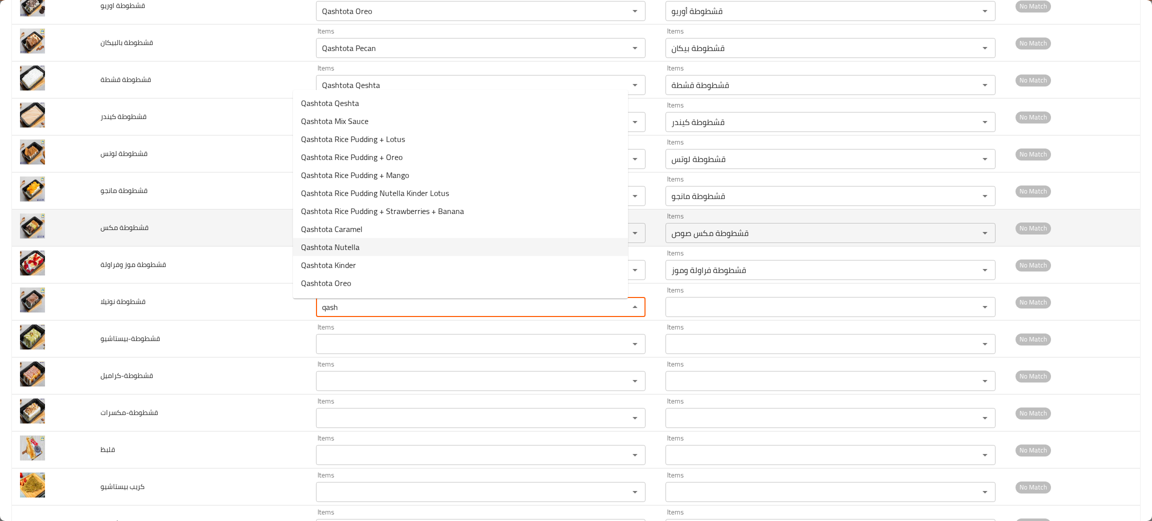
type نوتيلا "Qashtota Nutella"
type نوتيلا-ar "قشطوطة نوتيلا"
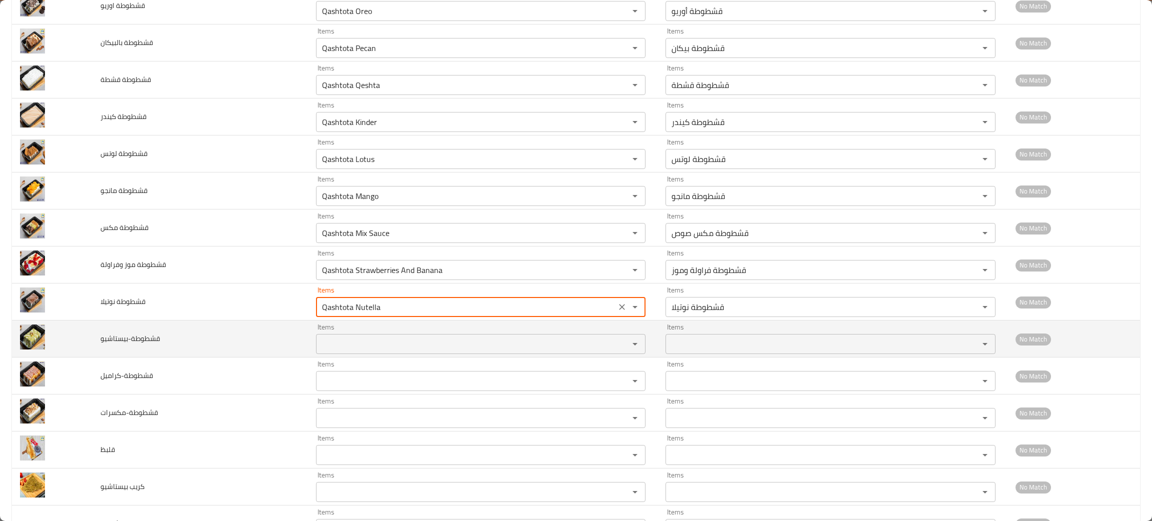
type نوتيلا "Qashtota Nutella"
click at [333, 351] on input "Items" at bounding box center [466, 344] width 294 height 14
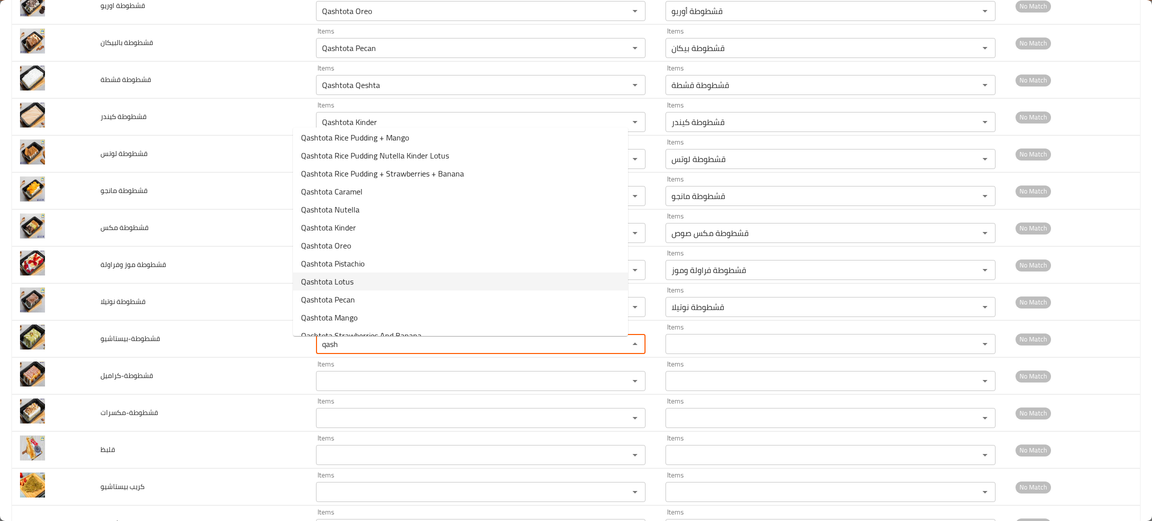
scroll to position [104, 0]
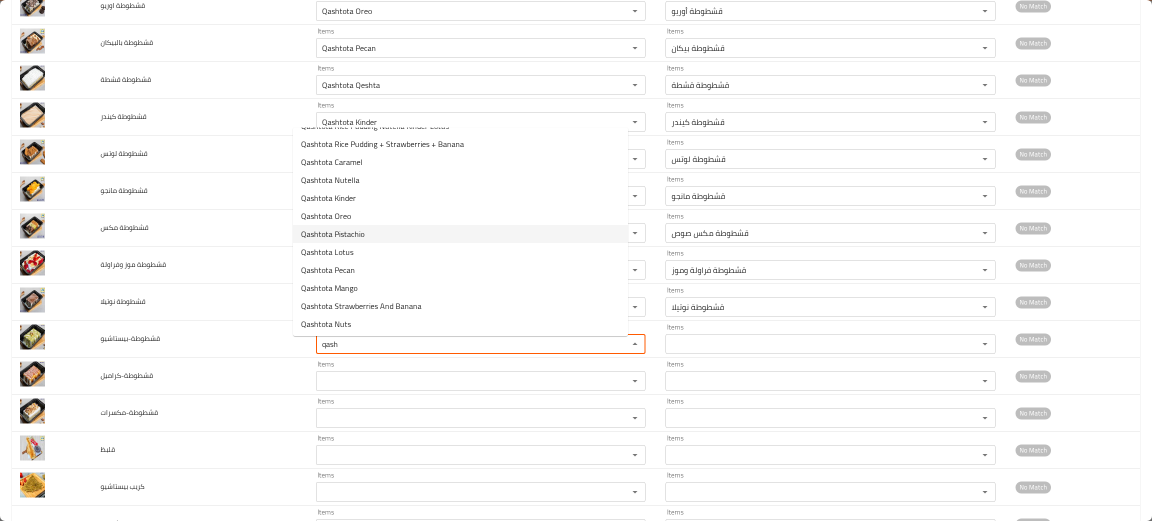
click at [360, 231] on span "Qashtota Pistachio" at bounding box center [332, 234] width 63 height 12
type input "Qashtota Pistachio"
type input "قشطوطة بيستاشيو"
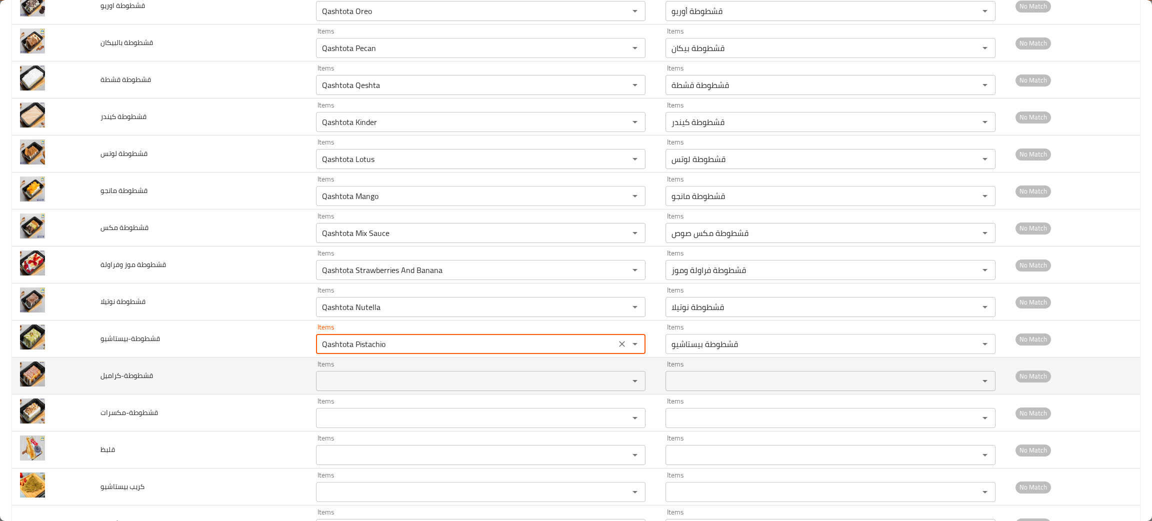
type input "Qashtota Pistachio"
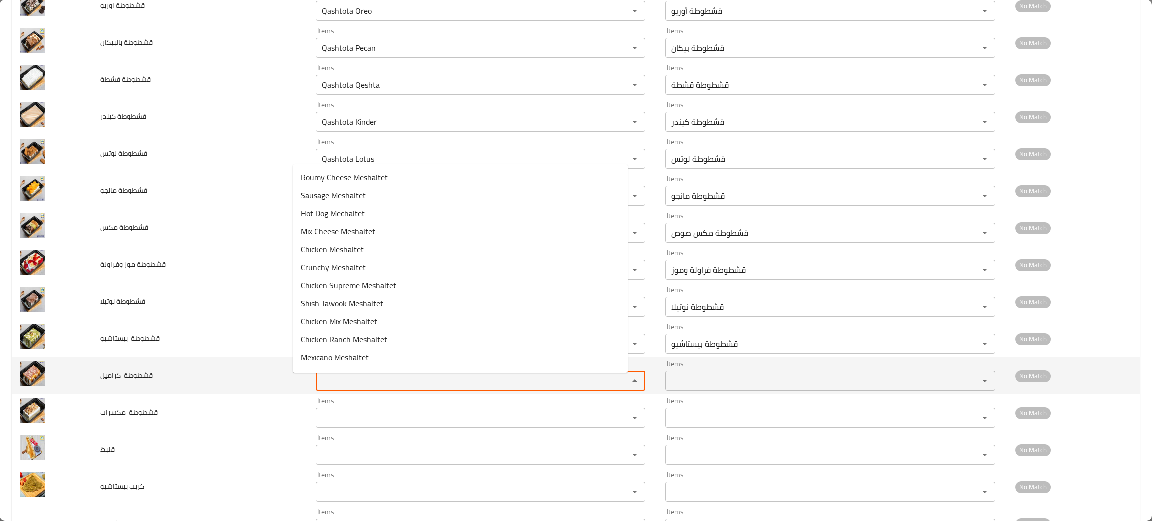
click at [362, 383] on input "Items" at bounding box center [466, 381] width 294 height 14
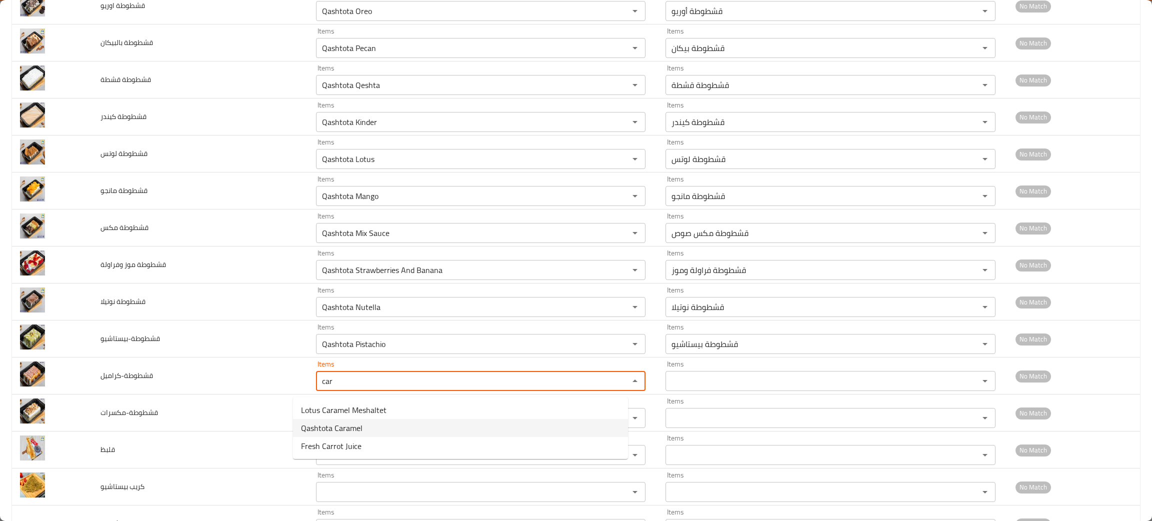
click at [305, 433] on span "Qashtota Caramel" at bounding box center [331, 428] width 61 height 12
type input "Qashtota Caramel"
type input "قشطوطة كراميل"
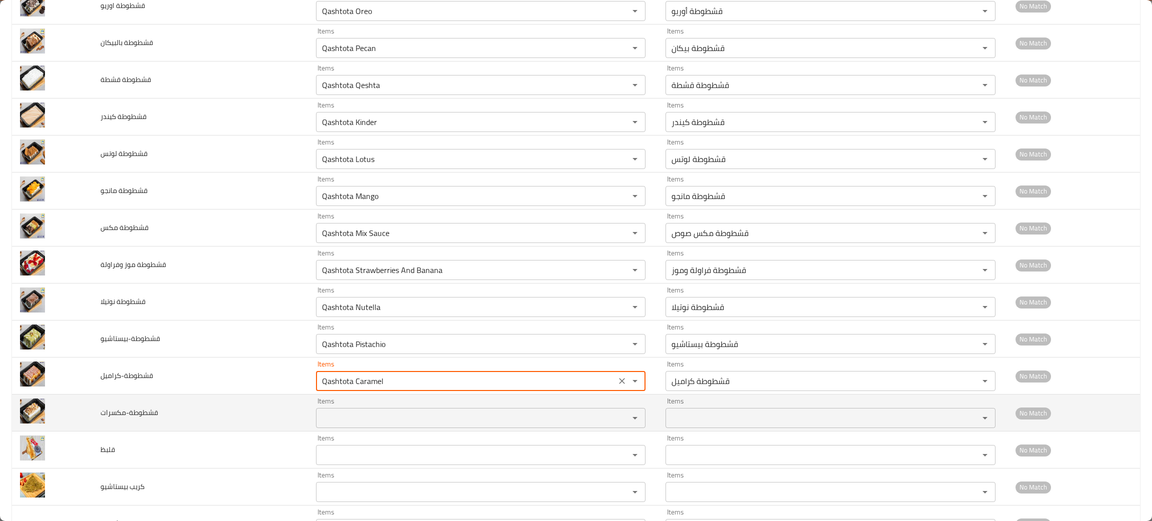
click at [323, 428] on div "Items" at bounding box center [480, 418] width 329 height 20
type input "Qashtota Caramel"
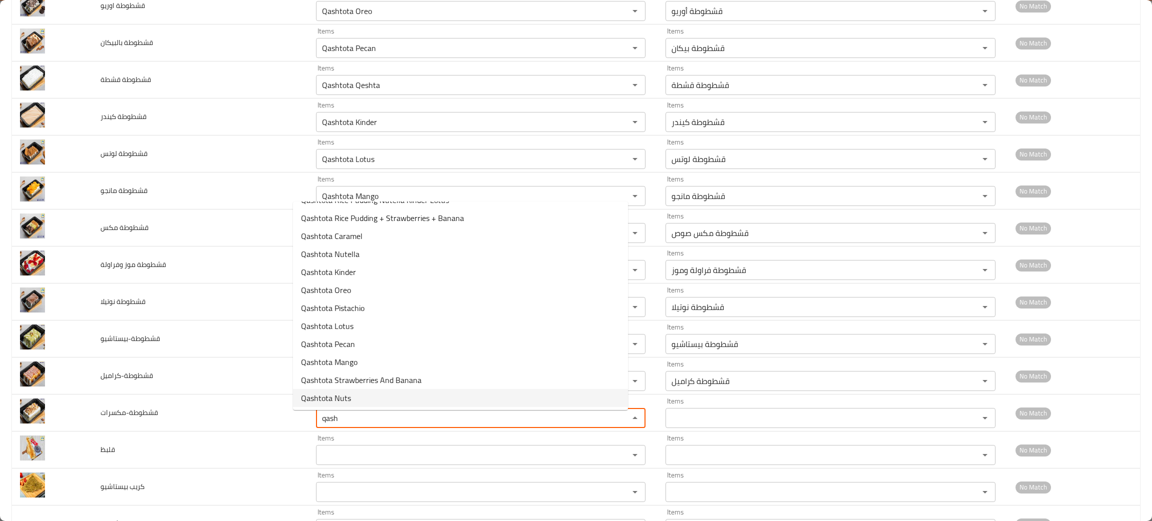
click at [326, 400] on span "Qashtota Nuts" at bounding box center [326, 398] width 50 height 12
type input "Qashtota Nuts"
type input "قشطوطة مكسرات"
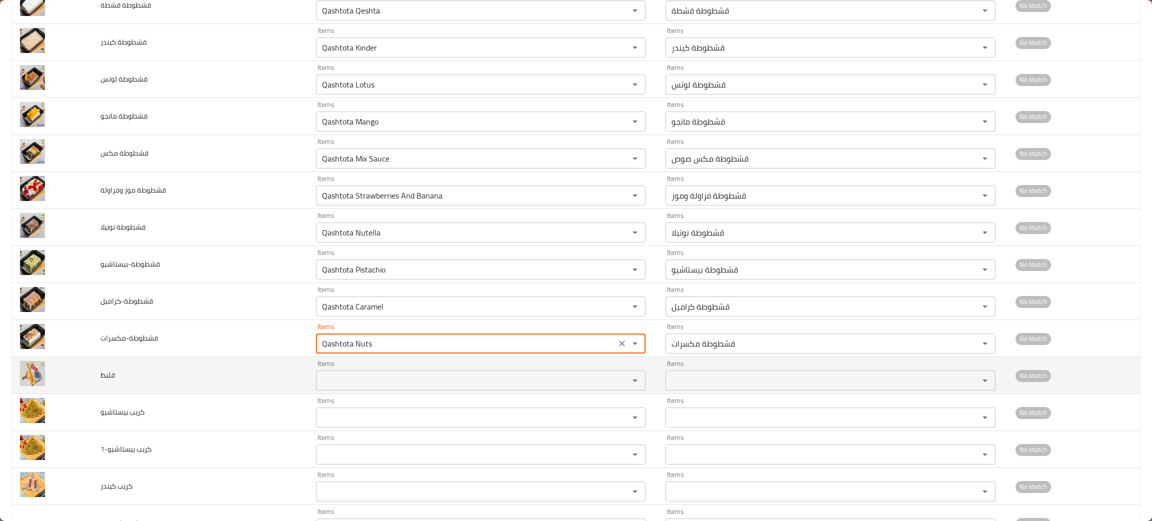
scroll to position [1424, 0]
click at [325, 390] on div "Items" at bounding box center [480, 380] width 329 height 20
type input "Qashtota Nuts"
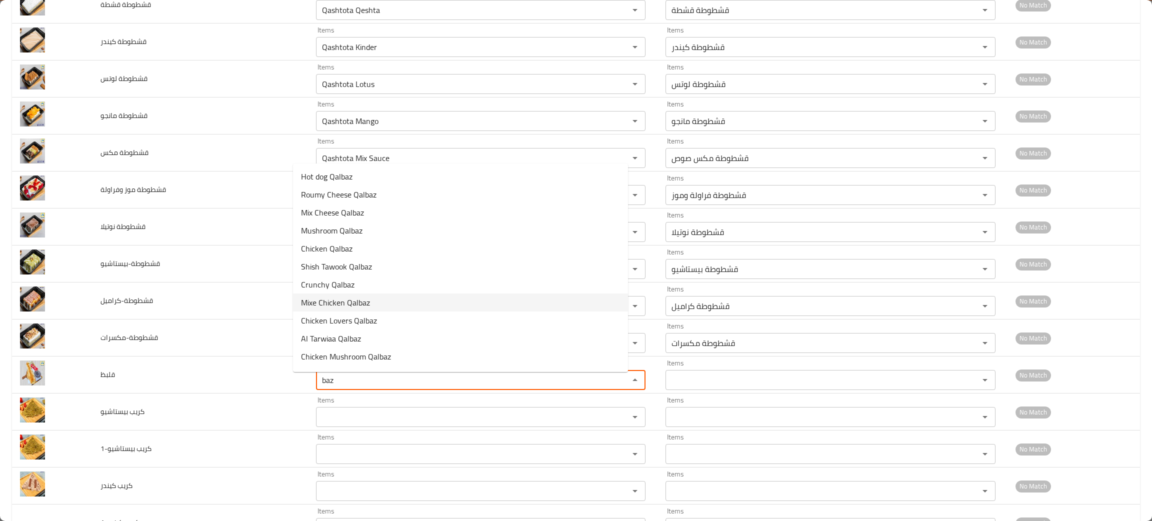
scroll to position [176, 0]
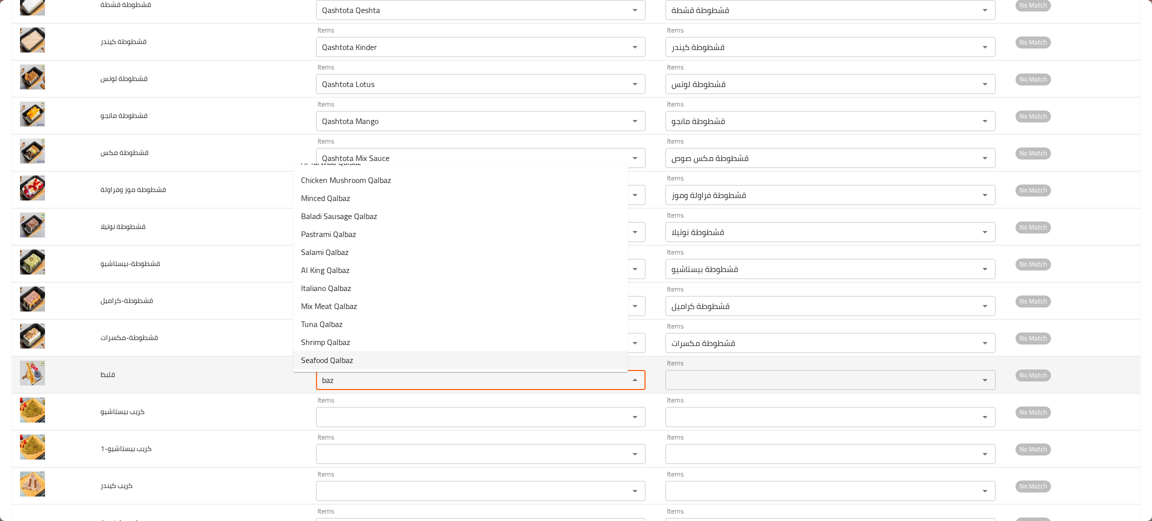
type input "baz"
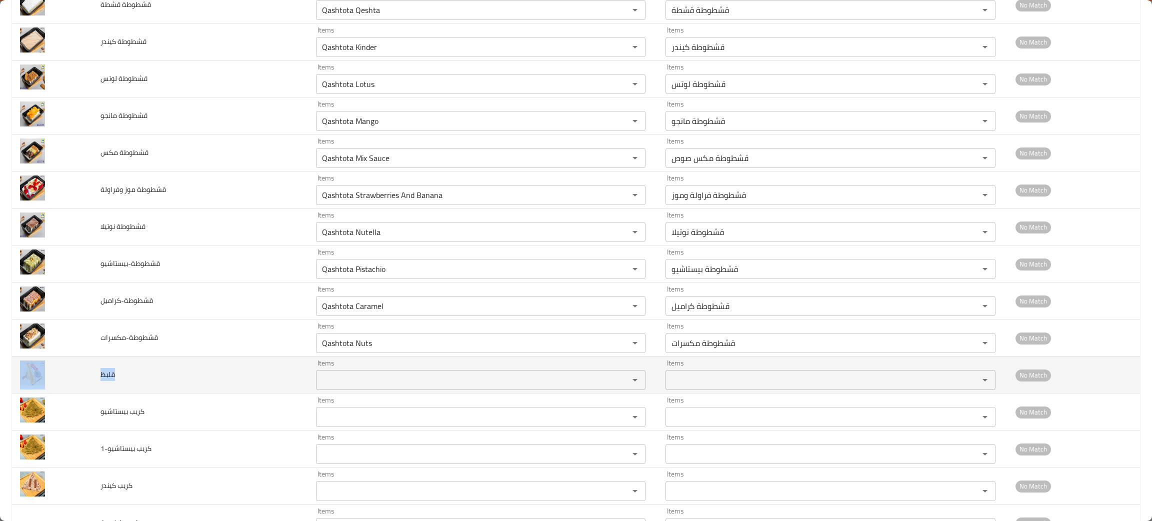
drag, startPoint x: 152, startPoint y: 373, endPoint x: 92, endPoint y: 376, distance: 59.6
click at [92, 376] on tr "قلبظ Items Items Items Items No Match" at bounding box center [576, 374] width 1128 height 37
copy tr "قلبظ"
click at [60, 374] on td "enhanced table" at bounding box center [52, 374] width 80 height 37
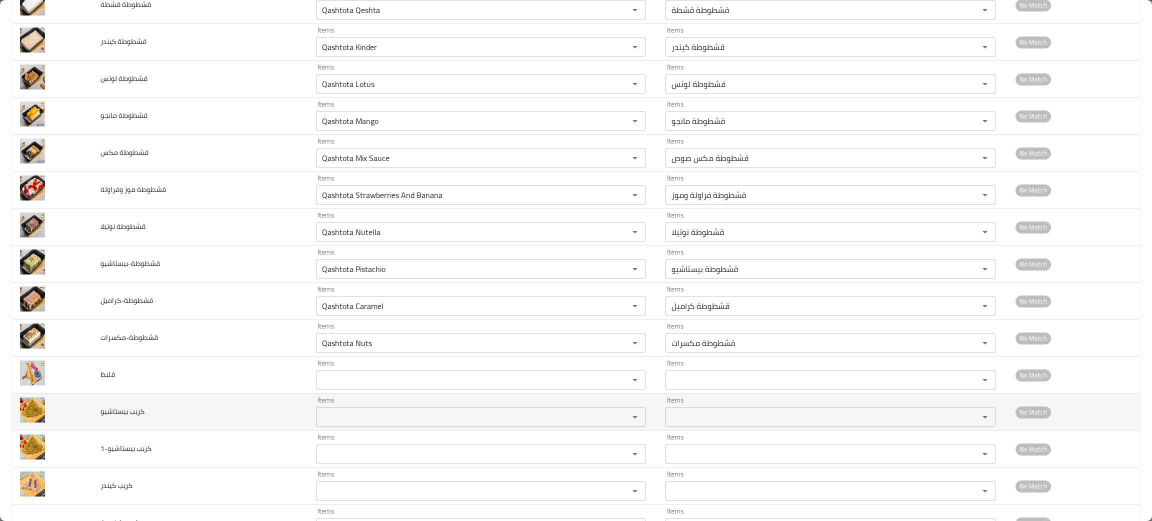
click at [327, 421] on بيستاشيو "Items" at bounding box center [466, 417] width 294 height 14
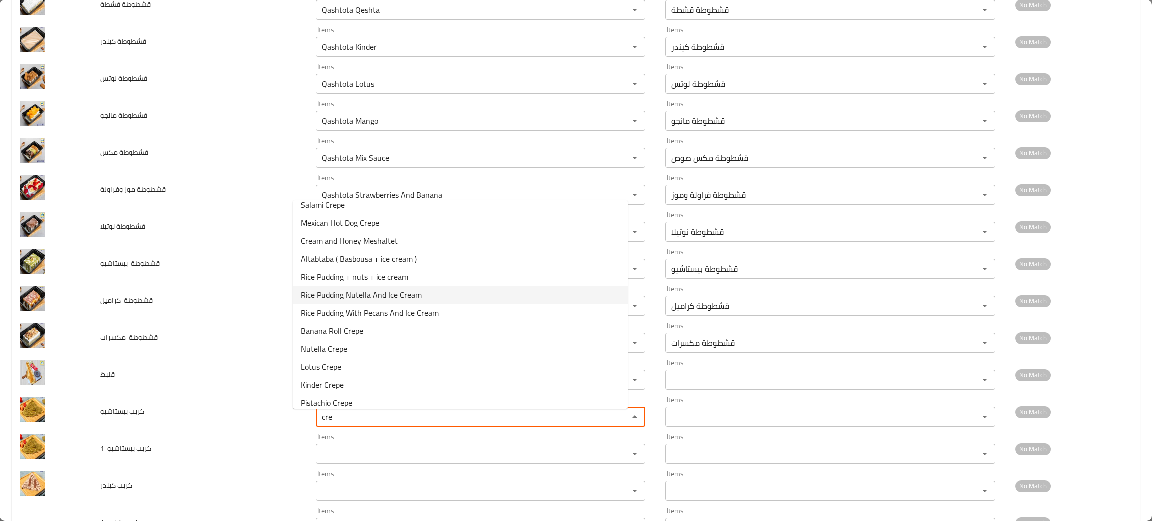
scroll to position [248, 0]
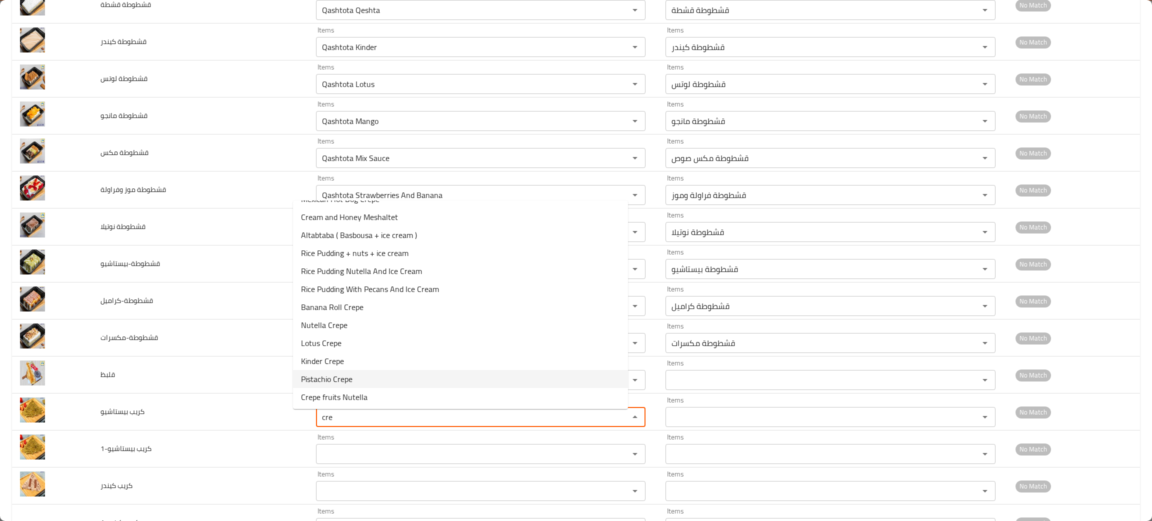
click at [339, 377] on span "Pistachio Crepe" at bounding box center [326, 379] width 51 height 12
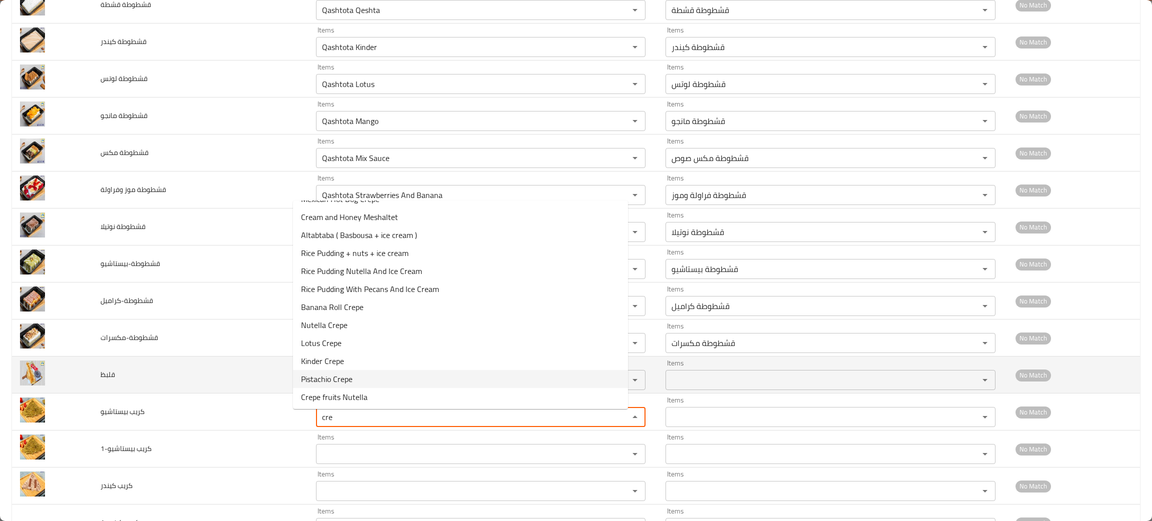
type بيستاشيو "Pistachio Crepe"
type بيستاشيو-ar "كريب بيستاشيو"
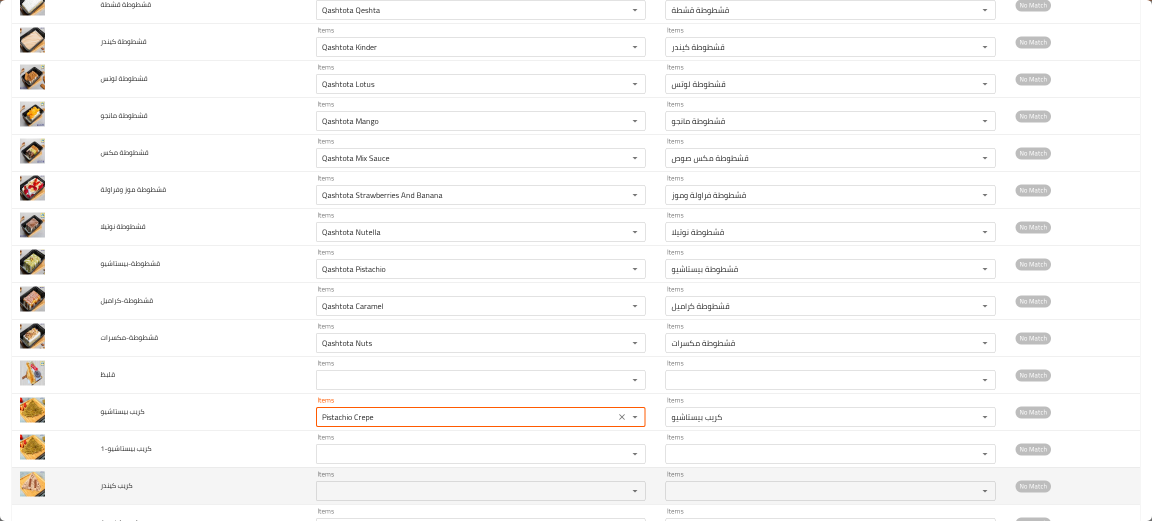
type بيستاشيو "Pistachio Crepe"
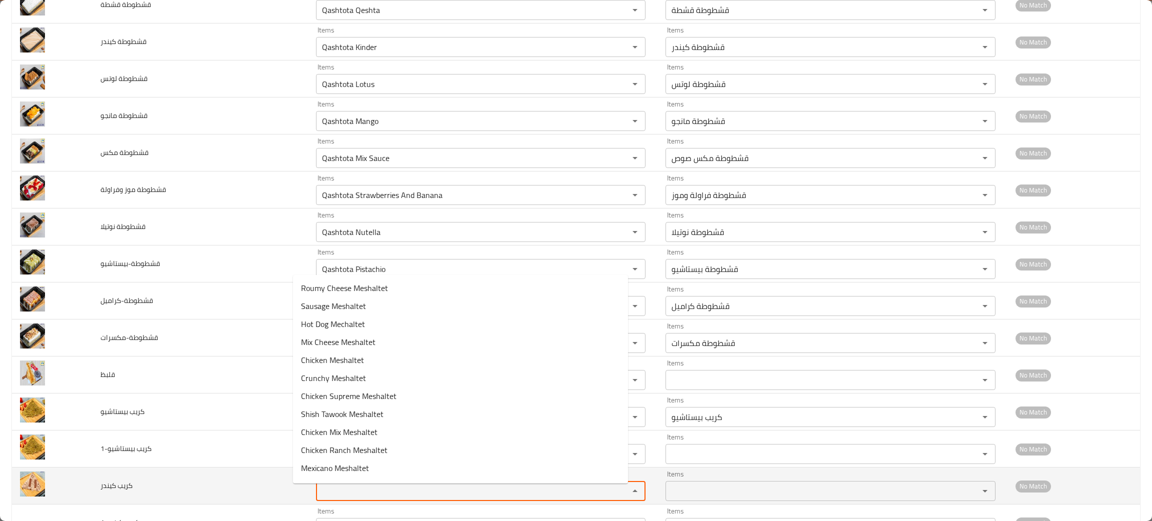
click at [323, 496] on كيندر "Items" at bounding box center [466, 491] width 294 height 14
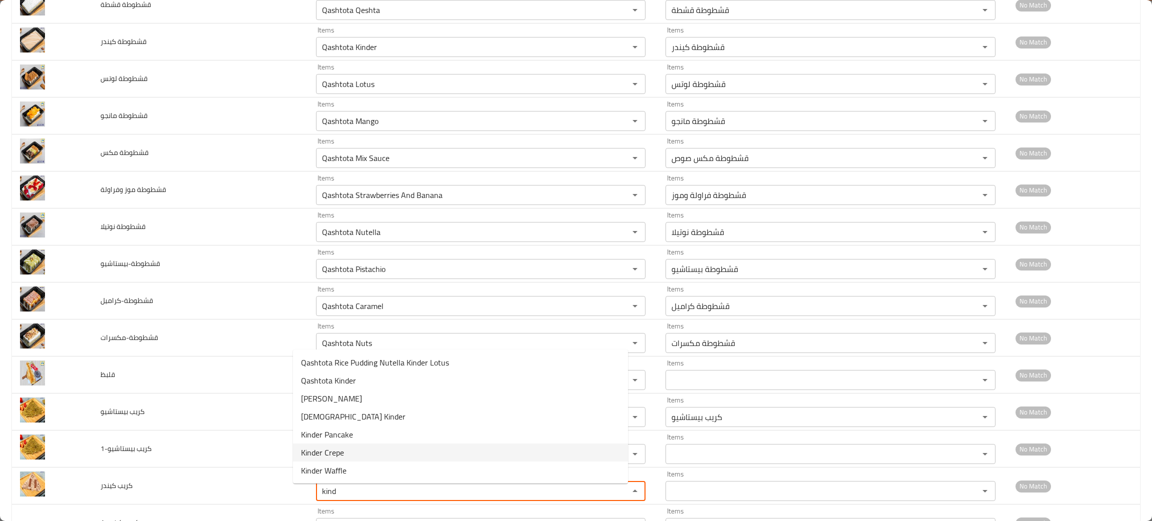
click at [311, 446] on span "Kinder Crepe" at bounding box center [322, 452] width 43 height 12
type كيندر "Kinder Crepe"
type كيندر-ar "كريب كندر"
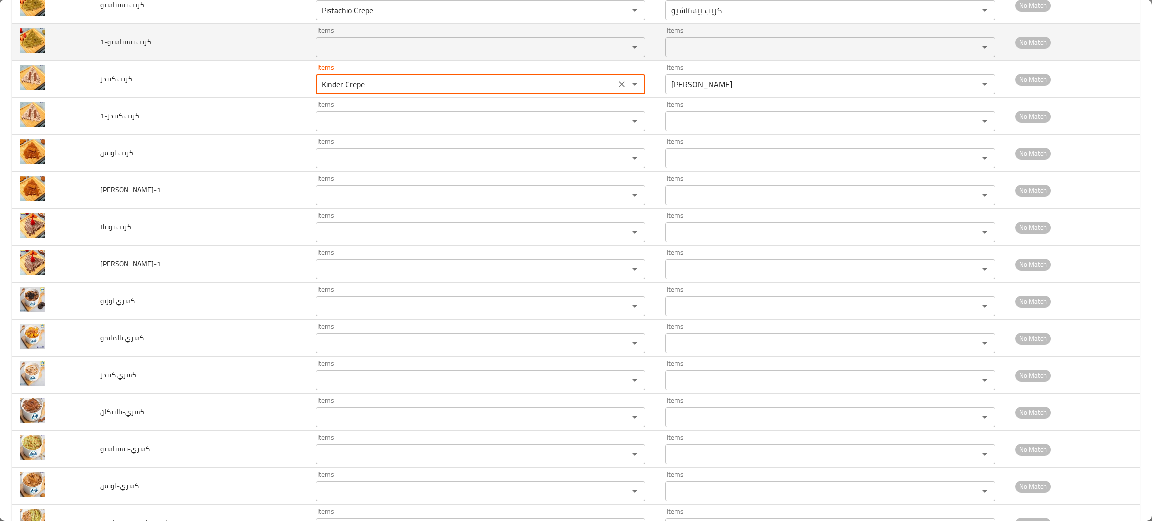
scroll to position [1874, 0]
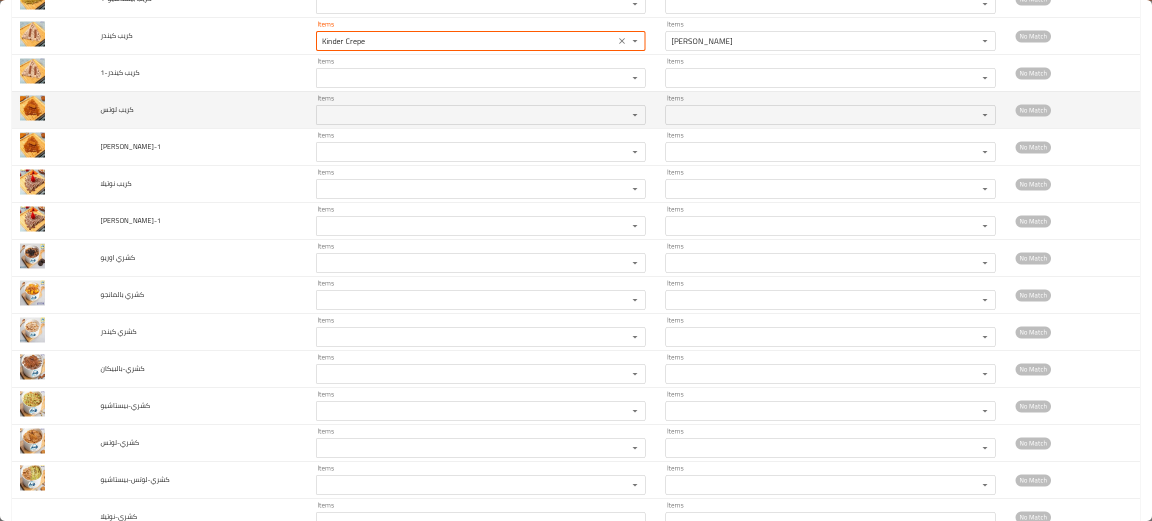
type كيندر "Kinder Crepe"
click at [338, 115] on لوتس "Items" at bounding box center [466, 115] width 294 height 14
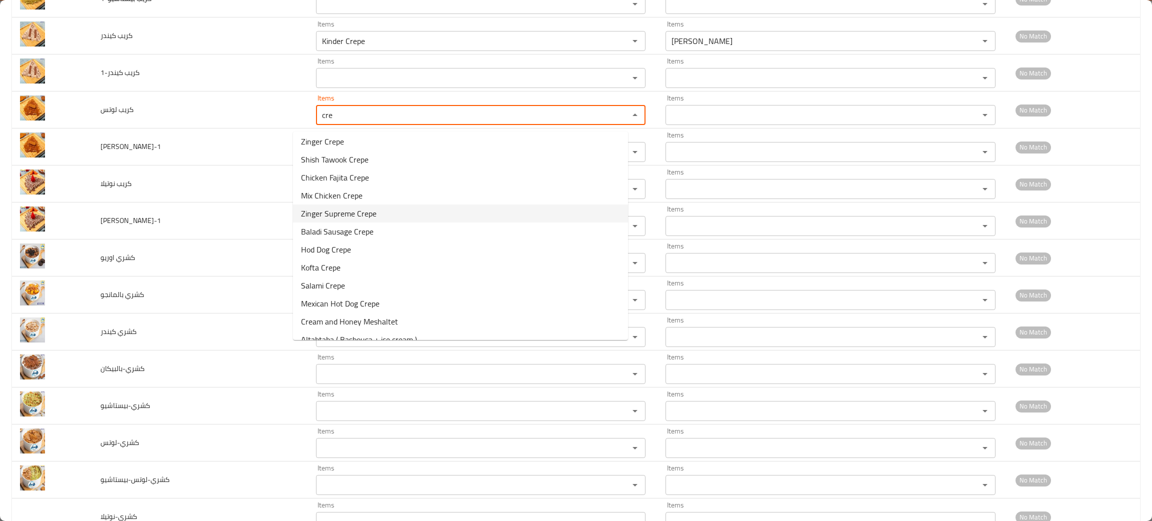
scroll to position [248, 0]
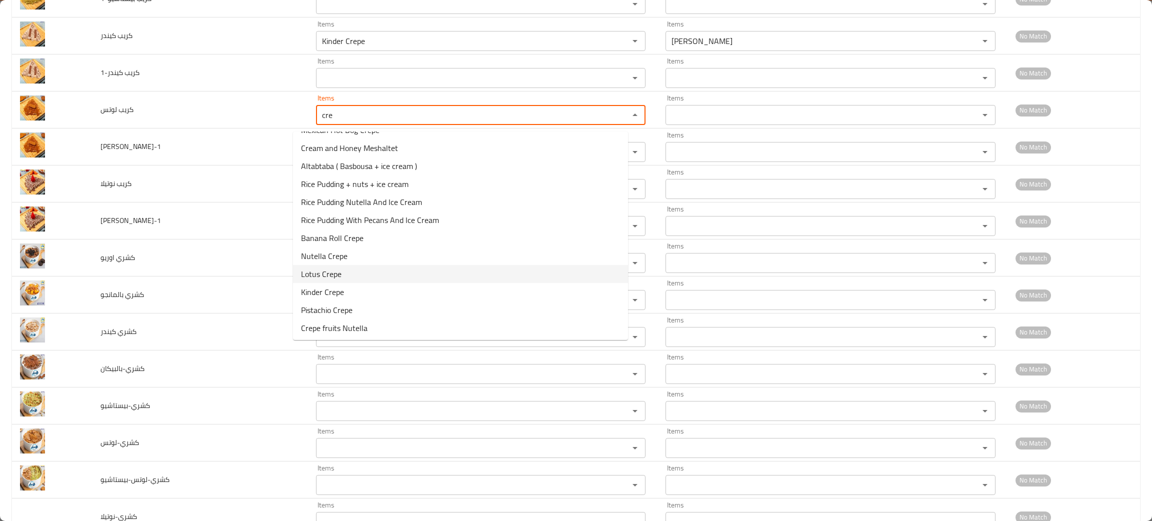
click at [317, 272] on span "Lotus Crepe" at bounding box center [321, 274] width 40 height 12
type لوتس "Lotus Crepe"
type لوتس-ar "كريب لوتس"
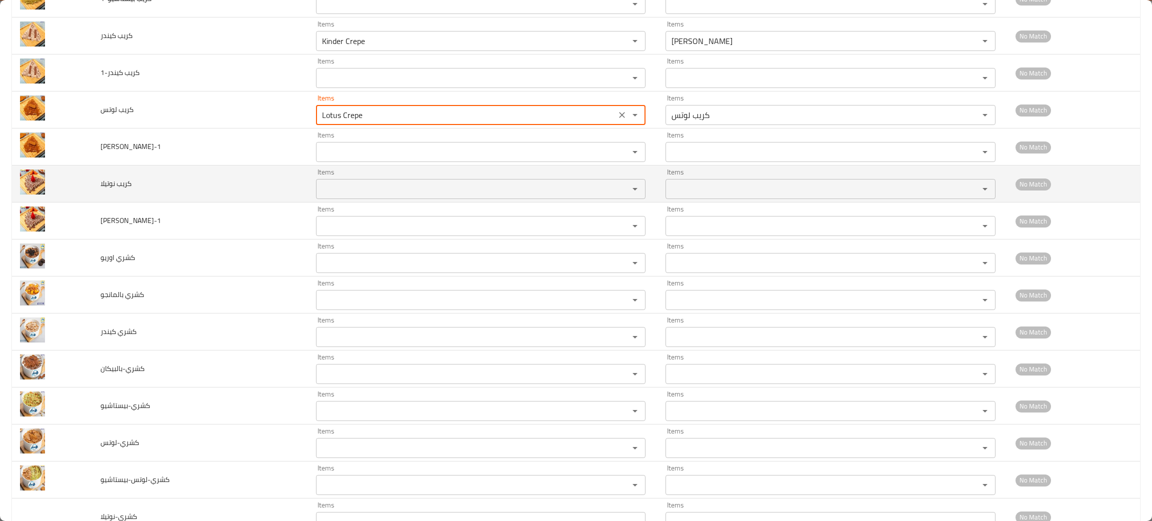
type لوتس "Lotus Crepe"
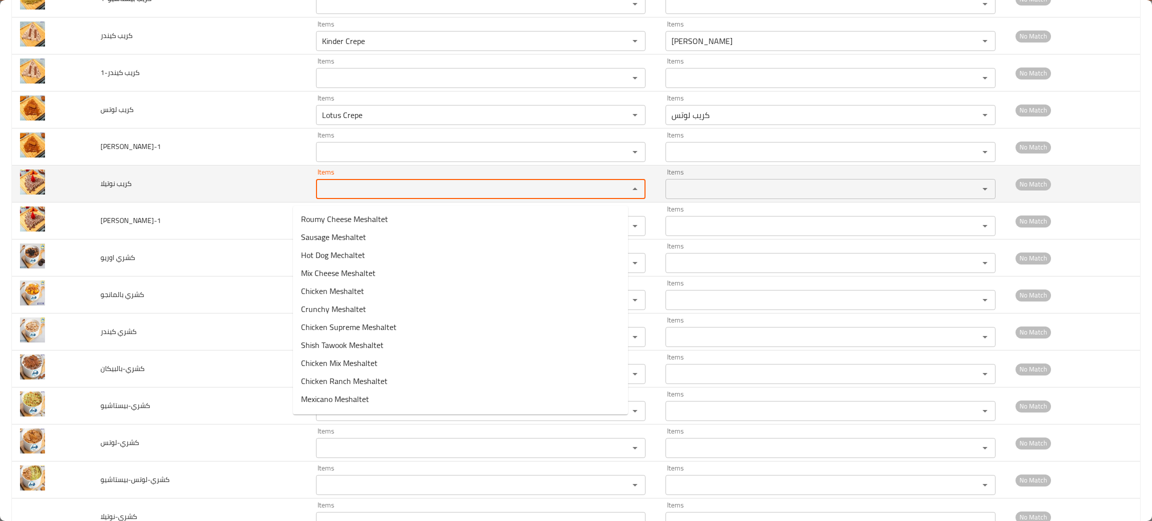
click at [334, 196] on نوتيلا "Items" at bounding box center [466, 189] width 294 height 14
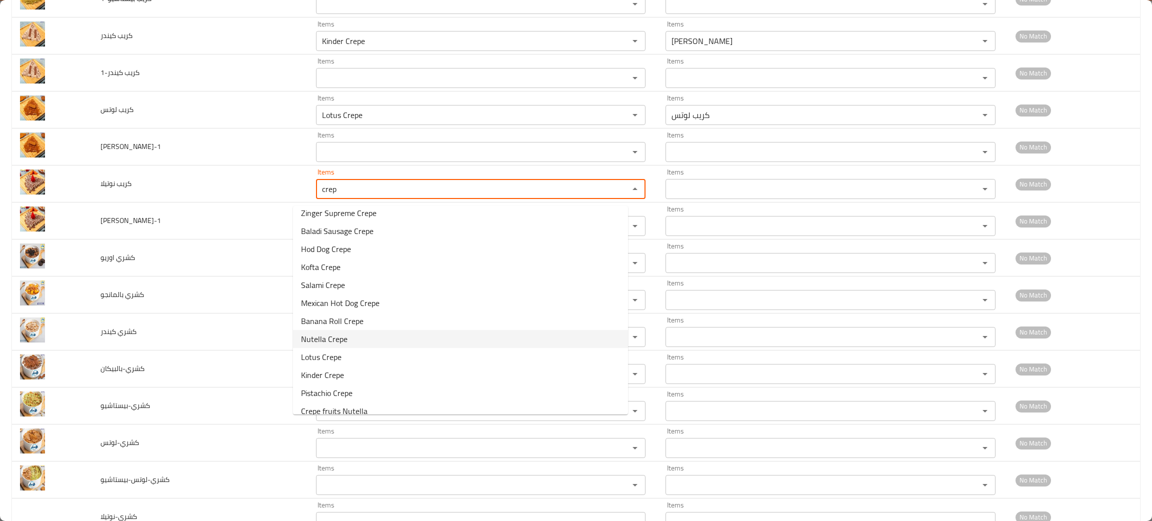
scroll to position [159, 0]
click at [331, 331] on span "Nutella Crepe" at bounding box center [324, 330] width 46 height 12
type نوتيلا "Nutella Crepe"
type نوتيلا-ar "كريب نوتيلا"
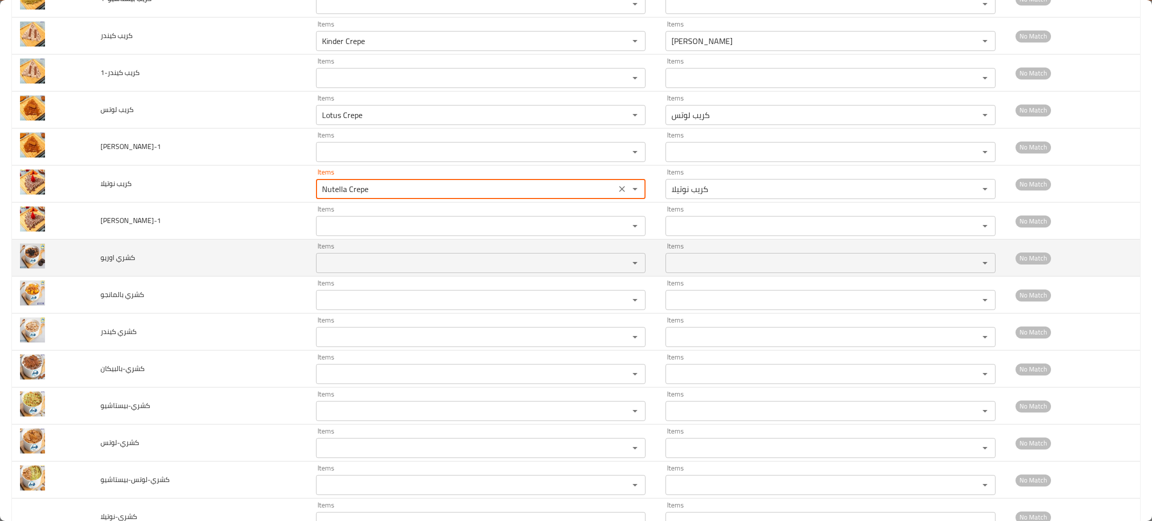
type نوتيلا "Nutella Crepe"
click at [319, 266] on اوريو "Items" at bounding box center [466, 263] width 294 height 14
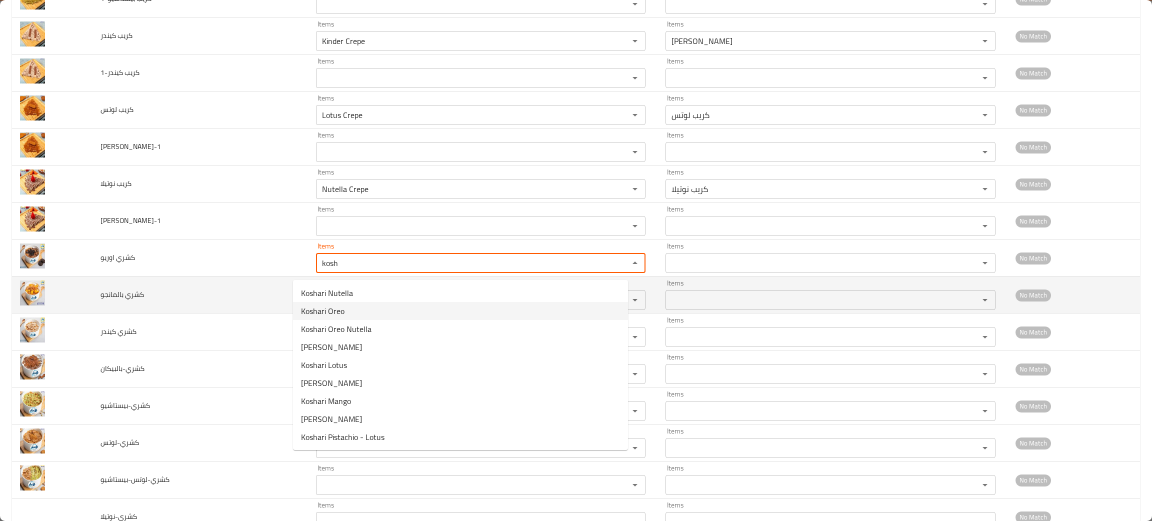
click at [325, 305] on span "Koshari Oreo" at bounding box center [322, 311] width 43 height 12
type اوريو "Koshari Oreo"
type اوريو-ar "كشري أوريو"
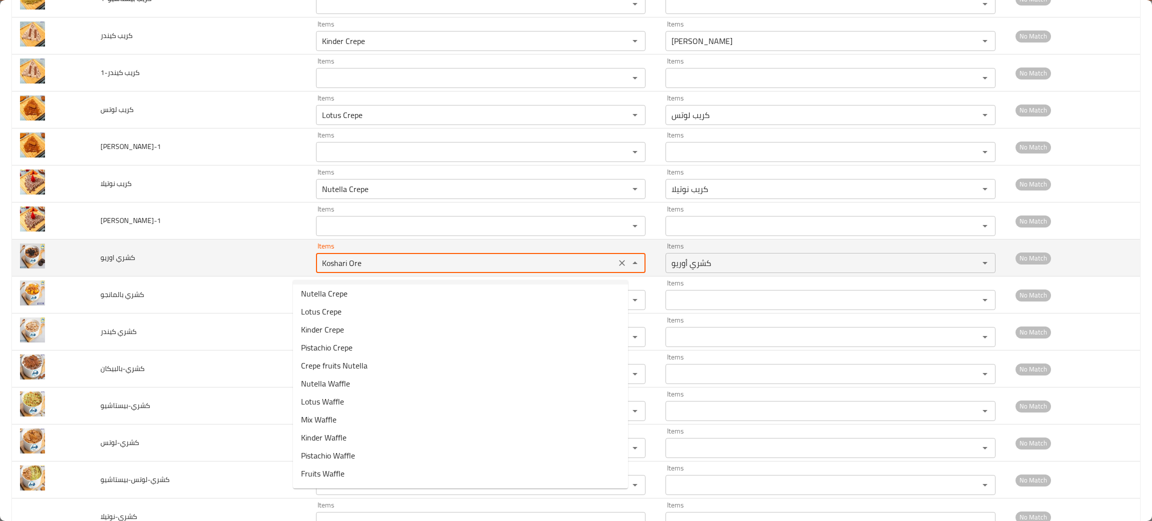
scroll to position [0, 0]
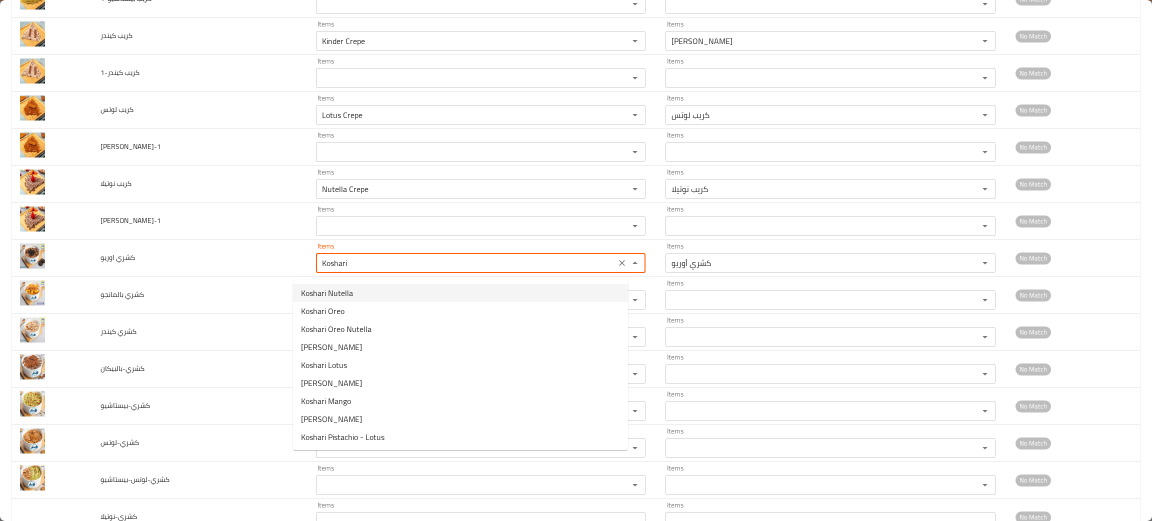
click at [325, 298] on span "Koshari Nutella" at bounding box center [327, 293] width 52 height 12
type اوريو "Koshari Nutella"
type اوريو-ar "كشري نوتيلا"
click at [335, 314] on span "Koshari Oreo" at bounding box center [322, 311] width 43 height 12
type اوريو "Koshari Oreo"
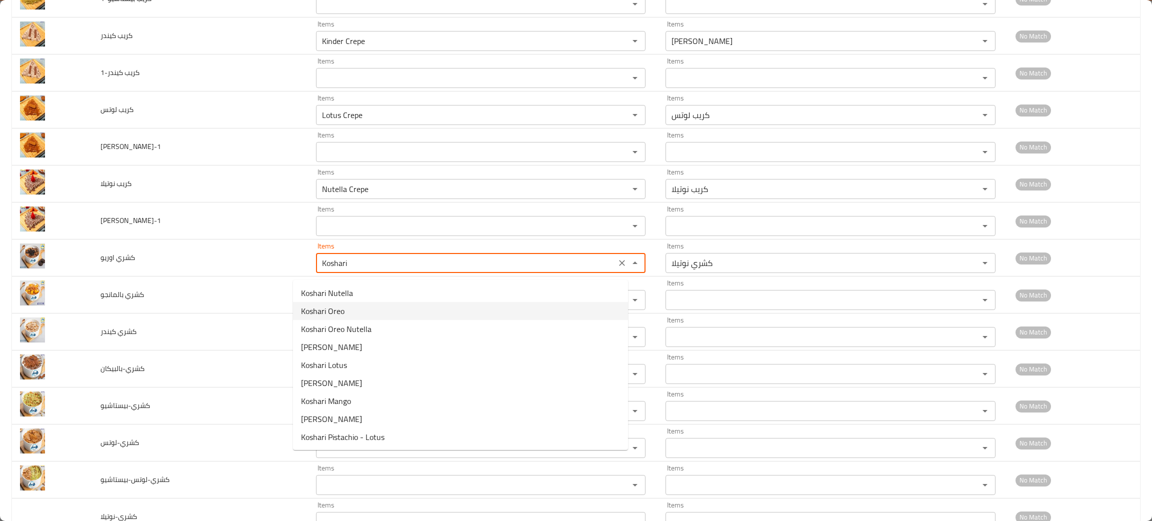
type اوريو-ar "كشري أوريو"
click at [335, 310] on div "Items" at bounding box center [480, 300] width 329 height 20
type اوريو "Koshari Oreo"
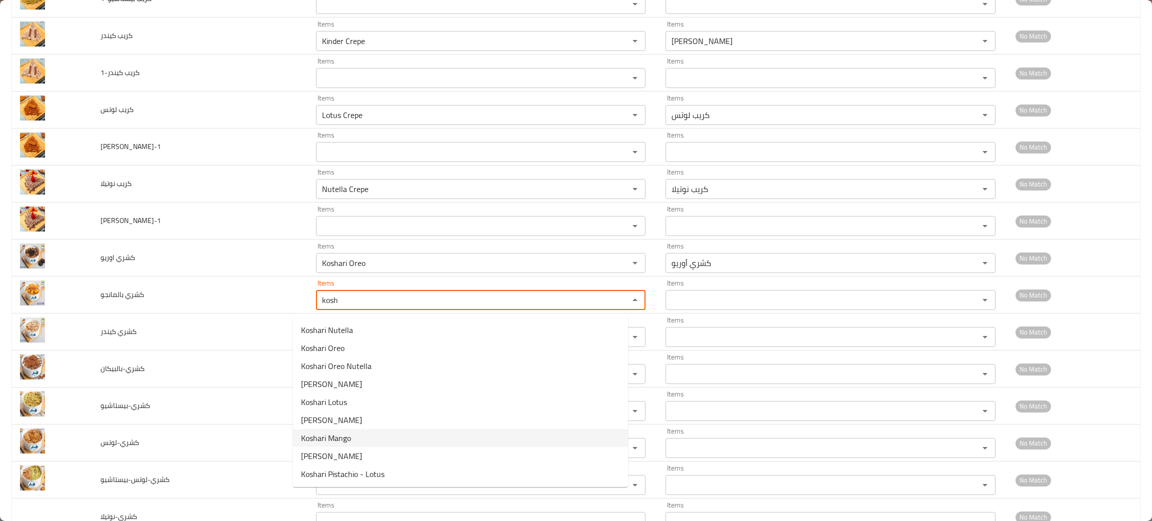
click at [334, 437] on span "Koshari Mango" at bounding box center [326, 438] width 50 height 12
type بالمانجو "Koshari Mango"
type بالمانجو-ar "كشري مانجو"
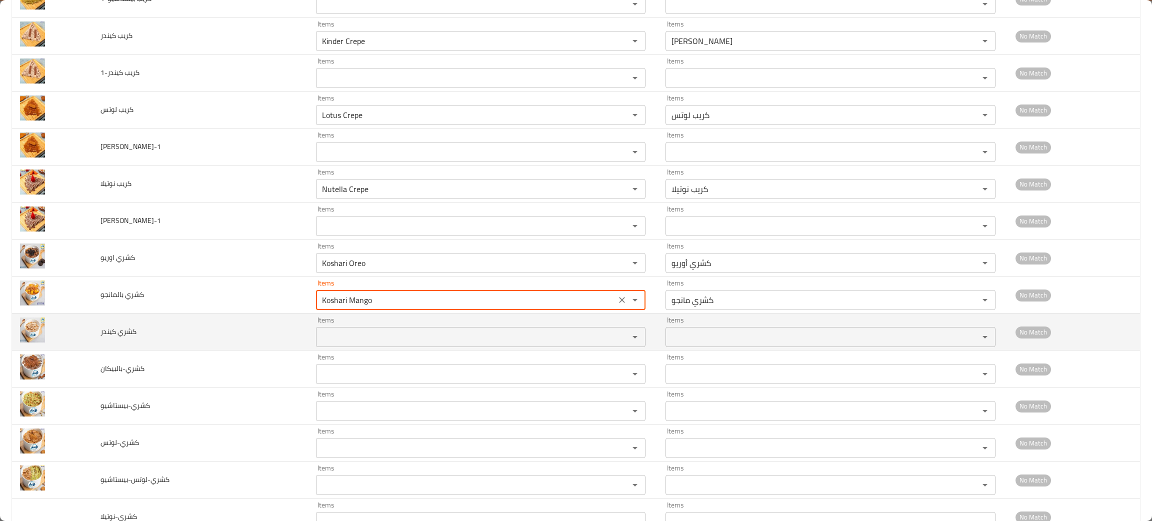
click at [370, 334] on div "Items" at bounding box center [480, 337] width 329 height 20
type بالمانجو "Koshari Mango"
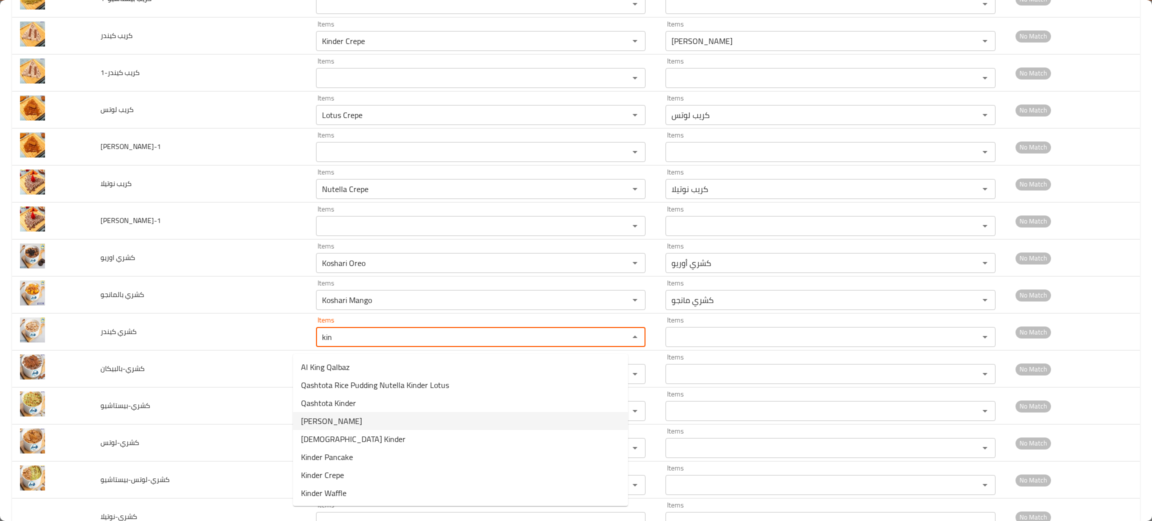
click at [315, 421] on span "Koshari Kindar" at bounding box center [331, 421] width 61 height 12
type كيندر "Koshari Kindar"
type كيندر-ar "كشري كندر"
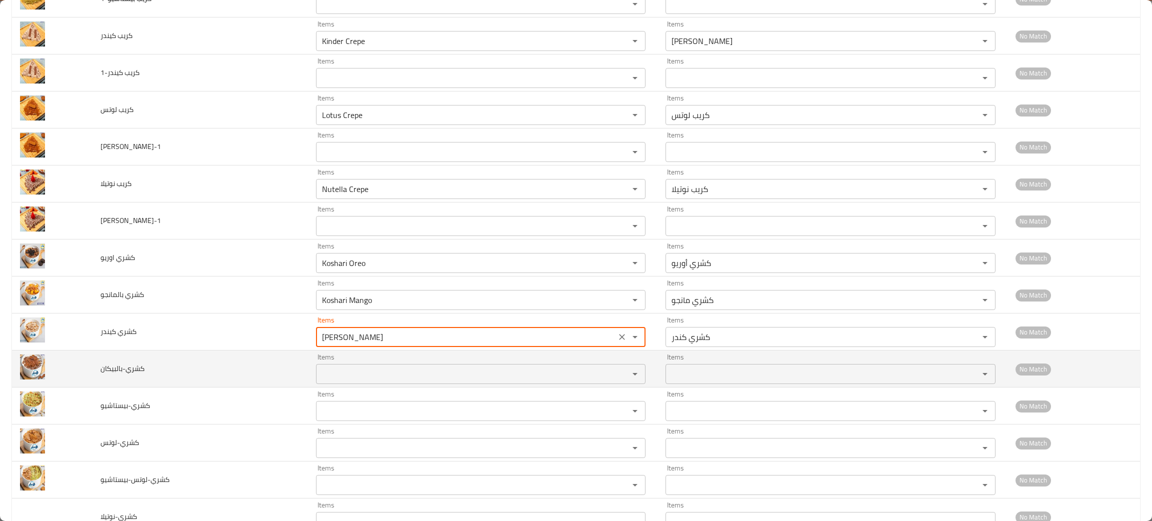
type كيندر "Koshari Kindar"
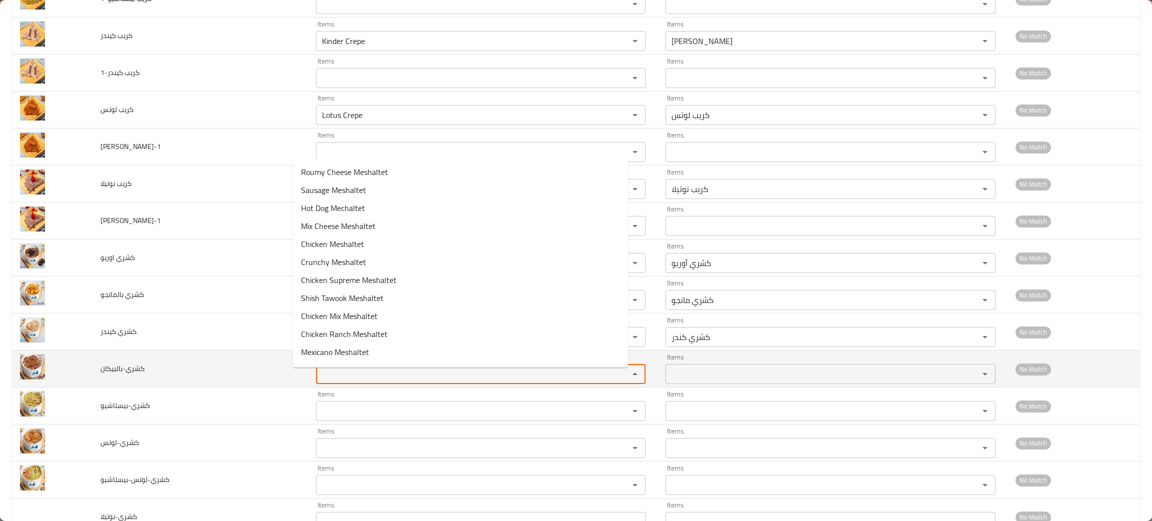
click at [324, 381] on input "Items" at bounding box center [466, 374] width 294 height 14
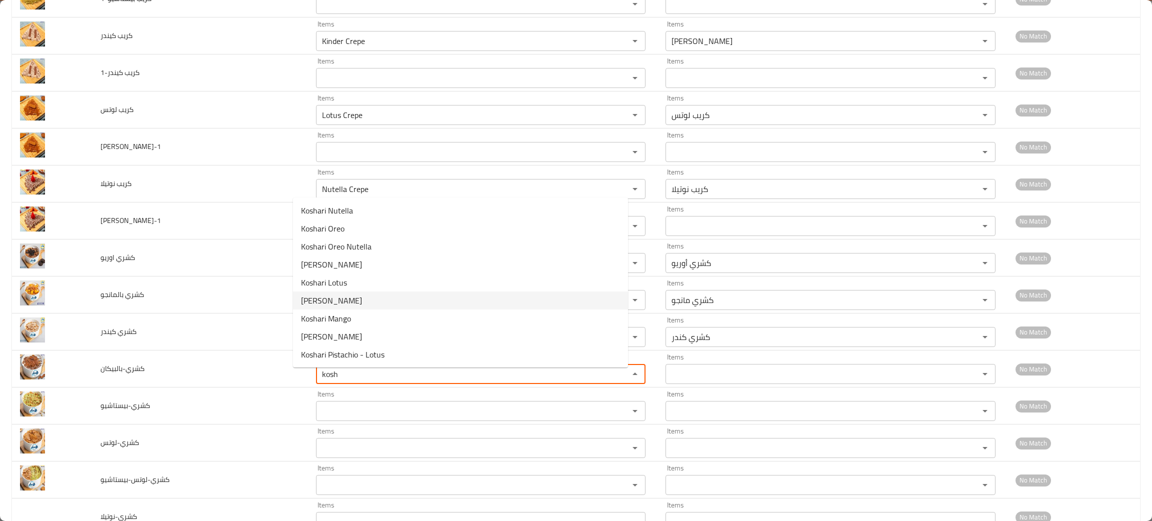
click at [332, 297] on span "Koshari Pecan" at bounding box center [331, 300] width 61 height 12
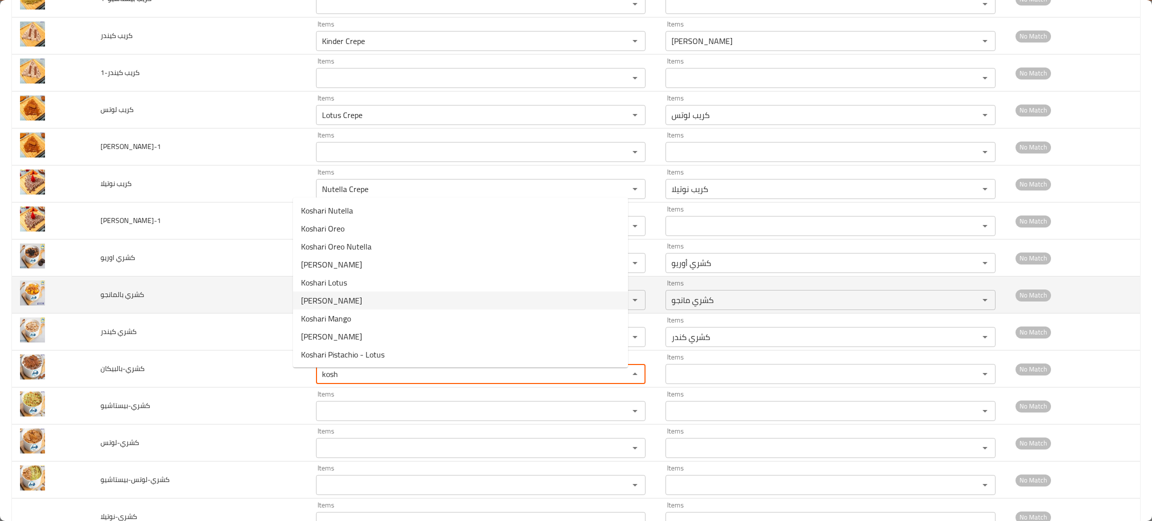
type input "Koshari Pecan"
type input "كشري بيكان"
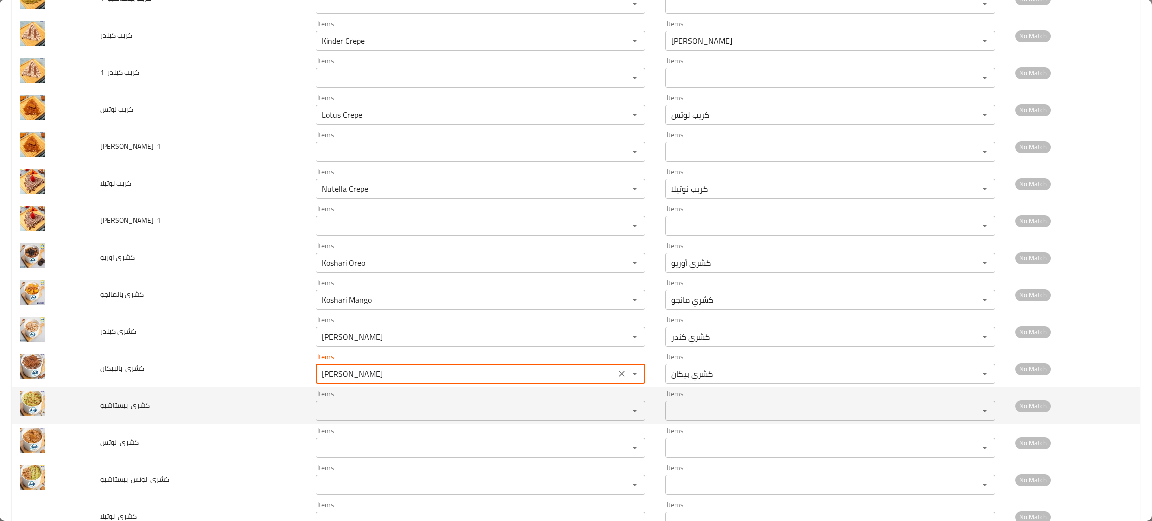
type input "Koshari Pecan"
click at [338, 410] on input "Items" at bounding box center [466, 411] width 294 height 14
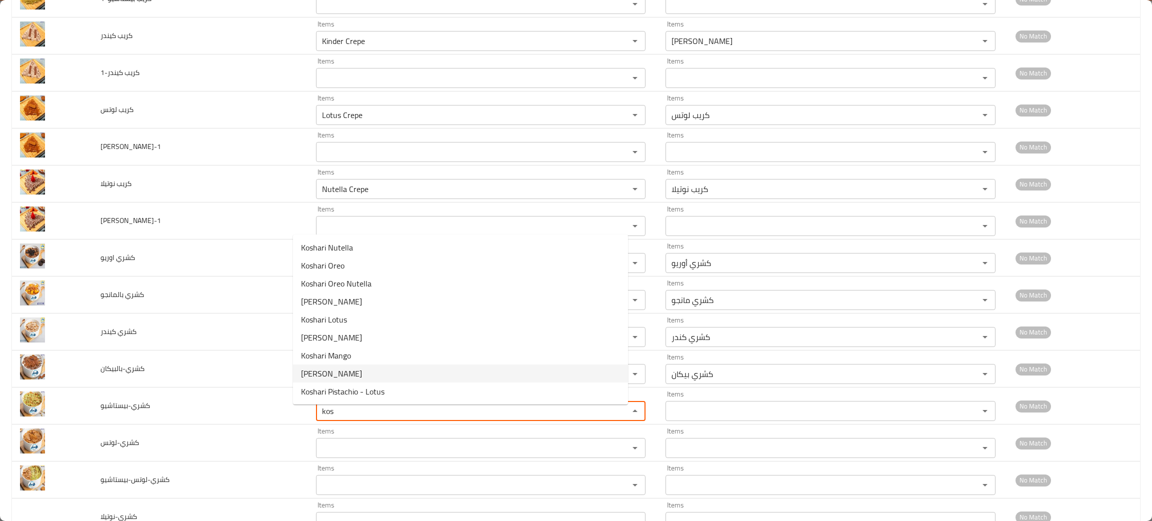
click at [356, 364] on li "Koshari Pistachio" at bounding box center [460, 373] width 335 height 18
type input "Koshari Pistachio"
type input "كشري بيستاشيو"
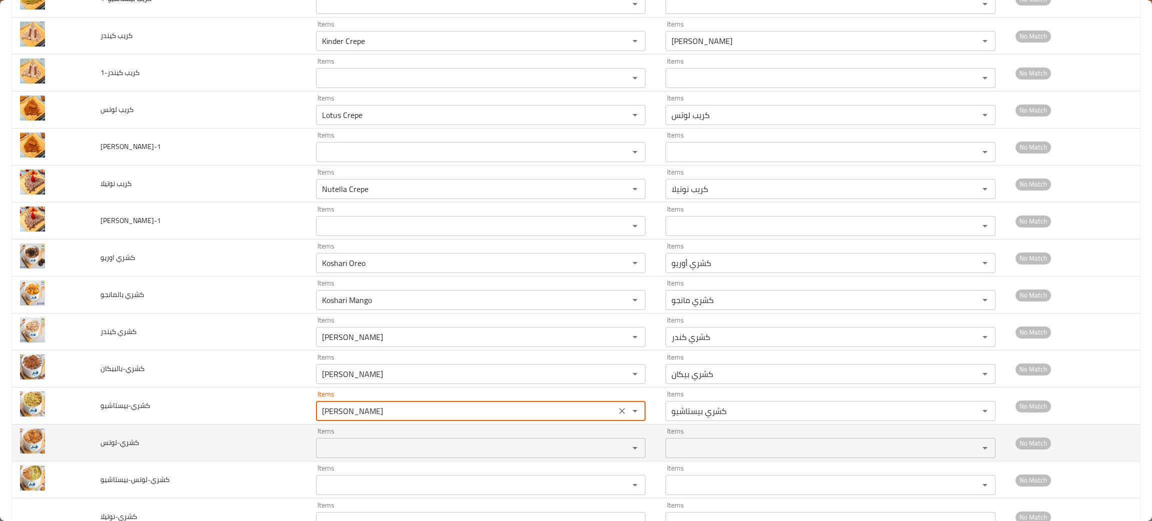
type input "Koshari Pistachio"
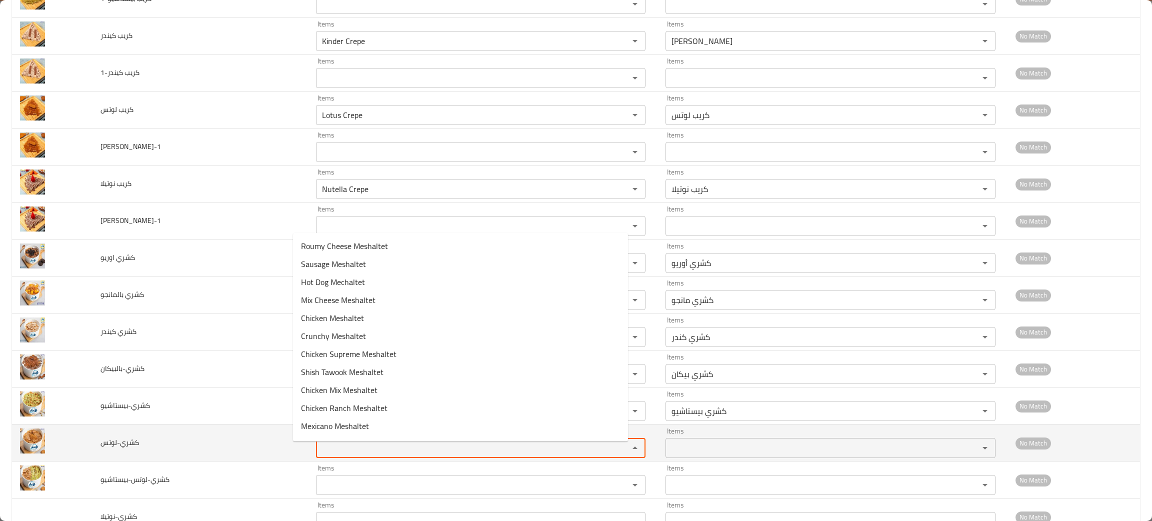
click at [340, 454] on input "Items" at bounding box center [466, 448] width 294 height 14
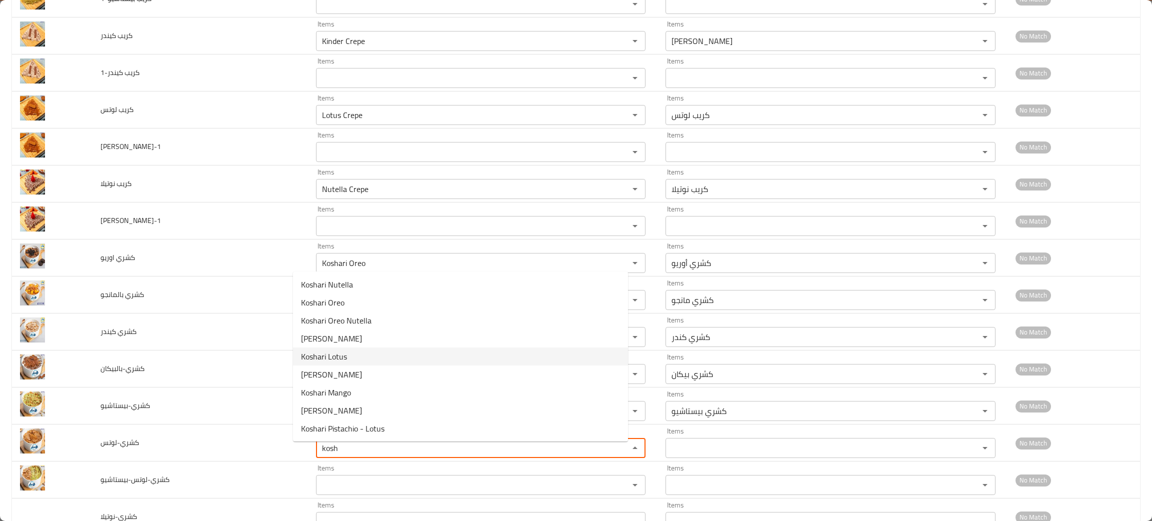
click at [340, 358] on span "Koshari Lotus" at bounding box center [324, 356] width 46 height 12
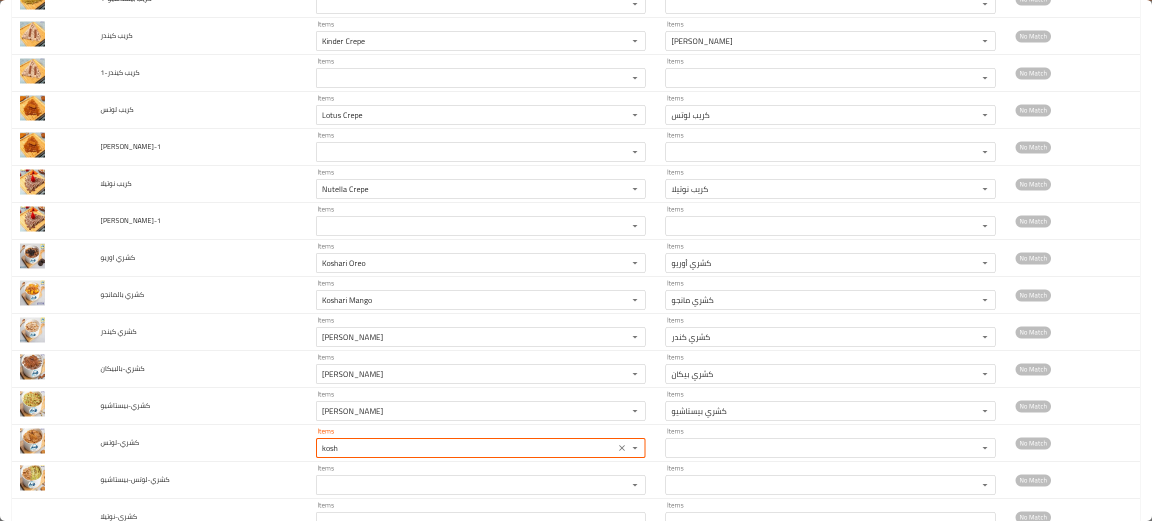
type input "Koshari Lotus"
type input "كشري لوتس"
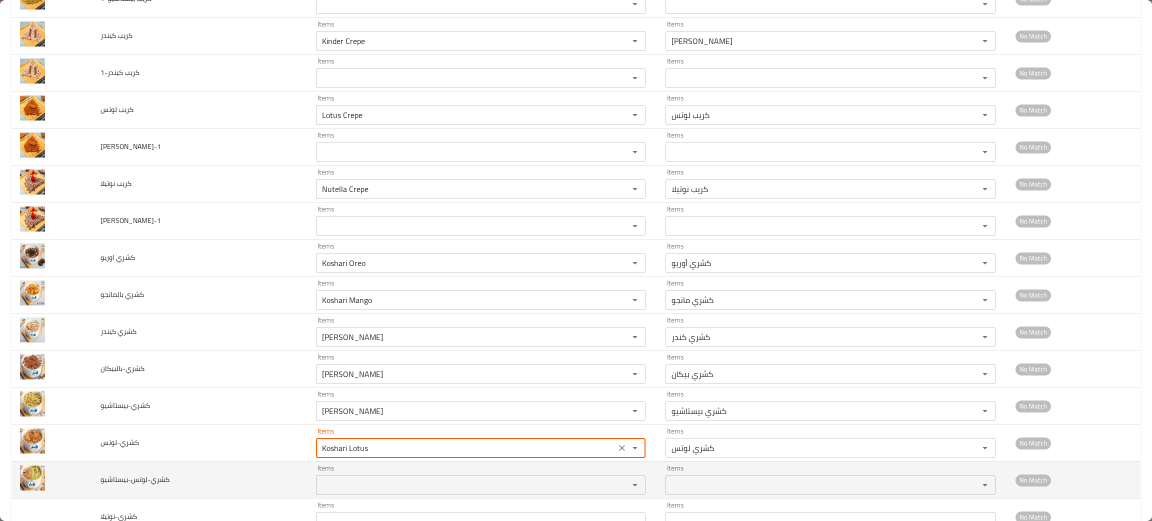
click at [335, 479] on div "Items Items" at bounding box center [480, 479] width 329 height 30
type input "Koshari Lotus"
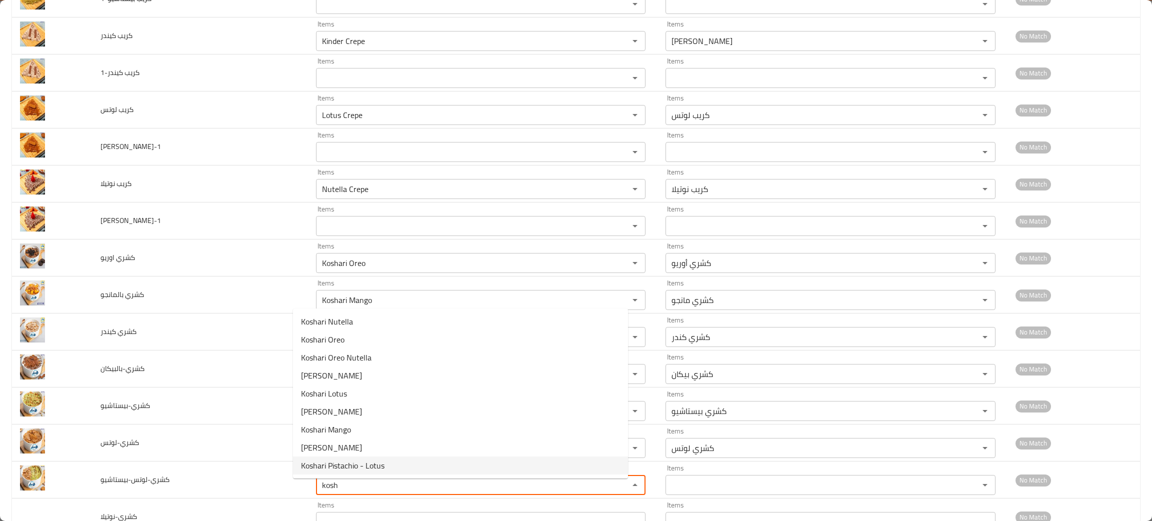
click at [355, 459] on span "Koshari Pistachio - Lotus" at bounding box center [342, 465] width 83 height 12
type input "Koshari Pistachio - Lotus"
type input "كشري بيستاشيو - لوتس"
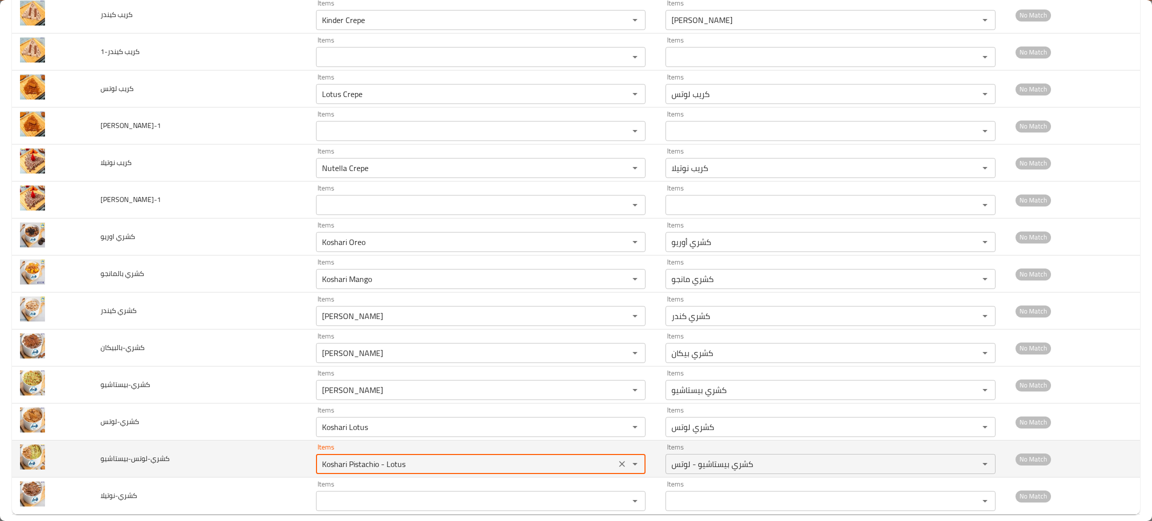
scroll to position [1914, 0]
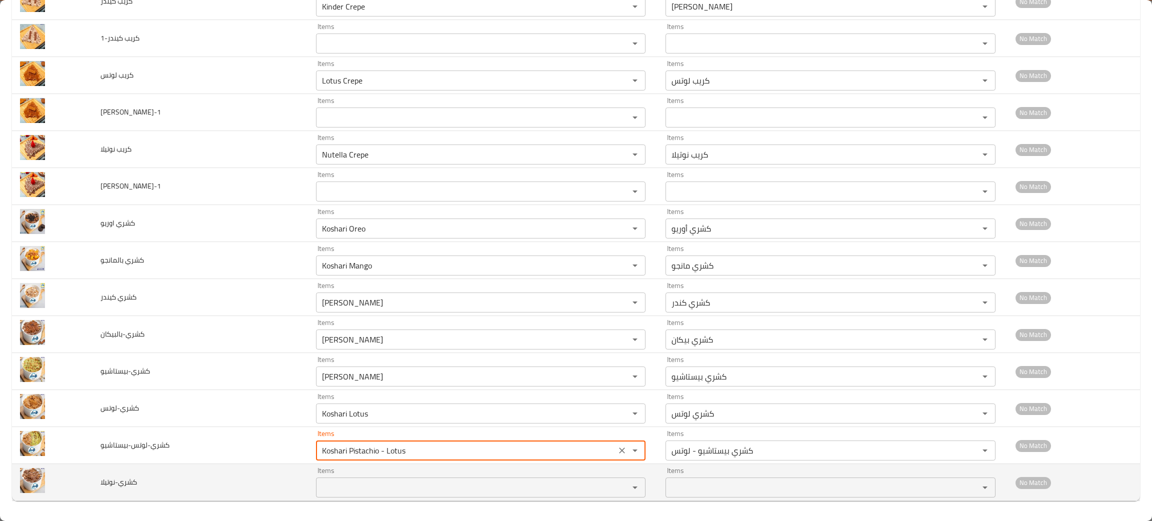
click at [340, 485] on input "Items" at bounding box center [466, 487] width 294 height 14
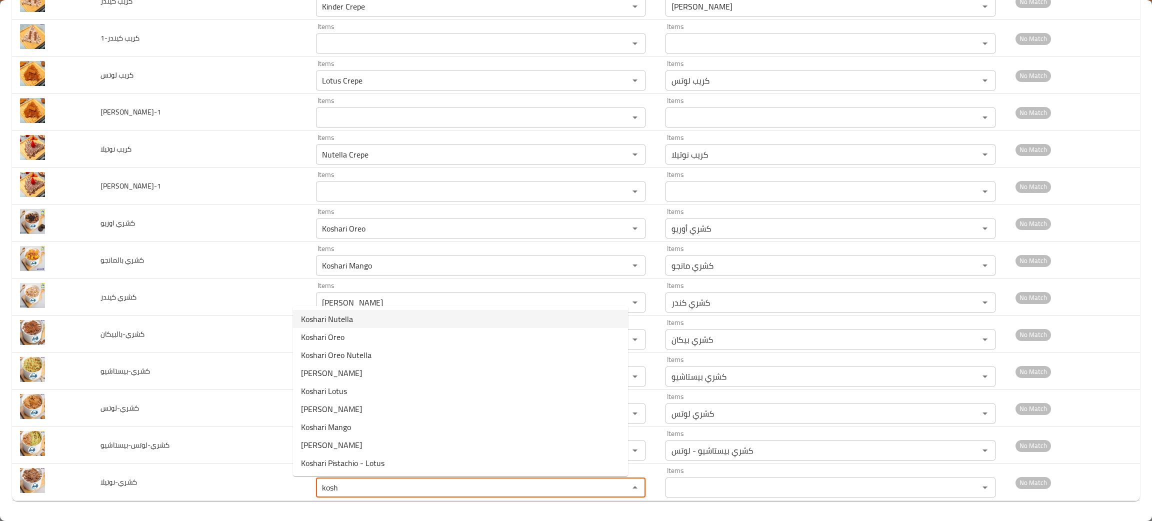
click at [340, 314] on span "Koshari Nutella" at bounding box center [327, 319] width 52 height 12
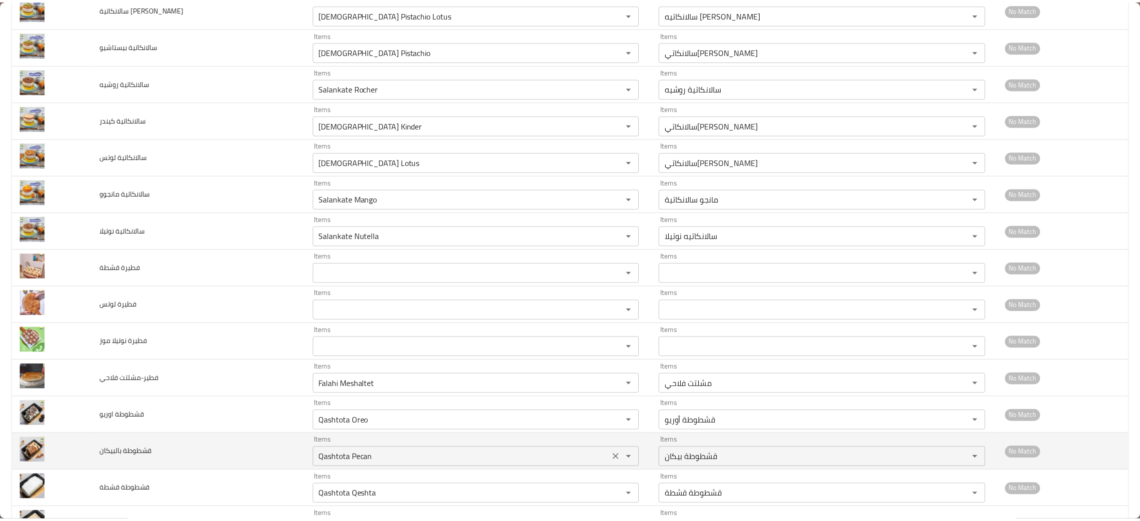
scroll to position [0, 0]
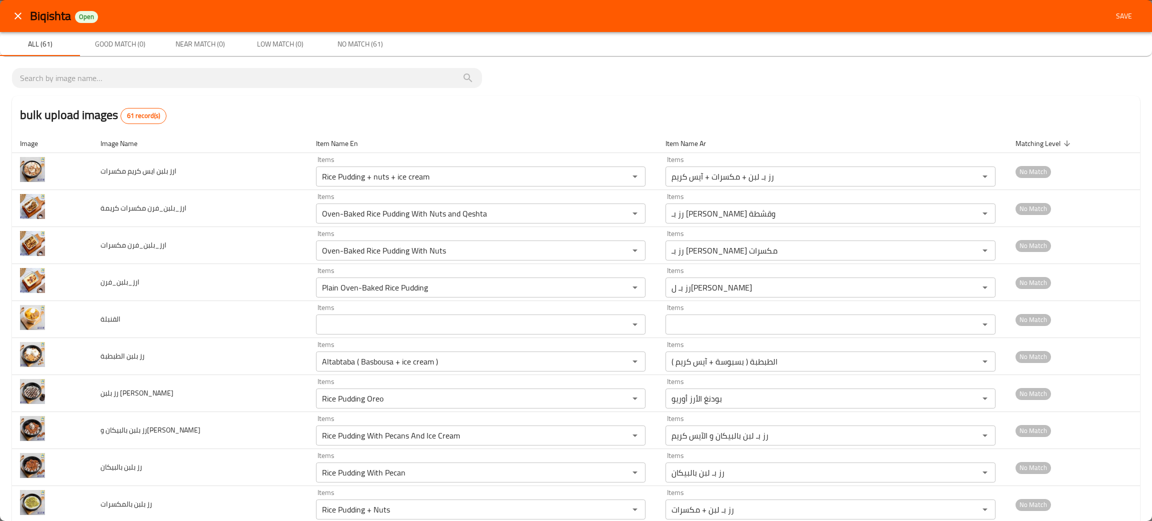
click at [1114, 18] on span "Save" at bounding box center [1124, 16] width 24 height 12
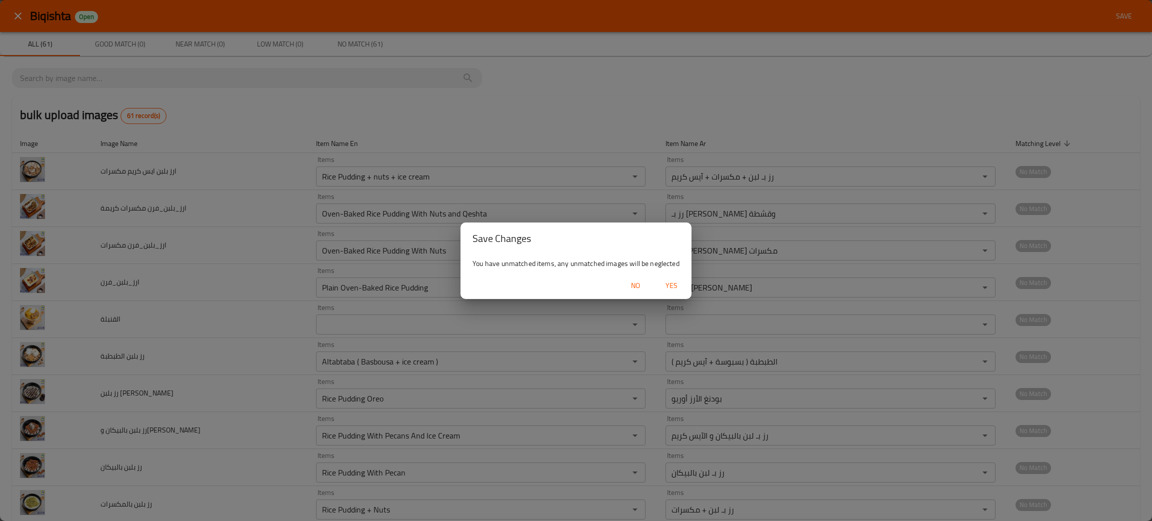
click at [673, 286] on span "Yes" at bounding box center [671, 285] width 24 height 12
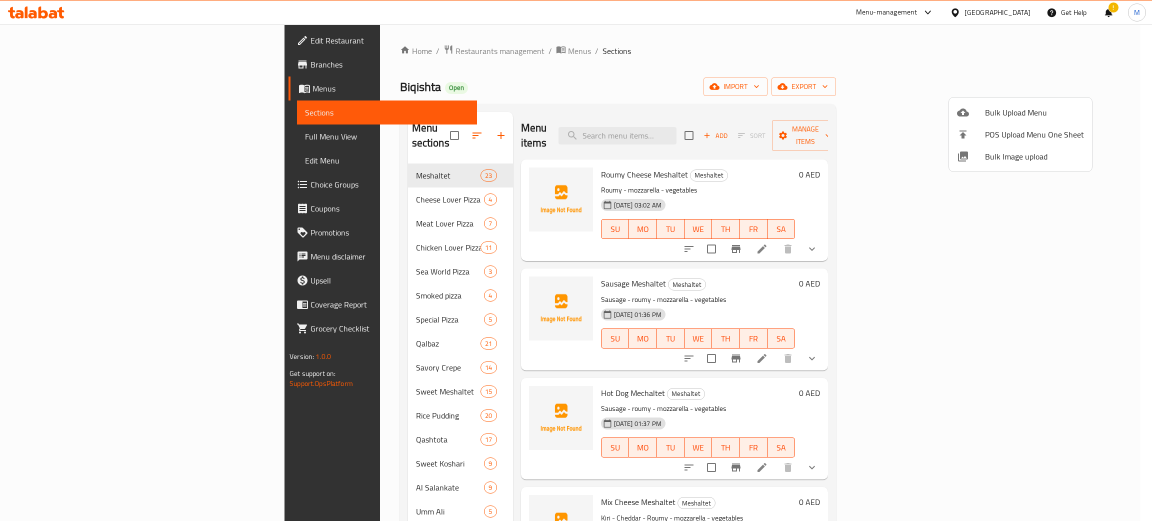
click at [694, 46] on div at bounding box center [576, 260] width 1152 height 521
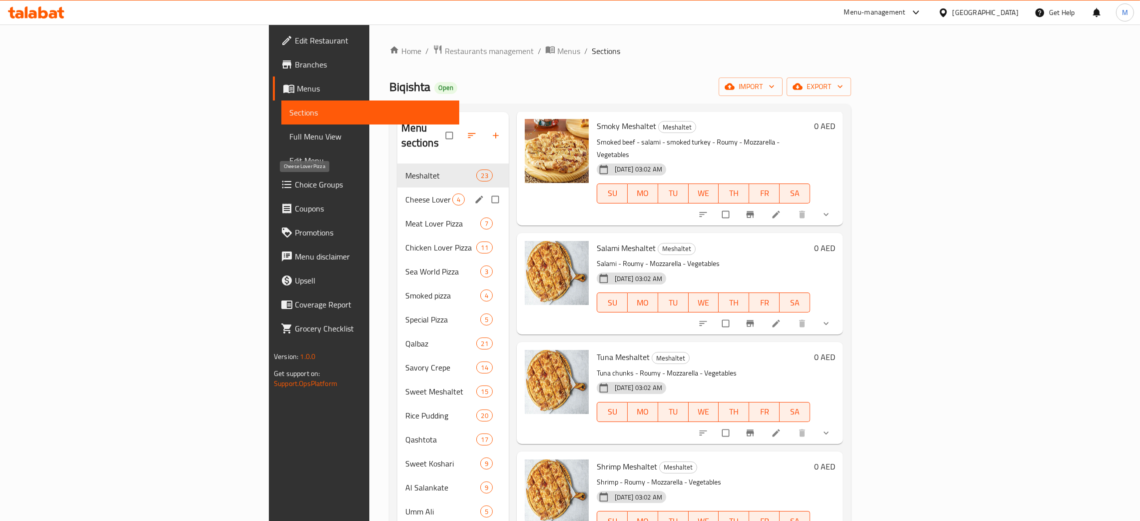
click at [405, 193] on span "Cheese Lover Pizza" at bounding box center [428, 199] width 47 height 12
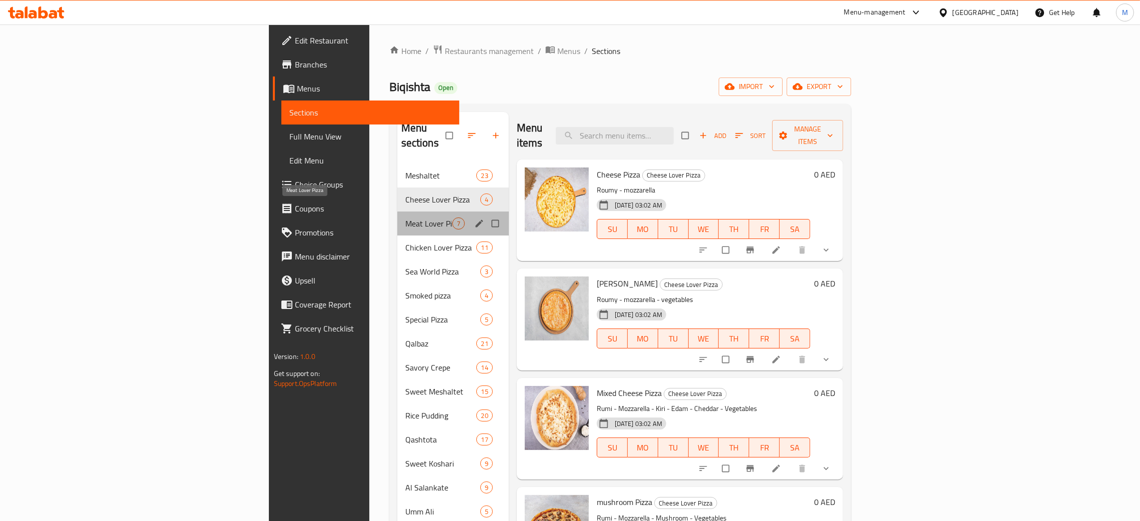
click at [405, 217] on span "Meat Lover Pizza" at bounding box center [428, 223] width 47 height 12
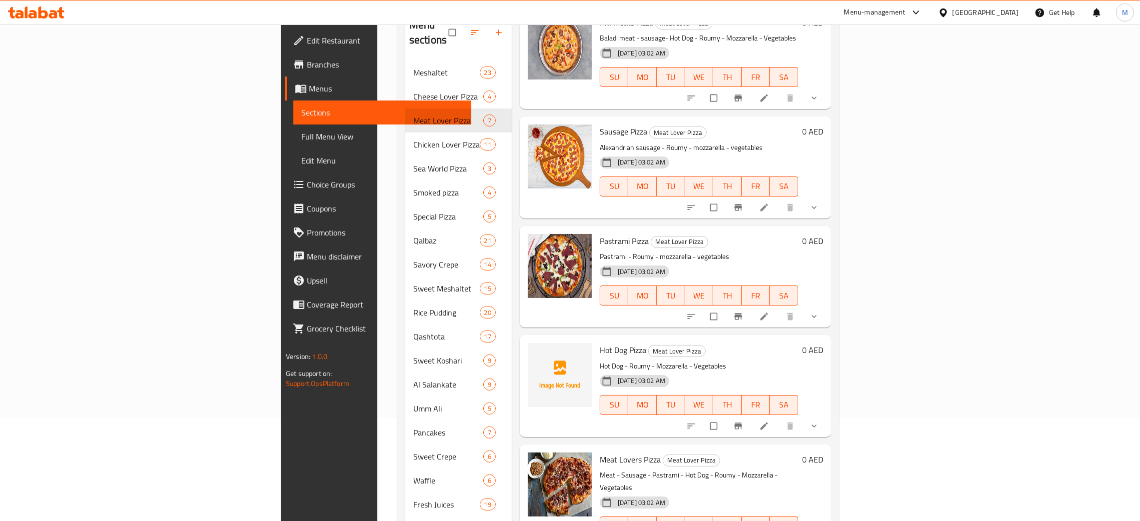
scroll to position [141, 0]
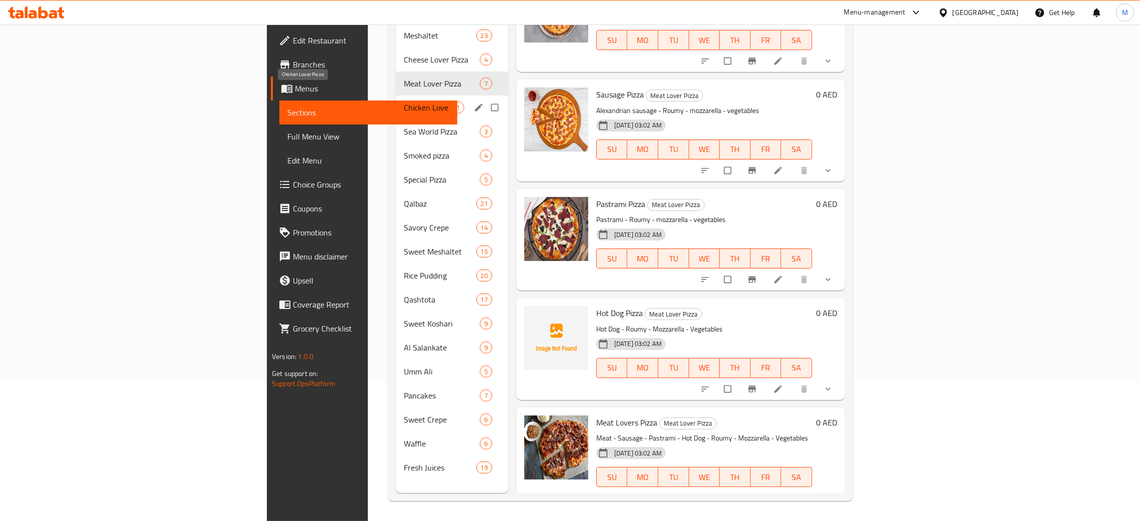
click at [404, 101] on span "Chicken Lover Pizza" at bounding box center [426, 107] width 44 height 12
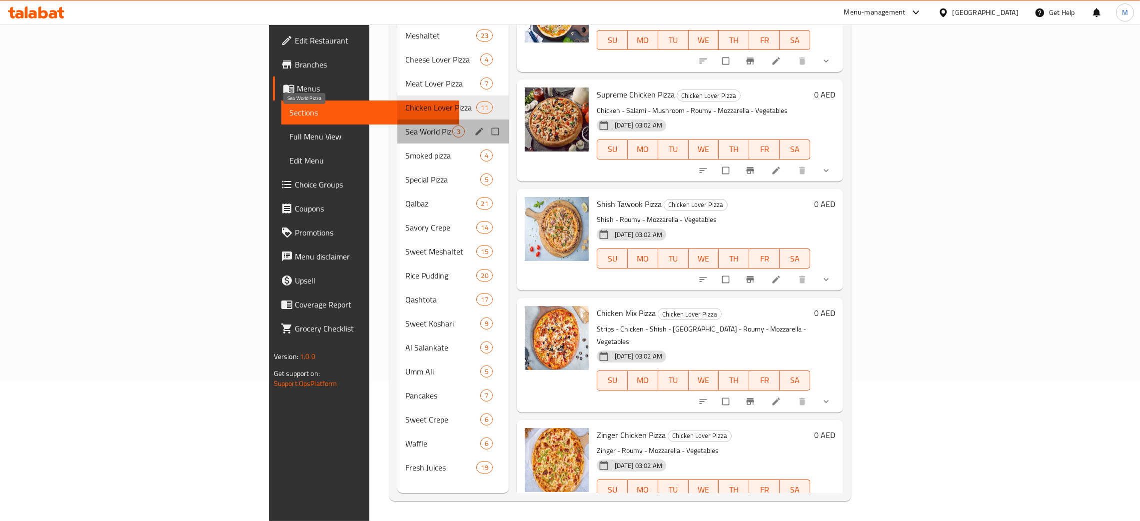
click at [405, 125] on span "Sea World Pizza" at bounding box center [428, 131] width 47 height 12
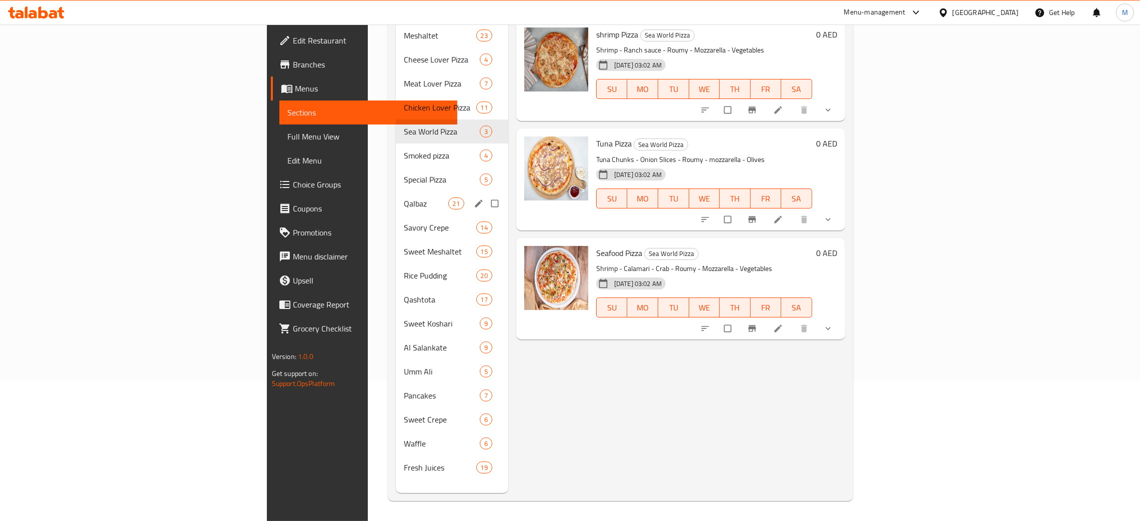
click at [396, 194] on div "Qalbaz 21" at bounding box center [452, 203] width 112 height 24
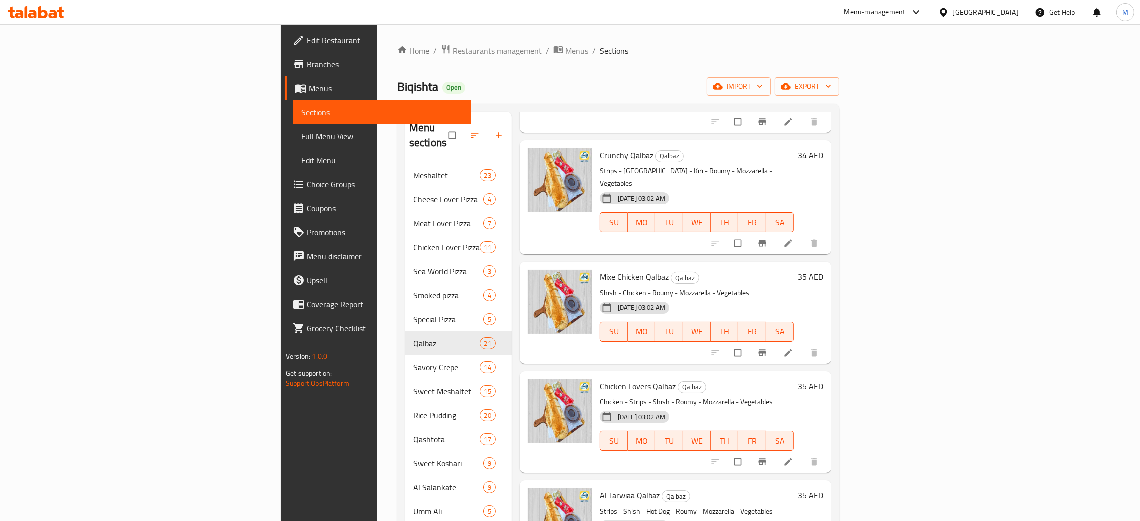
scroll to position [749, 0]
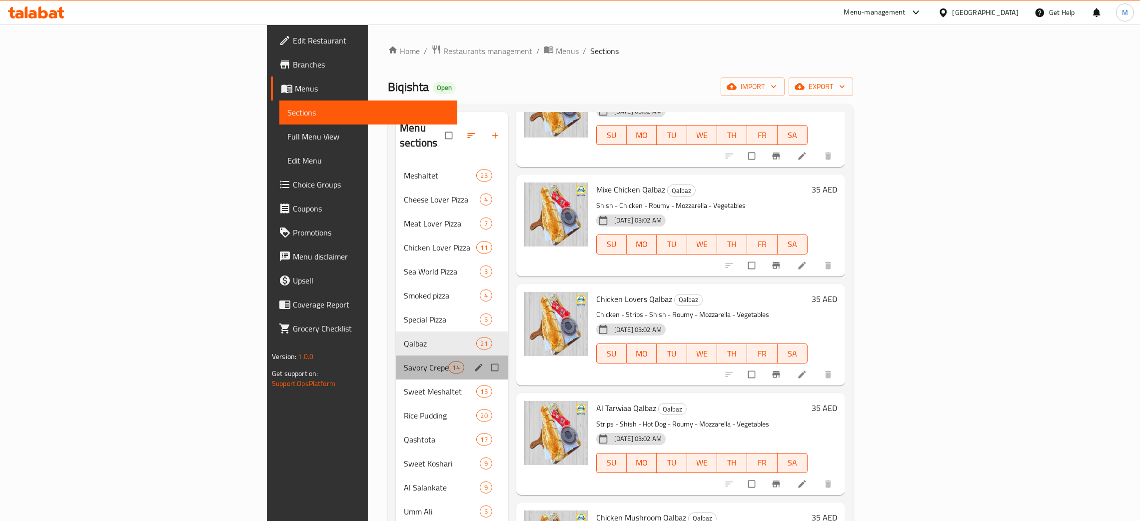
click at [404, 361] on span "Savory Crepe" at bounding box center [426, 367] width 44 height 12
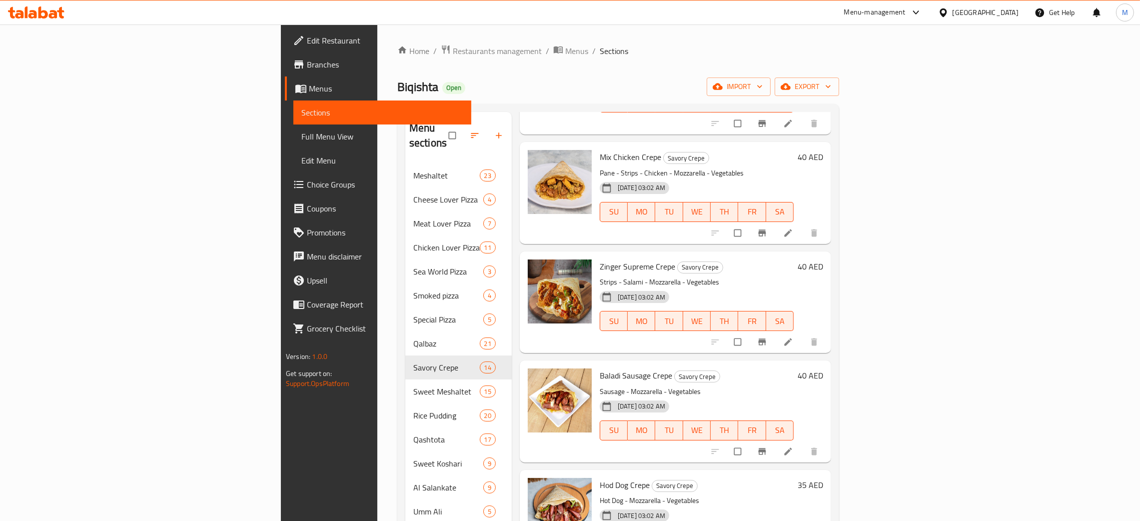
scroll to position [1032, 0]
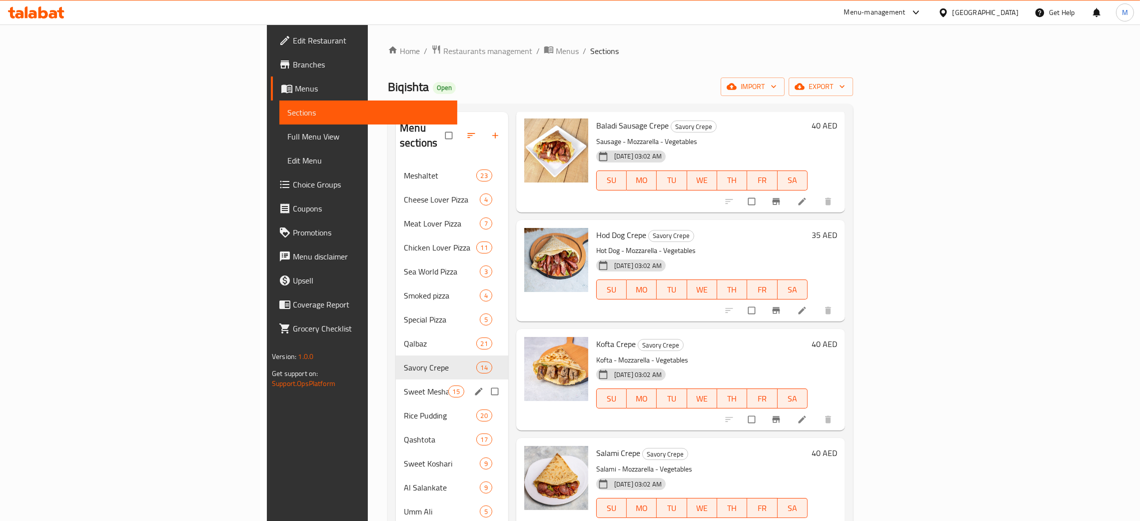
click at [396, 383] on div "Sweet Meshaltet 15" at bounding box center [452, 391] width 112 height 24
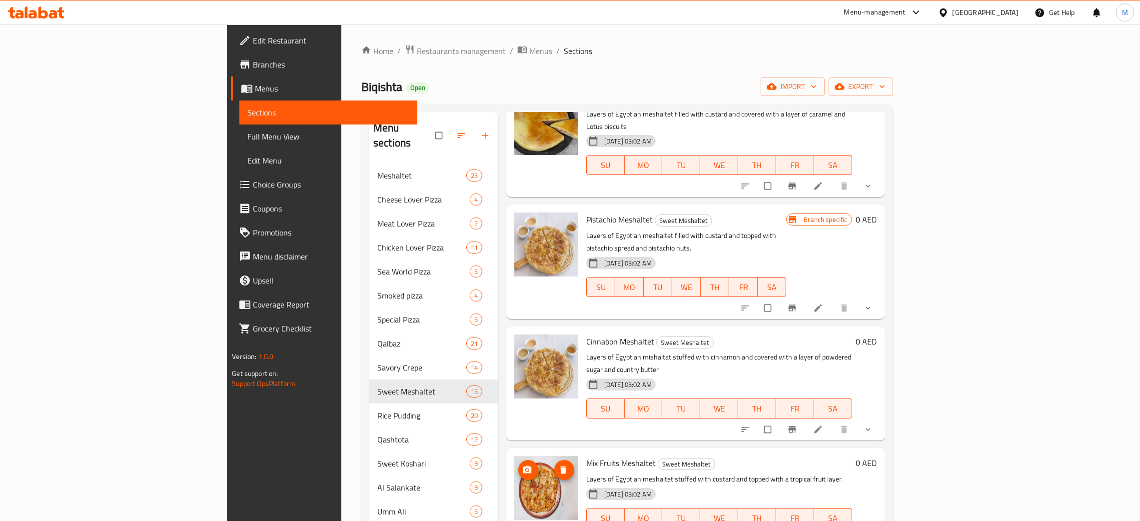
scroll to position [656, 0]
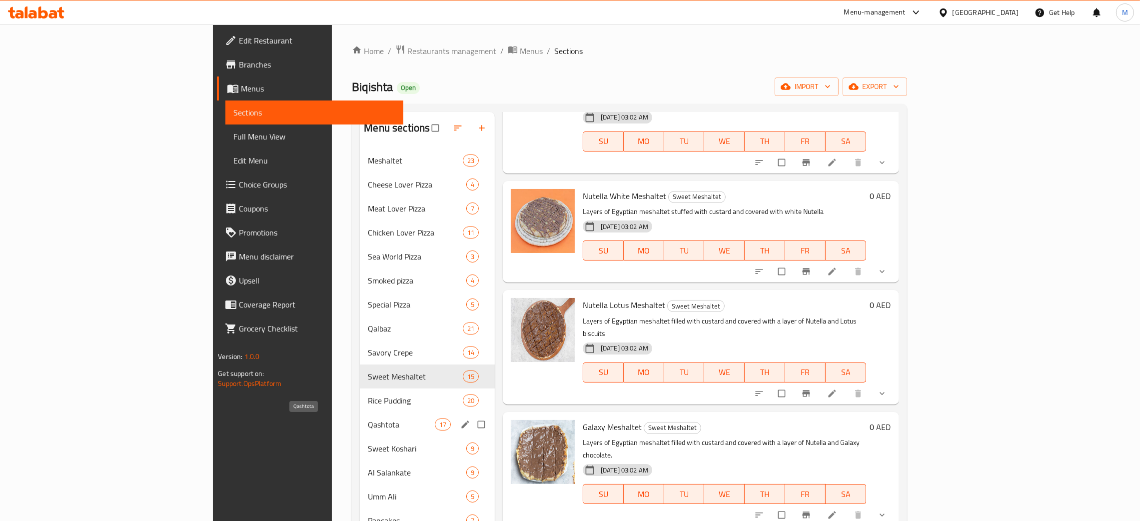
click at [368, 418] on span "Qashtota" at bounding box center [401, 424] width 66 height 12
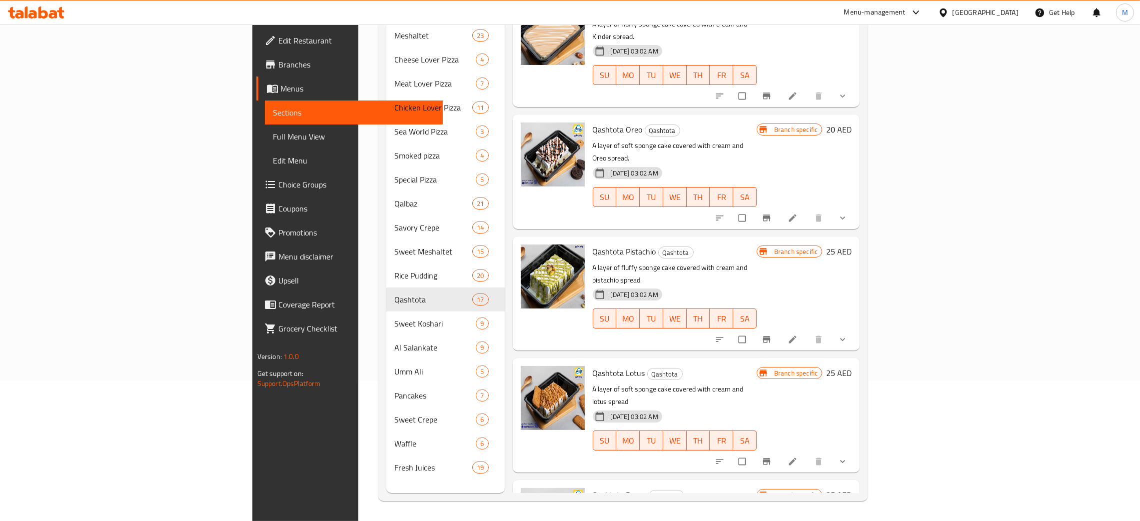
scroll to position [459, 0]
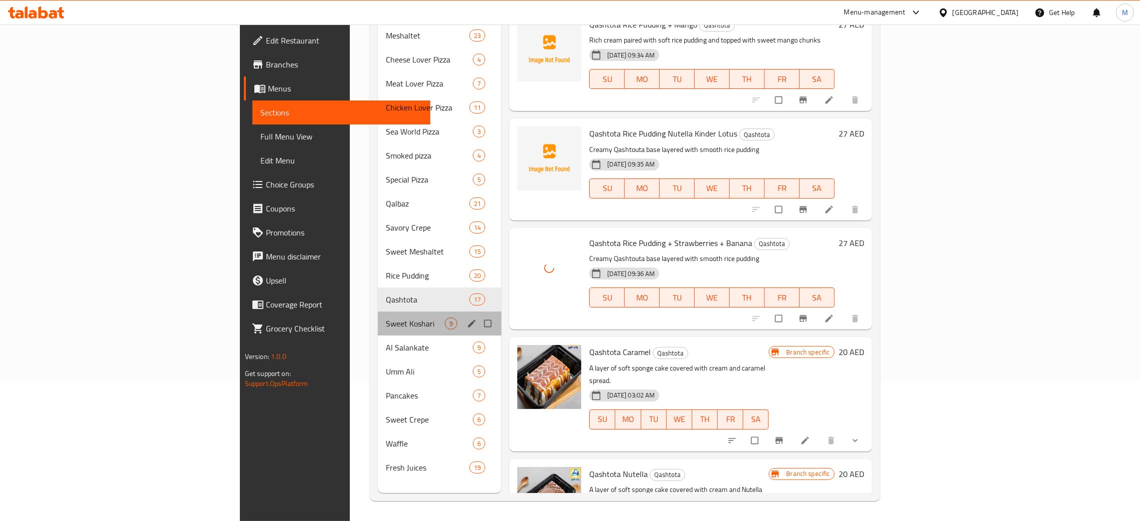
click at [378, 311] on div "Sweet Koshari 9" at bounding box center [439, 323] width 123 height 24
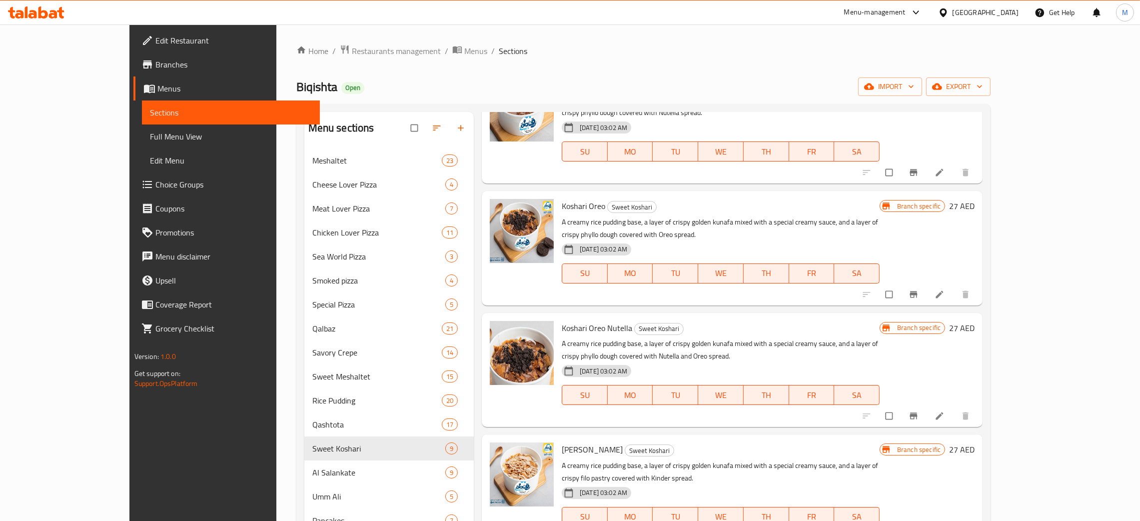
scroll to position [536, 0]
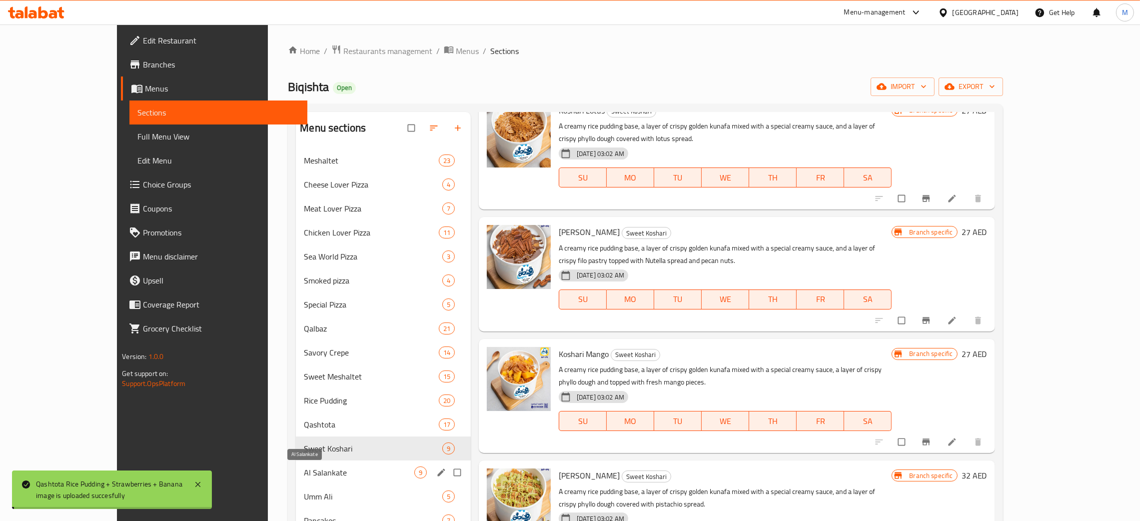
click at [304, 474] on span "Al Salankate" at bounding box center [359, 472] width 110 height 12
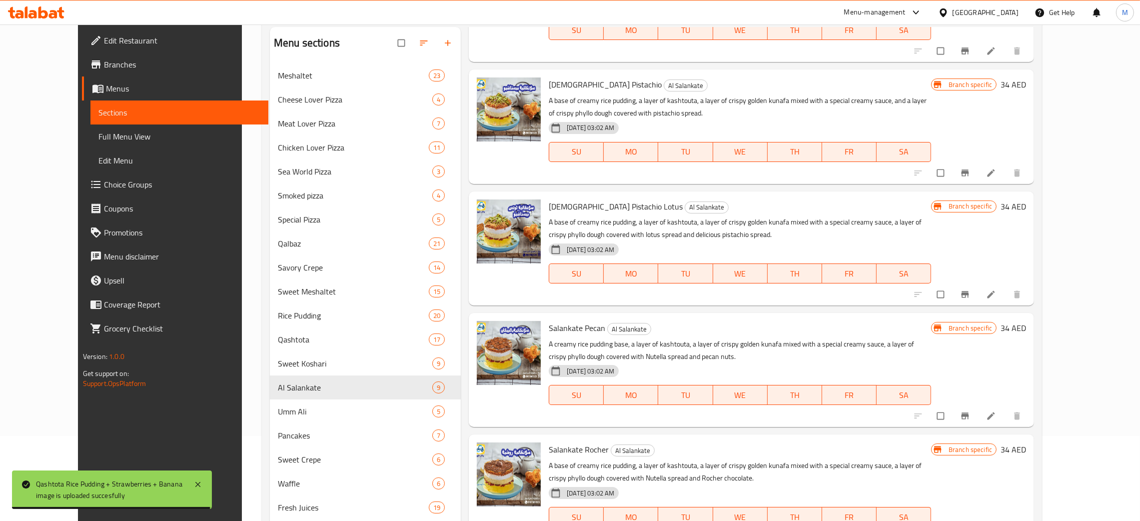
scroll to position [141, 0]
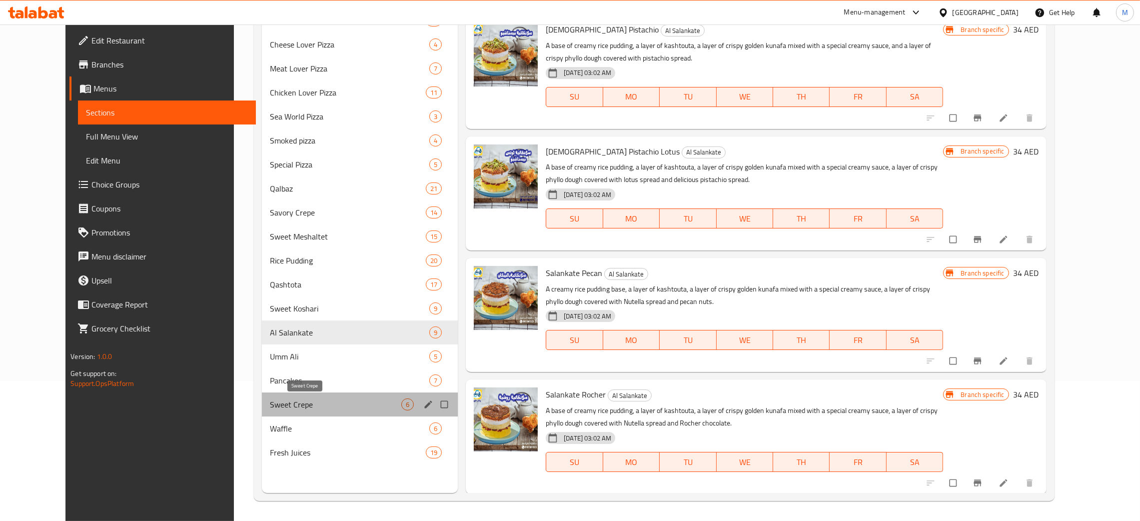
click at [270, 401] on span "Sweet Crepe" at bounding box center [335, 404] width 131 height 12
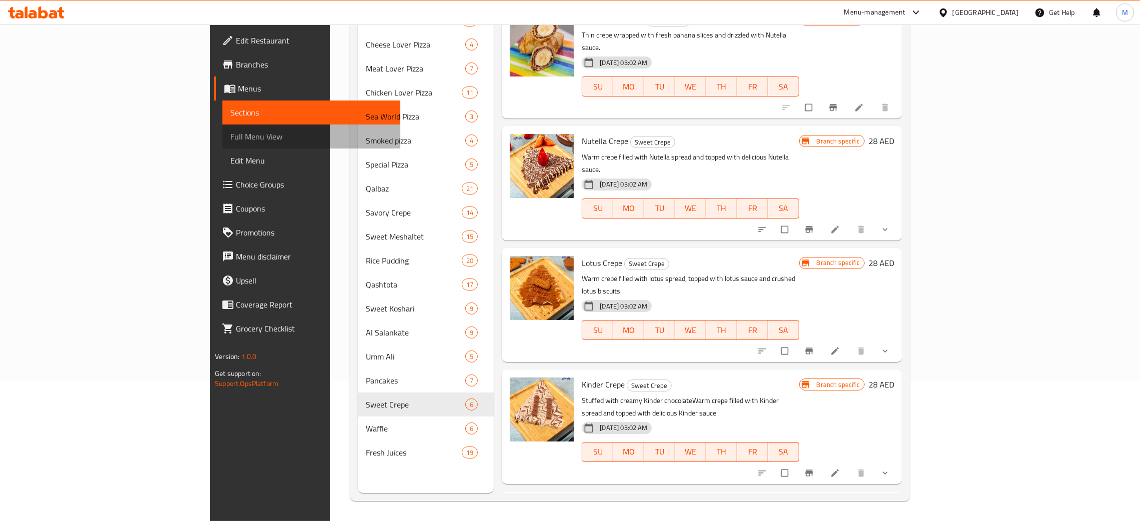
click at [230, 131] on span "Full Menu View" at bounding box center [311, 136] width 162 height 12
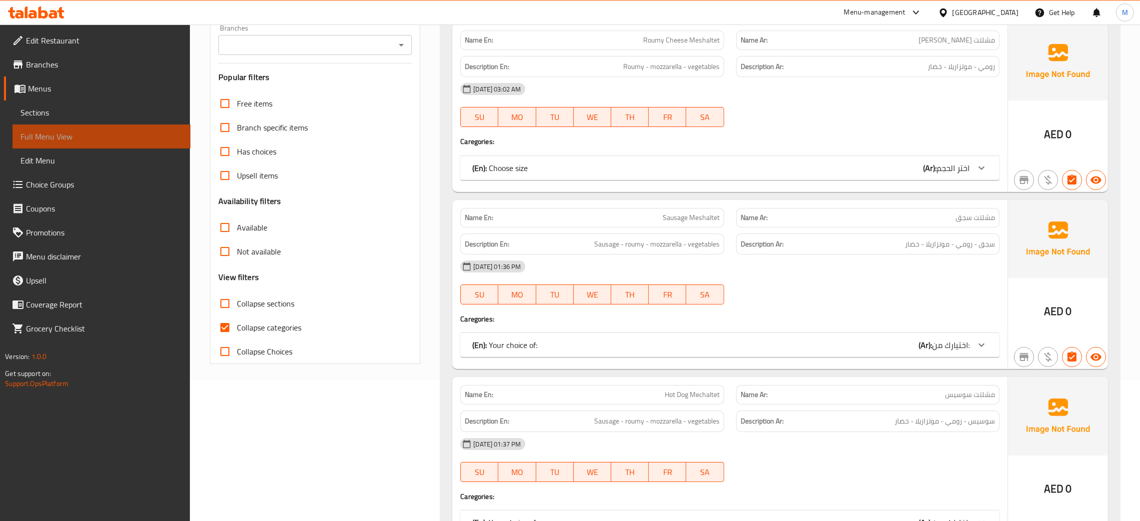
click at [61, 131] on span "Full Menu View" at bounding box center [101, 136] width 162 height 12
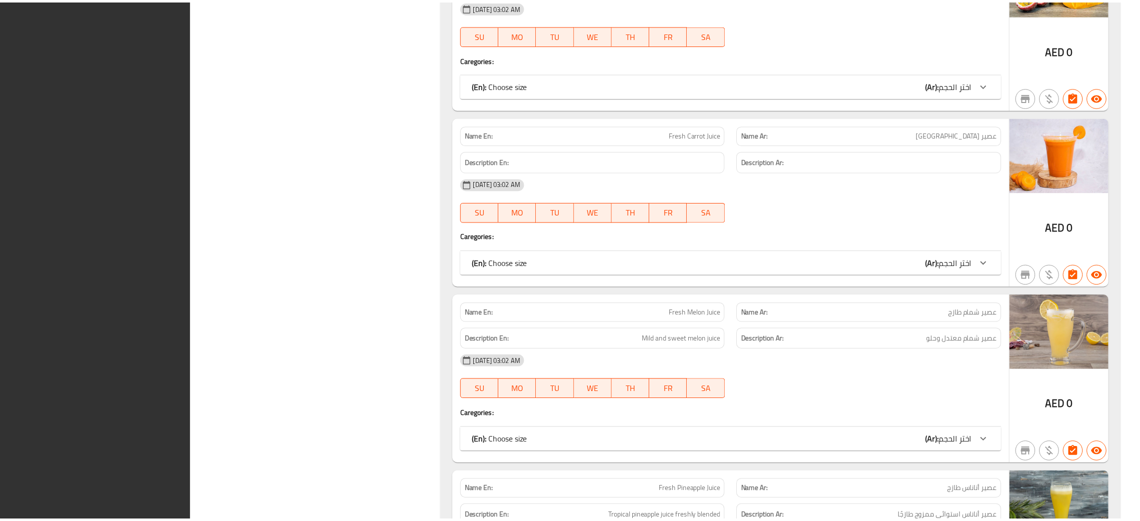
scroll to position [32947, 0]
